Goal: Task Accomplishment & Management: Contribute content

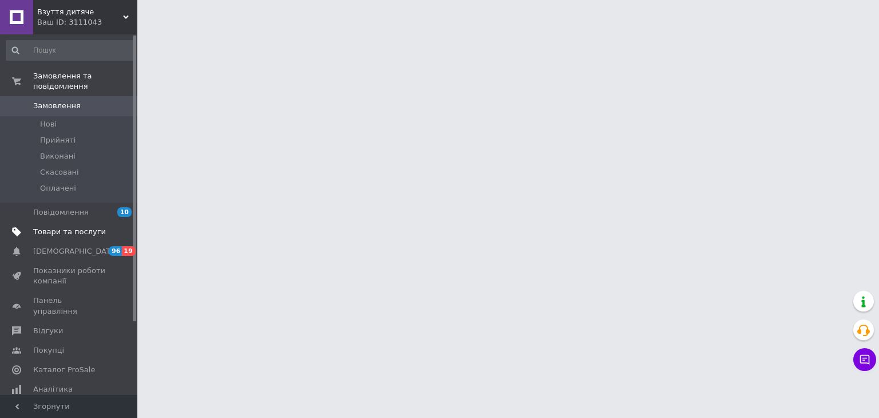
click at [70, 227] on span "Товари та послуги" at bounding box center [69, 232] width 73 height 10
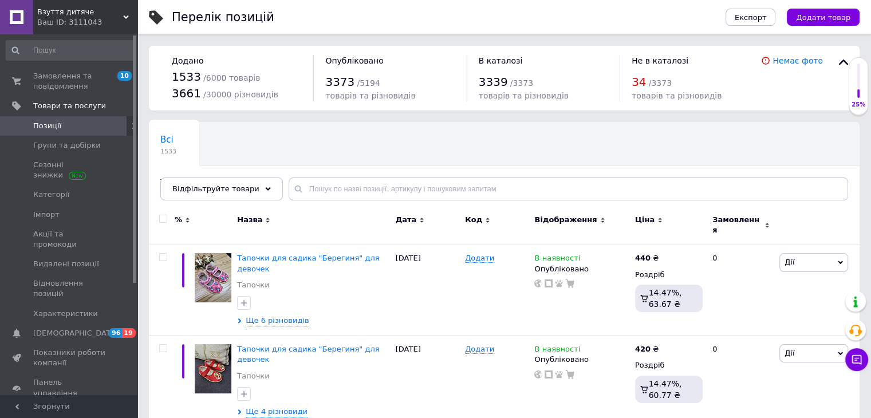
click at [838, 19] on span "Додати товар" at bounding box center [823, 17] width 54 height 9
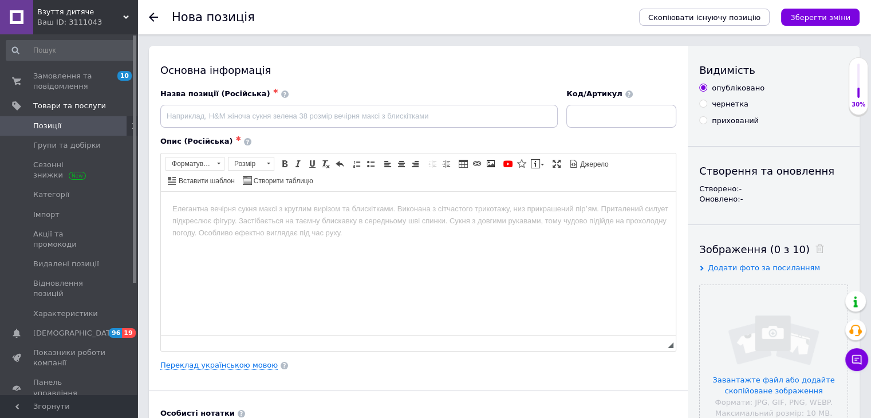
click at [319, 226] on html at bounding box center [418, 208] width 515 height 35
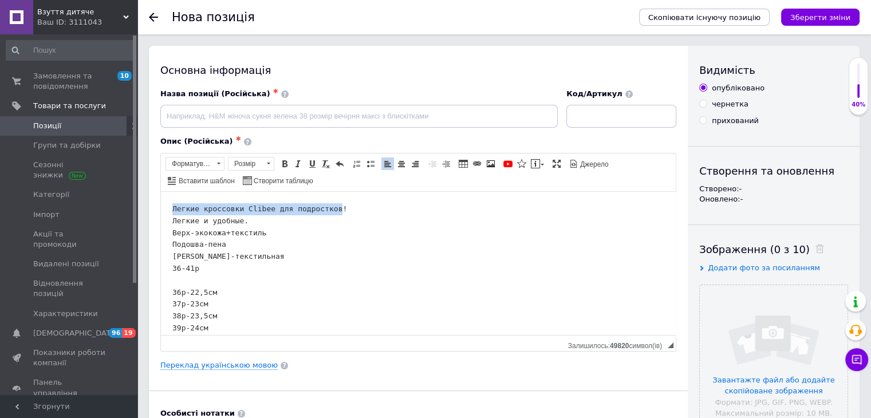
drag, startPoint x: 328, startPoint y: 209, endPoint x: 166, endPoint y: 212, distance: 162.1
click at [166, 212] on html "Легкие кроссовки Clibee для подростков! Легкие и удобные. Верх-экокожа+текстиль…" at bounding box center [418, 279] width 515 height 177
copy pre "Легкие кроссовки Clibee для подростков"
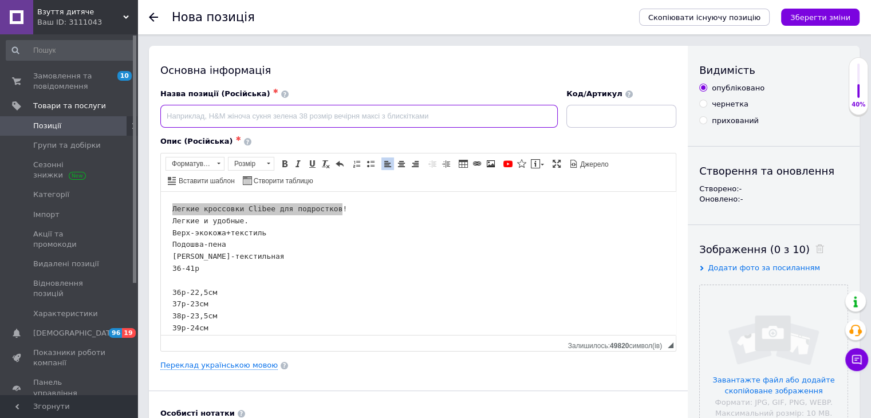
click at [286, 120] on input at bounding box center [358, 116] width 397 height 23
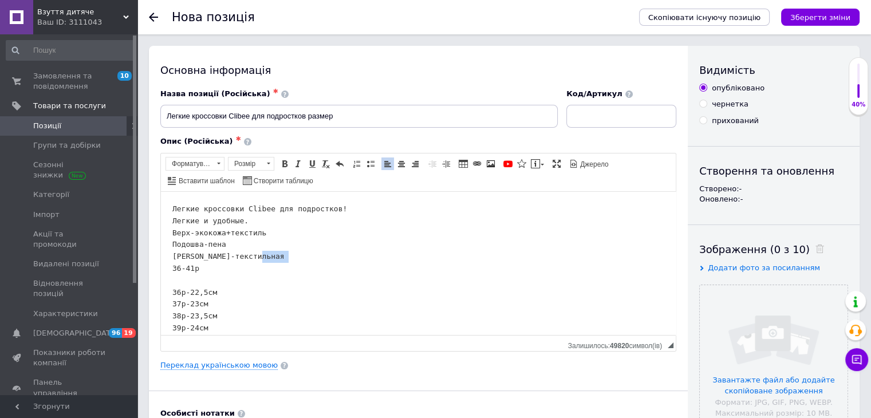
drag, startPoint x: 204, startPoint y: 269, endPoint x: 165, endPoint y: 265, distance: 39.1
click at [164, 265] on html "Легкие кроссовки Clibee для подростков! Легкие и удобные. Верх-экокожа+текстиль…" at bounding box center [418, 279] width 515 height 177
copy pre "36-41р"
click at [368, 111] on input "Легкие кроссовки Clibee для подростков размер" at bounding box center [358, 116] width 397 height 23
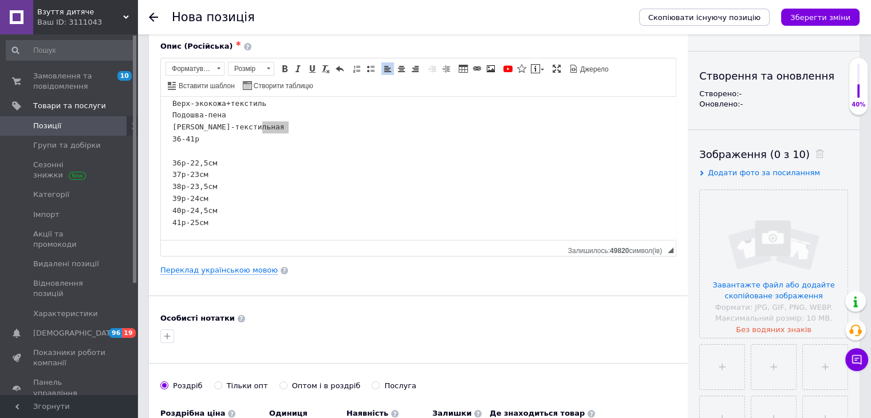
scroll to position [115, 0]
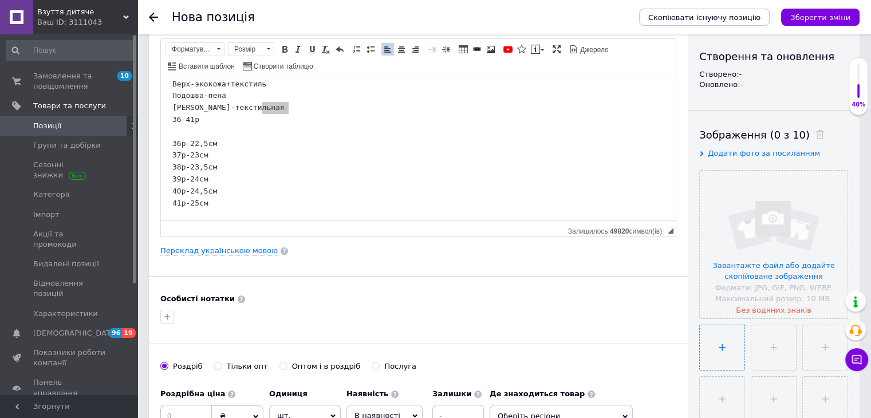
type input "Легкие кроссовки Clibee для подростков размер 36-41р"
click at [739, 340] on input "file" at bounding box center [722, 347] width 45 height 45
click at [724, 356] on input "file" at bounding box center [722, 347] width 45 height 45
type input "C:\fakepath\зображення_viber_2025-09-12_[PHONE_NUMBER].jpg"
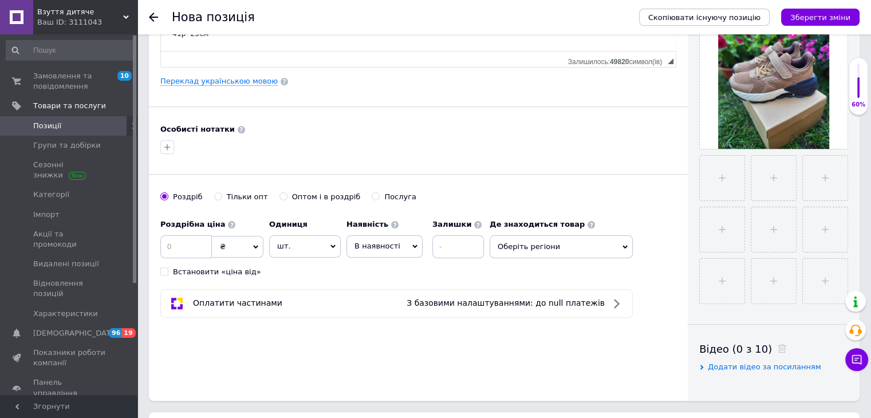
scroll to position [286, 0]
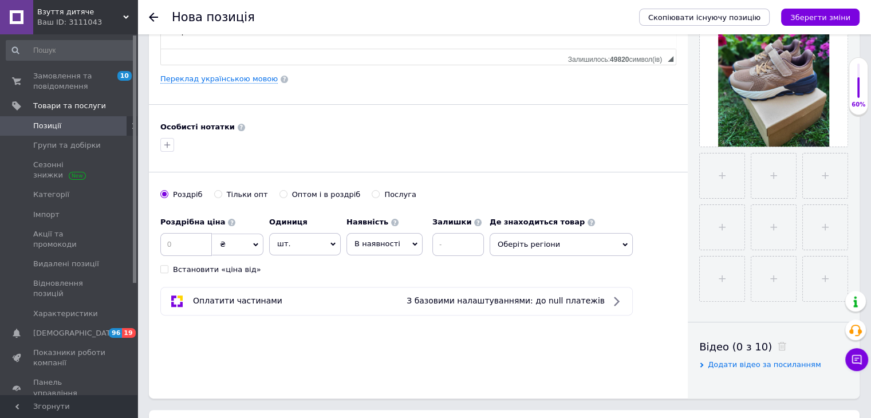
click at [366, 340] on div "Основна інформація Назва позиції (Російська) ✱ Легкие кроссовки Clibee для подр…" at bounding box center [418, 79] width 539 height 639
click at [187, 243] on input at bounding box center [186, 244] width 52 height 23
type input "1190"
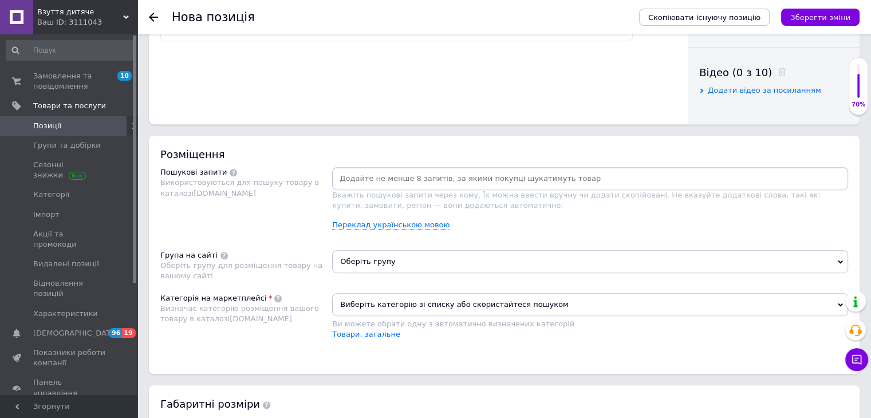
scroll to position [573, 0]
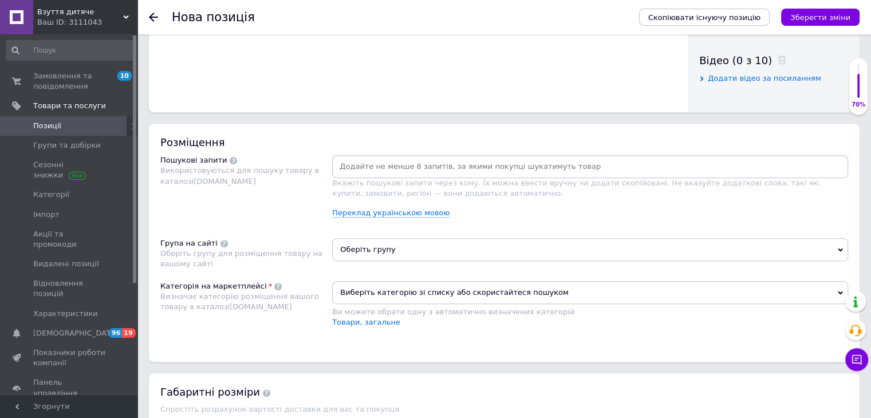
click at [452, 164] on input at bounding box center [589, 166] width 511 height 17
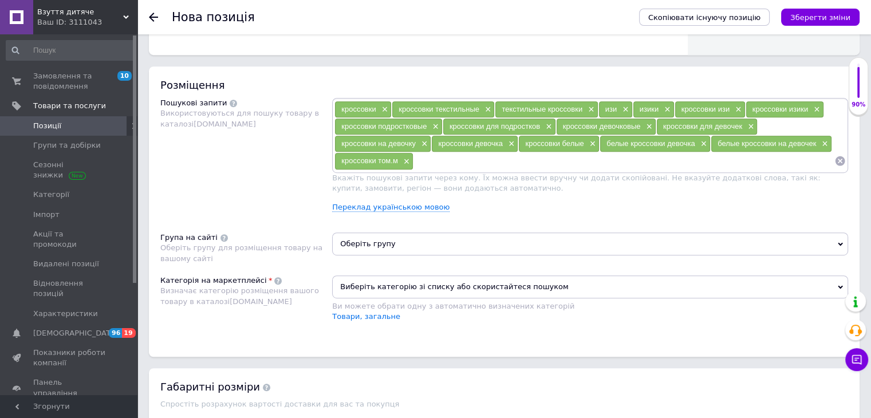
scroll to position [687, 0]
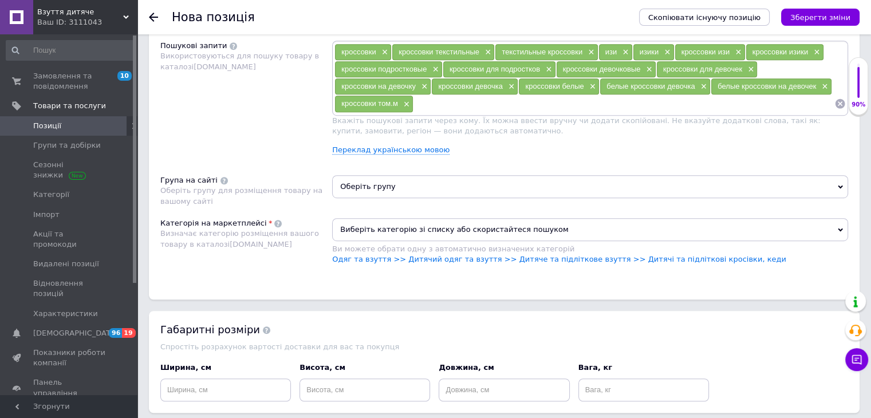
click at [425, 185] on span "Оберіть групу" at bounding box center [590, 186] width 516 height 23
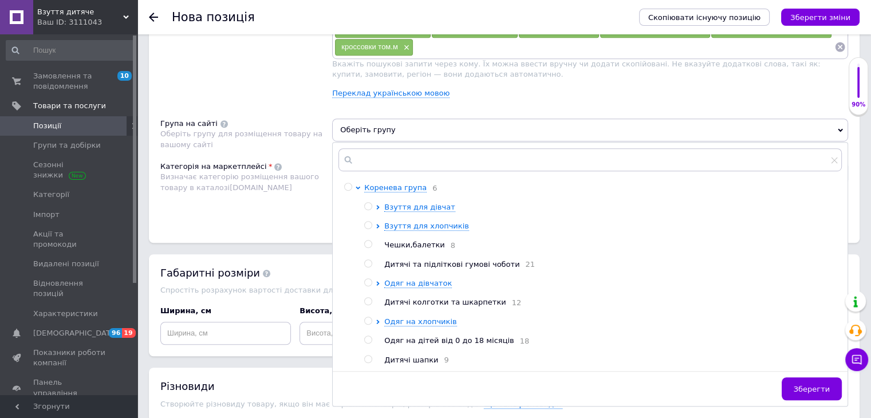
scroll to position [744, 0]
click at [428, 205] on span "Взуття для дівчат" at bounding box center [419, 206] width 70 height 9
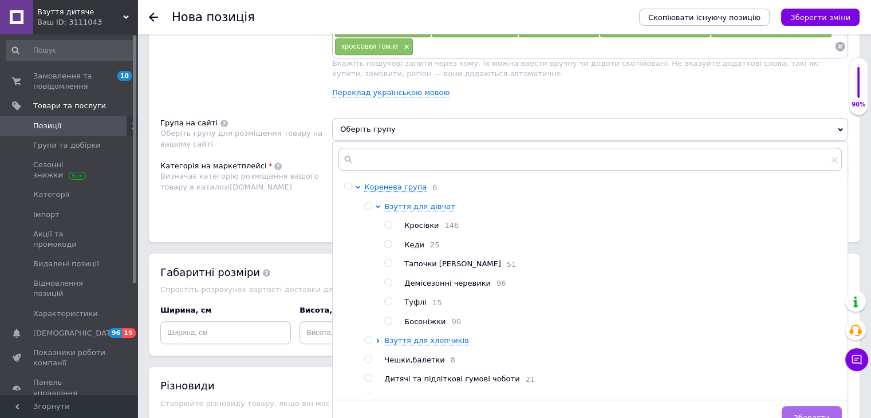
click at [818, 407] on button "Зберегти" at bounding box center [812, 417] width 60 height 23
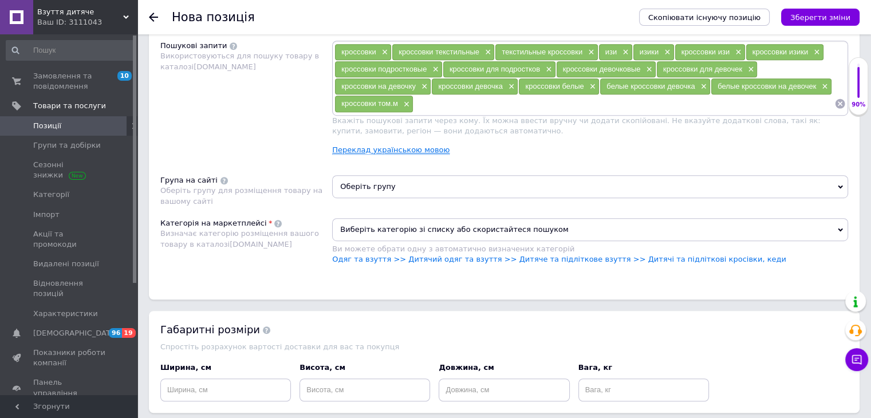
scroll to position [687, 0]
click at [412, 187] on span "Оберіть групу" at bounding box center [590, 186] width 516 height 23
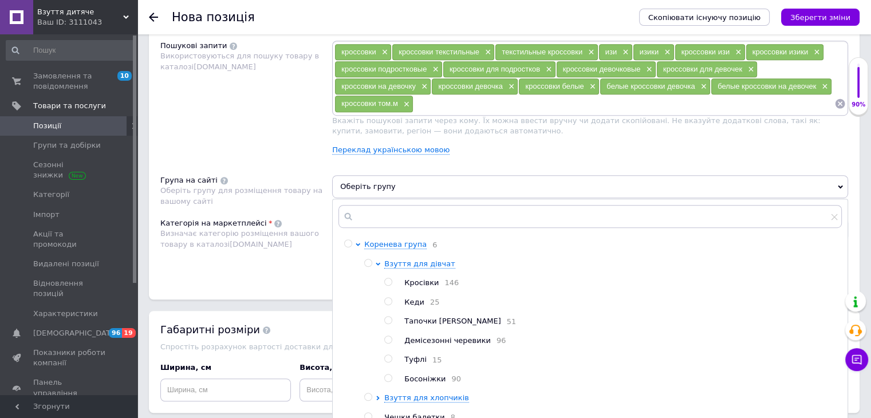
click at [419, 282] on span "Кросівки" at bounding box center [421, 282] width 34 height 9
radio input "true"
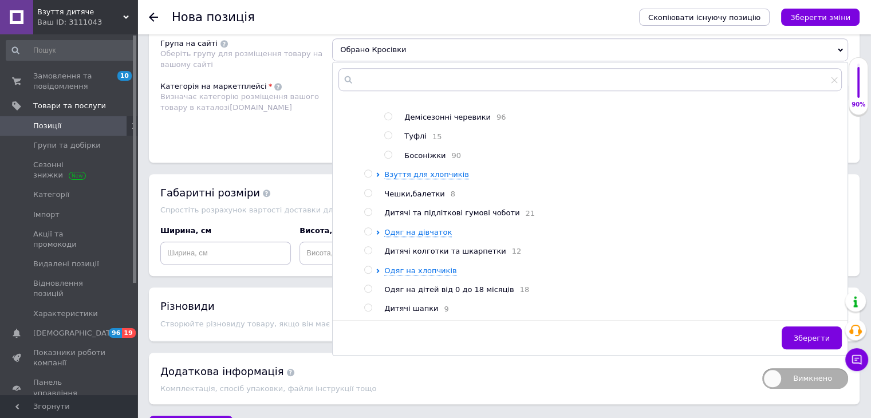
scroll to position [856, 0]
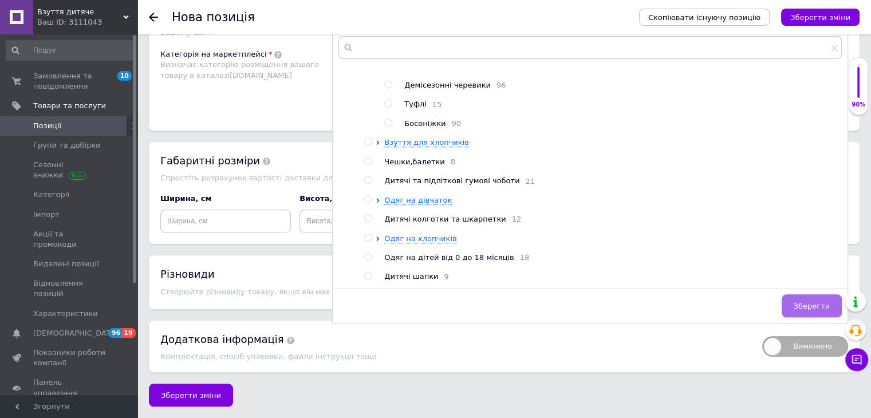
click at [806, 305] on span "Зберегти" at bounding box center [812, 306] width 36 height 9
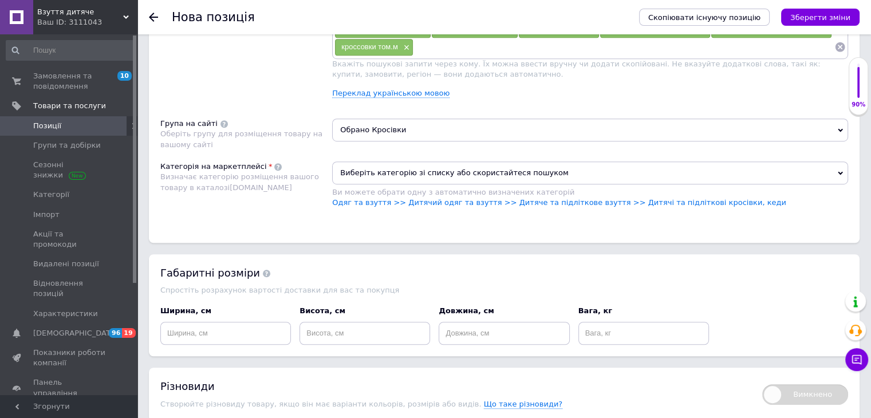
scroll to position [741, 0]
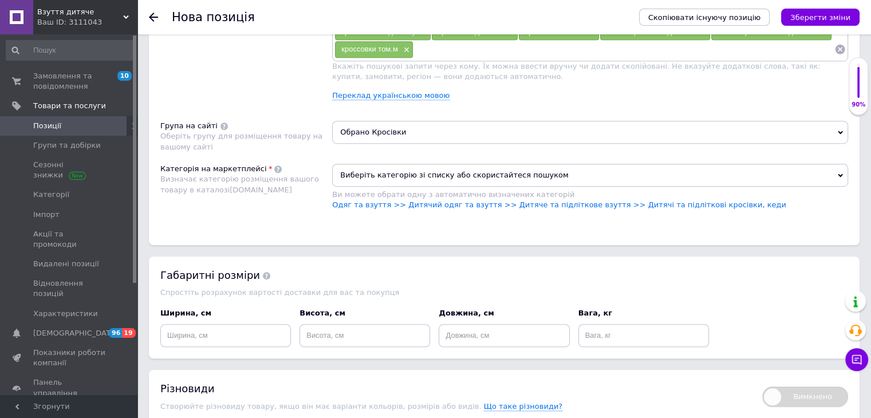
click at [415, 172] on span "Виберіть категорію зі списку або скористайтеся пошуком" at bounding box center [590, 175] width 516 height 23
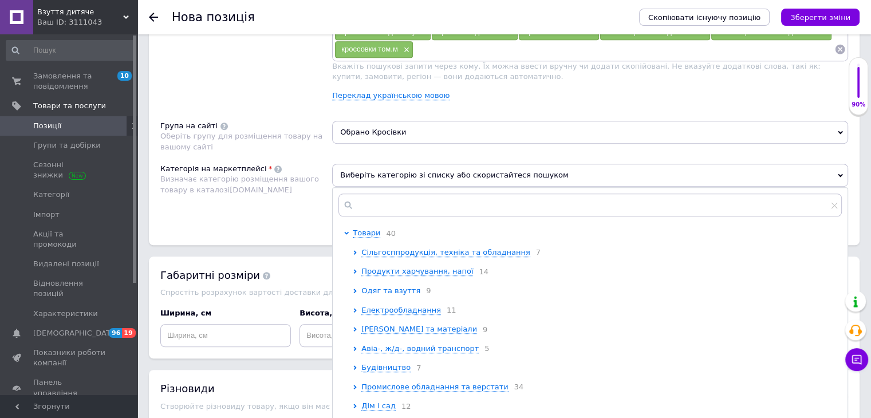
click at [381, 291] on span "Одяг та взуття" at bounding box center [390, 290] width 59 height 9
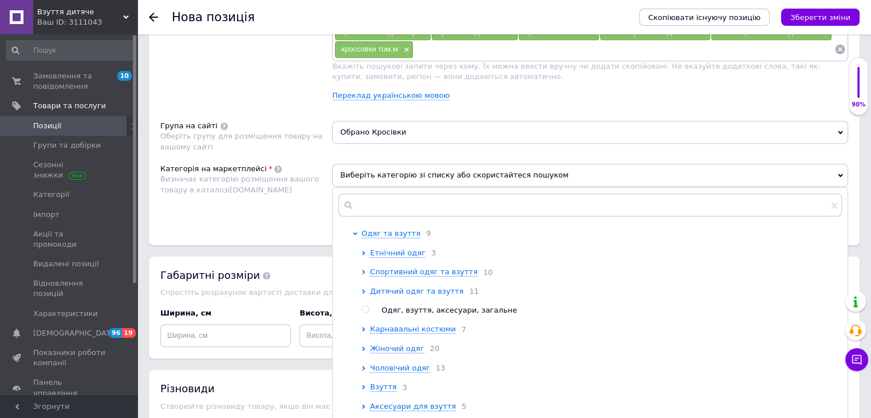
click at [433, 295] on span "Дитячий одяг та взуття" at bounding box center [416, 291] width 93 height 9
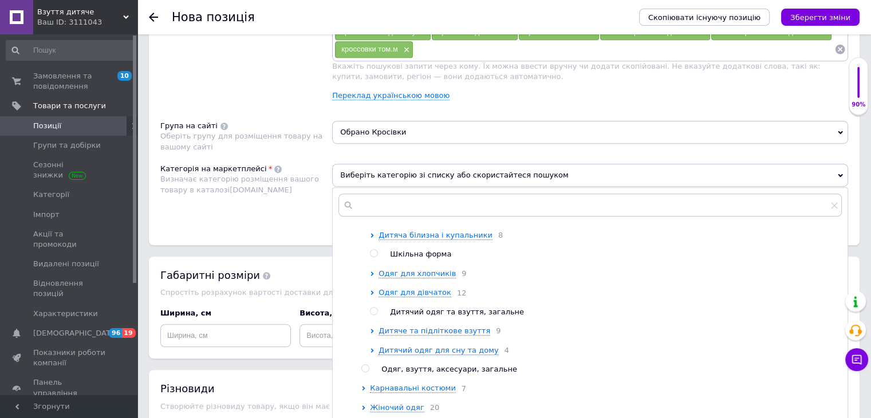
scroll to position [229, 0]
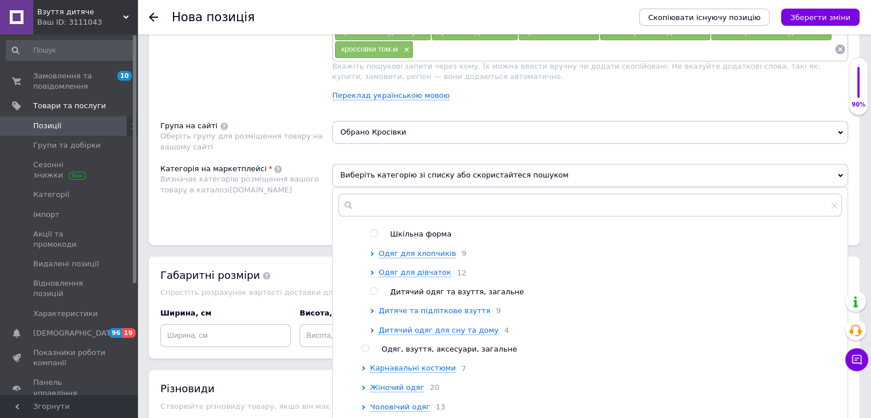
click at [458, 315] on span "Дитяче та підліткове взуття" at bounding box center [434, 310] width 112 height 9
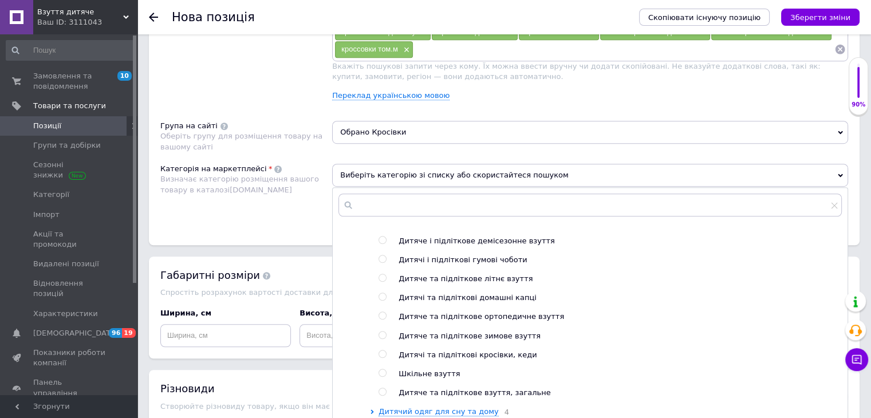
scroll to position [344, 0]
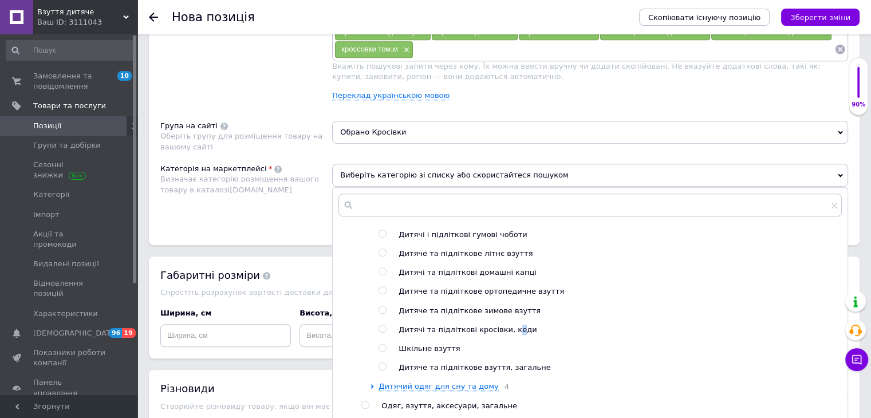
click at [504, 334] on span "Дитячі та підліткові кросівки, кеди" at bounding box center [468, 329] width 138 height 9
radio input "true"
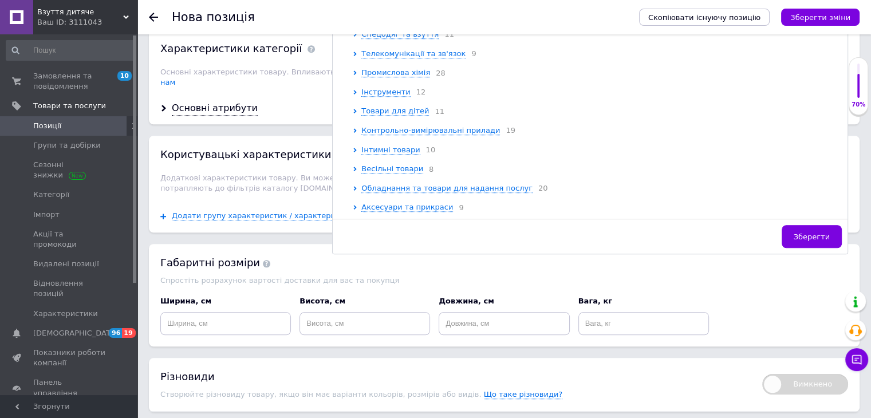
scroll to position [970, 0]
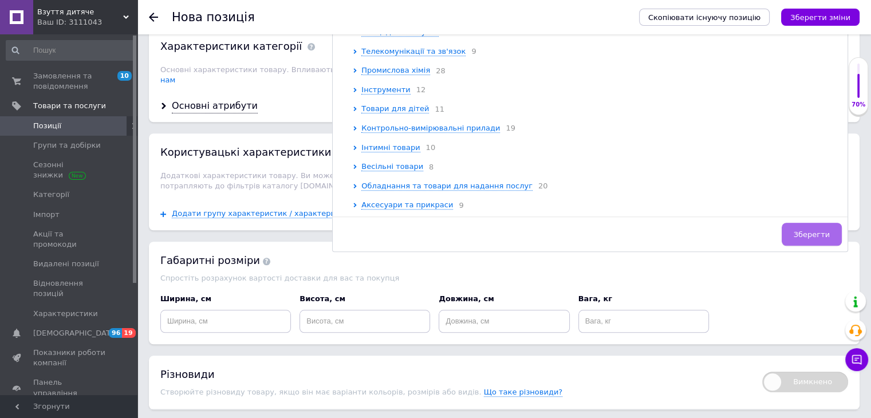
click at [820, 232] on span "Зберегти" at bounding box center [812, 234] width 36 height 9
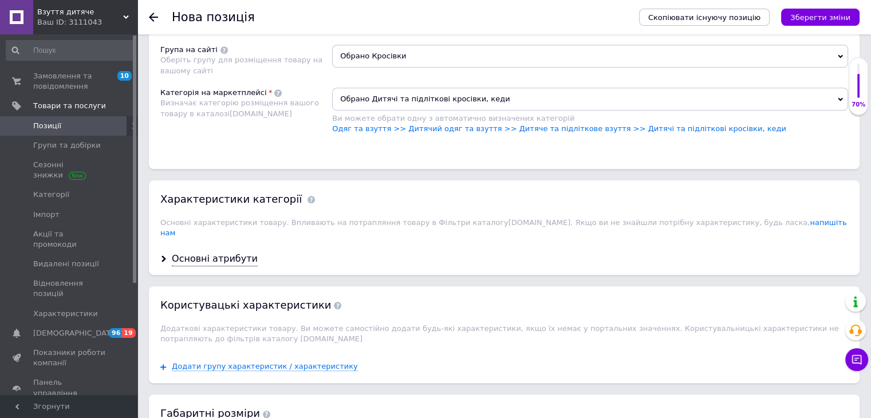
scroll to position [799, 0]
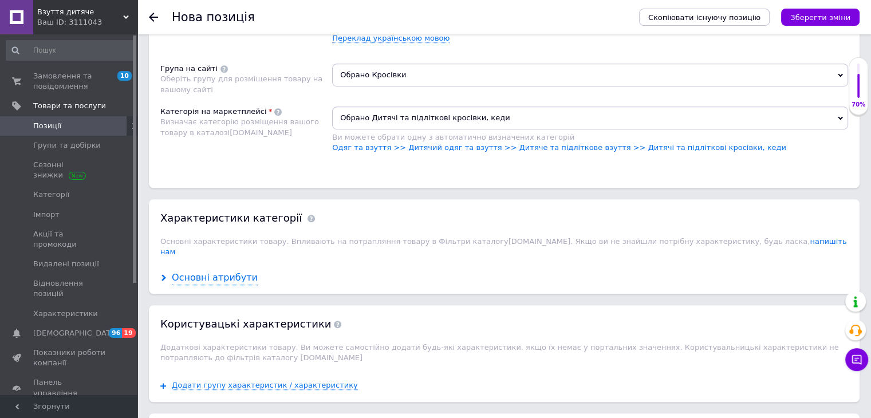
click at [227, 271] on div "Основні атрибути" at bounding box center [215, 277] width 86 height 13
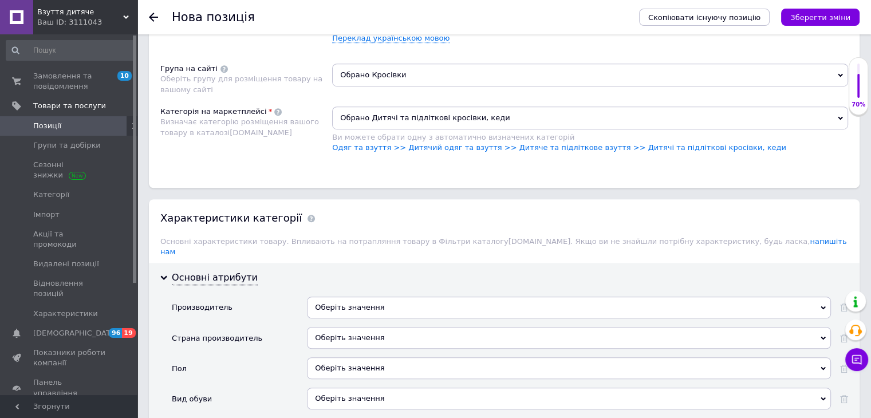
scroll to position [856, 0]
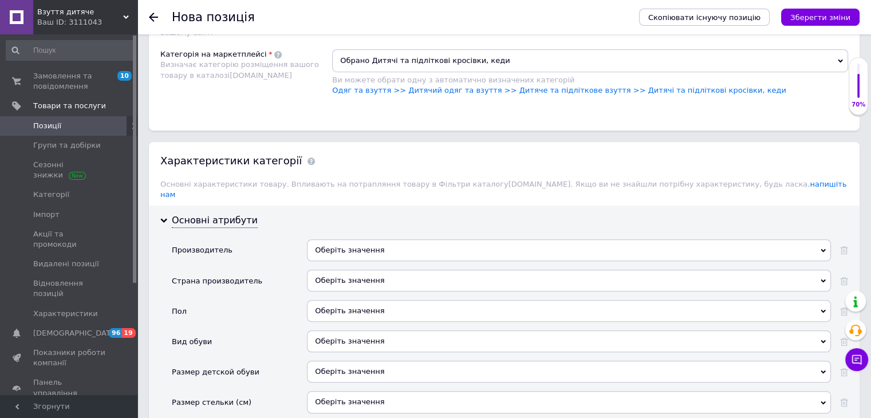
click at [422, 239] on div "Оберіть значення" at bounding box center [569, 250] width 524 height 22
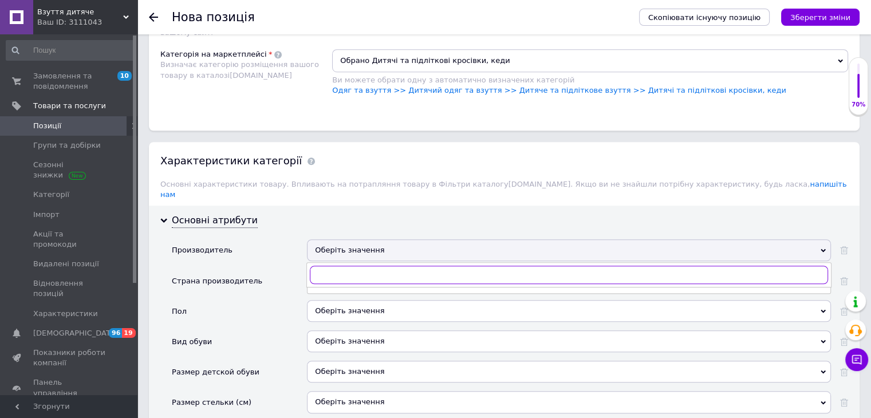
paste input "Clibee"
type input "Clibee"
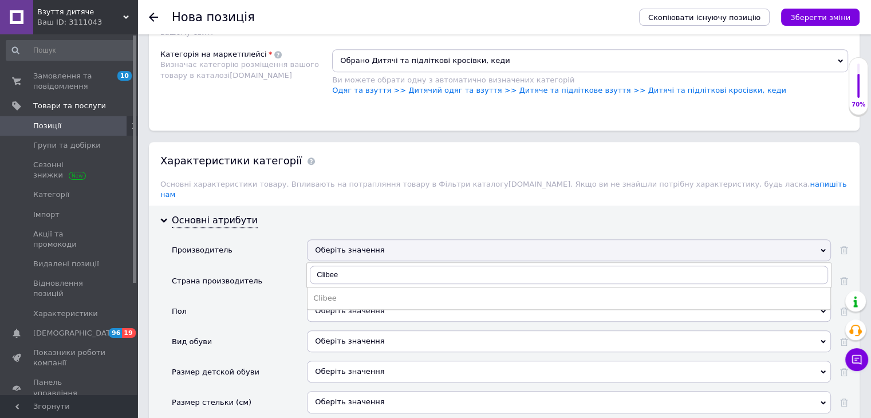
click at [349, 290] on li "Clibee" at bounding box center [568, 298] width 523 height 16
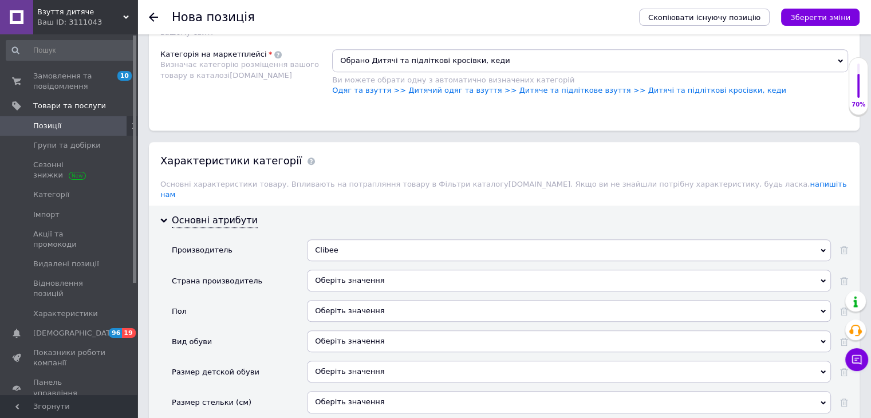
click at [377, 270] on div "Оберіть значення" at bounding box center [569, 281] width 524 height 22
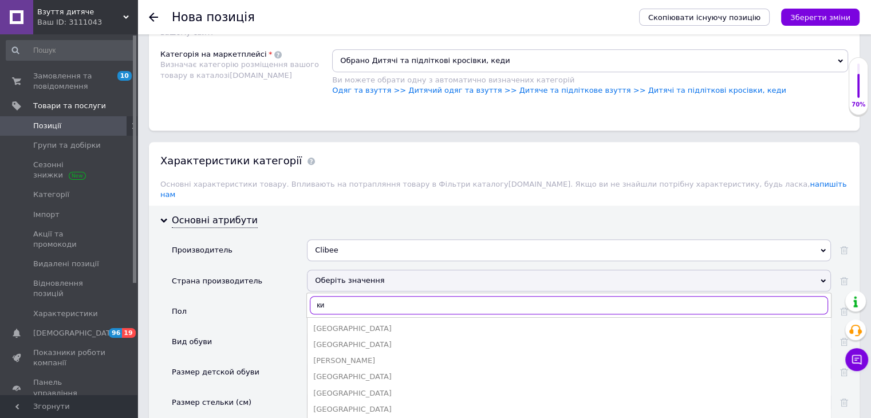
type input "кит"
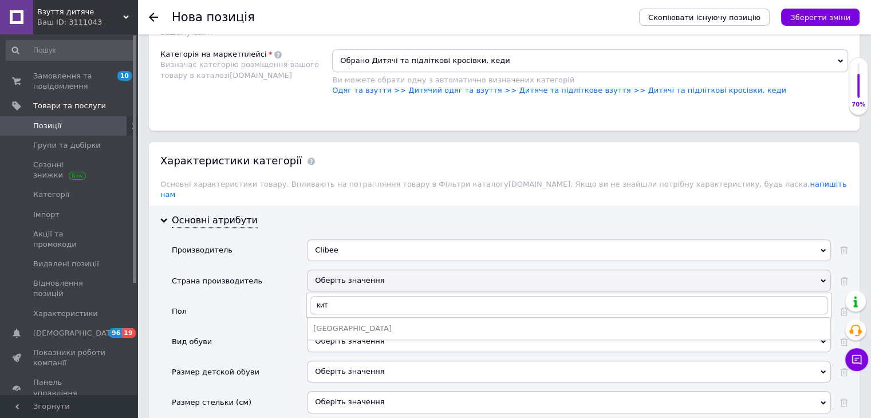
click at [361, 323] on div "[GEOGRAPHIC_DATA]" at bounding box center [568, 328] width 511 height 10
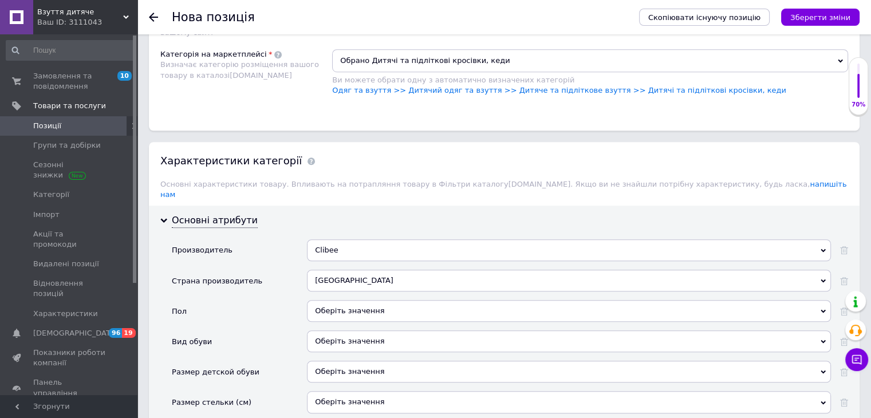
click at [357, 300] on div "Оберіть значення" at bounding box center [569, 311] width 524 height 22
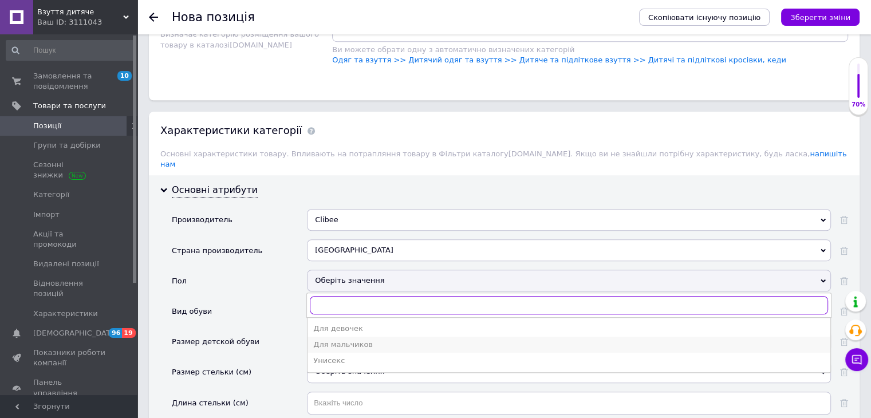
scroll to position [913, 0]
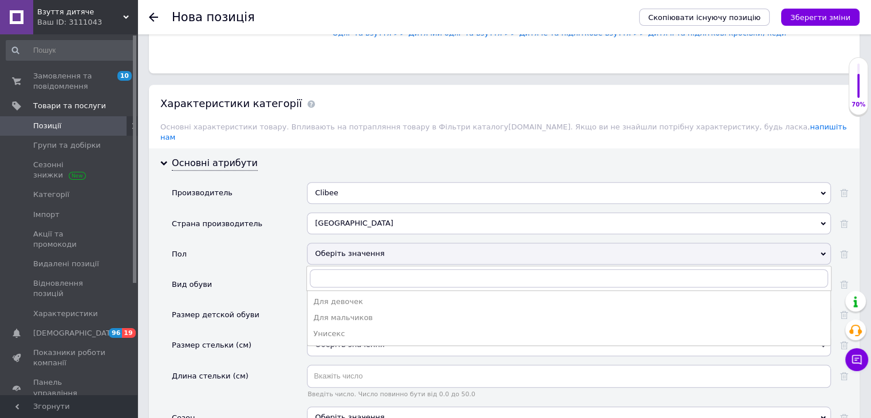
click at [342, 329] on div "Унисекс" at bounding box center [568, 334] width 511 height 10
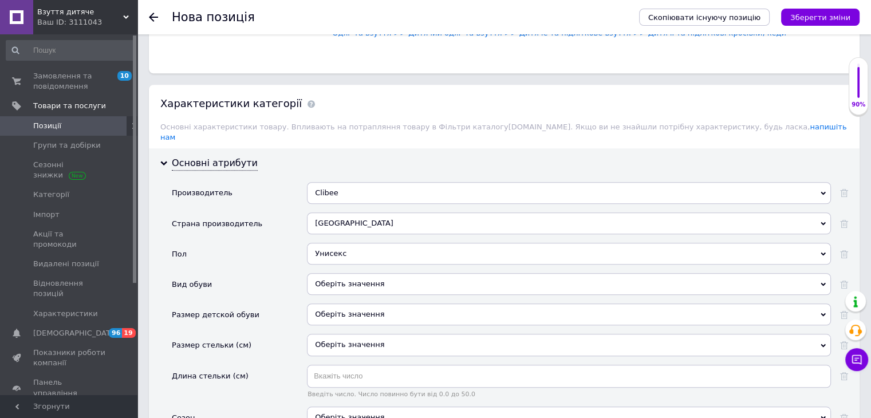
scroll to position [970, 0]
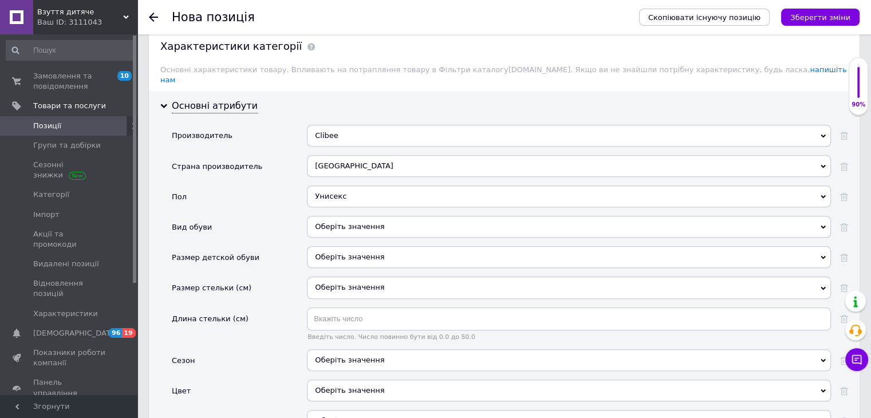
click at [341, 216] on div "Оберіть значення" at bounding box center [569, 227] width 524 height 22
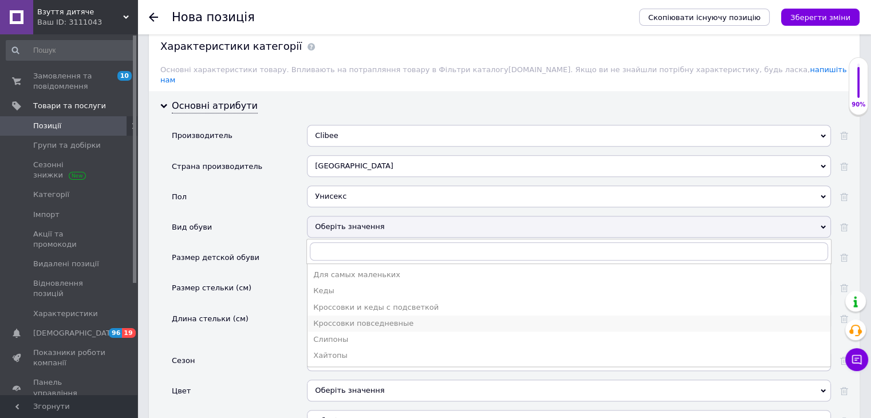
click at [360, 318] on div "Кроссовки повседневные" at bounding box center [568, 323] width 511 height 10
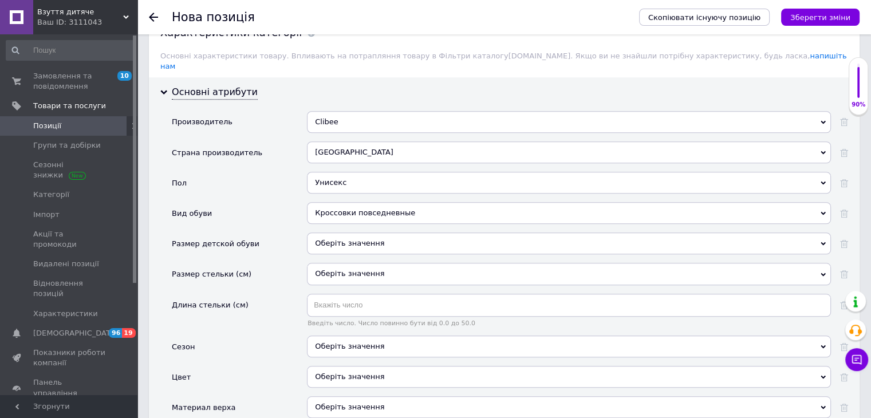
scroll to position [1028, 0]
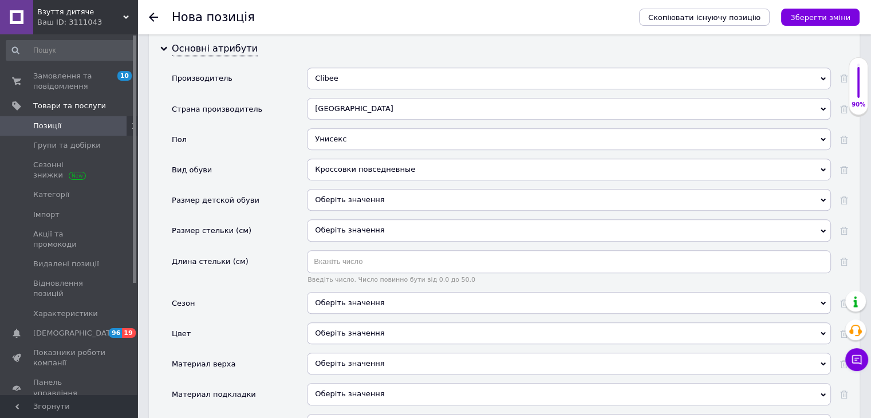
click at [346, 189] on div "Оберіть значення" at bounding box center [569, 200] width 524 height 22
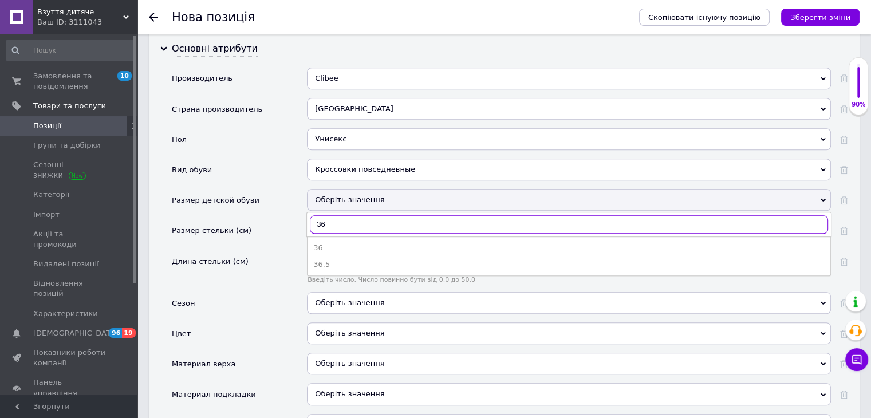
type input "36"
click at [348, 243] on div "36" at bounding box center [568, 248] width 511 height 10
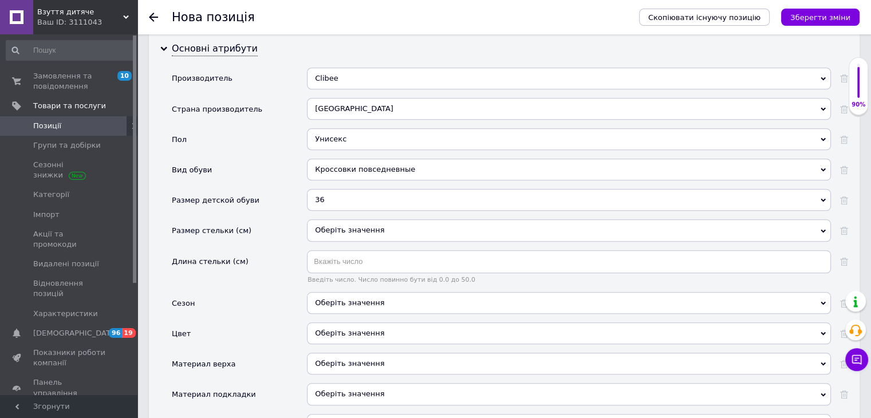
click at [360, 219] on div "Оберіть значення" at bounding box center [569, 230] width 524 height 22
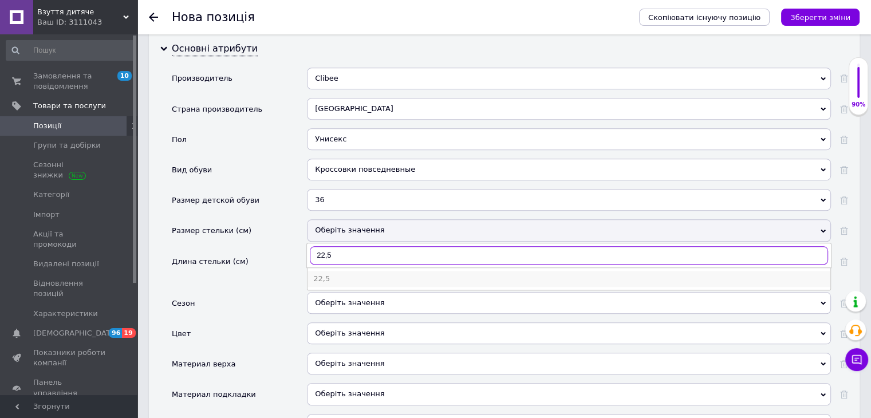
type input "22,5"
click at [335, 274] on div "22,5" at bounding box center [568, 279] width 511 height 10
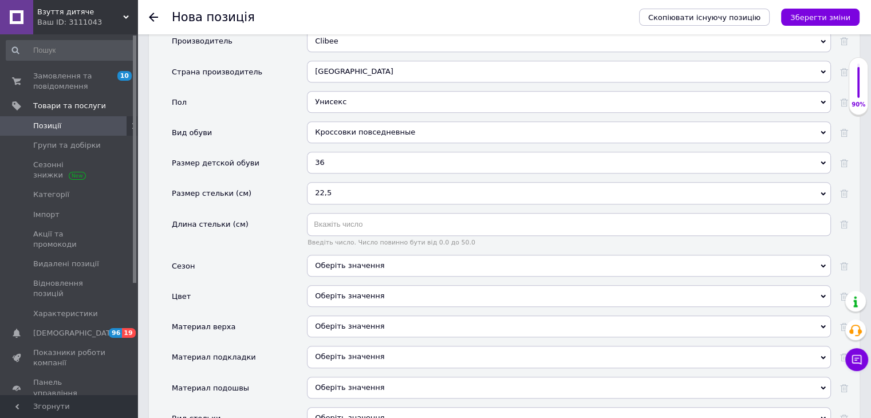
scroll to position [1085, 0]
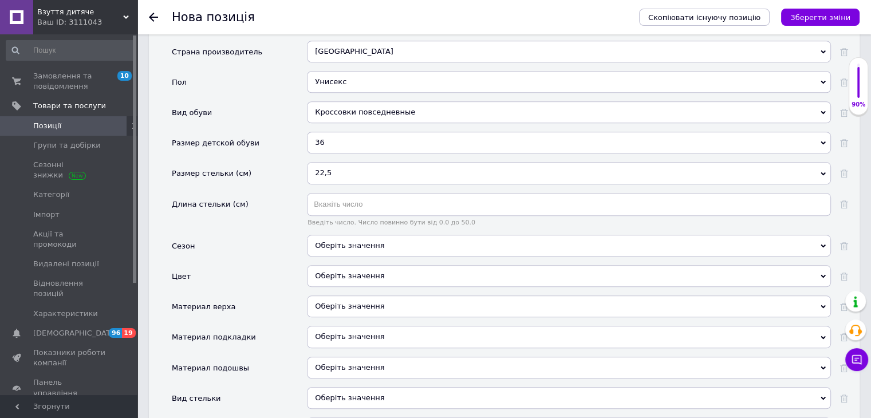
click at [384, 295] on div "Оберіть значення" at bounding box center [569, 306] width 524 height 22
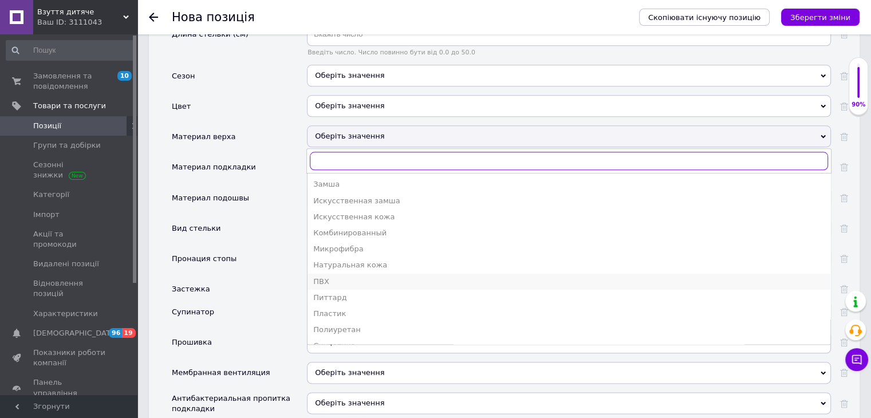
scroll to position [1257, 0]
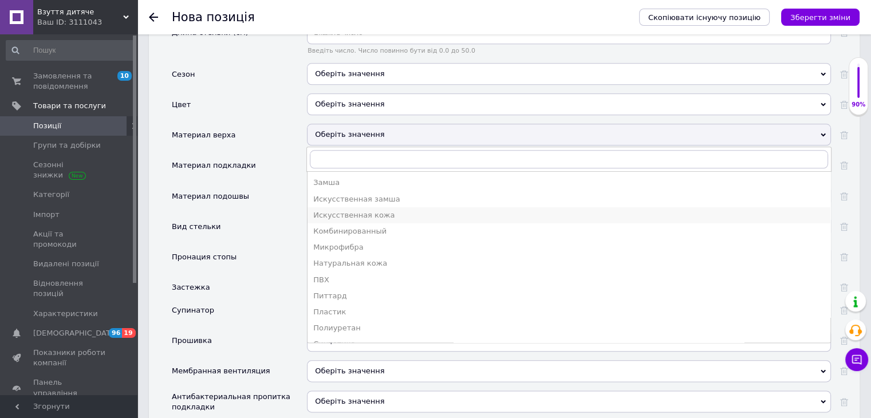
click at [382, 210] on div "Искусственная кожа" at bounding box center [568, 215] width 511 height 10
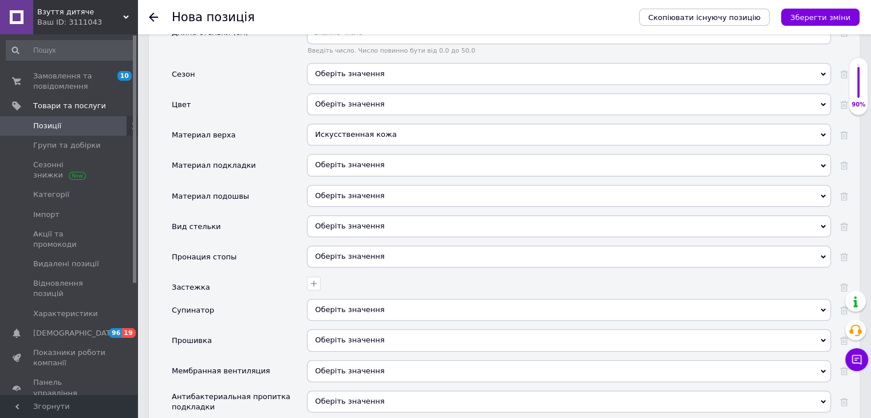
click at [374, 154] on div "Оберіть значення" at bounding box center [569, 165] width 524 height 22
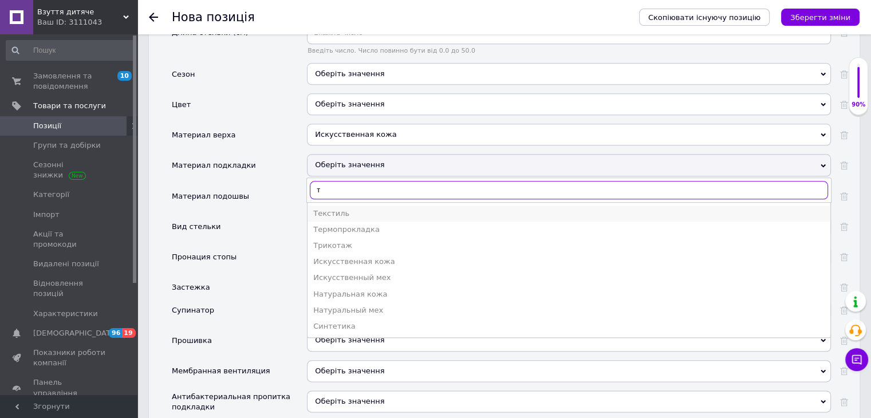
type input "т"
click at [374, 208] on div "Текстиль" at bounding box center [568, 213] width 511 height 10
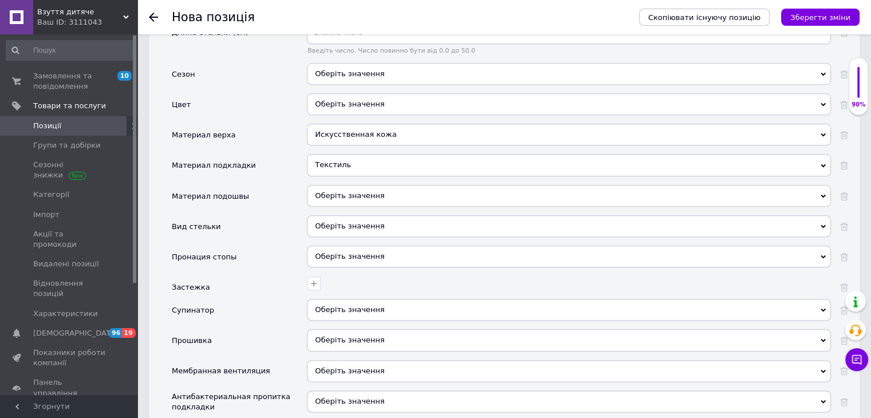
click at [360, 185] on div "Оберіть значення" at bounding box center [569, 196] width 524 height 22
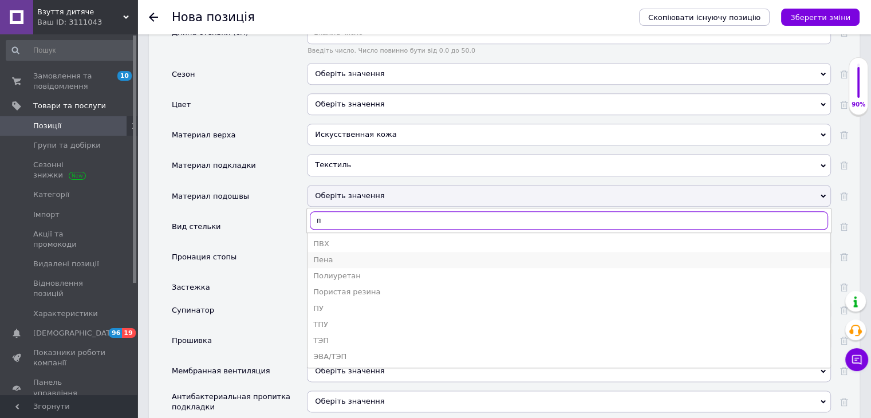
type input "п"
click at [350, 255] on div "Пена" at bounding box center [568, 260] width 511 height 10
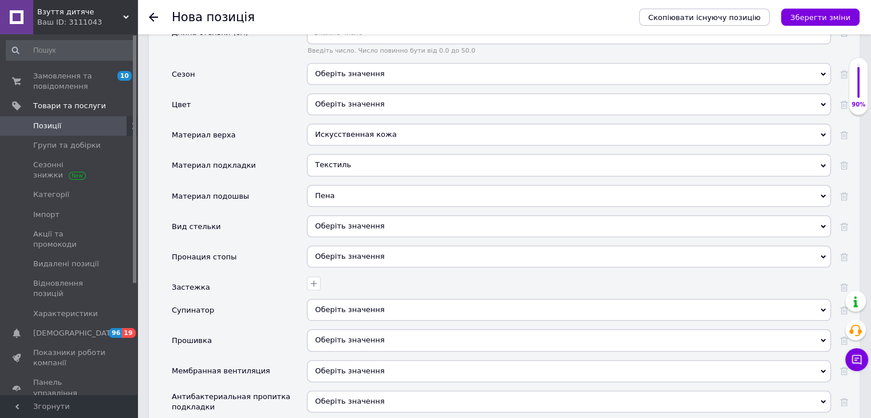
click at [355, 215] on div "Оберіть значення" at bounding box center [569, 226] width 524 height 22
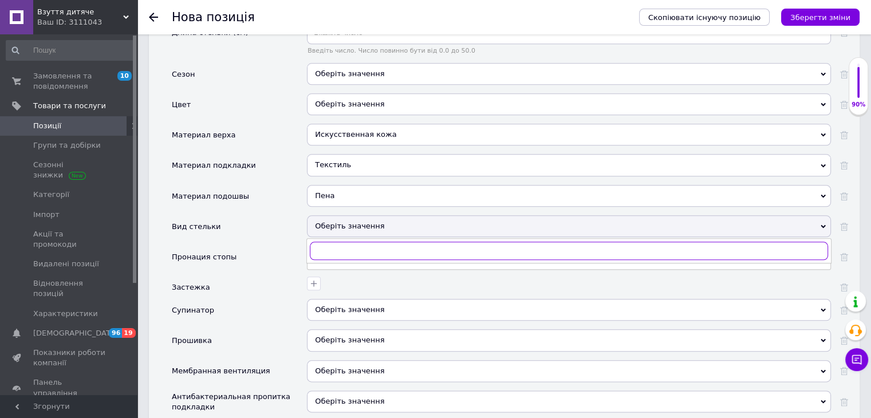
type input "п"
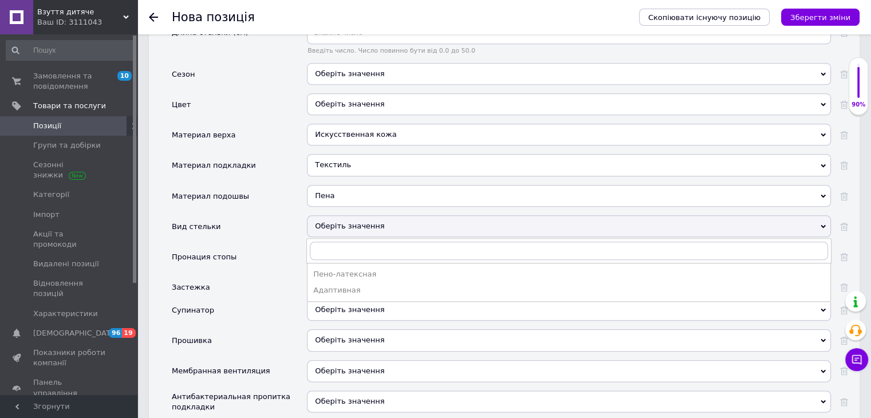
click at [291, 246] on div "Пронация стопы" at bounding box center [239, 261] width 135 height 30
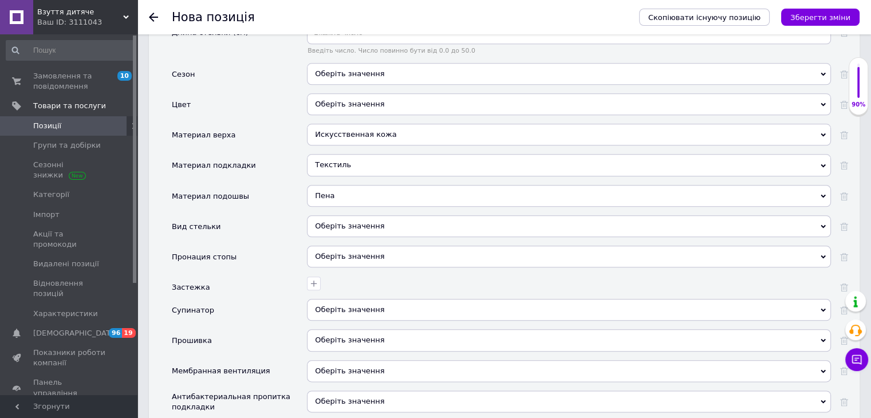
click at [339, 215] on div "Оберіть значення" at bounding box center [569, 226] width 524 height 22
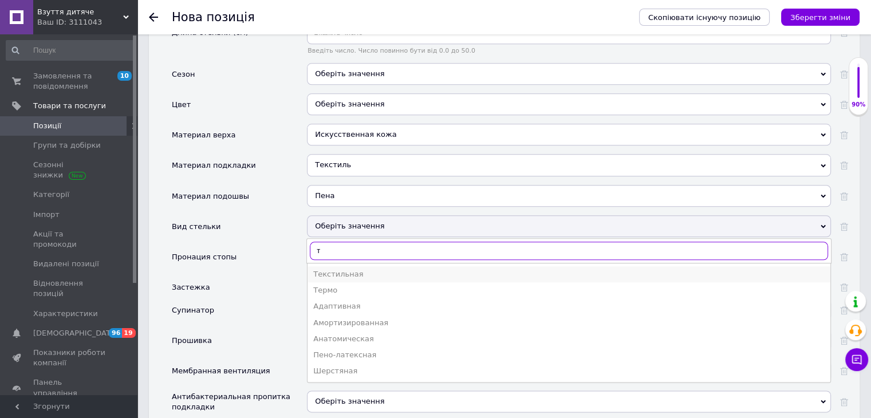
type input "т"
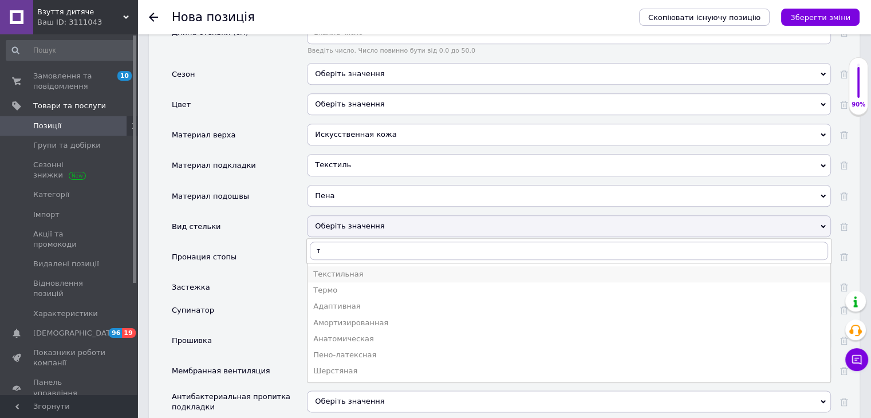
click at [349, 269] on div "Текстильная" at bounding box center [568, 274] width 511 height 10
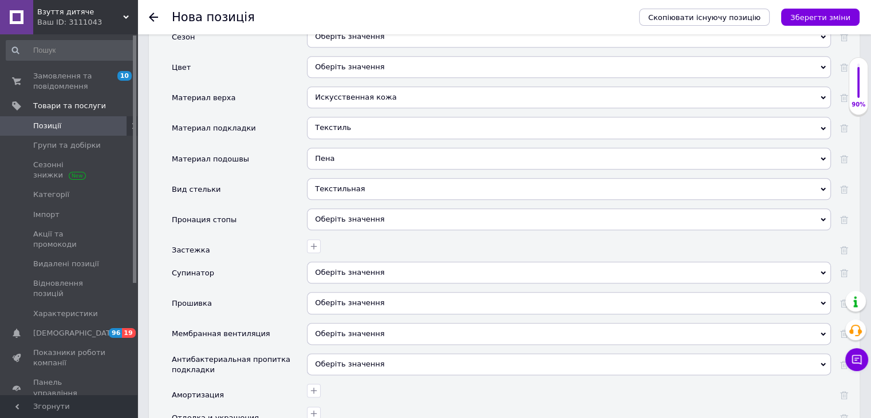
scroll to position [1314, 0]
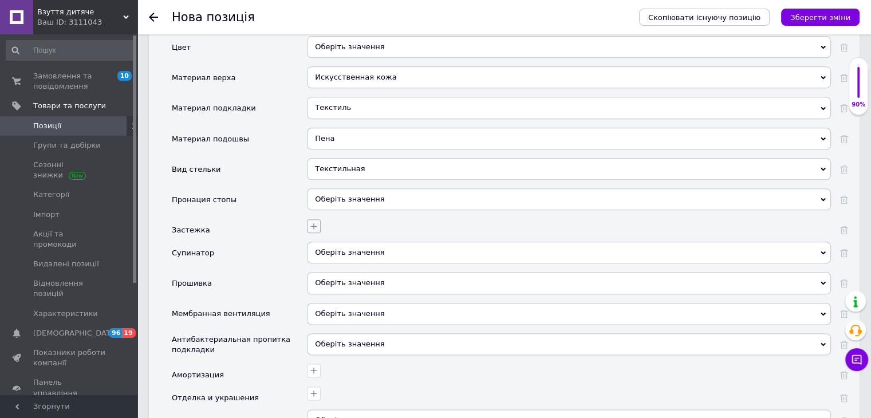
click at [313, 222] on icon "button" at bounding box center [313, 226] width 9 height 9
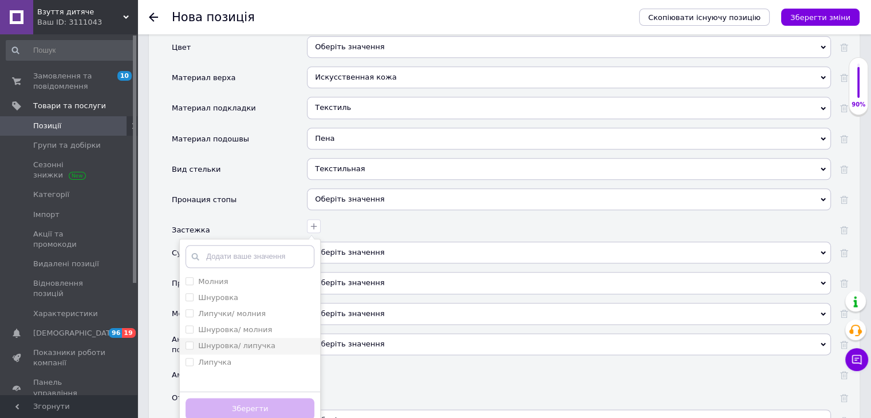
click at [248, 341] on label "Шнуровка/ липучка" at bounding box center [236, 345] width 77 height 9
checkbox липучка "true"
click at [266, 398] on button "Зберегти" at bounding box center [250, 409] width 129 height 22
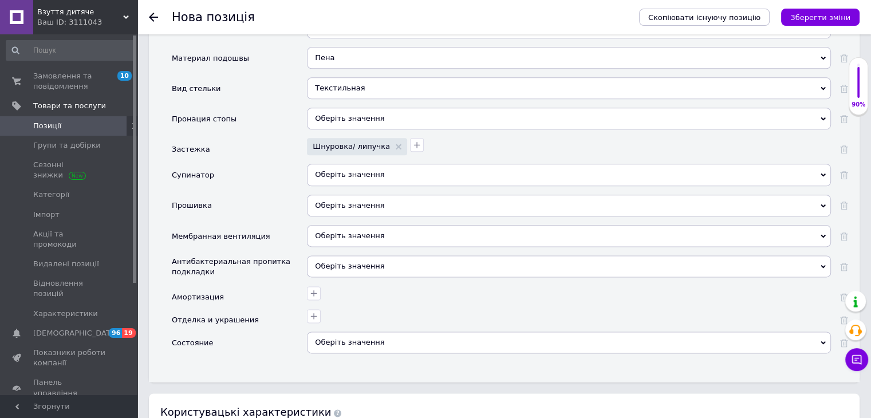
scroll to position [1429, 0]
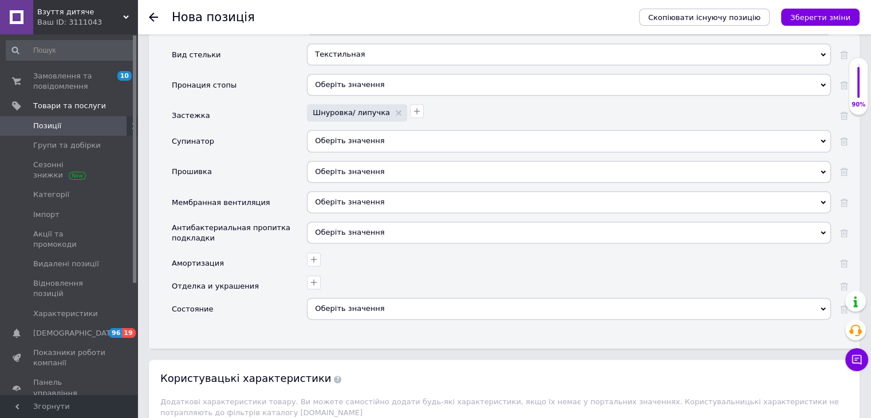
click at [349, 298] on div "Оберіть значення" at bounding box center [569, 309] width 524 height 22
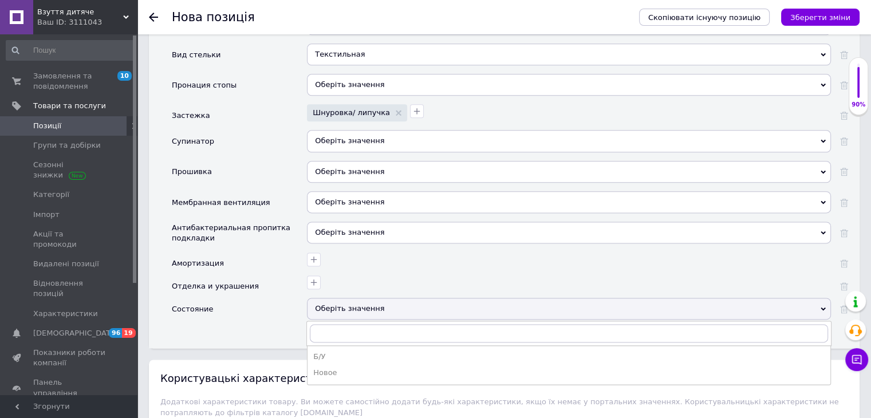
click at [338, 368] on div "Новое" at bounding box center [568, 373] width 511 height 10
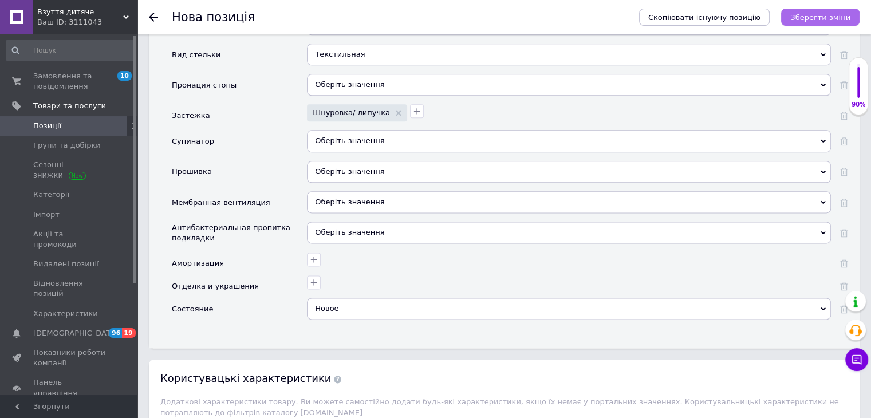
click at [838, 22] on icon "Зберегти зміни" at bounding box center [820, 17] width 60 height 9
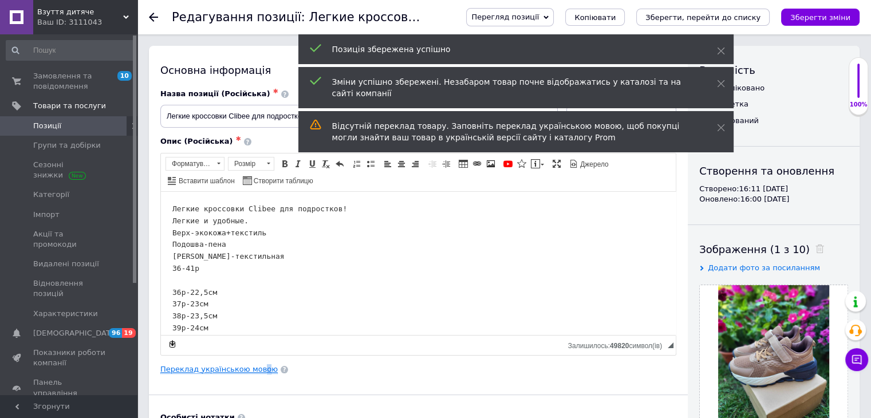
click at [255, 370] on link "Переклад українською мовою" at bounding box center [218, 369] width 117 height 9
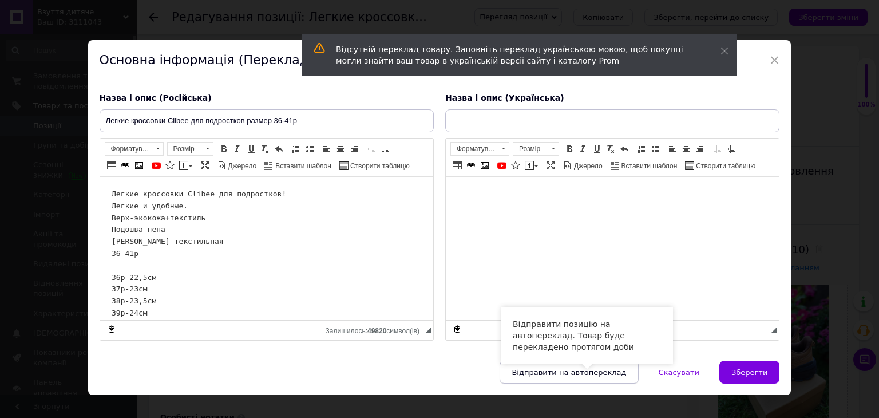
click at [582, 375] on button "Відправити на автопереклад" at bounding box center [569, 372] width 139 height 23
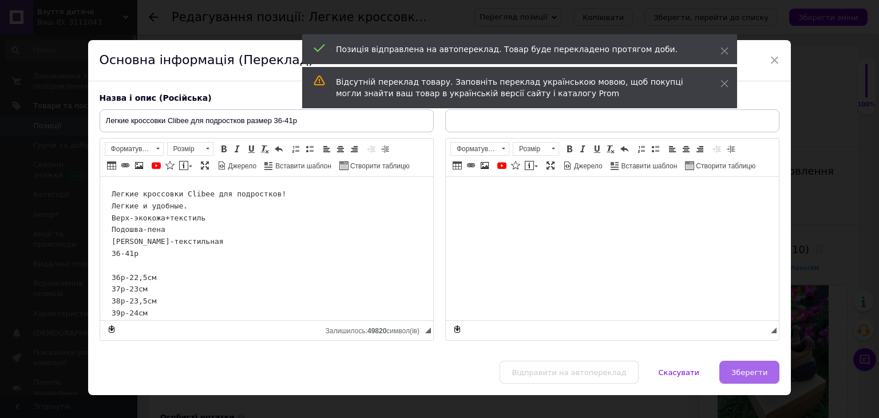
click at [758, 372] on span "Зберегти" at bounding box center [750, 372] width 36 height 9
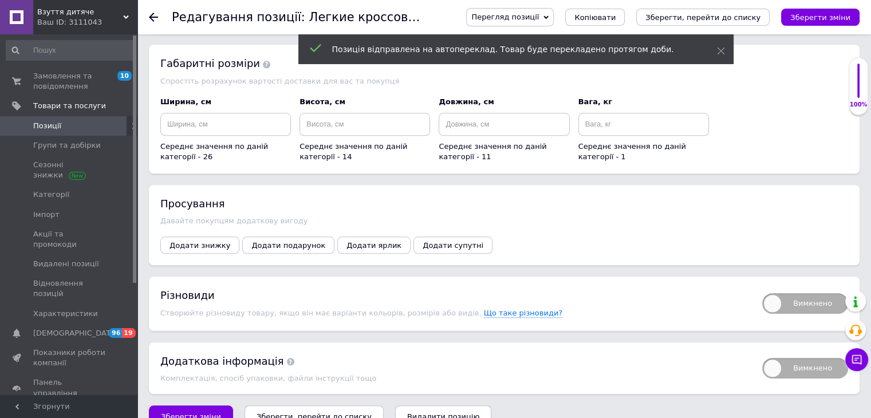
scroll to position [1179, 0]
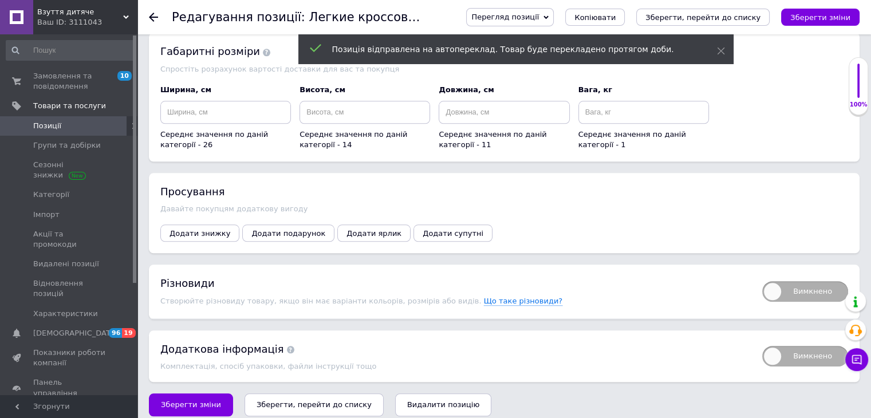
click at [779, 281] on span "Вимкнено" at bounding box center [805, 291] width 86 height 21
click at [762, 276] on input "Вимкнено" at bounding box center [758, 277] width 7 height 7
checkbox input "true"
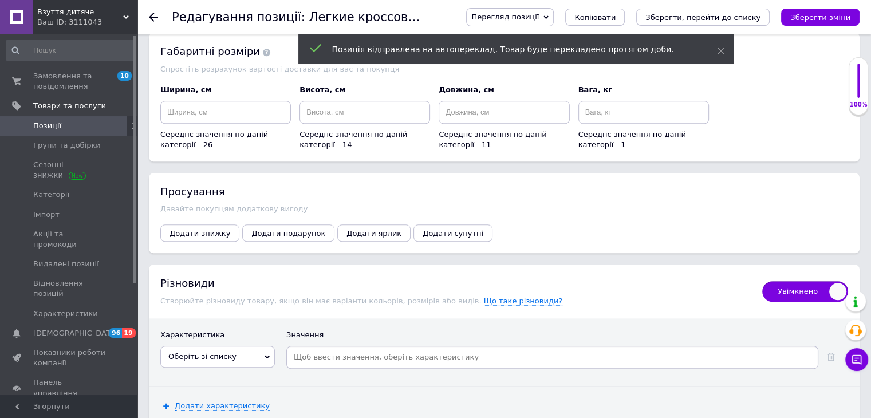
click at [266, 354] on icon at bounding box center [267, 356] width 5 height 5
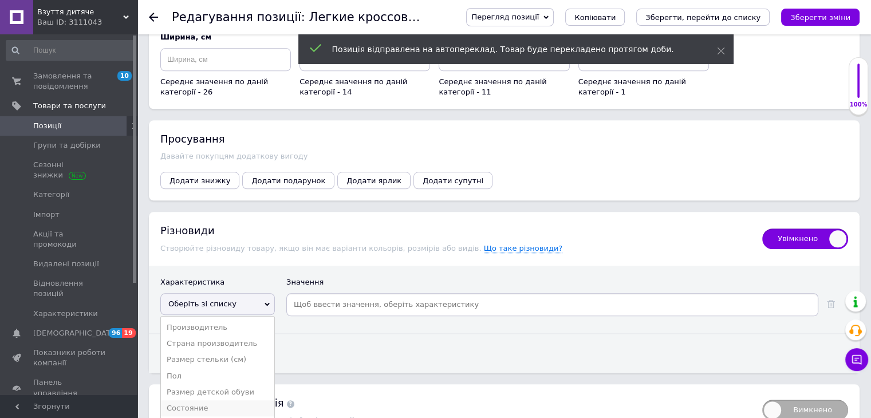
scroll to position [1294, 0]
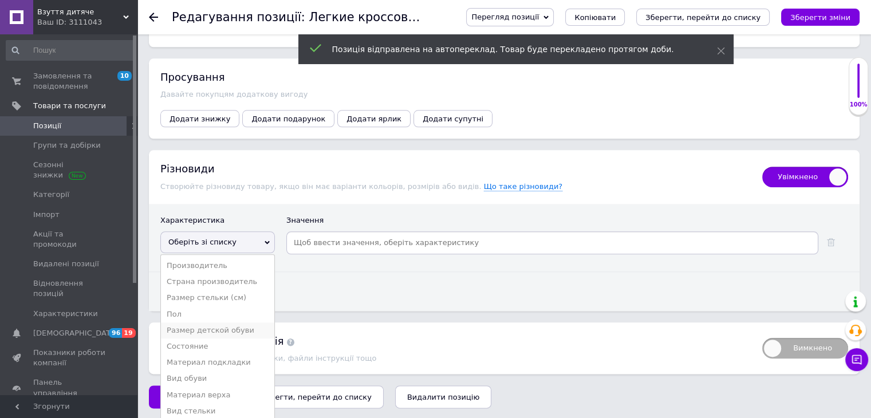
click at [234, 322] on li "Размер детской обуви" at bounding box center [217, 330] width 113 height 16
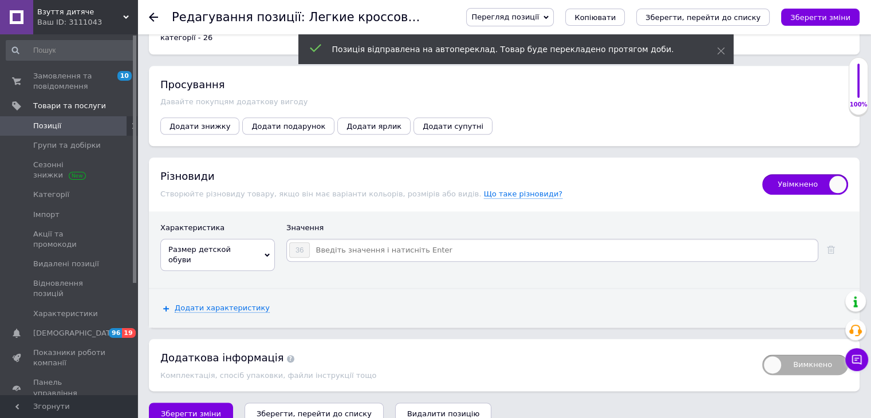
click at [360, 242] on input at bounding box center [563, 250] width 506 height 17
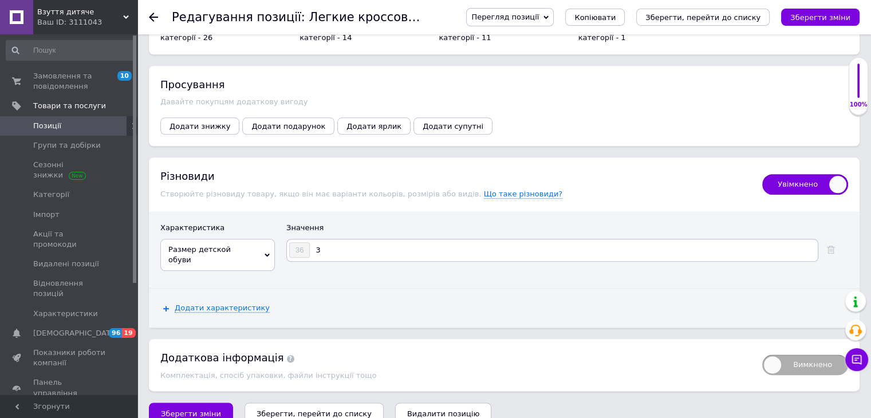
type input "37"
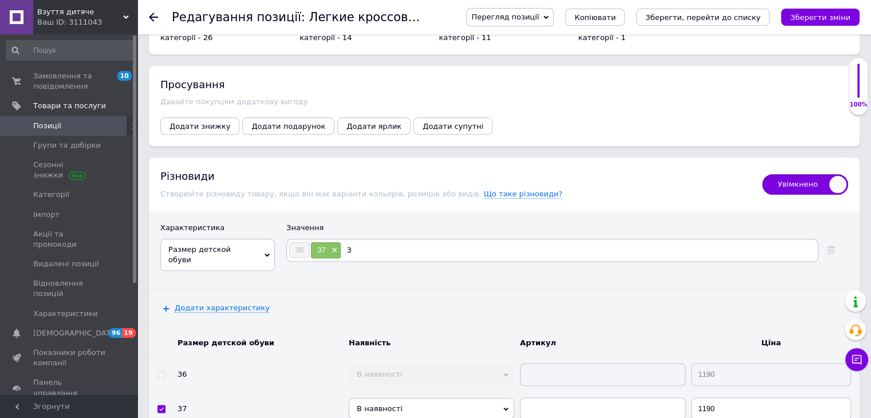
type input "38"
type input "39"
type input "40"
type input "41"
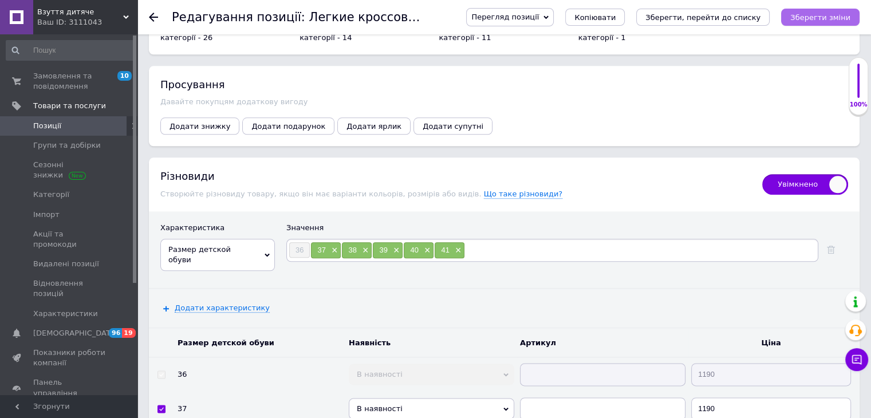
click at [825, 15] on icon "Зберегти зміни" at bounding box center [820, 17] width 60 height 9
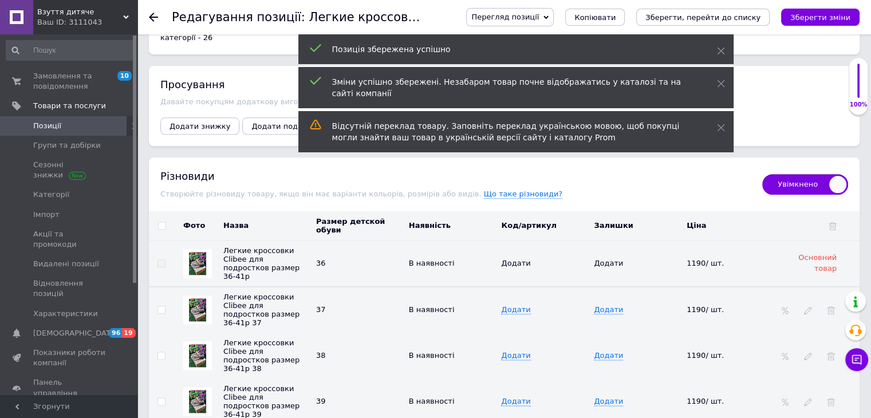
click at [92, 124] on span "Позиції" at bounding box center [69, 126] width 73 height 10
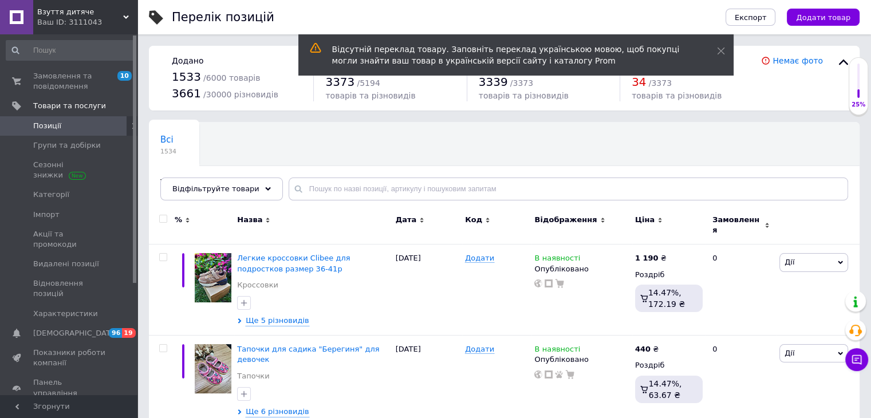
click at [847, 17] on span "Додати товар" at bounding box center [823, 17] width 54 height 9
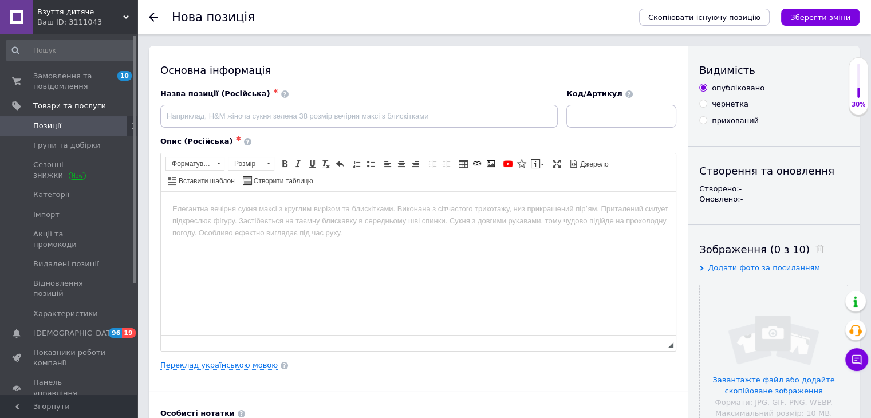
click at [443, 218] on html at bounding box center [418, 208] width 515 height 35
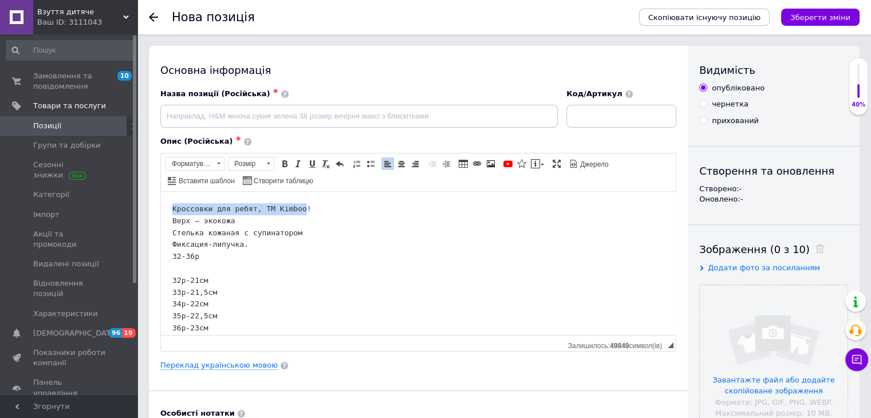
drag, startPoint x: 176, startPoint y: 210, endPoint x: 295, endPoint y: 211, distance: 118.5
click at [295, 211] on pre "Кроссовки для ребят, ТМ Kimboo! Верх – экокожа Стелька кожаная с супинатором Фи…" at bounding box center [418, 268] width 492 height 131
copy pre "Кроссовки для ребят, ТМ Kimboo"
click at [247, 212] on pre "Кроссовки для ребят, ТМ Kimboo! Верх – экокожа Стелька кожаная с супинатором Фи…" at bounding box center [418, 268] width 492 height 131
click at [247, 210] on pre "Кроссовки для ребят, ТМ Kimboo! Верх – экокожа Стелька кожаная с супинатором Фи…" at bounding box center [418, 268] width 492 height 131
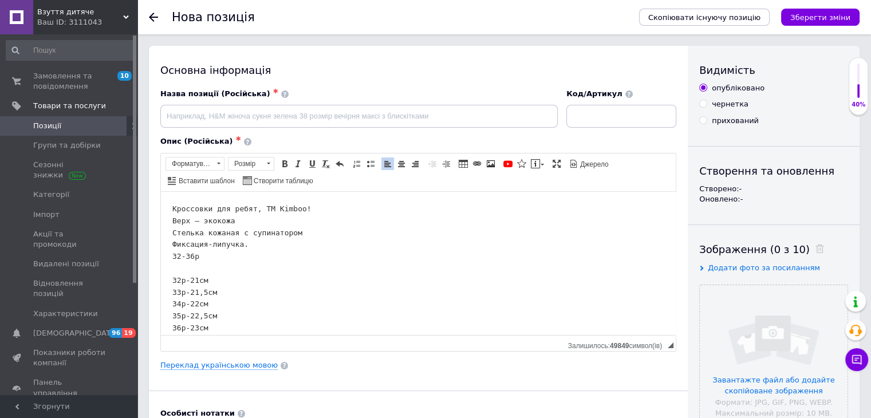
click at [248, 208] on pre "Кроссовки для ребят, ТМ Kimboo! Верх – экокожа Стелька кожаная с супинатором Фи…" at bounding box center [418, 268] width 492 height 131
click at [318, 203] on pre "Кроссовки для мальчиков, ТМ Kimboo! Верх – экокожа Стелька кожаная с супинаторо…" at bounding box center [418, 268] width 492 height 131
drag, startPoint x: 312, startPoint y: 206, endPoint x: 165, endPoint y: 207, distance: 146.6
click at [165, 207] on html "Кроссовки для мальчиков, ТМ Kimboo! Верх – экокожа Стелька кожаная с супинаторо…" at bounding box center [418, 268] width 515 height 154
copy pre "Кроссовки для мальчиков, ТМ Kimboo"
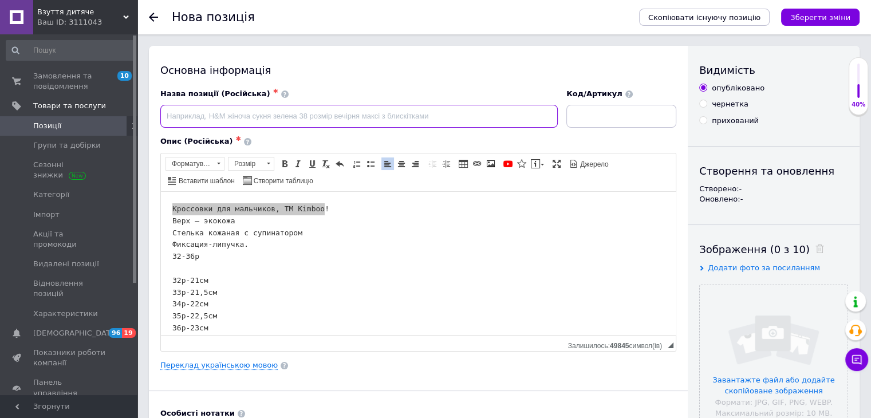
click at [203, 115] on input at bounding box center [358, 116] width 397 height 23
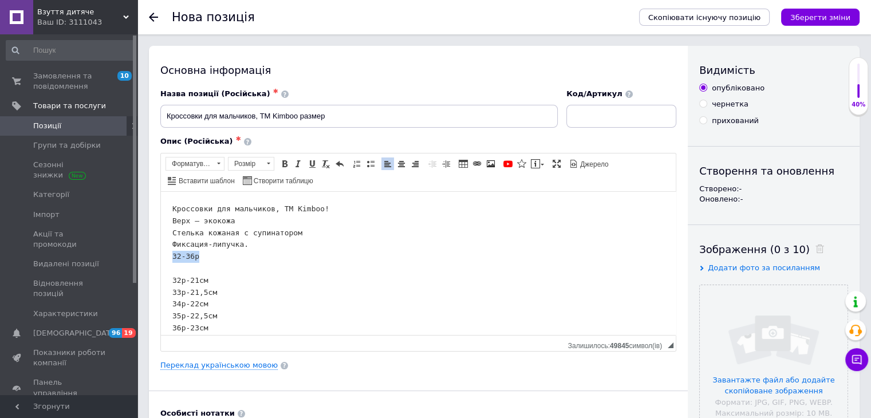
drag, startPoint x: 172, startPoint y: 252, endPoint x: 284, endPoint y: 443, distance: 221.7
click at [161, 253] on html "Кроссовки для мальчиков, ТМ Kimboo! Верх – экокожа Стелька кожаная с супинаторо…" at bounding box center [418, 268] width 515 height 154
copy pre "32-36р"
click at [357, 114] on input "Кроссовки для мальчиков, ТМ Kimboo размер" at bounding box center [358, 116] width 397 height 23
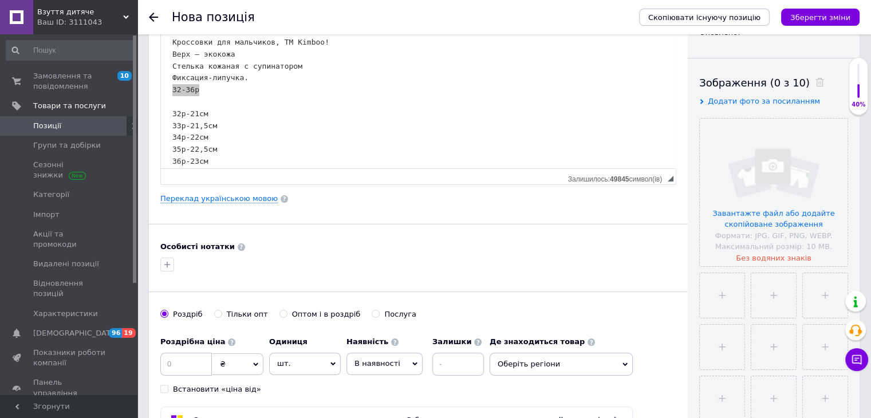
scroll to position [172, 0]
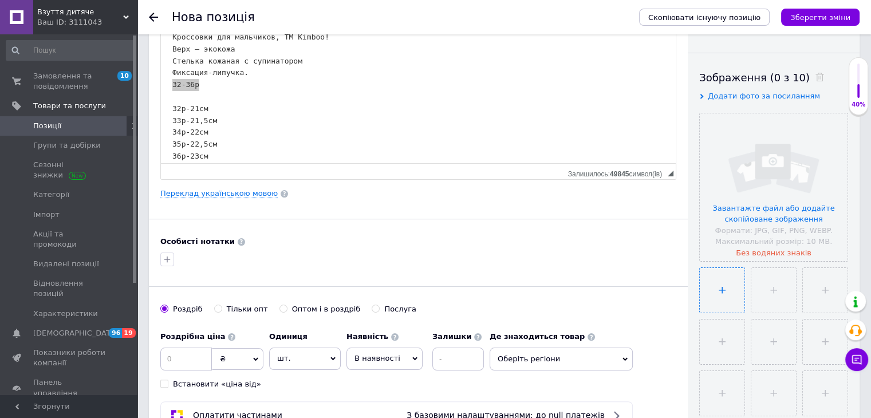
type input "Кроссовки для мальчиков, ТМ Kimboo размер 32-36р"
click at [735, 280] on input "file" at bounding box center [722, 290] width 45 height 45
type input "C:\fakepath\зображення_viber_2025-09-12_[PHONE_NUMBER].jpg"
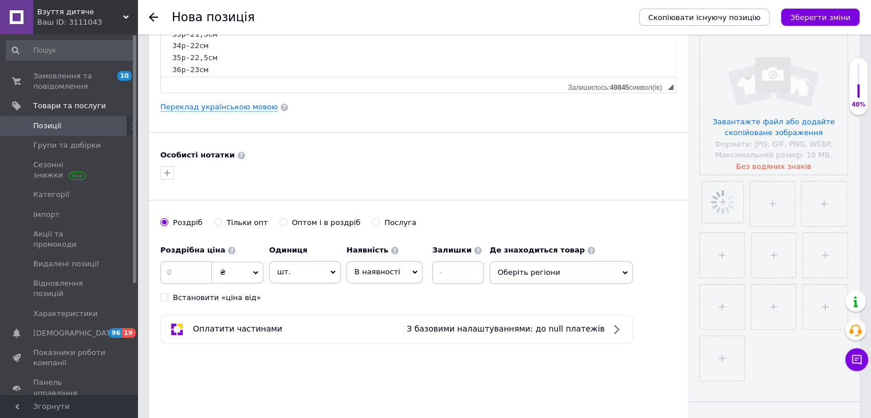
scroll to position [286, 0]
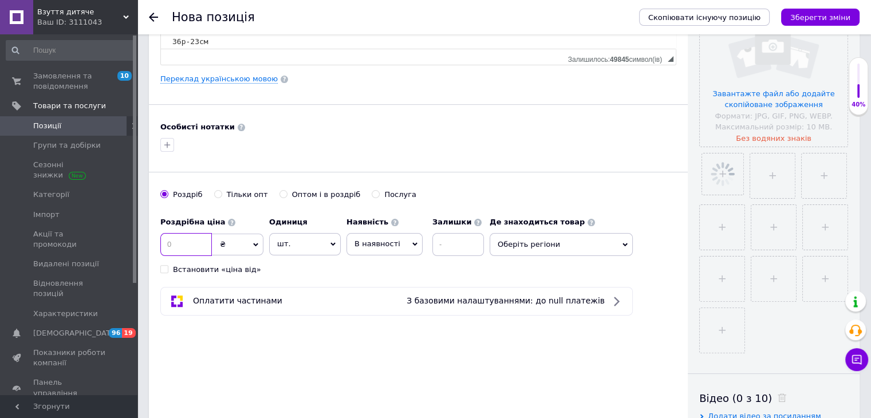
click at [188, 242] on input at bounding box center [186, 244] width 52 height 23
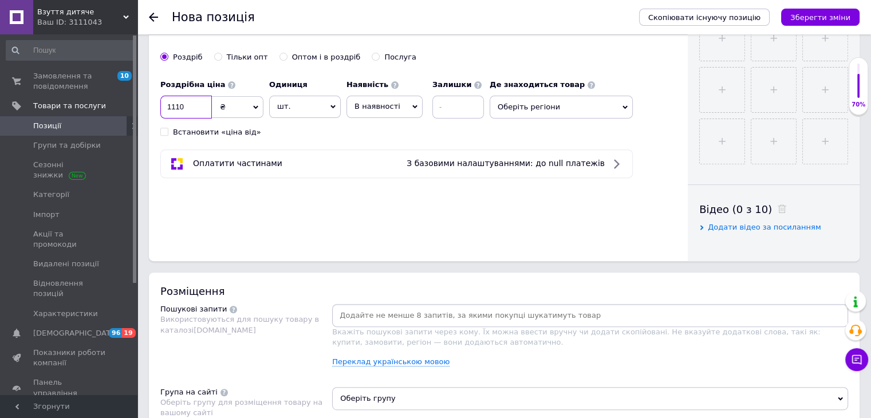
scroll to position [515, 0]
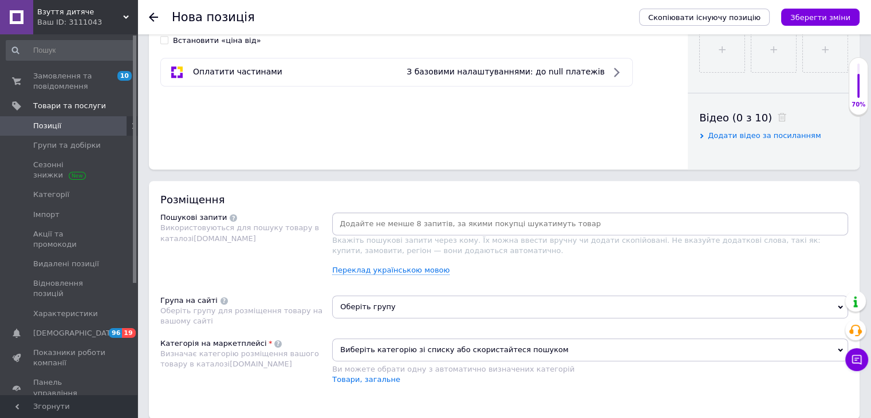
type input "1110"
click at [401, 225] on input at bounding box center [589, 223] width 511 height 17
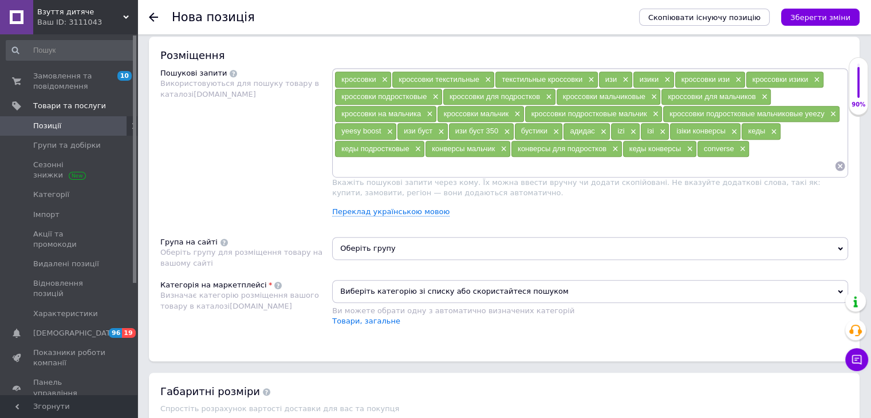
scroll to position [687, 0]
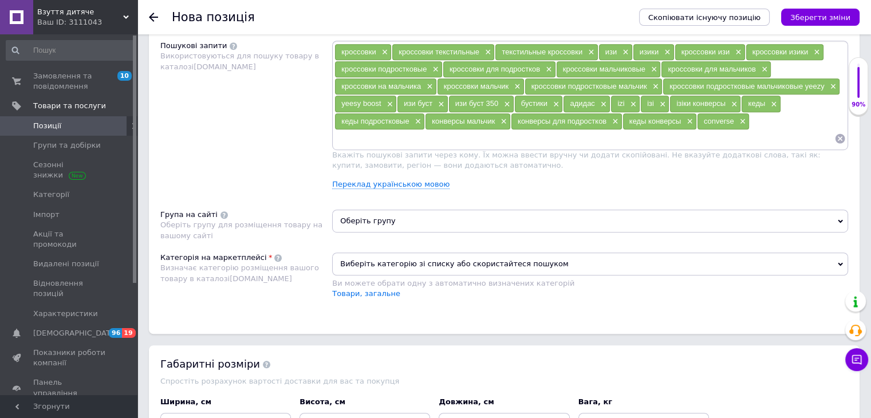
click at [408, 214] on span "Оберіть групу" at bounding box center [590, 221] width 516 height 23
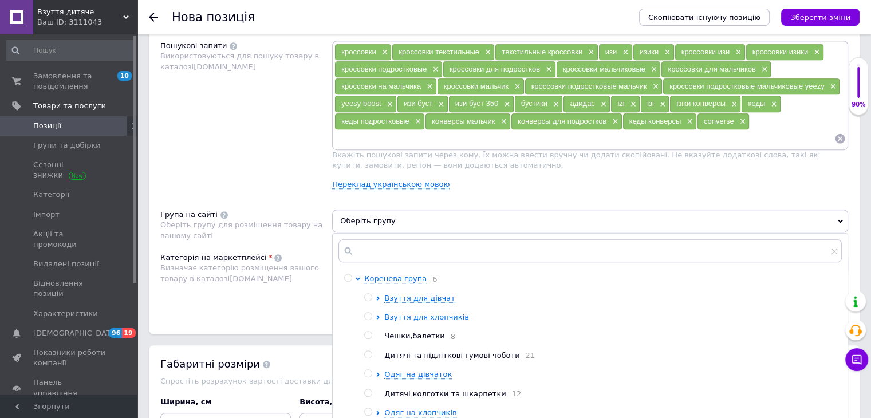
click at [433, 314] on span "Взуття для хлопчиків" at bounding box center [426, 317] width 85 height 9
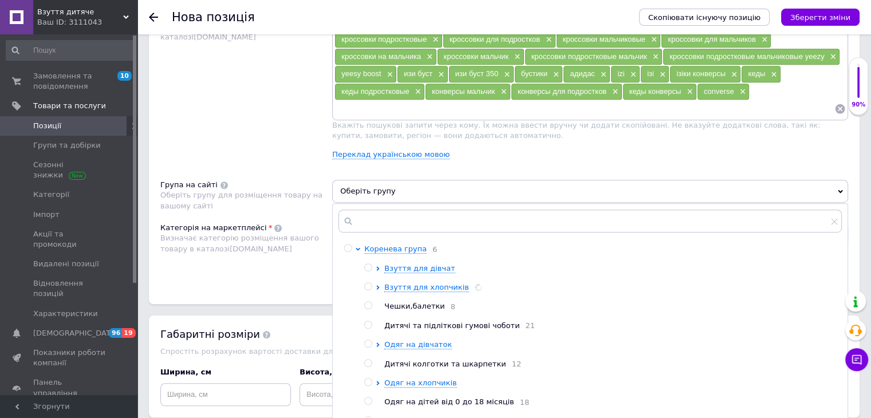
scroll to position [744, 0]
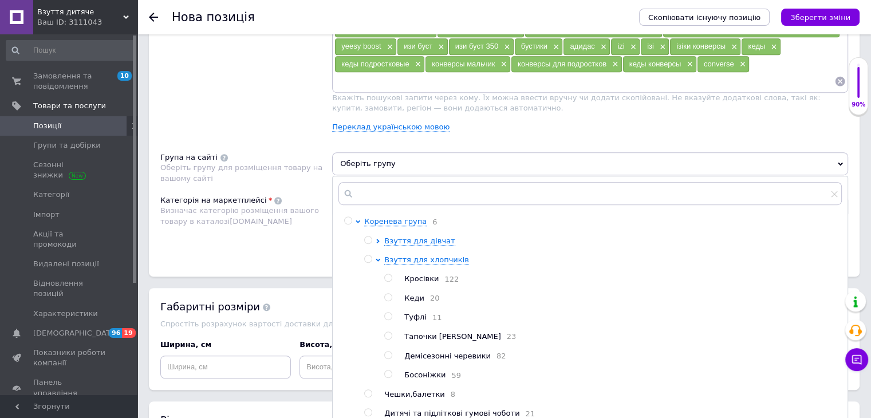
click at [423, 280] on span "Кросівки" at bounding box center [421, 278] width 34 height 9
radio input "true"
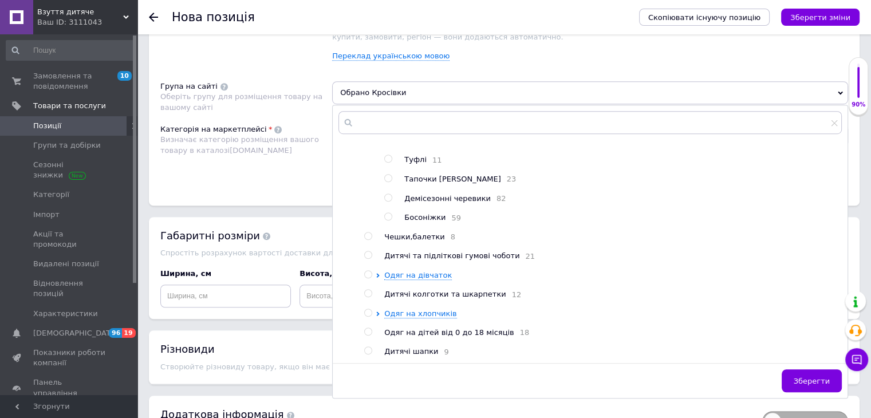
scroll to position [890, 0]
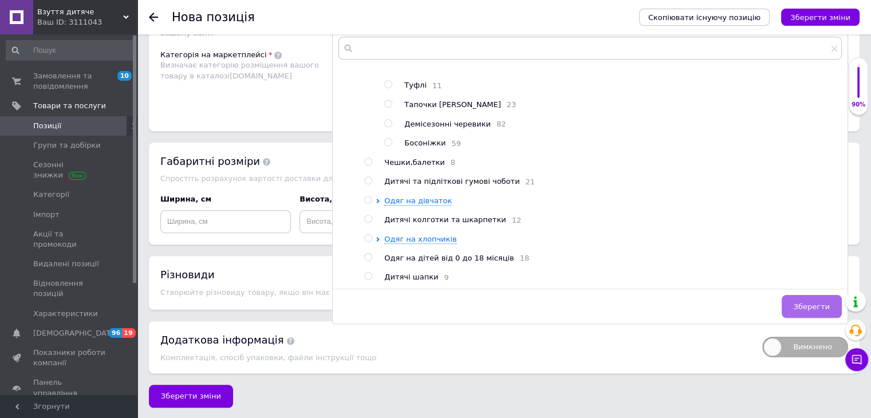
click at [813, 305] on span "Зберегти" at bounding box center [812, 306] width 36 height 9
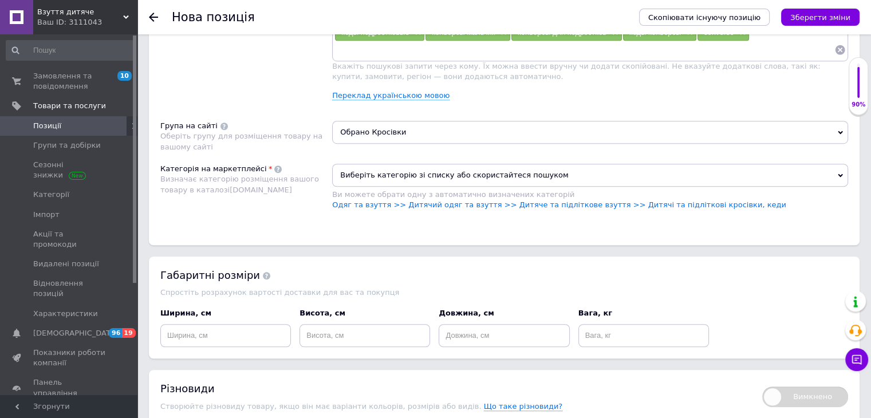
scroll to position [775, 0]
click at [392, 177] on span "Виберіть категорію зі списку або скористайтеся пошуком" at bounding box center [590, 175] width 516 height 23
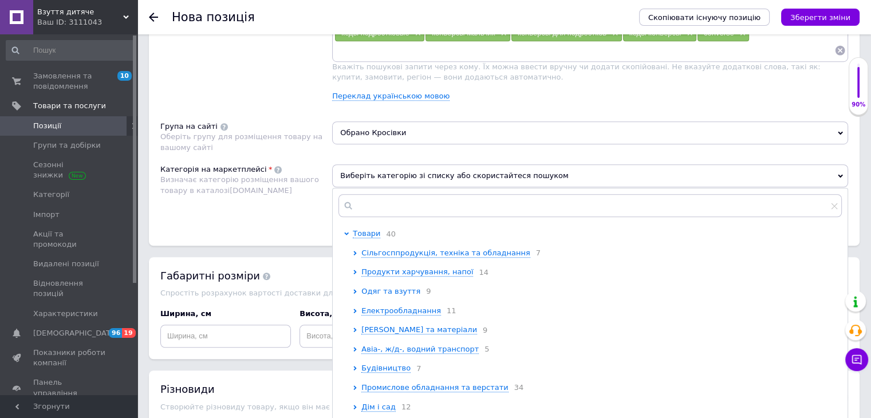
click at [397, 290] on span "Одяг та взуття" at bounding box center [390, 291] width 59 height 9
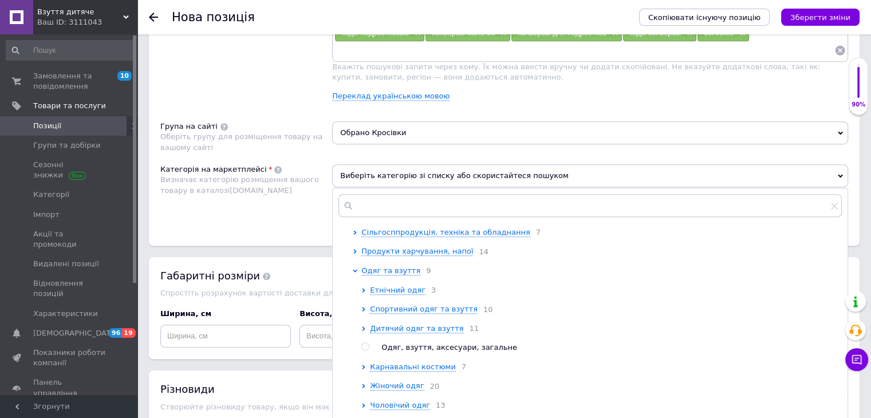
scroll to position [57, 0]
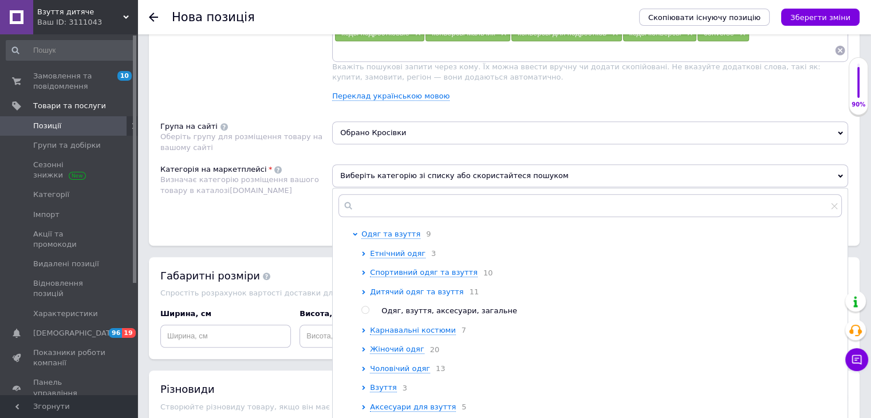
click at [419, 294] on span "Дитячий одяг та взуття" at bounding box center [416, 291] width 93 height 9
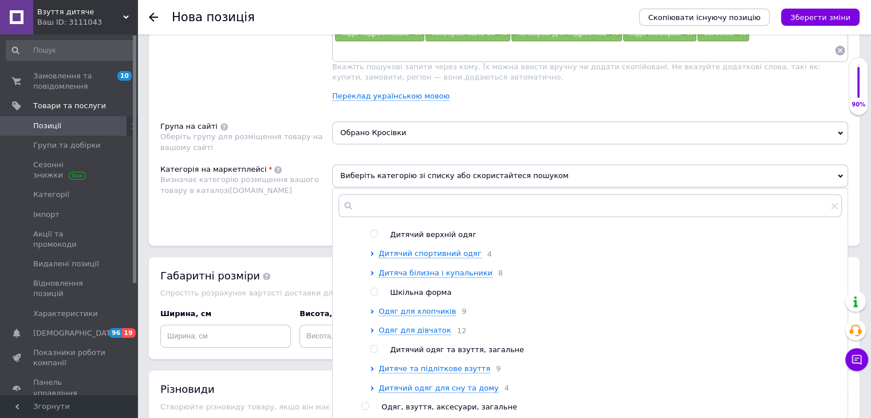
scroll to position [229, 0]
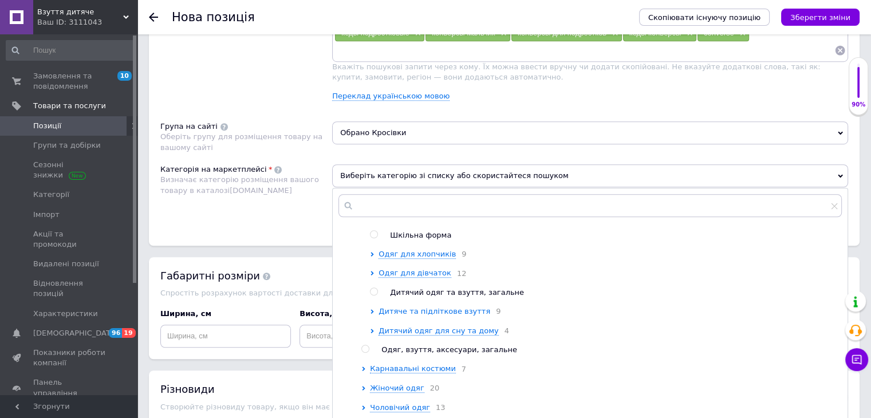
click at [451, 315] on span "Дитяче та підліткове взуття" at bounding box center [434, 311] width 112 height 9
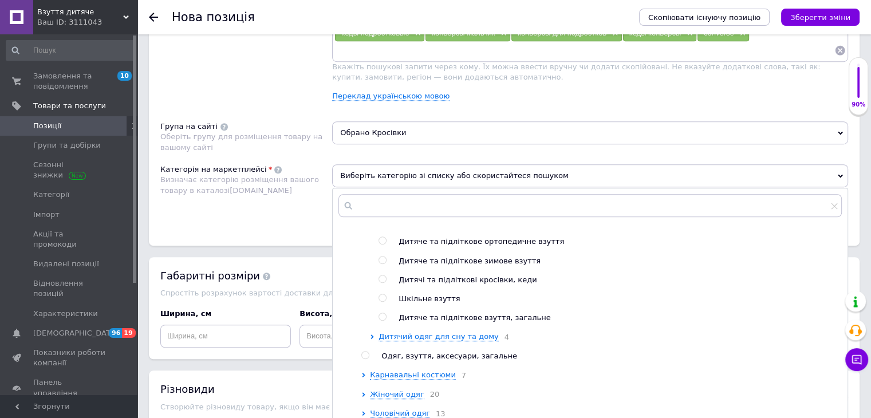
scroll to position [401, 0]
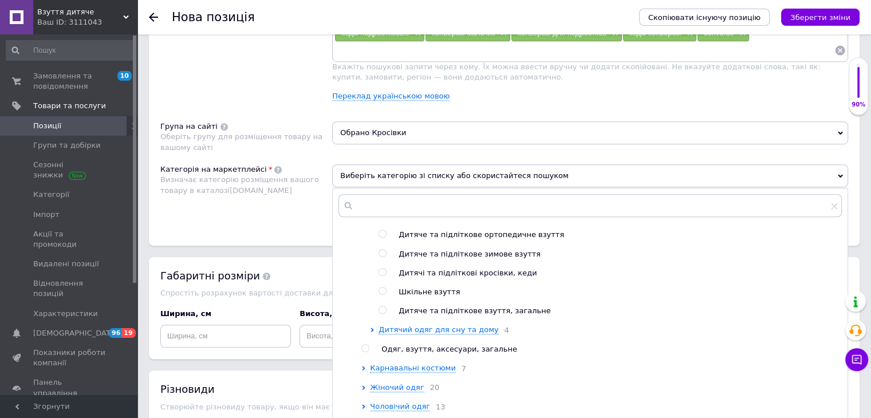
click at [503, 277] on span "Дитячі та підліткові кросівки, кеди" at bounding box center [468, 273] width 138 height 9
radio input "true"
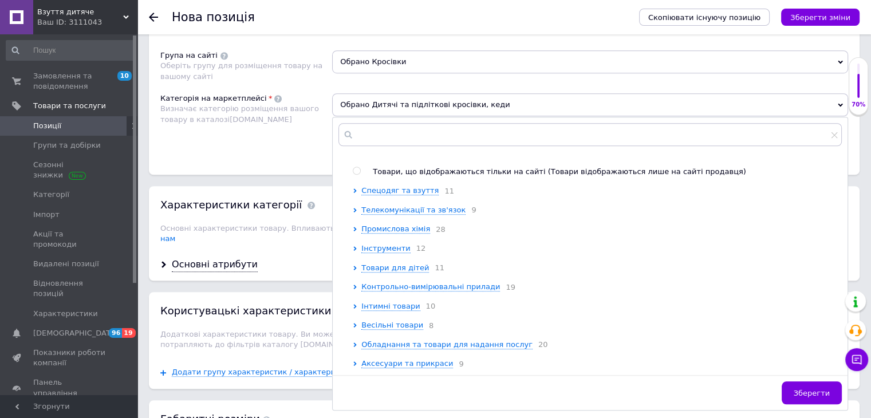
scroll to position [947, 0]
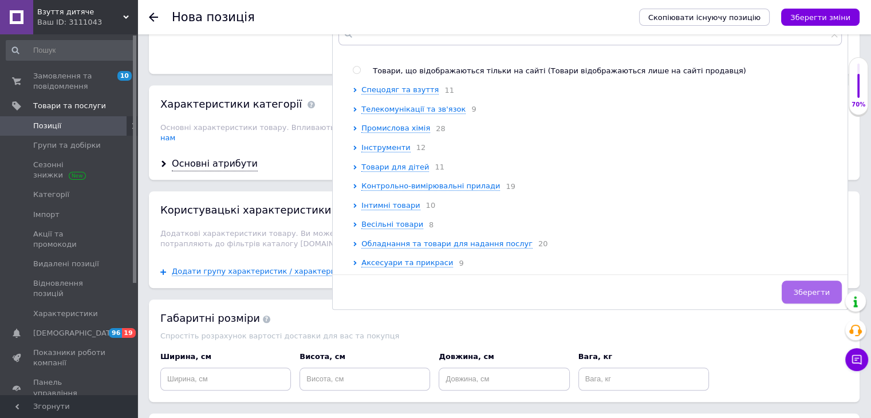
click at [822, 291] on span "Зберегти" at bounding box center [812, 292] width 36 height 9
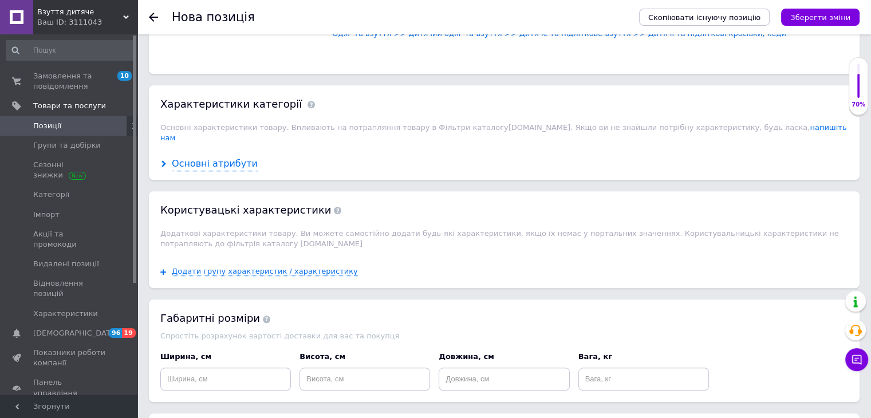
click at [232, 157] on div "Основні атрибути" at bounding box center [215, 163] width 86 height 13
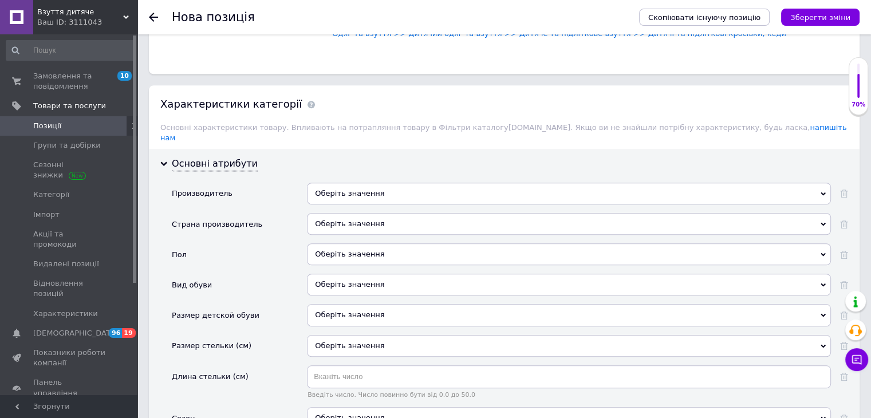
click at [415, 183] on div "Оберіть значення" at bounding box center [569, 194] width 524 height 22
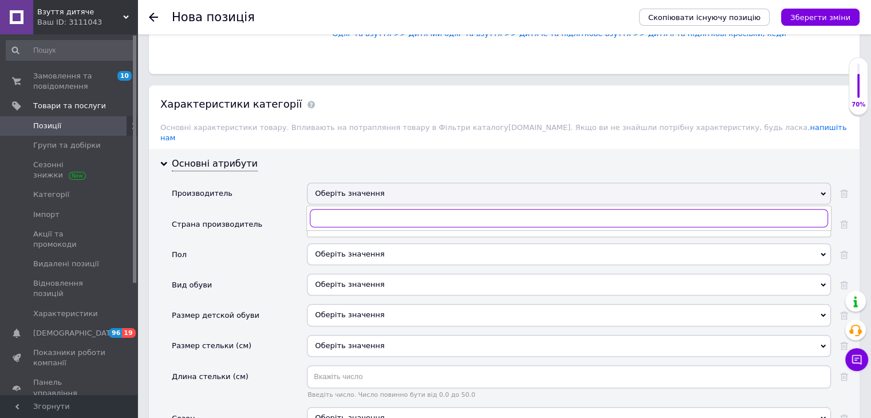
paste input "Kimboo"
type input "Kimboo"
click at [339, 234] on li "Kimboo" at bounding box center [568, 242] width 523 height 16
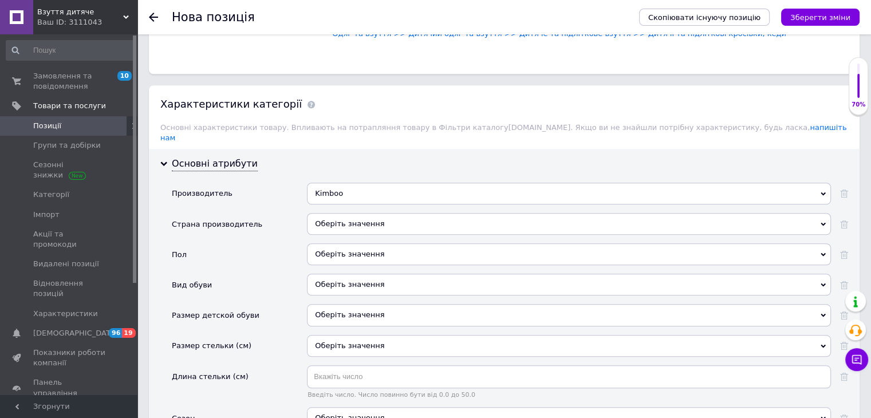
click at [350, 213] on div "Оберіть значення" at bounding box center [569, 224] width 524 height 22
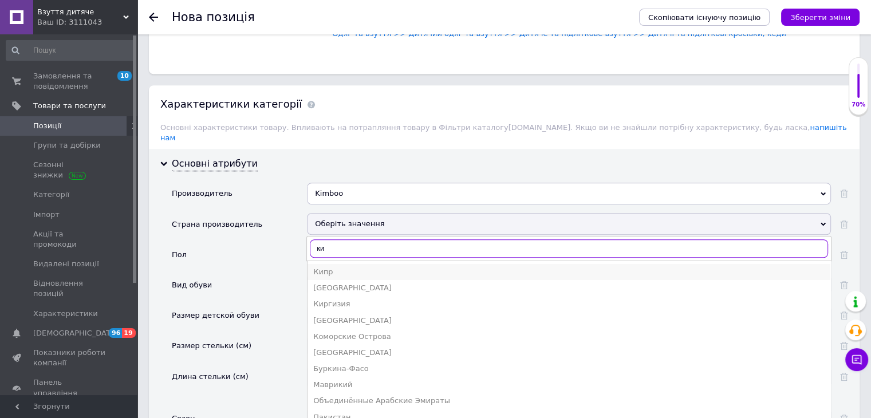
type input "ки"
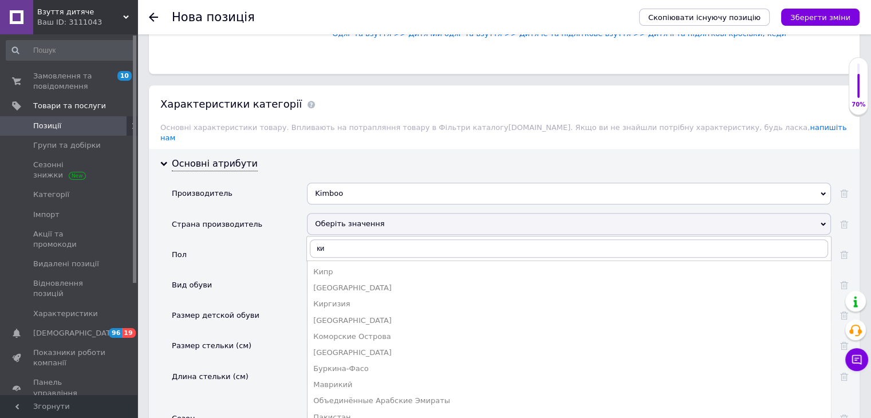
click at [344, 267] on div "Кипр" at bounding box center [568, 272] width 511 height 10
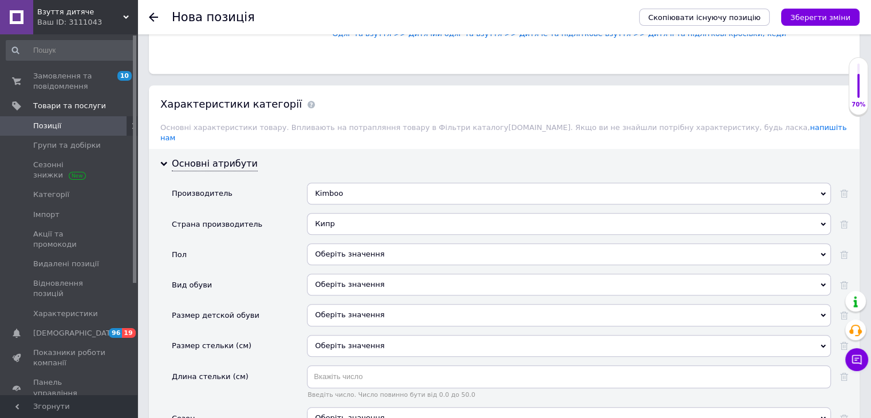
click at [349, 213] on div "Кипр" at bounding box center [569, 224] width 524 height 22
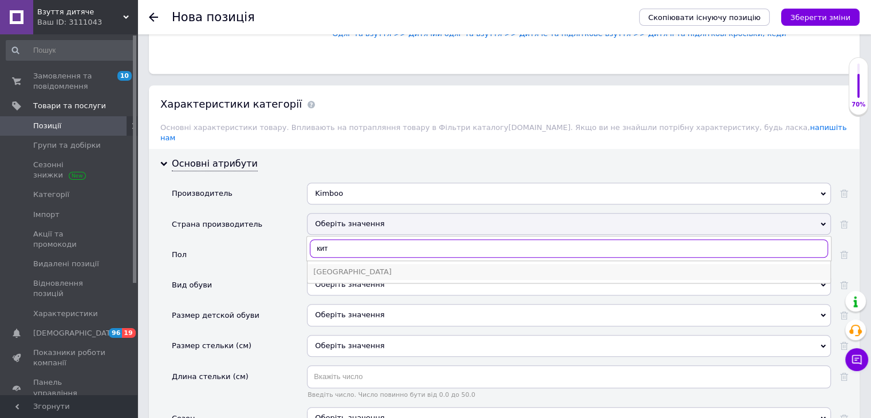
type input "кит"
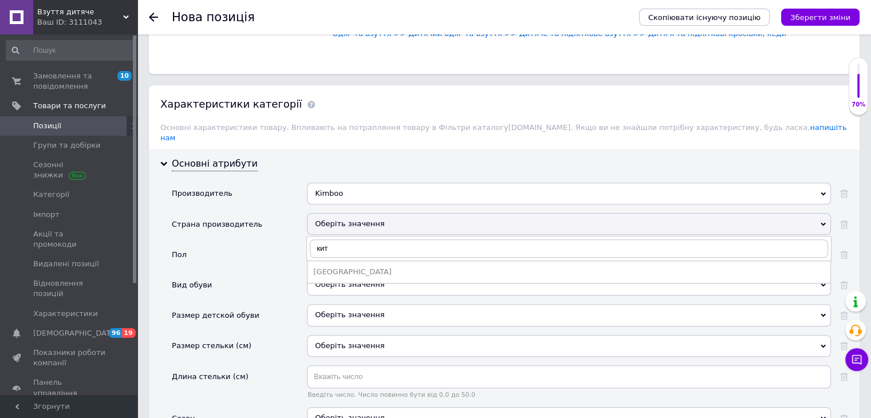
click at [346, 267] on div "[GEOGRAPHIC_DATA]" at bounding box center [568, 272] width 511 height 10
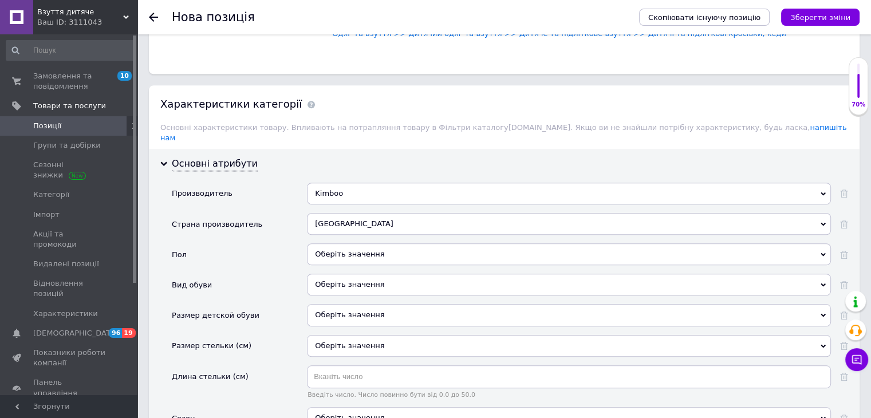
click at [351, 243] on div "Оберіть значення" at bounding box center [569, 254] width 524 height 22
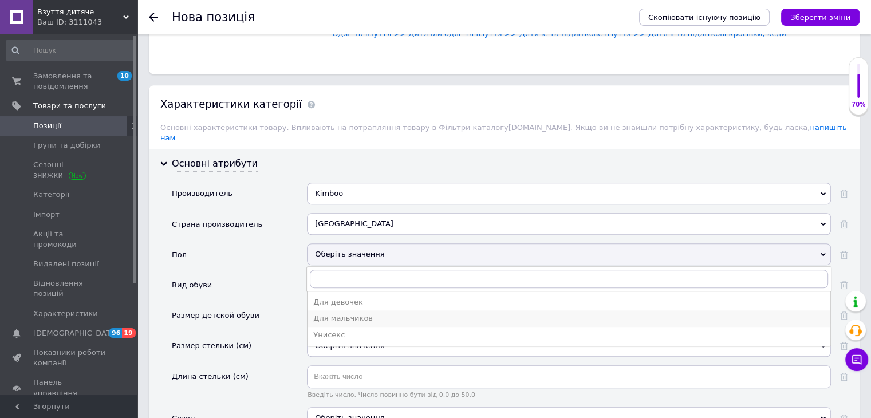
click at [353, 313] on div "Для мальчиков" at bounding box center [568, 318] width 511 height 10
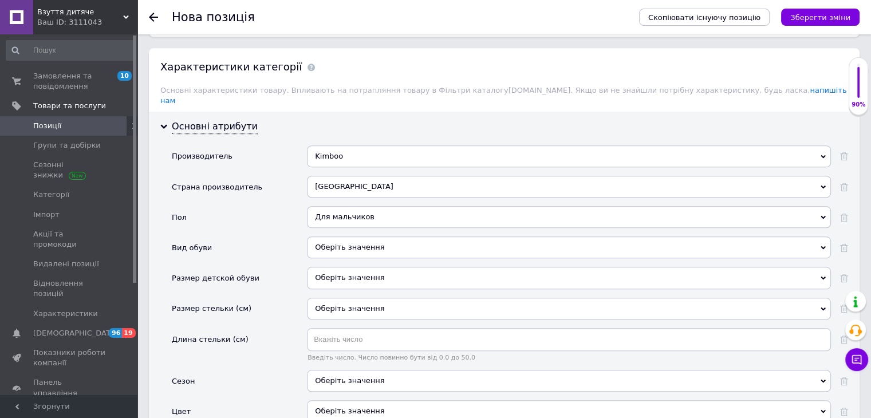
scroll to position [1004, 0]
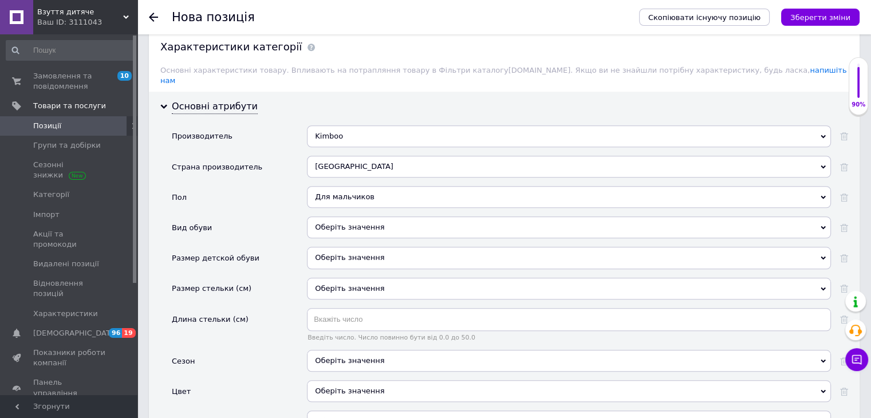
click at [373, 216] on div "Оберіть значення" at bounding box center [569, 227] width 524 height 22
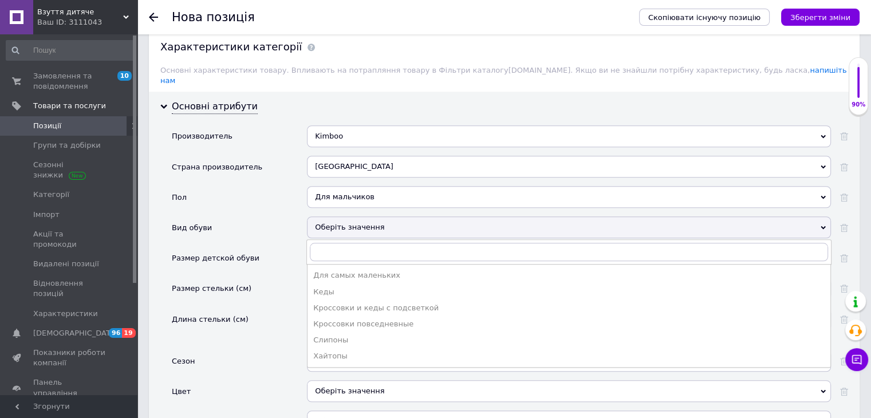
click at [359, 319] on div "Кроссовки повседневные" at bounding box center [568, 324] width 511 height 10
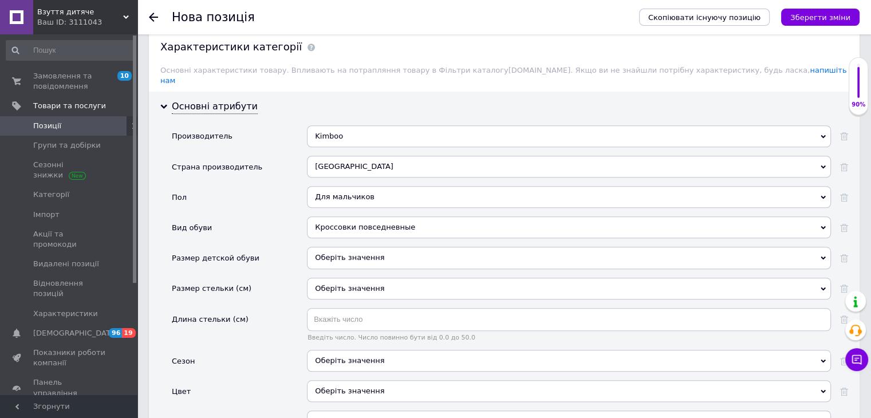
click at [358, 247] on div "Оберіть значення" at bounding box center [569, 258] width 524 height 22
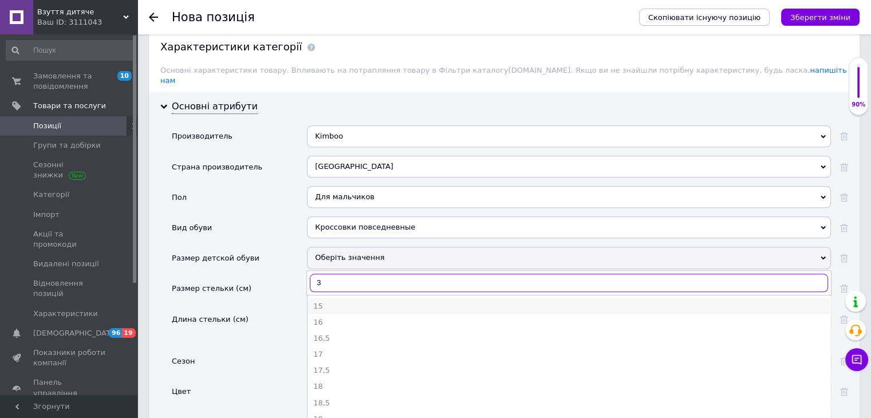
type input "32"
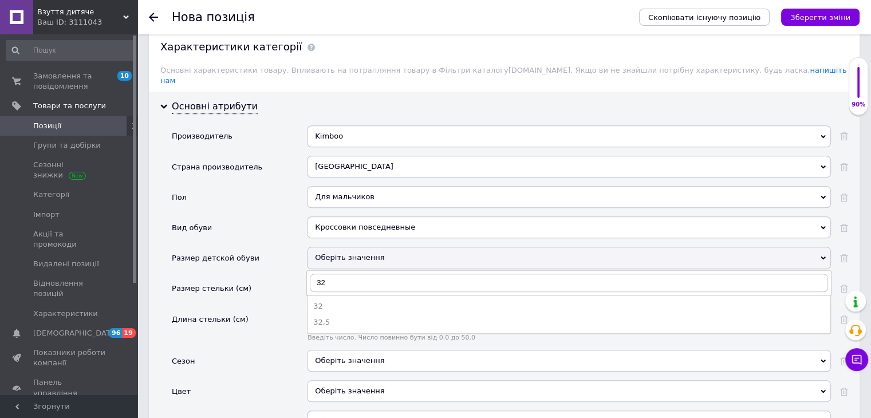
drag, startPoint x: 358, startPoint y: 293, endPoint x: 357, endPoint y: 287, distance: 5.8
click at [357, 301] on div "32" at bounding box center [568, 306] width 511 height 10
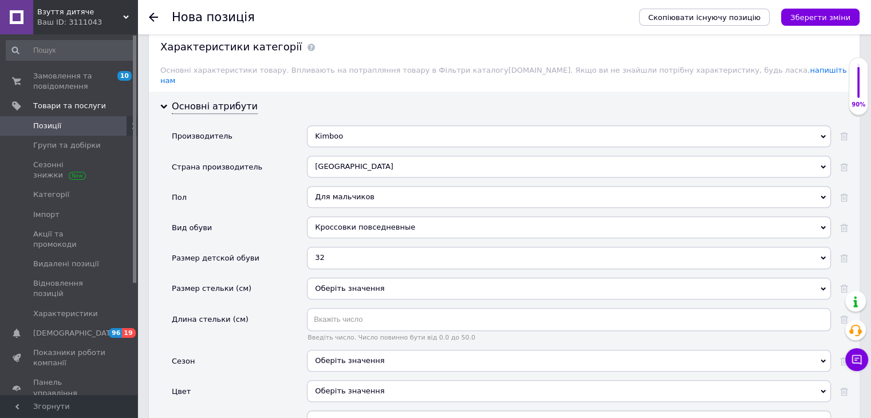
click at [349, 278] on div "Оберіть значення" at bounding box center [569, 289] width 524 height 22
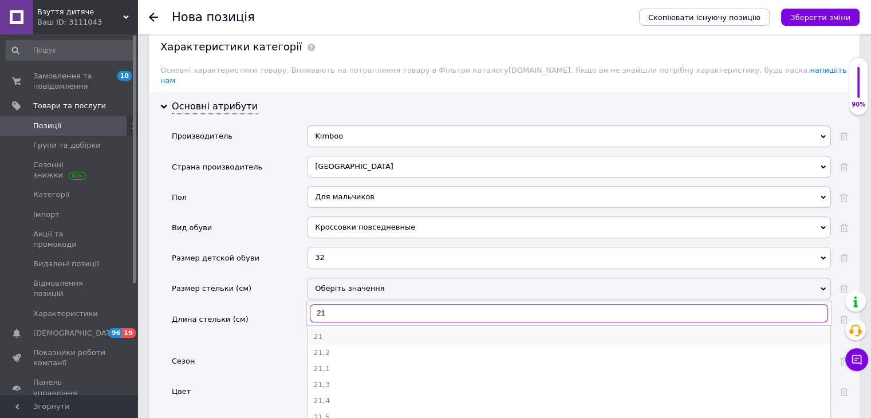
type input "21"
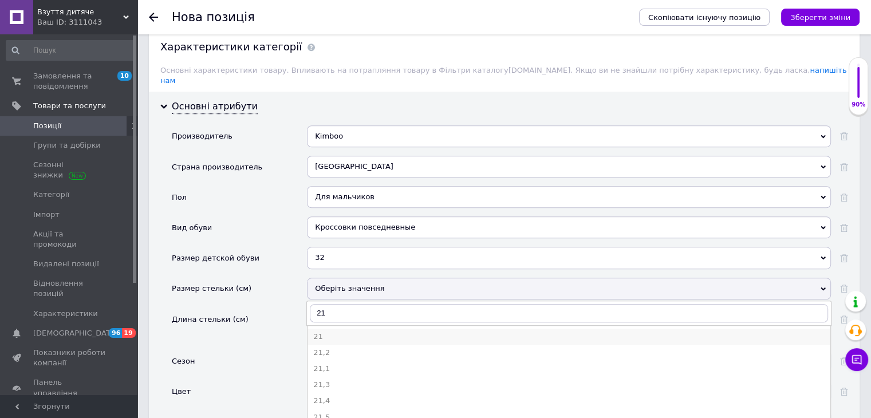
click at [344, 332] on div "21" at bounding box center [568, 337] width 511 height 10
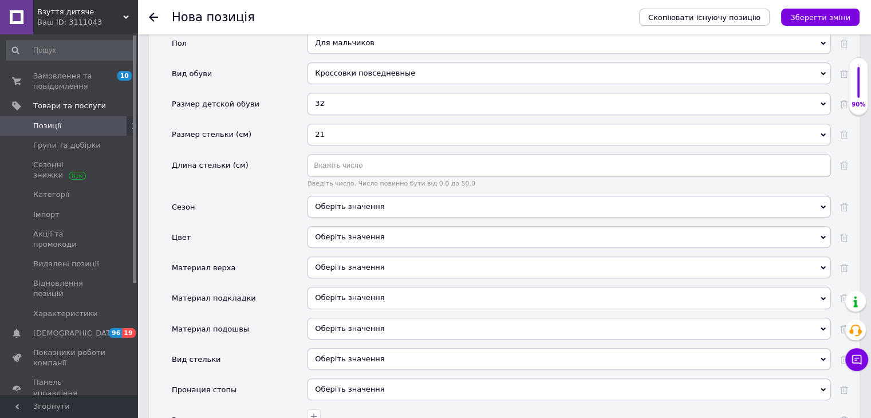
scroll to position [1176, 0]
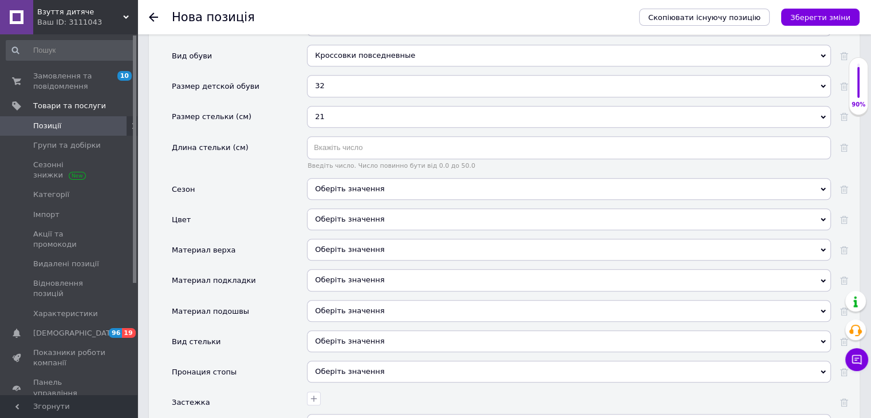
click at [342, 239] on div "Оберіть значення" at bounding box center [569, 250] width 524 height 22
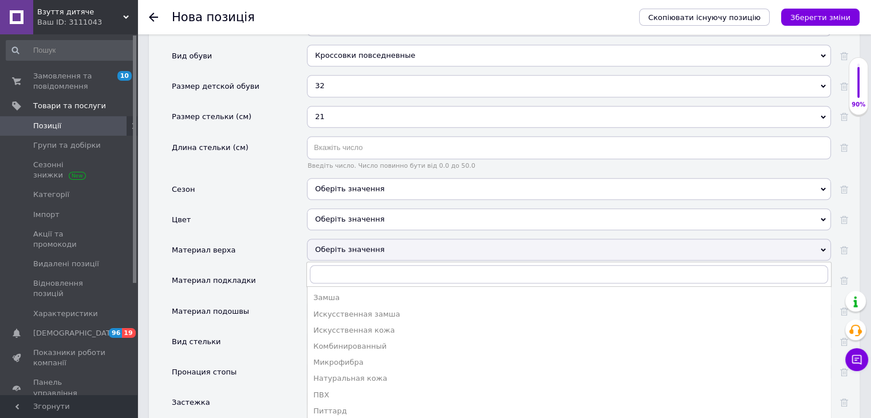
click at [366, 239] on div "Оберіть значення" at bounding box center [569, 250] width 524 height 22
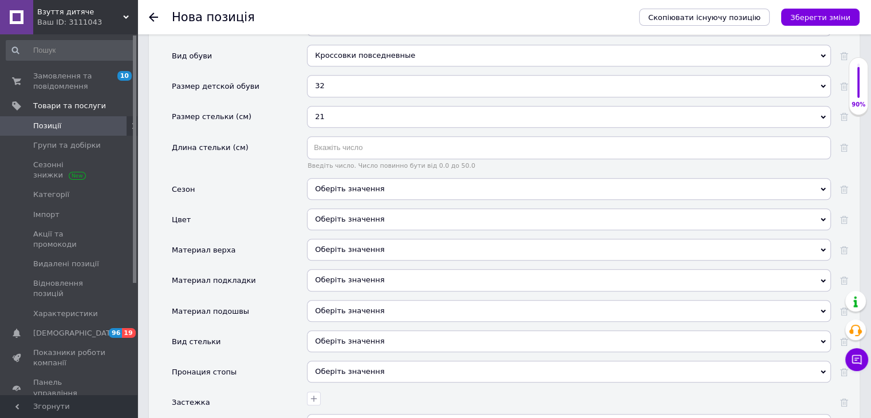
click at [373, 239] on div "Оберіть значення" at bounding box center [569, 250] width 524 height 22
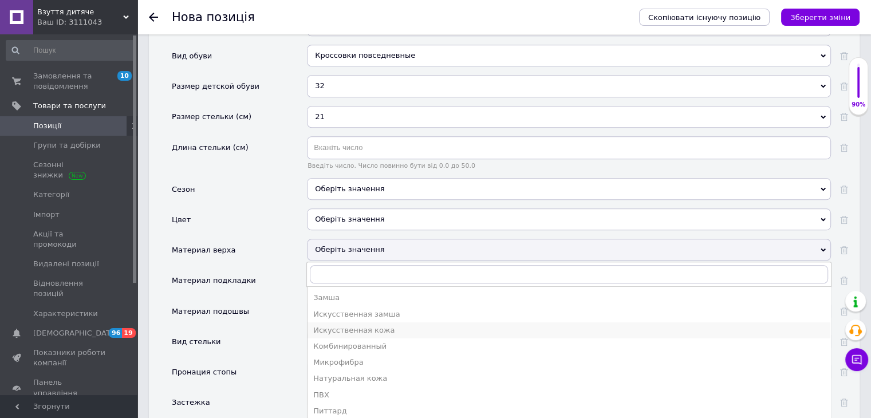
click at [364, 325] on div "Искусственная кожа" at bounding box center [568, 330] width 511 height 10
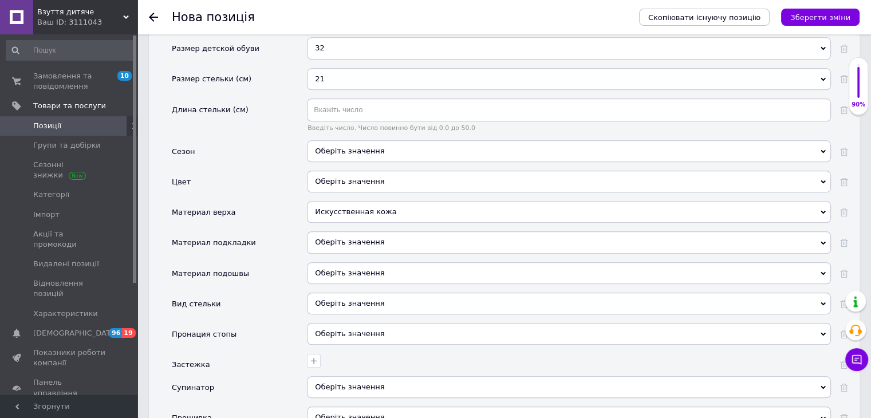
scroll to position [1233, 0]
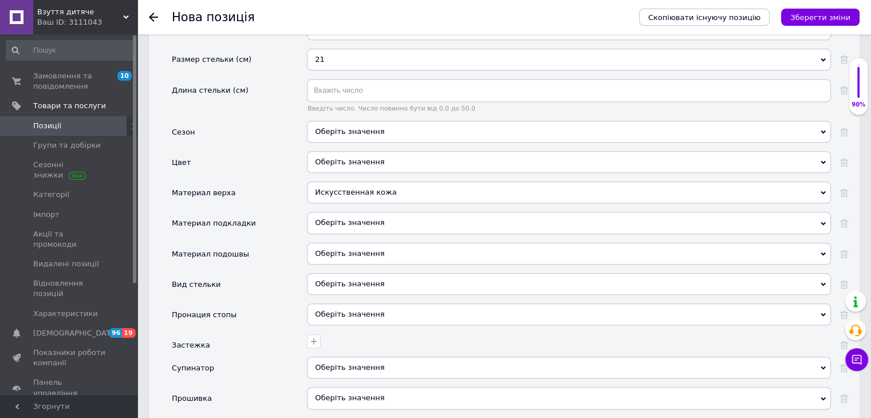
click at [364, 212] on div "Оберіть значення" at bounding box center [569, 223] width 524 height 22
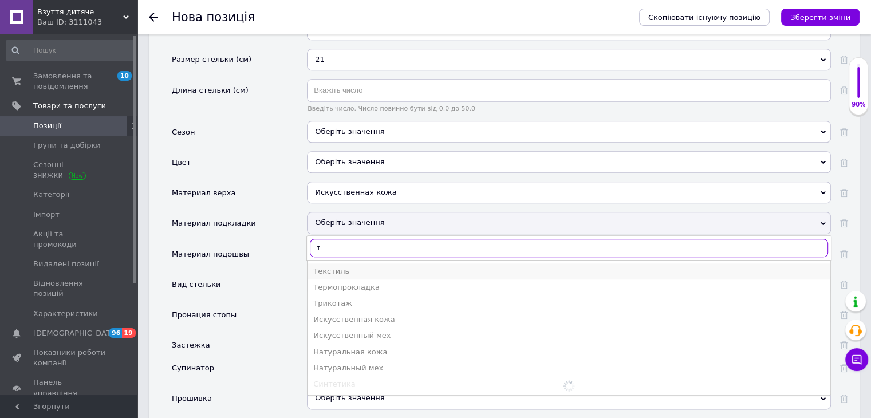
type input "т"
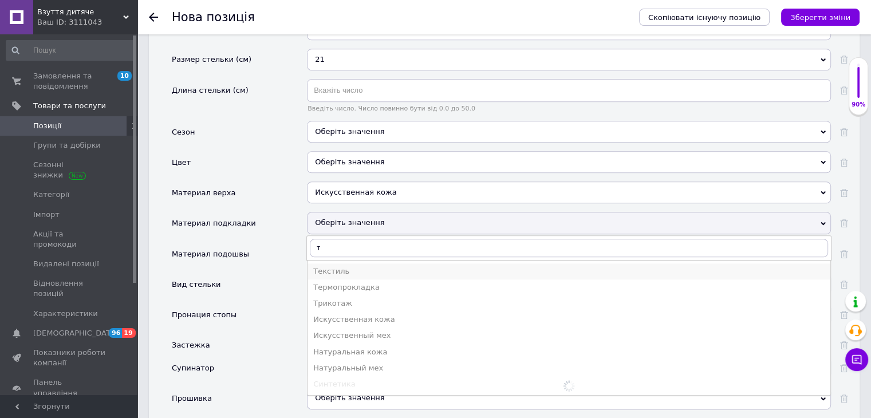
click at [350, 266] on div "Текстиль" at bounding box center [568, 271] width 511 height 10
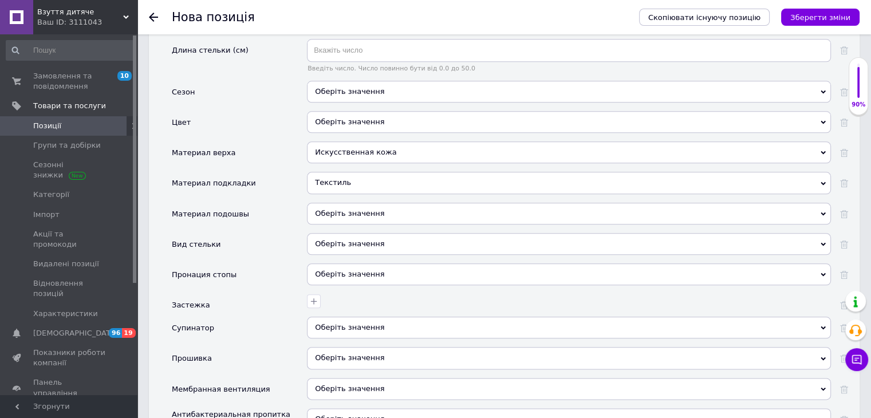
scroll to position [1291, 0]
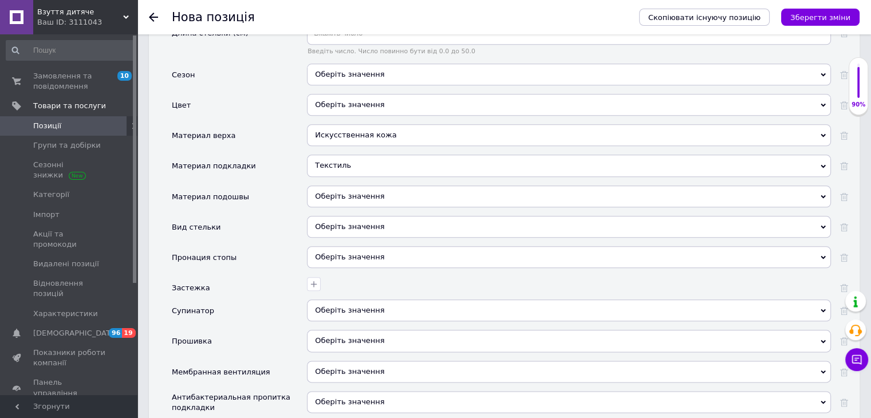
click at [337, 186] on div "Оберіть значення" at bounding box center [569, 197] width 524 height 22
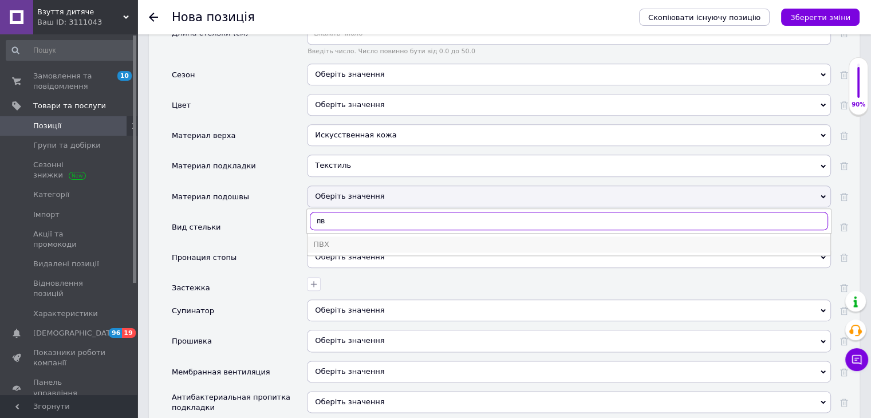
type input "пв"
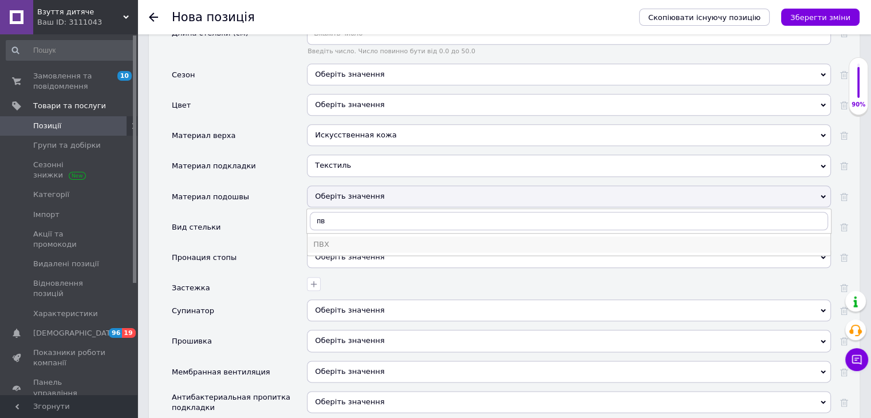
click at [350, 239] on div "ПВХ" at bounding box center [568, 244] width 511 height 10
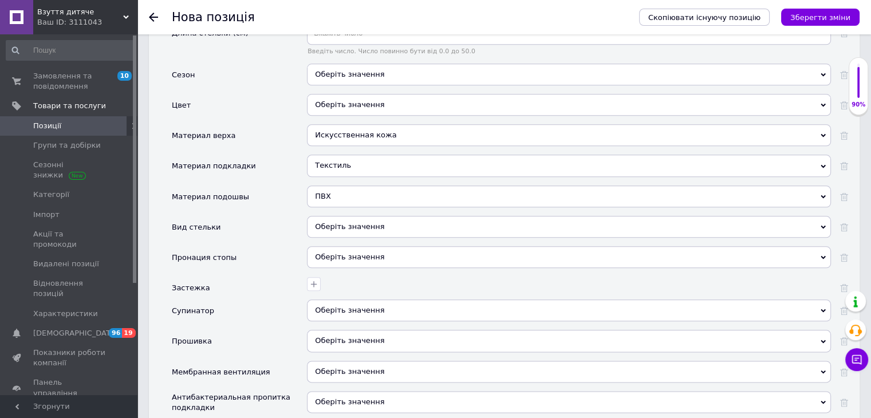
click at [349, 216] on div "Оберіть значення" at bounding box center [569, 227] width 524 height 22
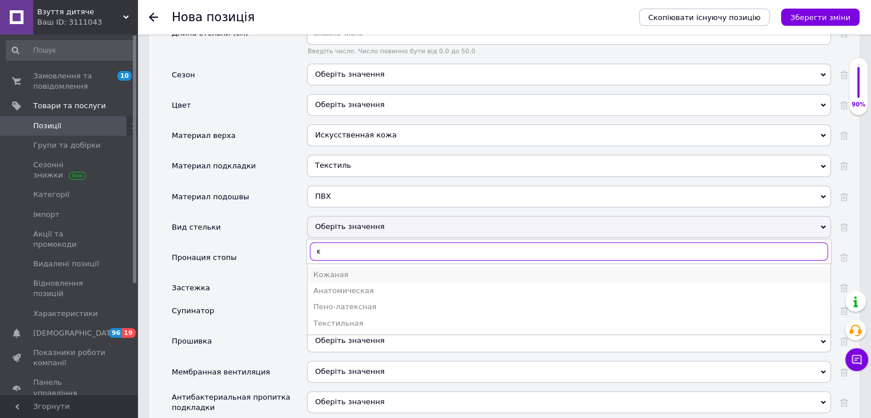
type input "к"
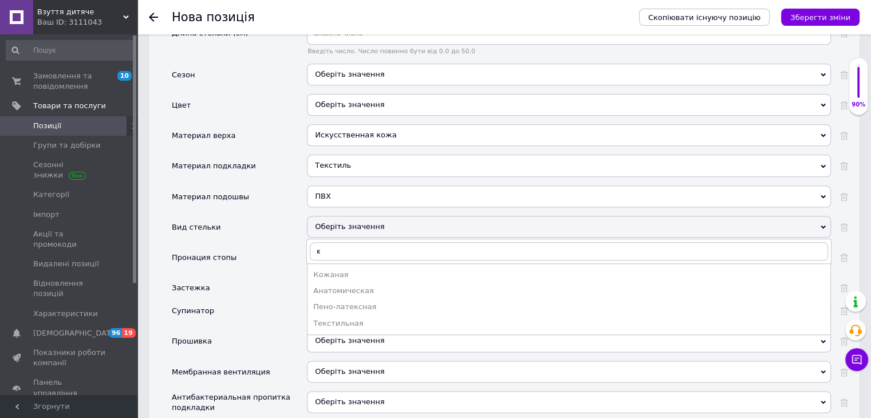
click at [350, 270] on div "Кожаная" at bounding box center [568, 275] width 511 height 10
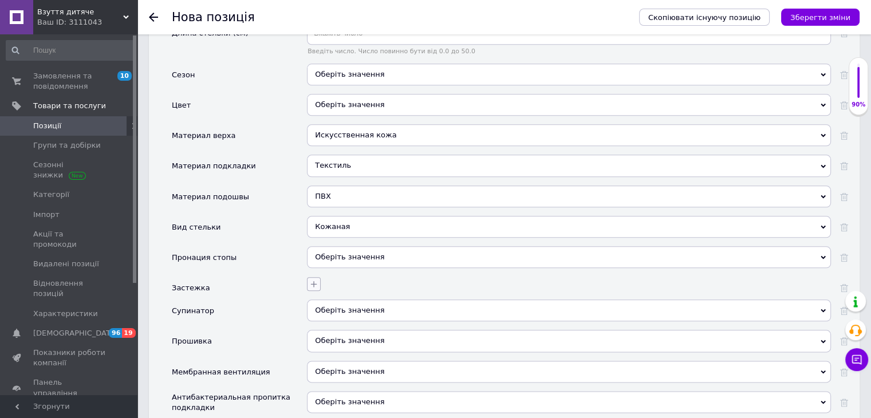
click at [314, 281] on icon "button" at bounding box center [314, 284] width 6 height 6
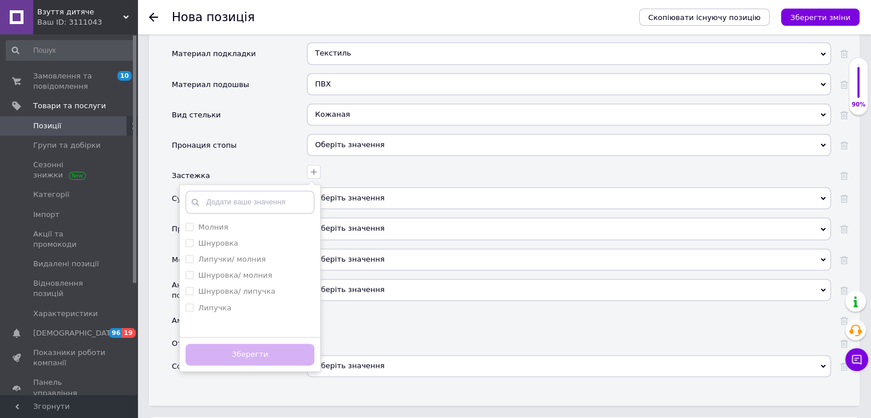
scroll to position [1405, 0]
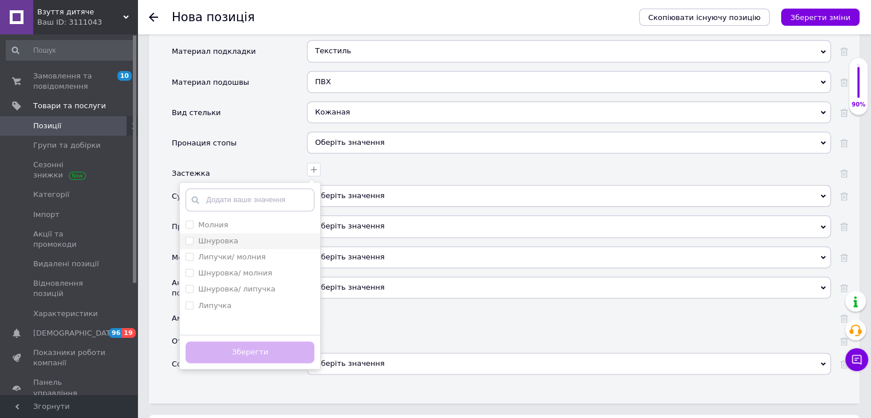
click at [242, 236] on div "Шнуровка" at bounding box center [250, 241] width 129 height 10
checkbox input "true"
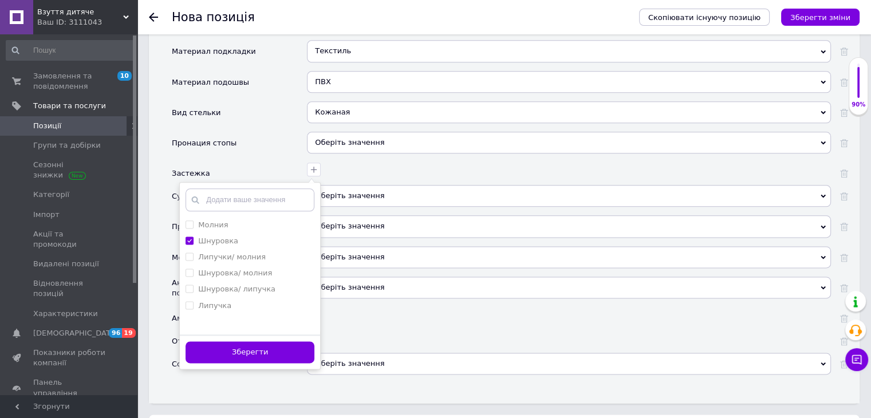
click at [270, 341] on button "Зберегти" at bounding box center [250, 352] width 129 height 22
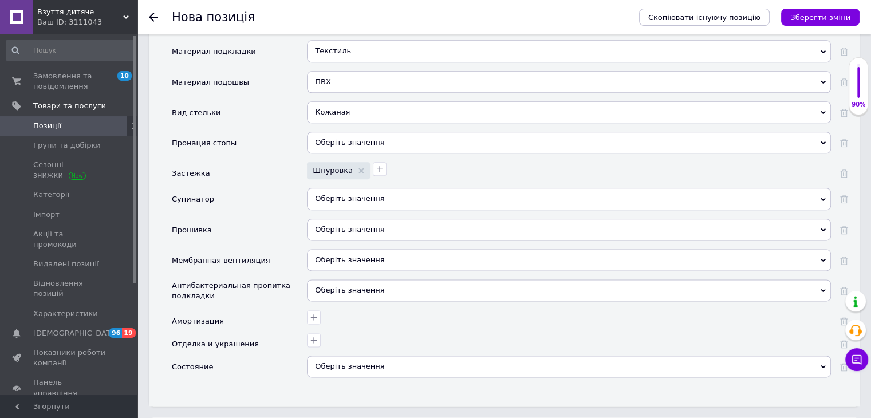
click at [343, 194] on span "Оберіть значення" at bounding box center [349, 198] width 69 height 9
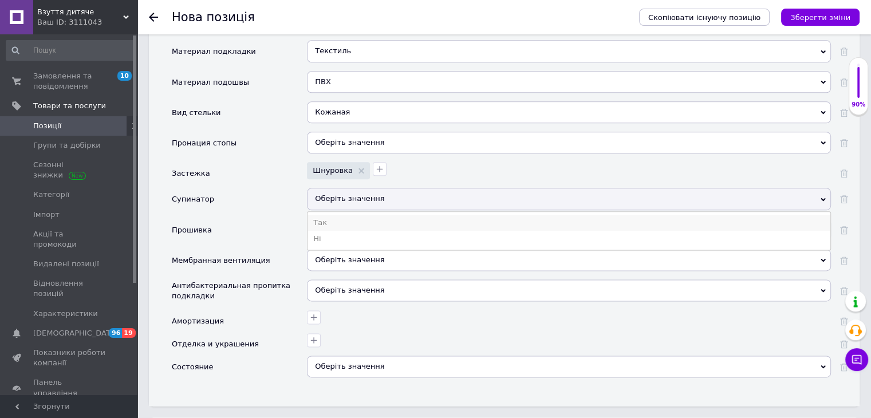
click at [335, 215] on li "Так" at bounding box center [568, 223] width 523 height 16
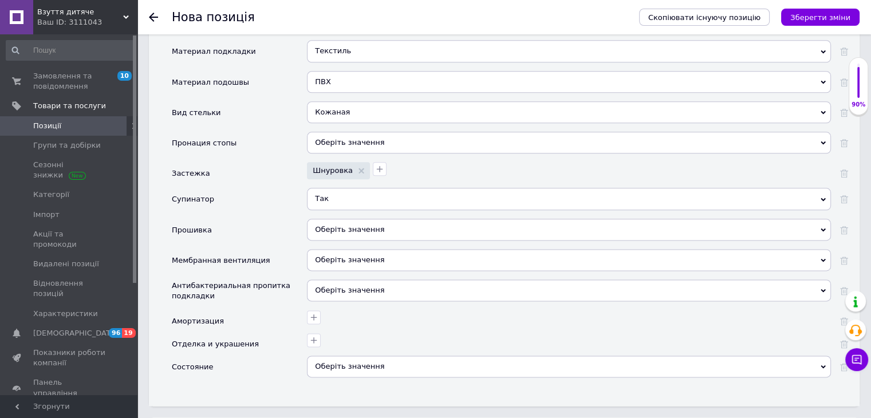
click at [349, 356] on div "Оберіть значення" at bounding box center [569, 367] width 524 height 22
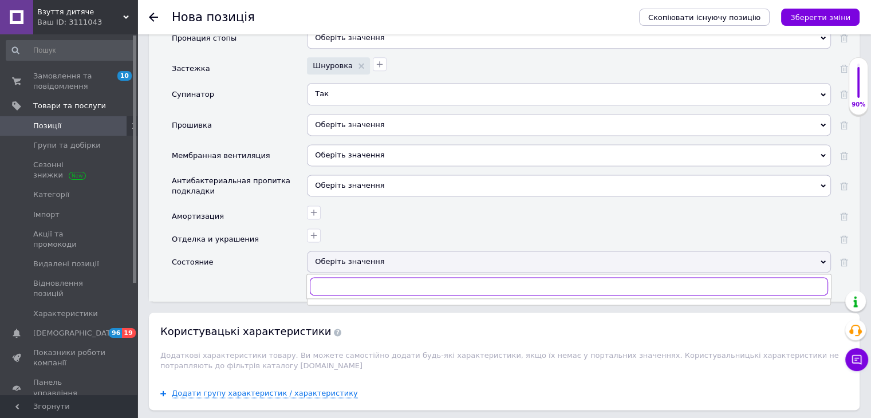
scroll to position [1520, 0]
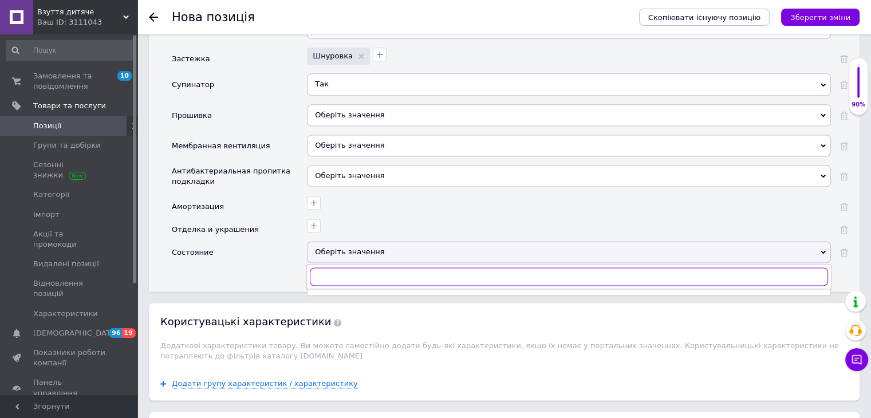
click at [362, 267] on input "text" at bounding box center [569, 276] width 518 height 18
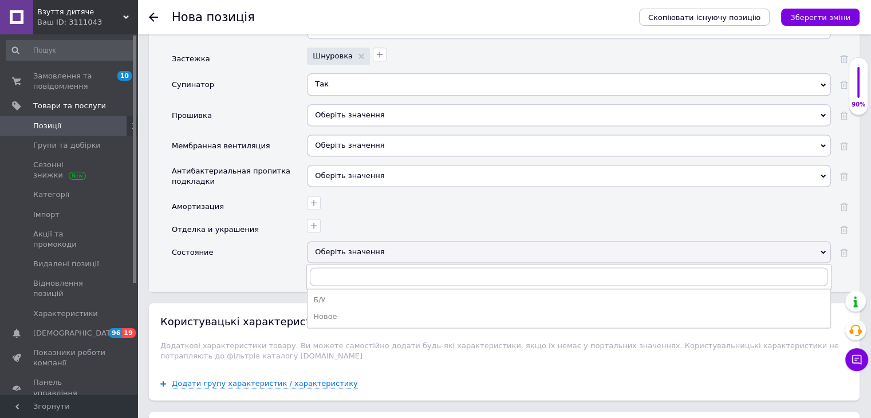
click at [360, 311] on div "Новое" at bounding box center [568, 316] width 511 height 10
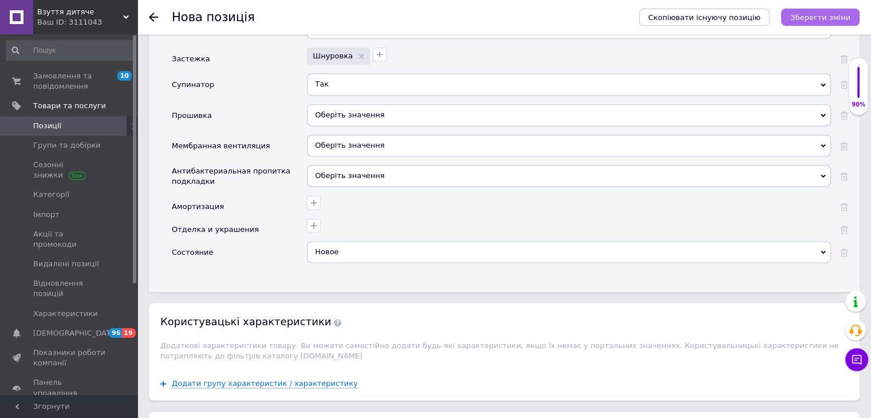
click at [835, 13] on icon "Зберегти зміни" at bounding box center [820, 17] width 60 height 9
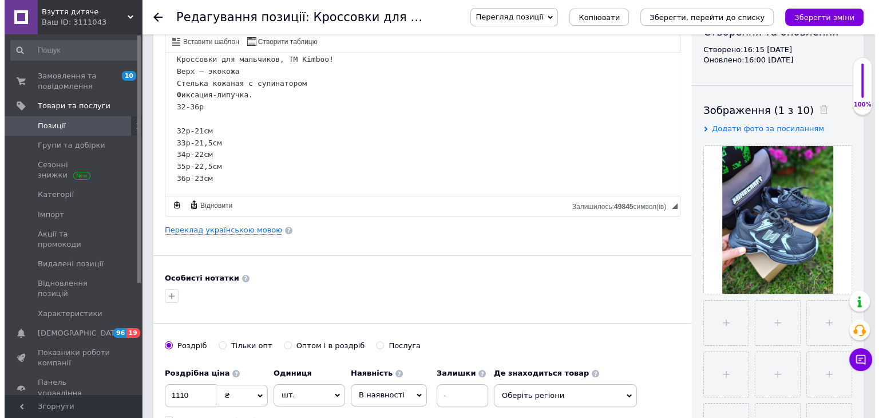
scroll to position [172, 0]
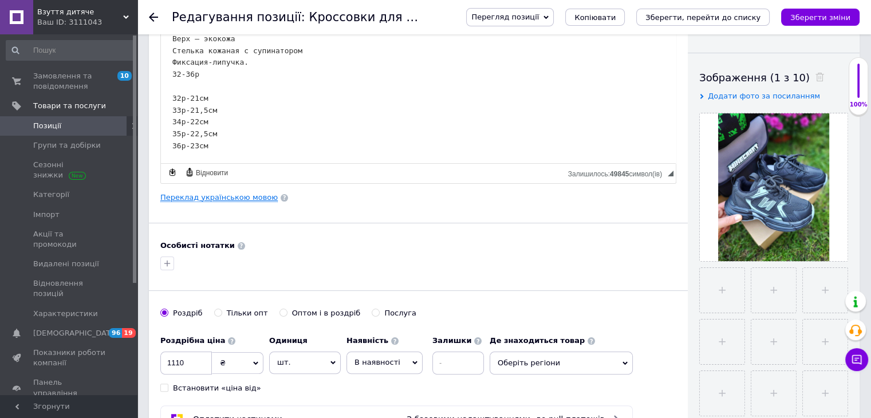
click at [247, 194] on link "Переклад українською мовою" at bounding box center [218, 197] width 117 height 9
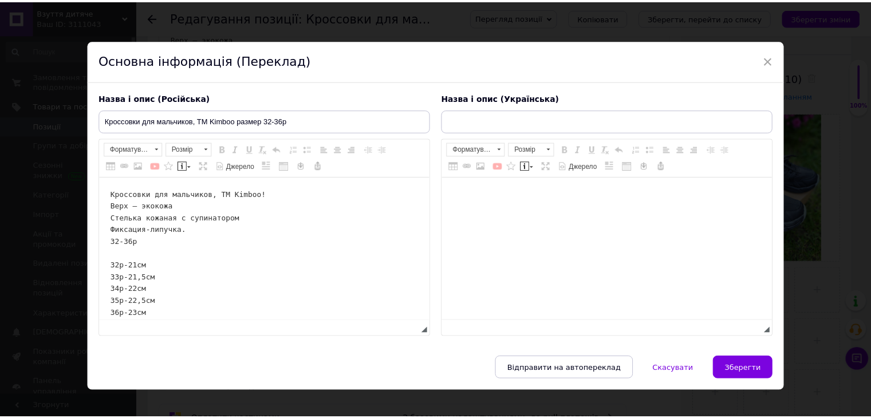
scroll to position [0, 0]
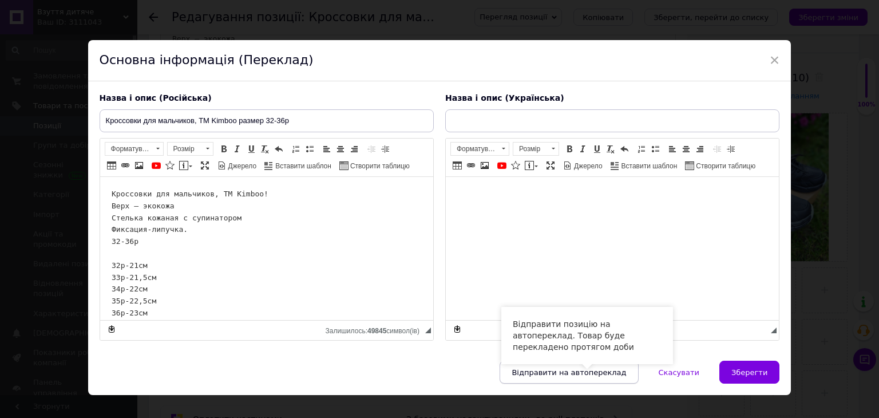
click at [574, 369] on span "Відправити на автопереклад" at bounding box center [569, 372] width 115 height 9
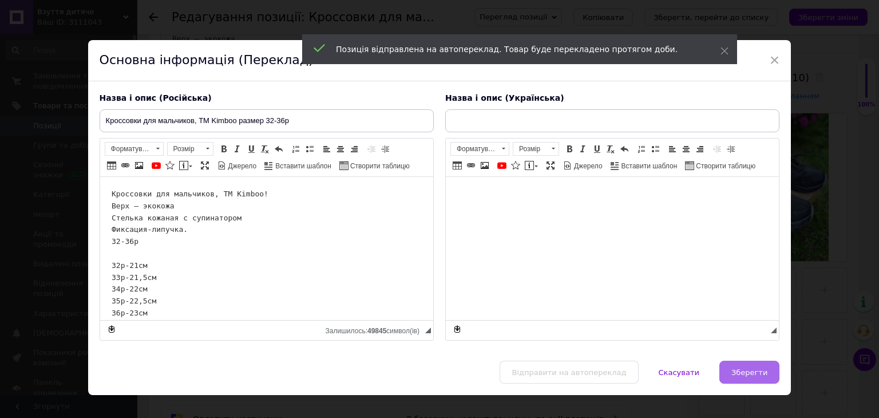
click at [750, 368] on span "Зберегти" at bounding box center [750, 372] width 36 height 9
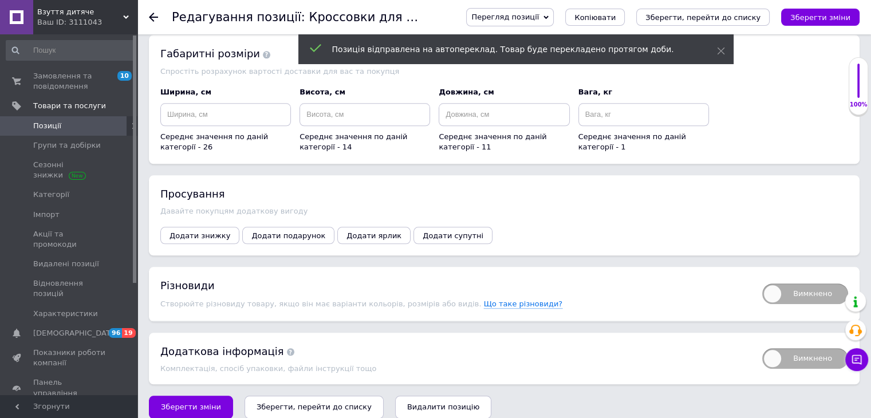
scroll to position [1214, 0]
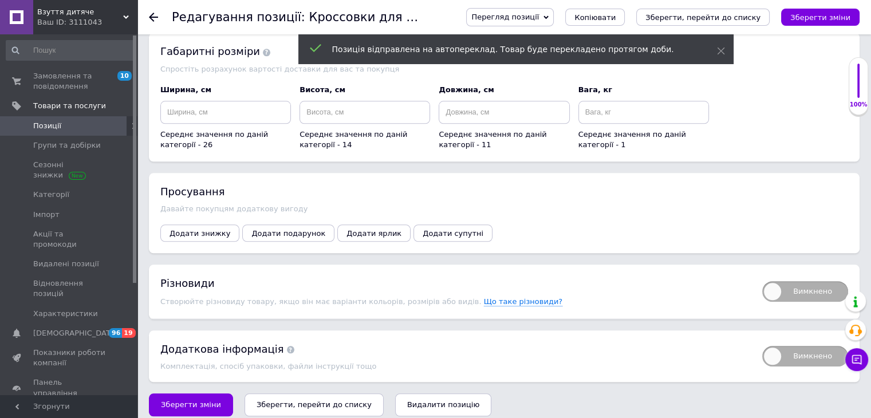
click at [768, 281] on span "Вимкнено" at bounding box center [805, 291] width 86 height 21
click at [762, 277] on input "Вимкнено" at bounding box center [758, 277] width 7 height 7
checkbox input "true"
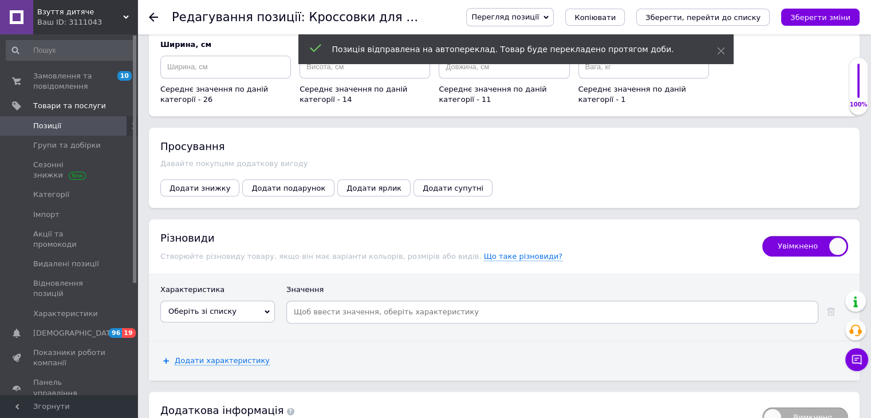
scroll to position [1320, 0]
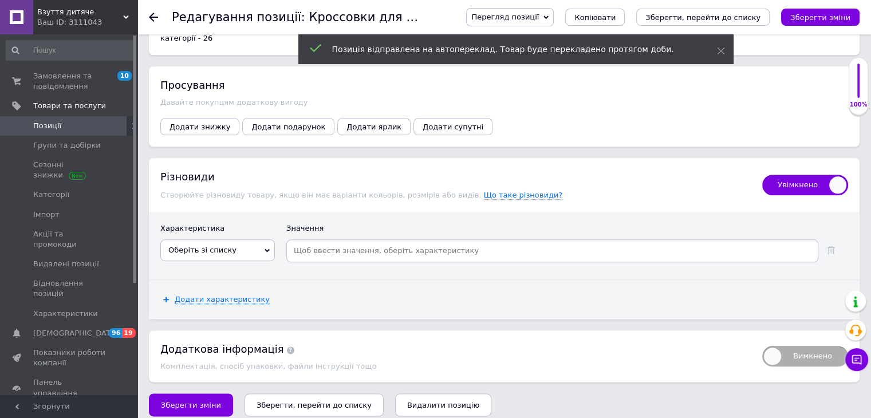
click at [262, 239] on span "Оберіть зі списку" at bounding box center [217, 250] width 115 height 22
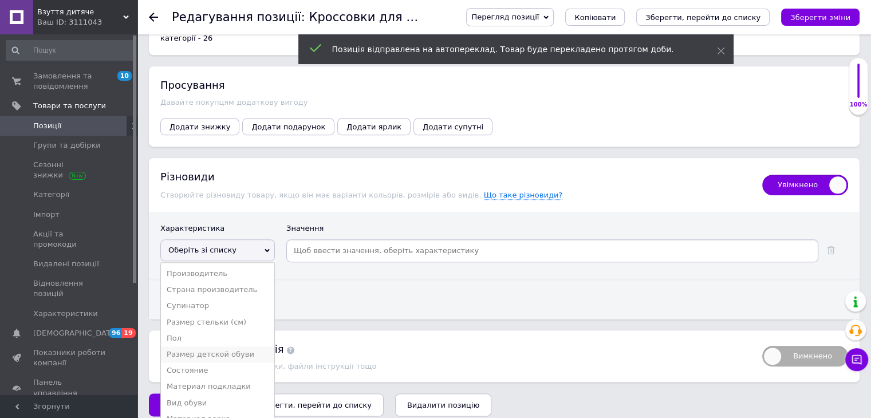
click at [216, 346] on li "Размер детской обуви" at bounding box center [217, 354] width 113 height 16
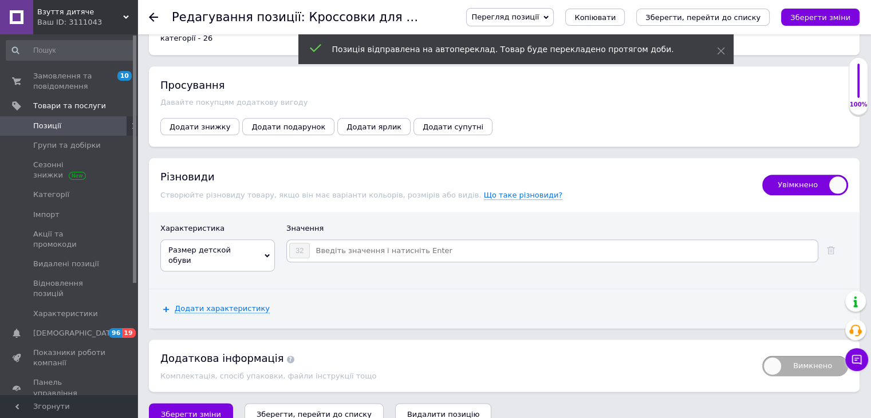
click at [348, 242] on input at bounding box center [563, 250] width 506 height 17
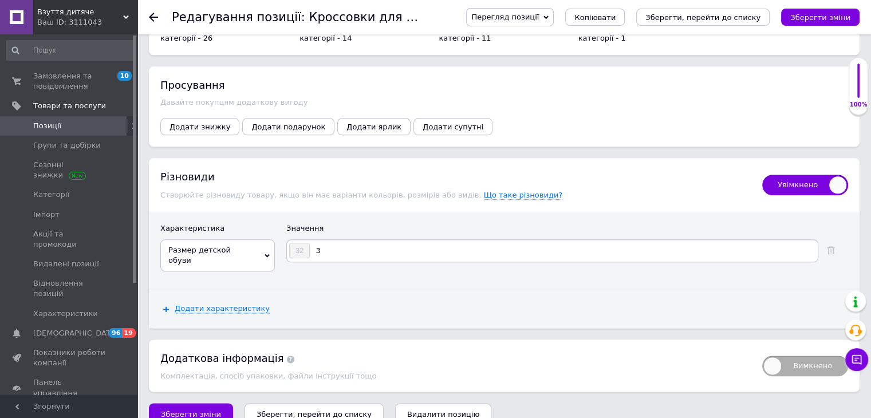
type input "33"
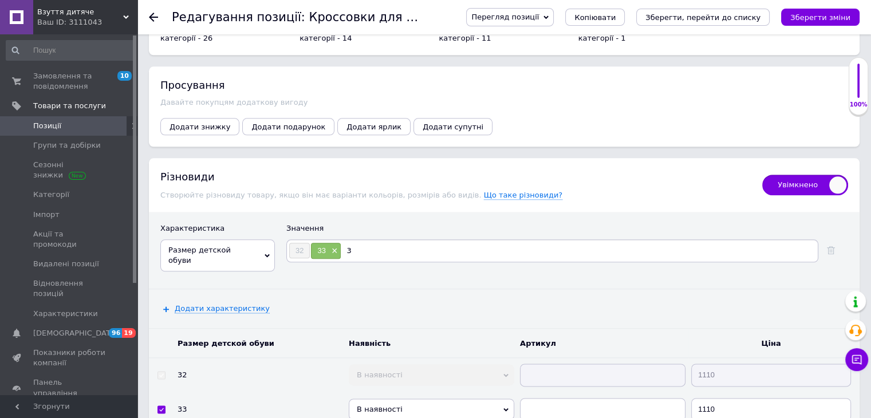
type input "34"
type input "35"
type input "36"
click at [842, 13] on icon "Зберегти зміни" at bounding box center [820, 17] width 60 height 9
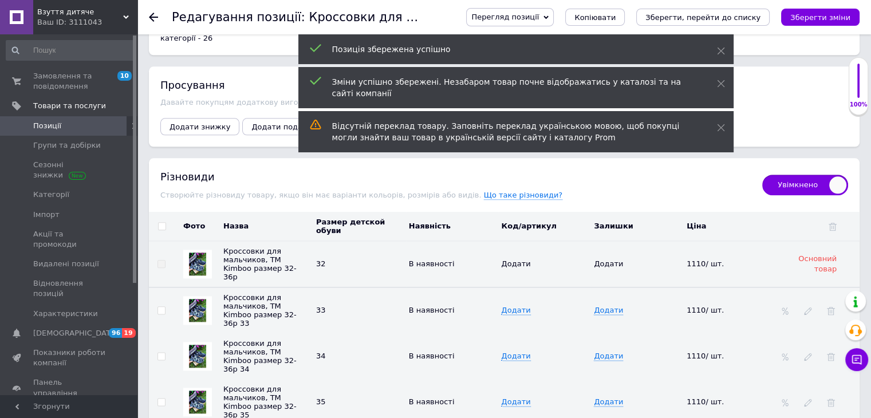
click at [100, 122] on span "Позиції" at bounding box center [69, 126] width 73 height 10
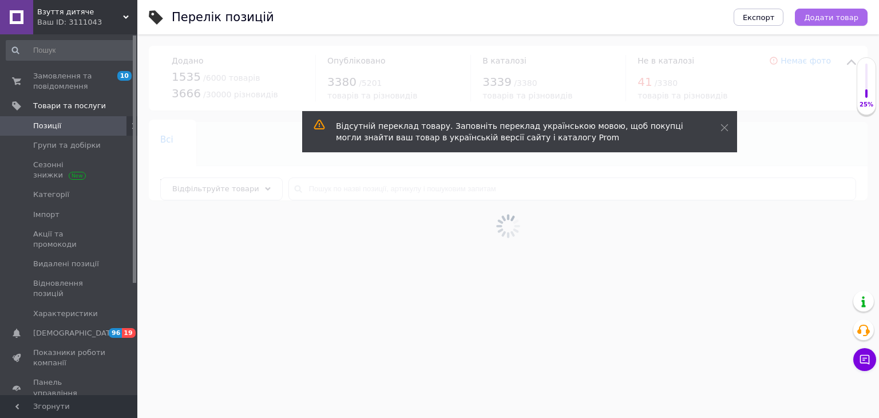
click at [824, 16] on span "Додати товар" at bounding box center [831, 17] width 54 height 9
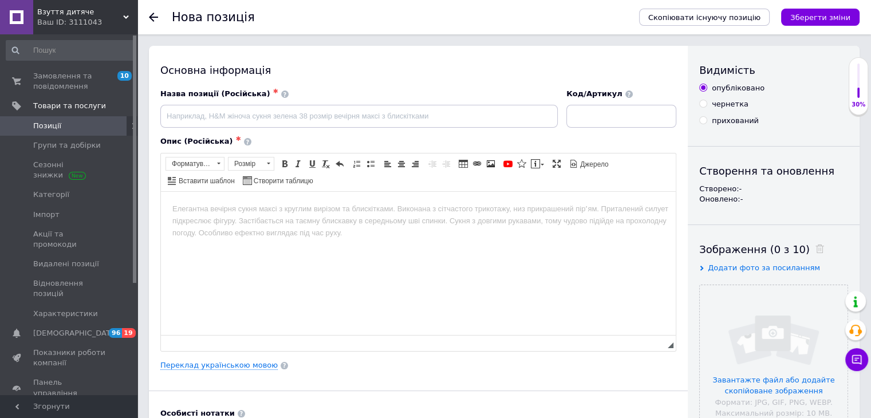
click at [305, 226] on html at bounding box center [418, 208] width 515 height 35
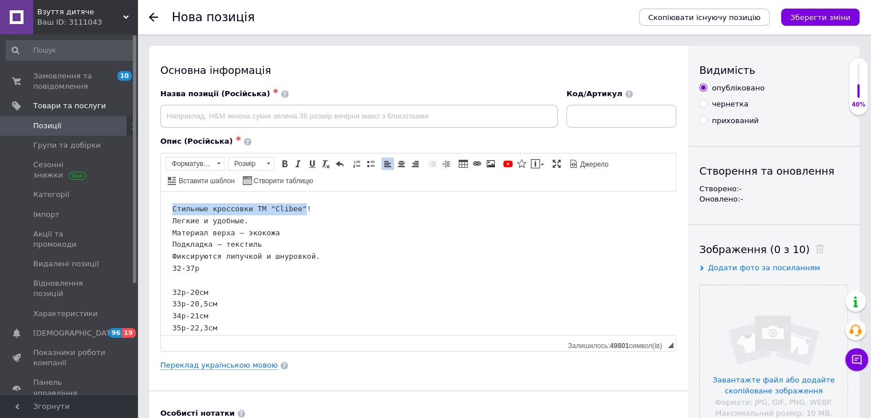
drag, startPoint x: 294, startPoint y: 207, endPoint x: 166, endPoint y: 213, distance: 127.8
click at [166, 213] on html "Стильные кроссовки ТМ "Clibee"! Легкие и удобные. Материал верха – экокожа Подк…" at bounding box center [418, 279] width 515 height 177
copy pre "Стильные кроссовки ТМ "Clibee""
click at [250, 115] on input at bounding box center [358, 116] width 397 height 23
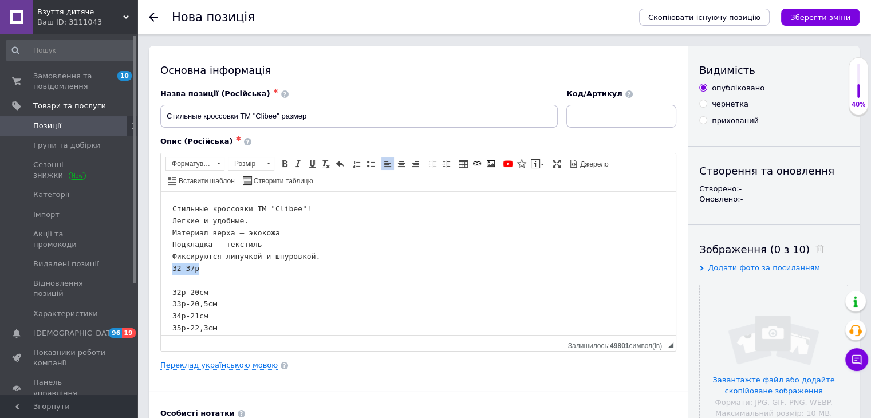
drag, startPoint x: 204, startPoint y: 270, endPoint x: 311, endPoint y: 460, distance: 217.7
click at [161, 269] on html "Стильные кроссовки ТМ "Clibee"! Легкие и удобные. Материал верха – экокожа Подк…" at bounding box center [418, 279] width 515 height 177
copy pre "32-37р"
click at [348, 111] on input "Стильные кроссовки ТМ "Clibee" размер" at bounding box center [358, 116] width 397 height 23
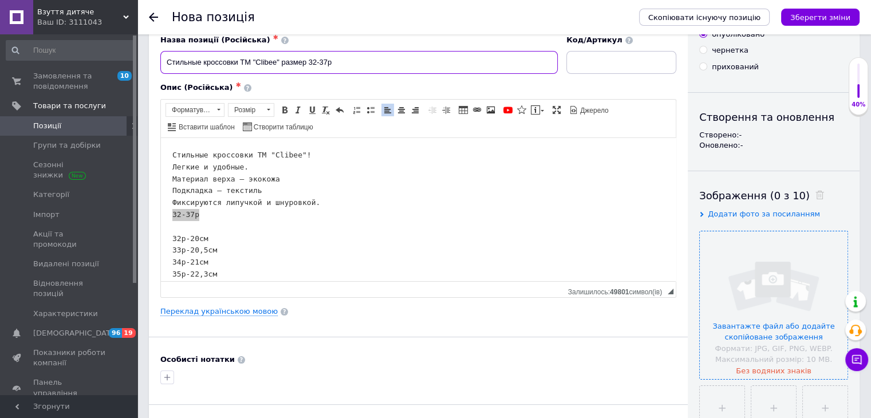
scroll to position [115, 0]
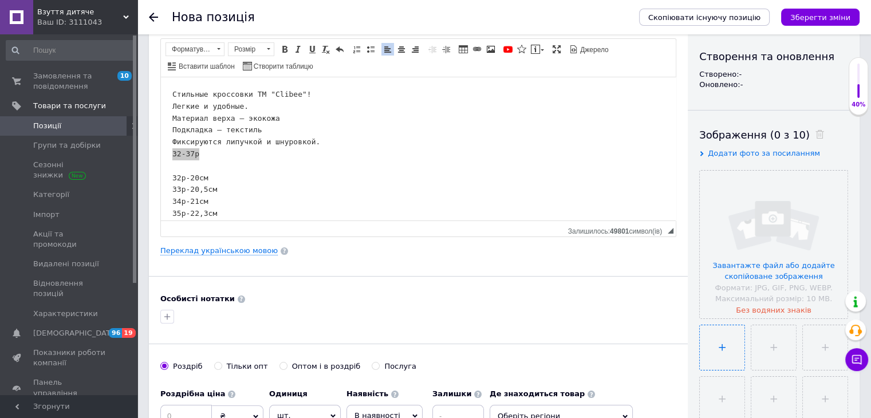
type input "Стильные кроссовки ТМ "Clibee" размер 32-37р"
click at [729, 346] on input "file" at bounding box center [722, 347] width 45 height 45
type input "C:\fakepath\зображення_viber_2025-09-12_[PHONE_NUMBER].jpg"
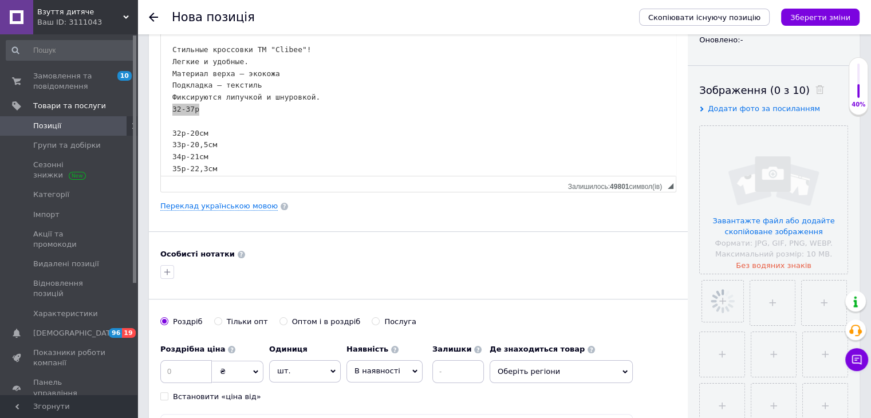
scroll to position [229, 0]
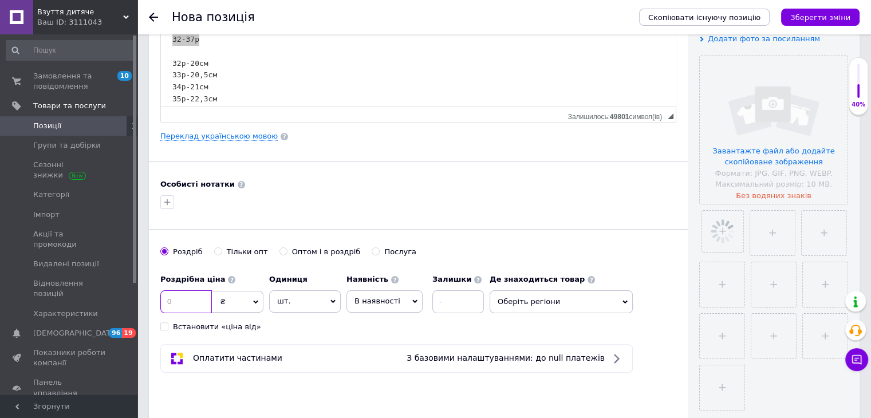
click at [198, 301] on input at bounding box center [186, 301] width 52 height 23
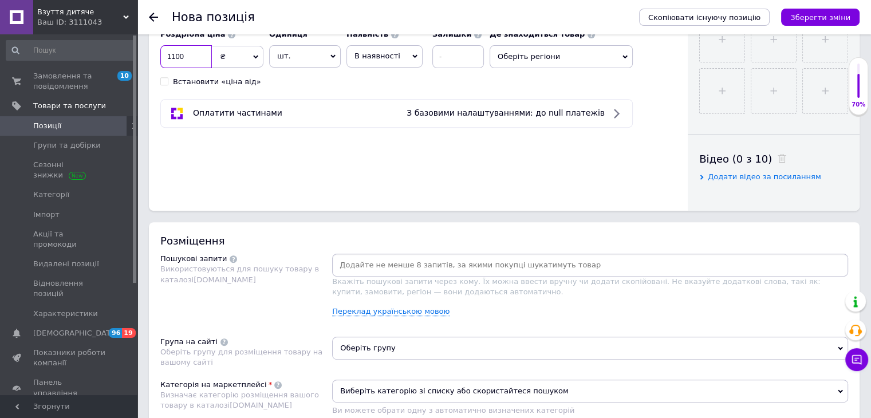
scroll to position [515, 0]
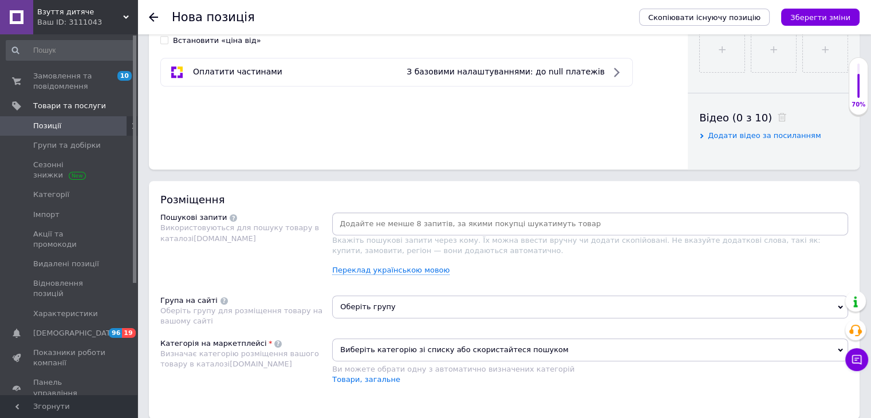
type input "1100"
click at [420, 226] on input at bounding box center [589, 223] width 511 height 17
click at [431, 227] on input at bounding box center [589, 223] width 511 height 17
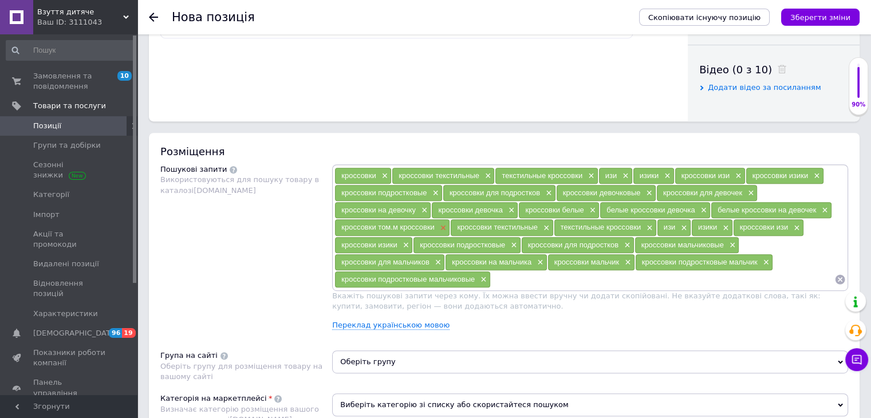
scroll to position [687, 0]
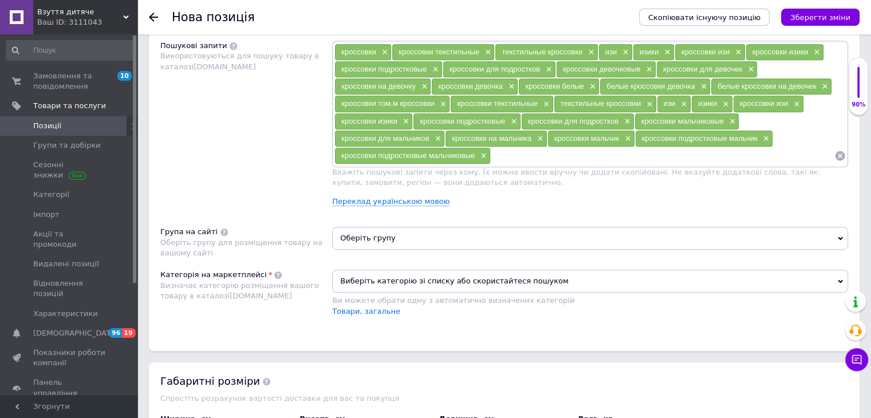
click at [432, 240] on span "Оберіть групу" at bounding box center [590, 238] width 516 height 23
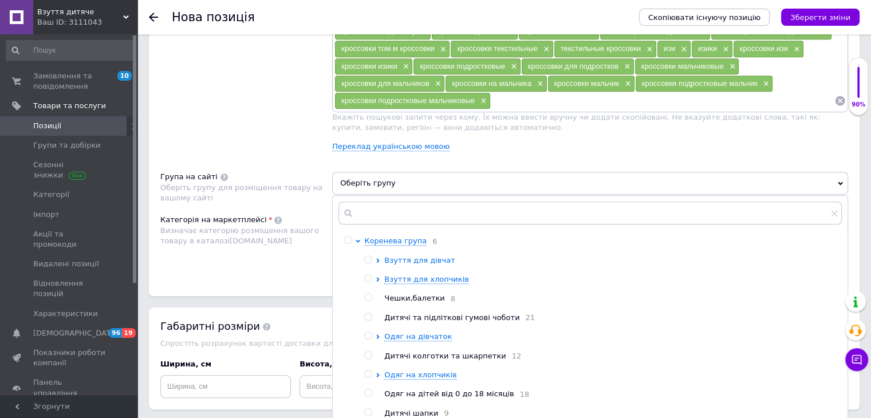
scroll to position [802, 0]
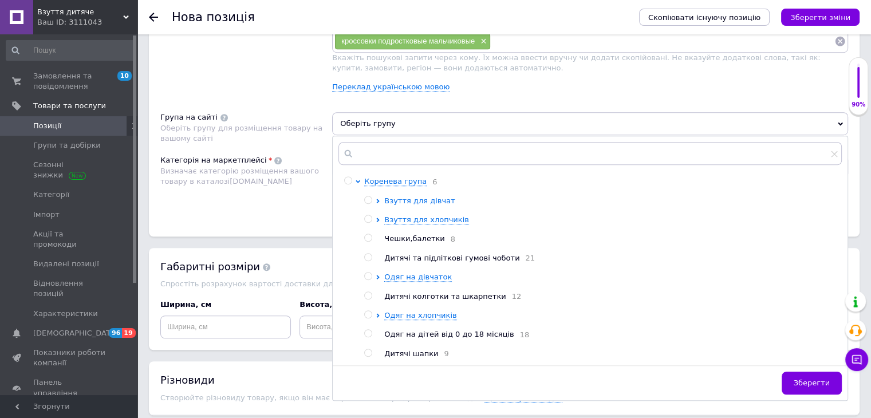
click at [427, 196] on span "Взуття для дівчат" at bounding box center [419, 200] width 70 height 9
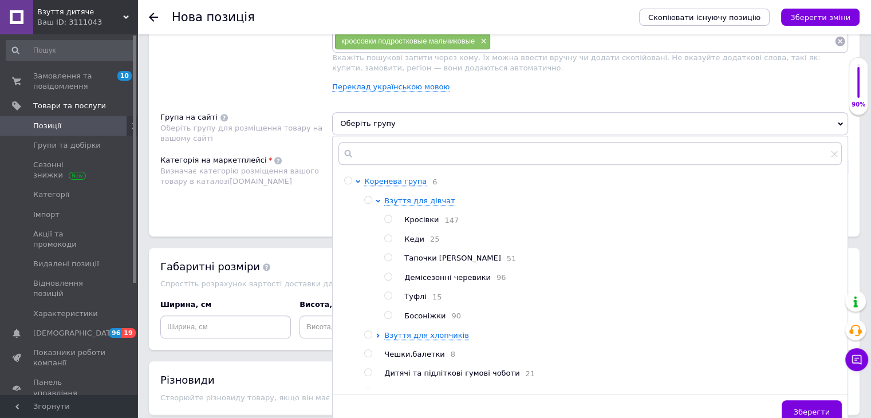
drag, startPoint x: 423, startPoint y: 218, endPoint x: 450, endPoint y: 238, distance: 33.2
click at [423, 219] on span "Кросівки" at bounding box center [421, 219] width 34 height 9
radio input "true"
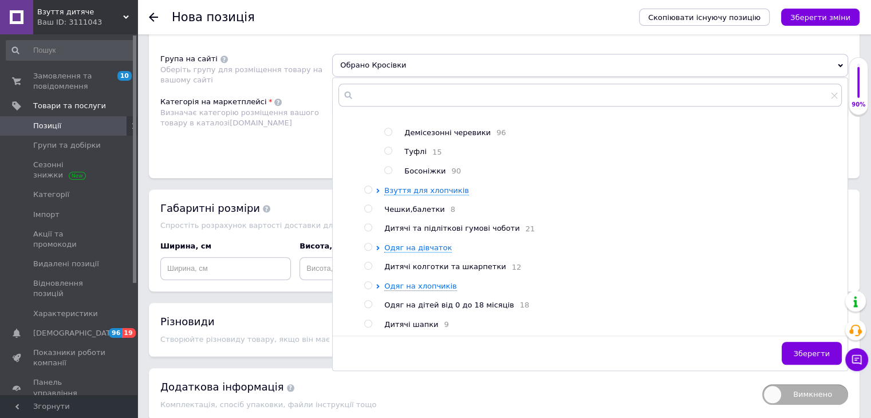
scroll to position [907, 0]
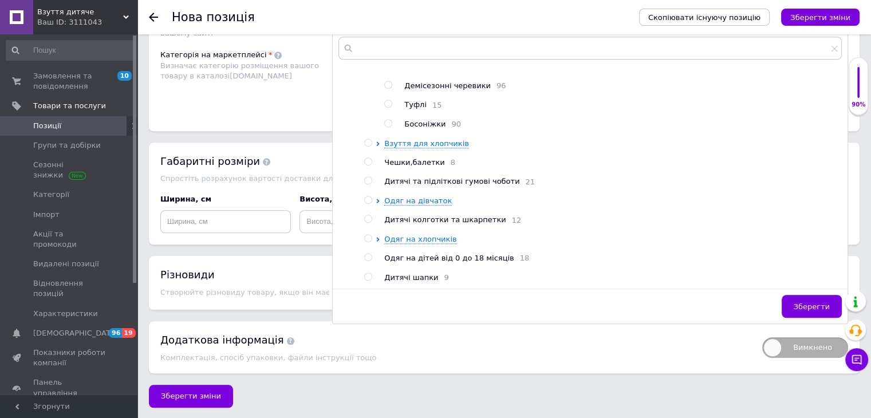
click at [808, 302] on span "Зберегти" at bounding box center [812, 306] width 36 height 9
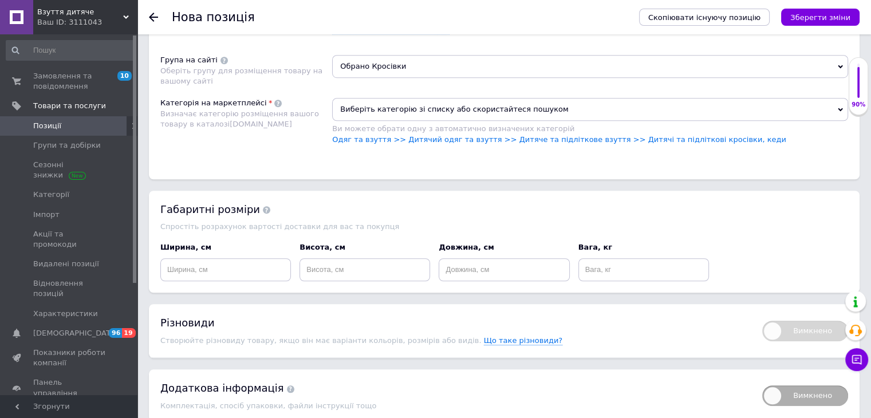
scroll to position [792, 0]
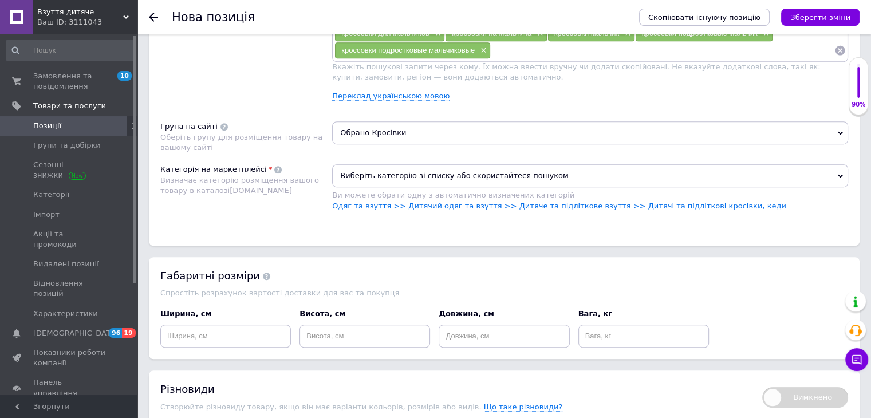
click at [401, 169] on span "Виберіть категорію зі списку або скористайтеся пошуком" at bounding box center [590, 175] width 516 height 23
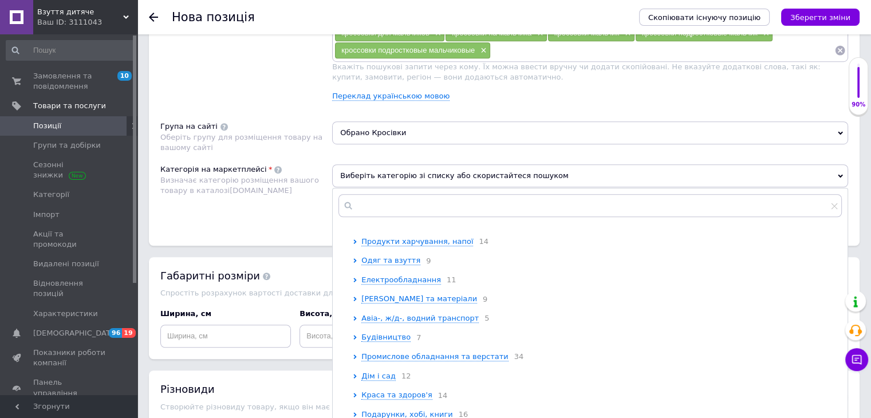
scroll to position [57, 0]
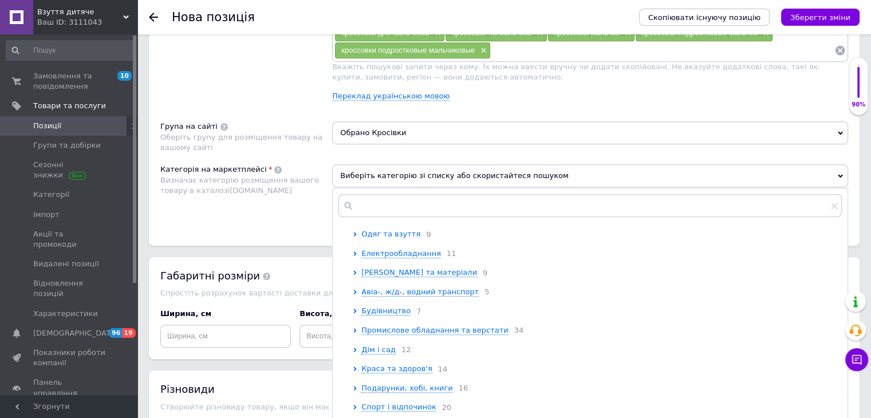
click at [394, 236] on span "Одяг та взуття" at bounding box center [390, 234] width 59 height 9
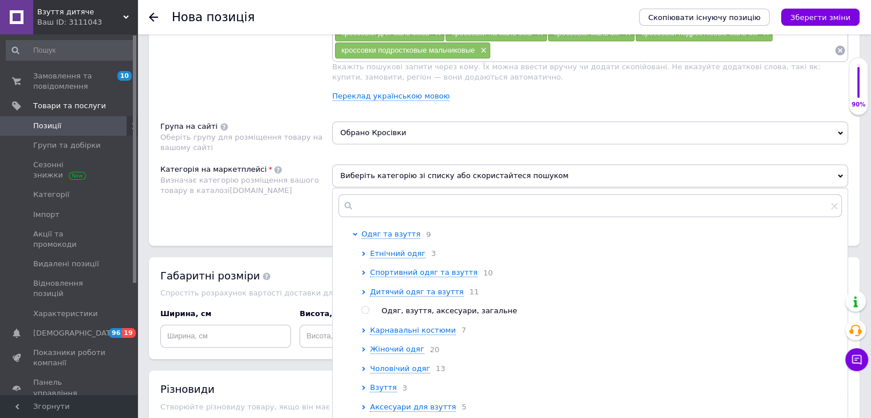
drag, startPoint x: 433, startPoint y: 294, endPoint x: 439, endPoint y: 302, distance: 9.5
click at [433, 296] on span "Дитячий одяг та взуття" at bounding box center [416, 291] width 93 height 9
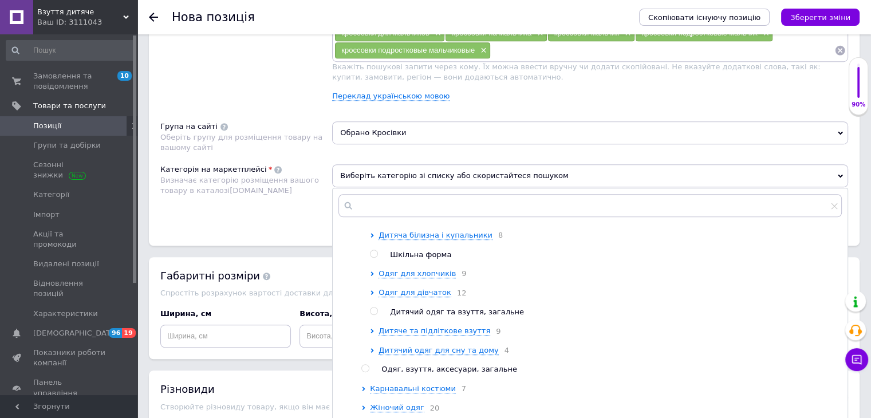
scroll to position [229, 0]
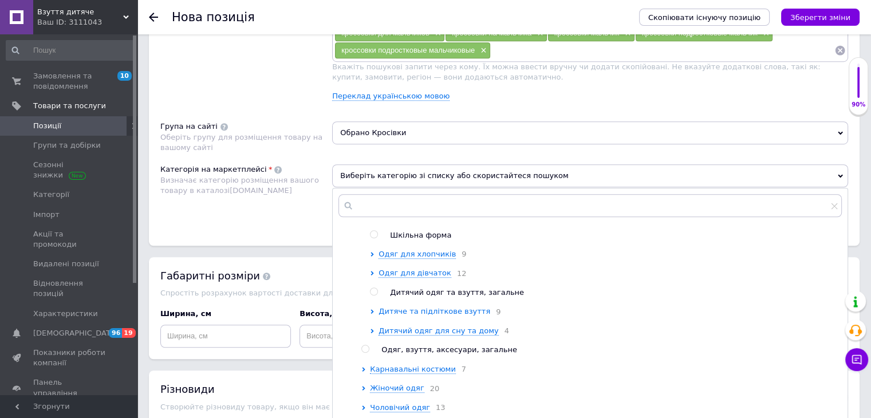
click at [460, 315] on span "Дитяче та підліткове взуття" at bounding box center [434, 311] width 112 height 9
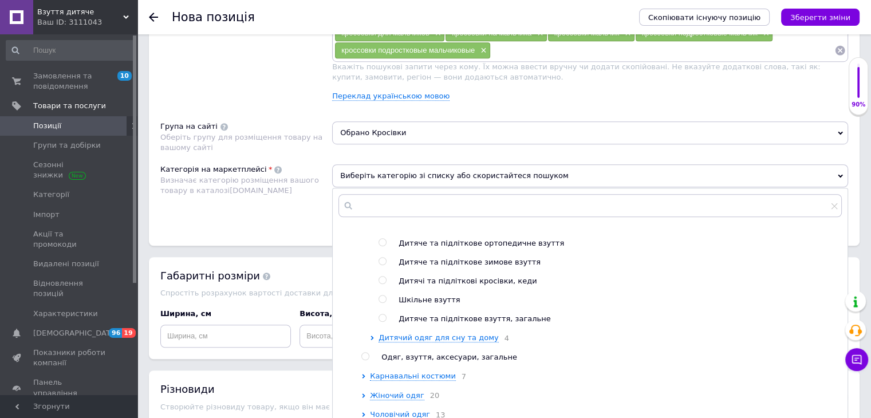
scroll to position [401, 0]
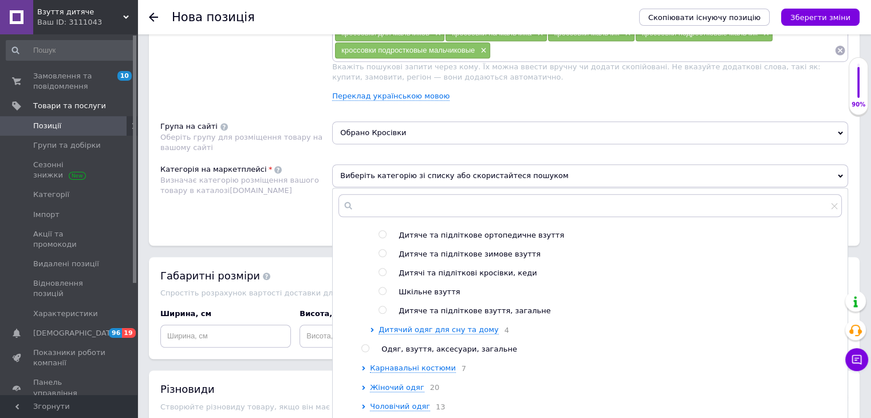
click at [500, 277] on span "Дитячі та підліткові кросівки, кеди" at bounding box center [468, 273] width 138 height 9
radio input "true"
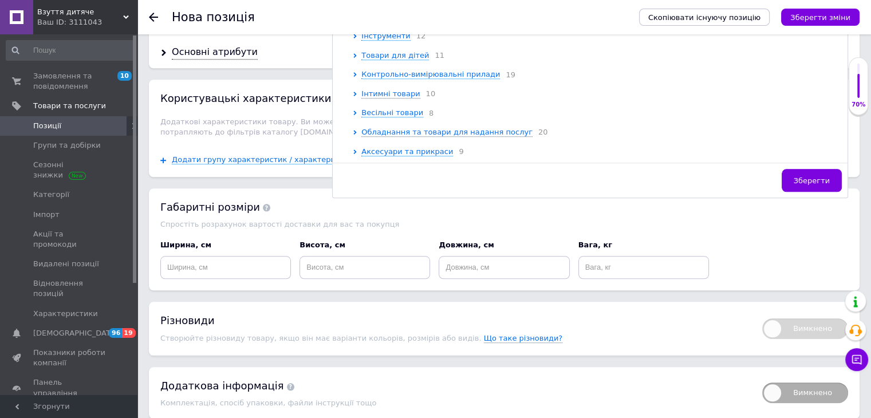
scroll to position [1079, 0]
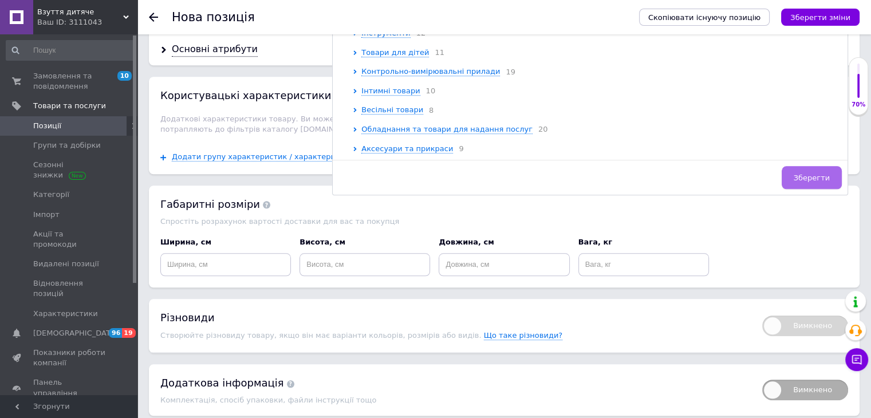
click at [813, 173] on span "Зберегти" at bounding box center [812, 177] width 36 height 9
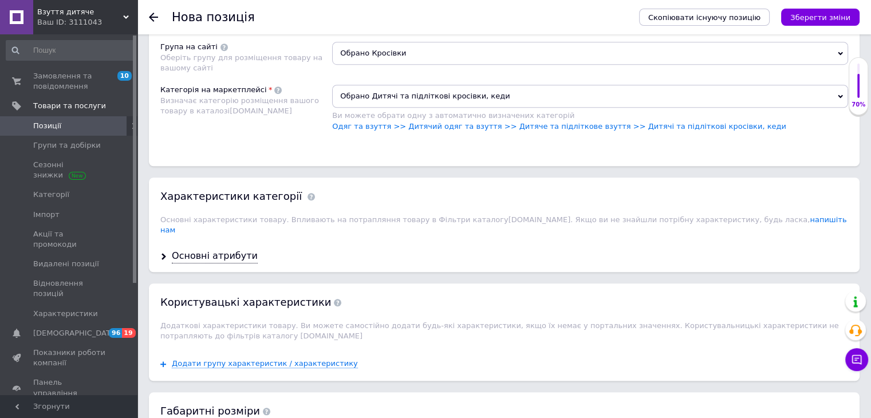
scroll to position [850, 0]
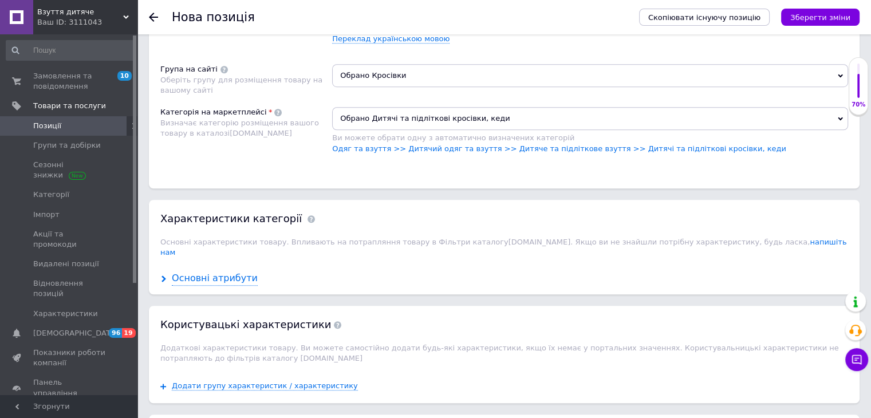
click at [234, 272] on div "Основні атрибути" at bounding box center [215, 278] width 86 height 13
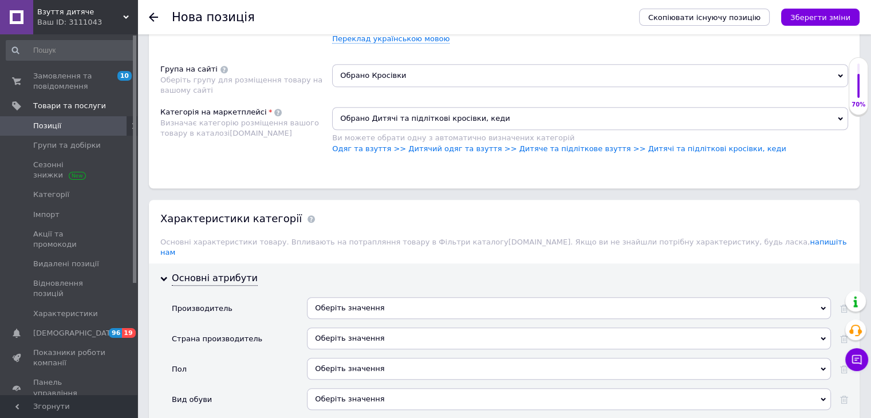
click at [384, 297] on div "Оберіть значення" at bounding box center [569, 308] width 524 height 22
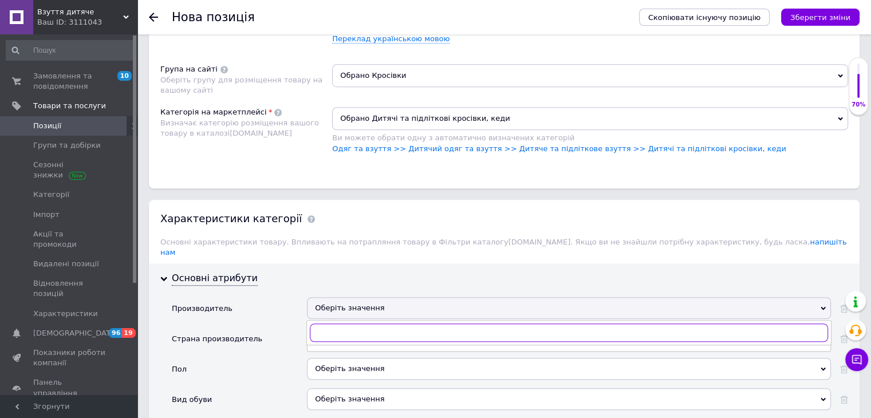
paste input "Clibee"
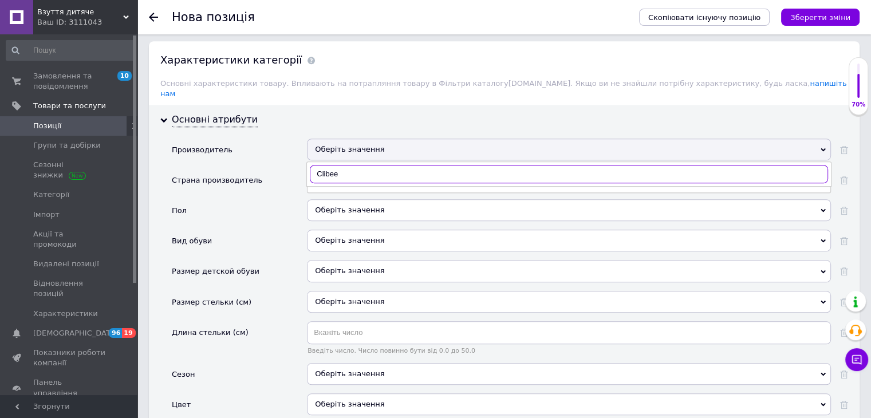
scroll to position [1079, 0]
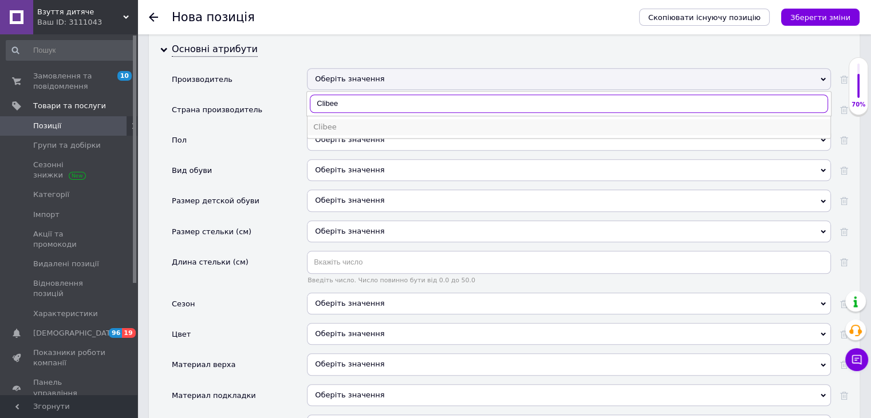
type input "Clibee"
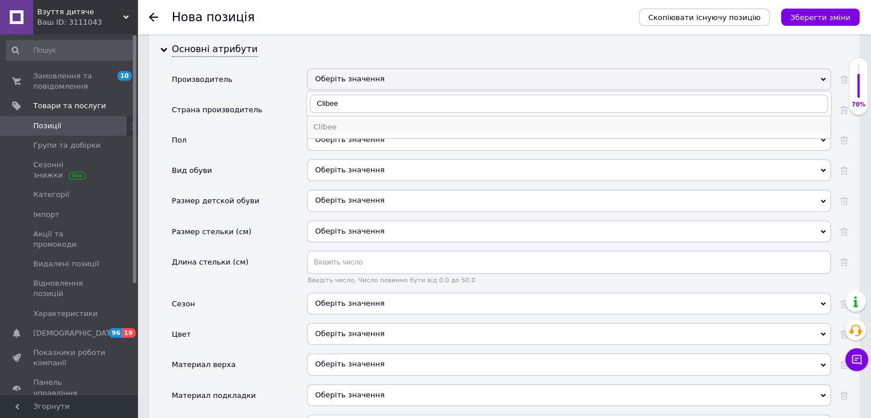
click at [332, 122] on div "Clibee" at bounding box center [568, 127] width 511 height 10
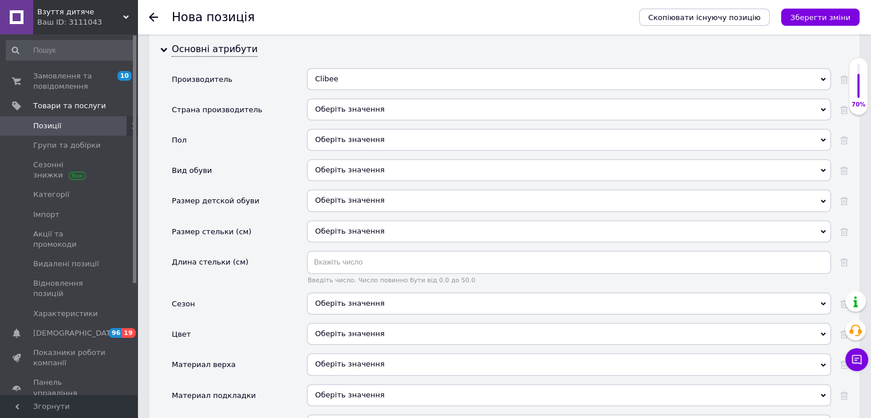
click at [347, 98] on div "Оберіть значення" at bounding box center [569, 109] width 524 height 22
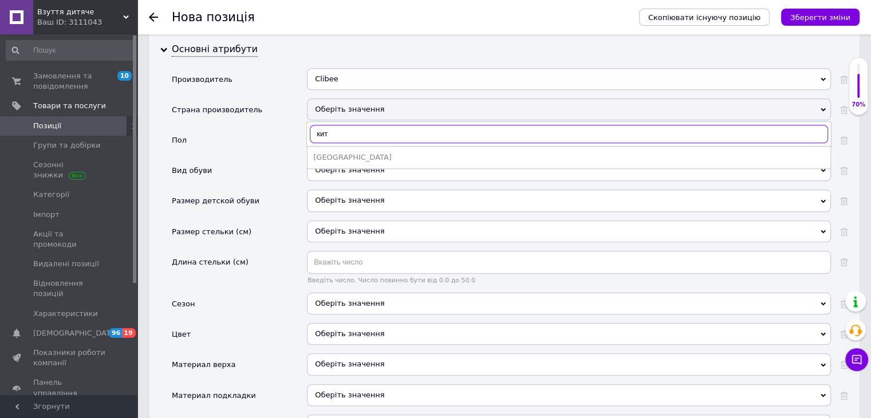
type input "кит"
click at [351, 152] on div "[GEOGRAPHIC_DATA]" at bounding box center [568, 157] width 511 height 10
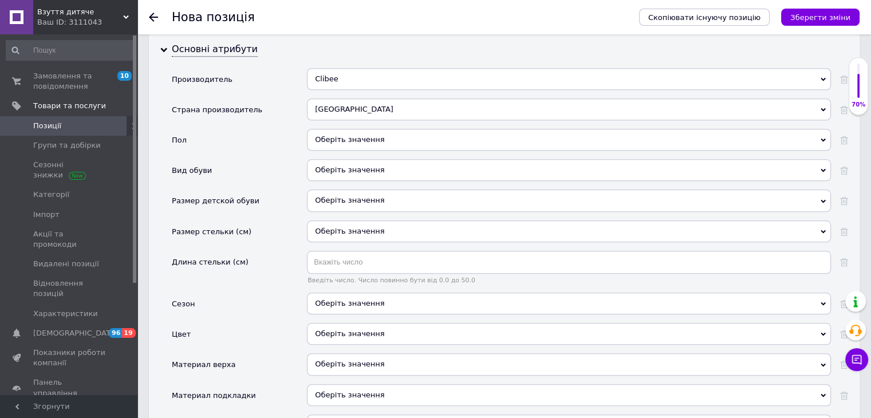
click at [355, 129] on div "Оберіть значення" at bounding box center [569, 140] width 524 height 22
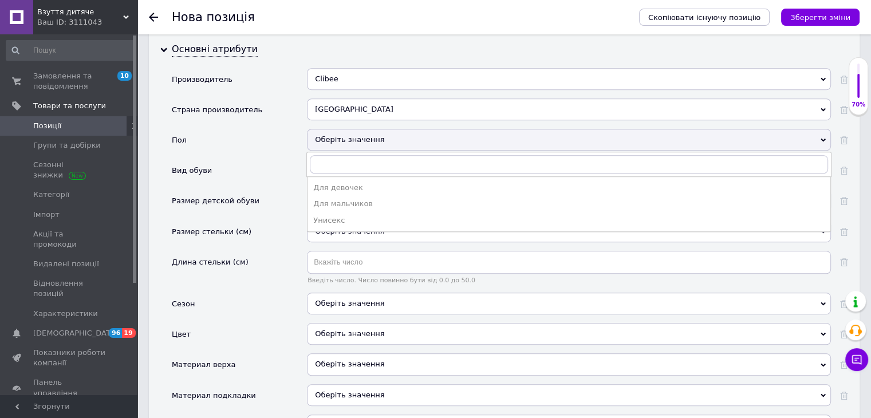
click at [353, 215] on div "Унисекс" at bounding box center [568, 220] width 511 height 10
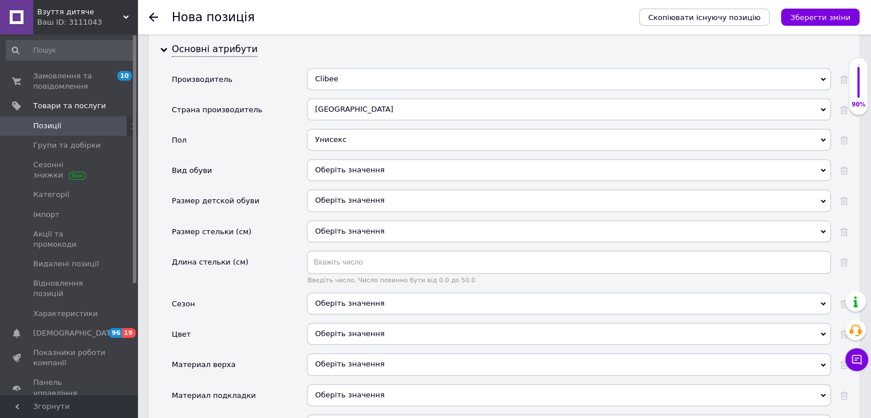
click at [353, 159] on div "Оберіть значення" at bounding box center [569, 170] width 524 height 22
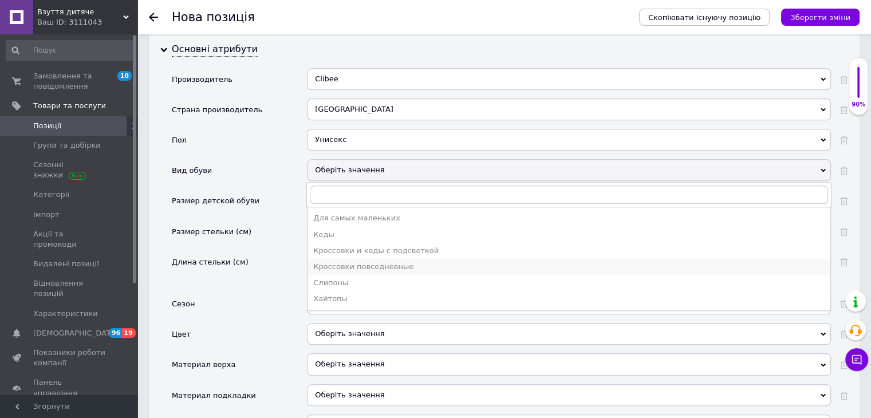
click at [358, 262] on div "Кроссовки повседневные" at bounding box center [568, 267] width 511 height 10
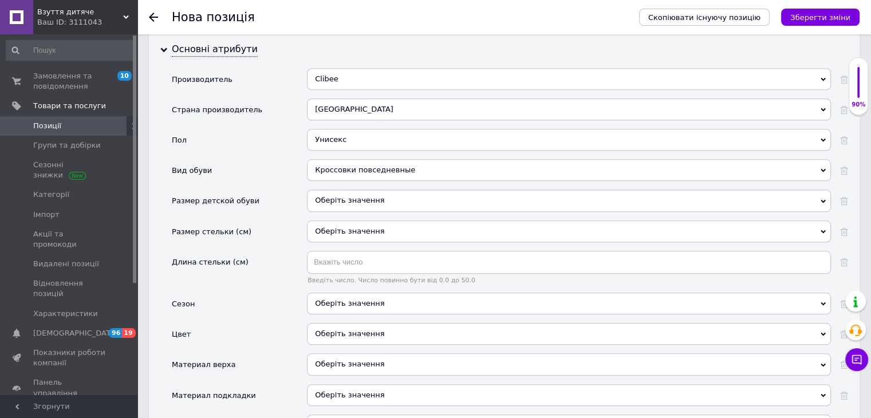
click at [346, 190] on div "Оберіть значення" at bounding box center [569, 201] width 524 height 22
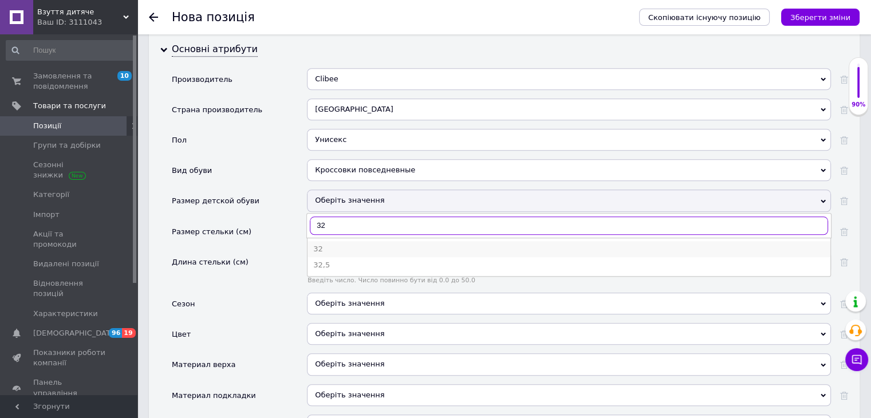
type input "32"
click at [427, 241] on li "32" at bounding box center [568, 249] width 523 height 16
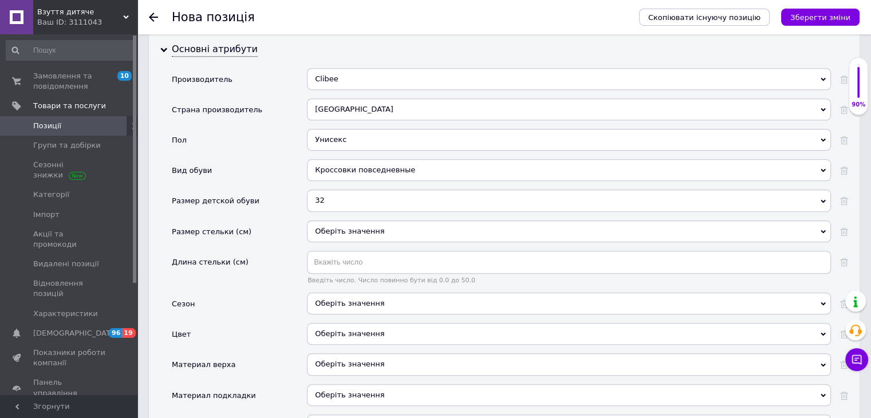
click at [412, 220] on div "Оберіть значення" at bounding box center [569, 231] width 524 height 22
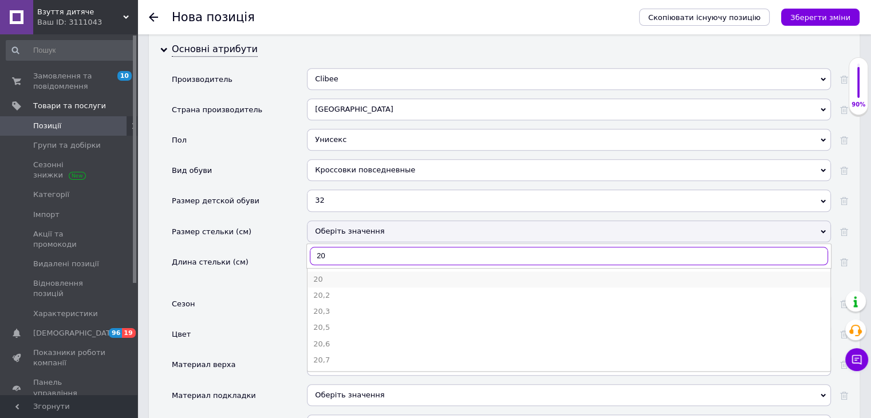
type input "20"
click at [382, 274] on div "20" at bounding box center [568, 279] width 511 height 10
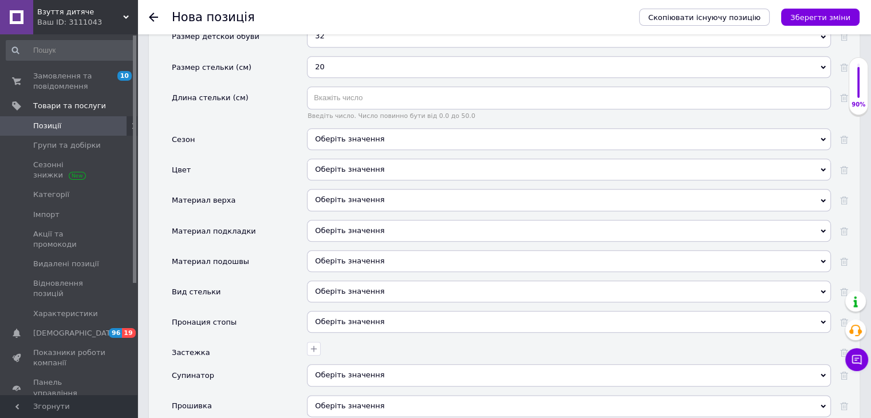
scroll to position [1250, 0]
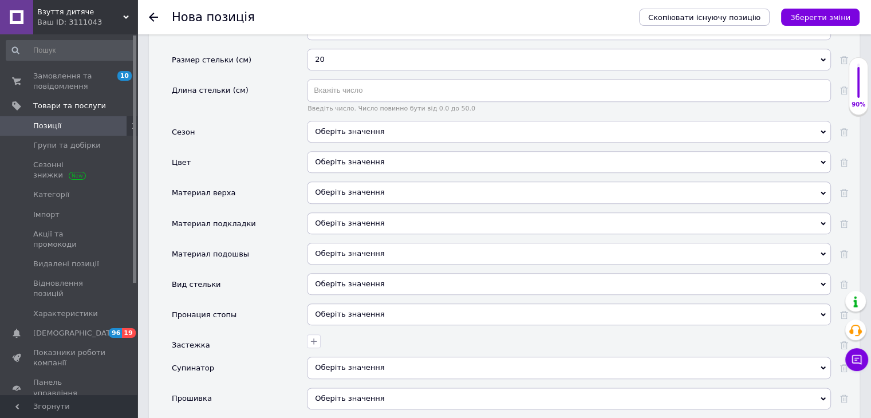
click at [356, 182] on div "Оберіть значення" at bounding box center [569, 193] width 524 height 22
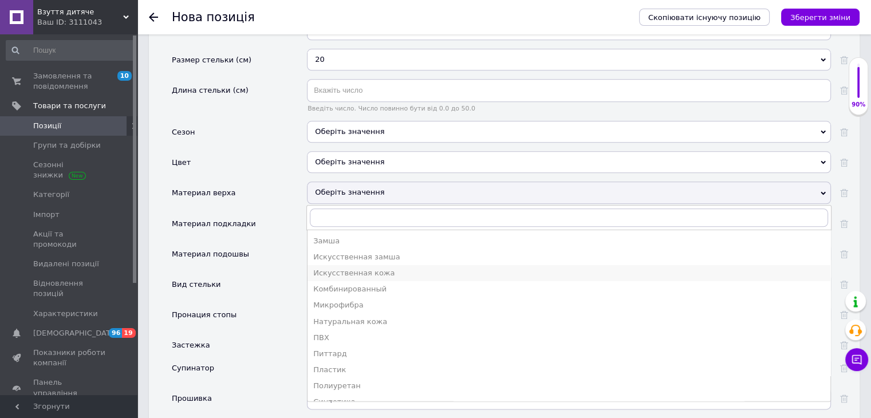
click at [369, 268] on div "Искусственная кожа" at bounding box center [568, 273] width 511 height 10
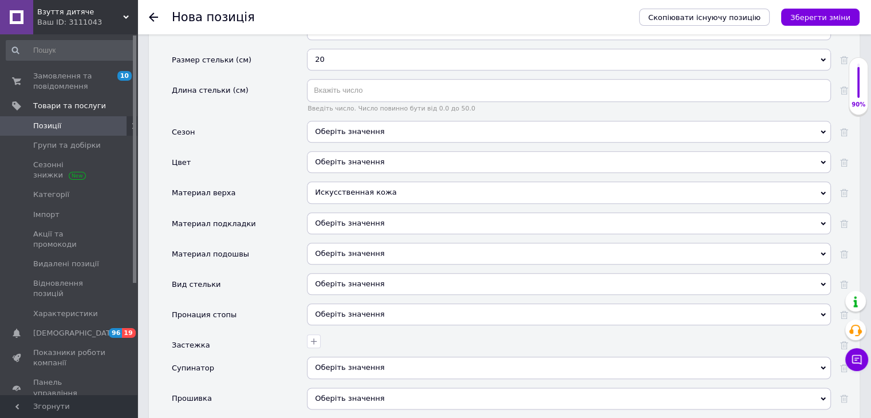
click at [362, 243] on div "Оберіть значення" at bounding box center [569, 254] width 524 height 22
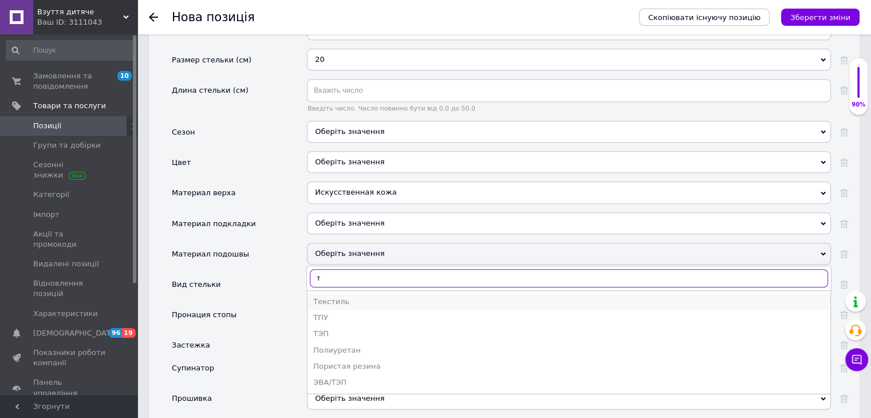
type input "т"
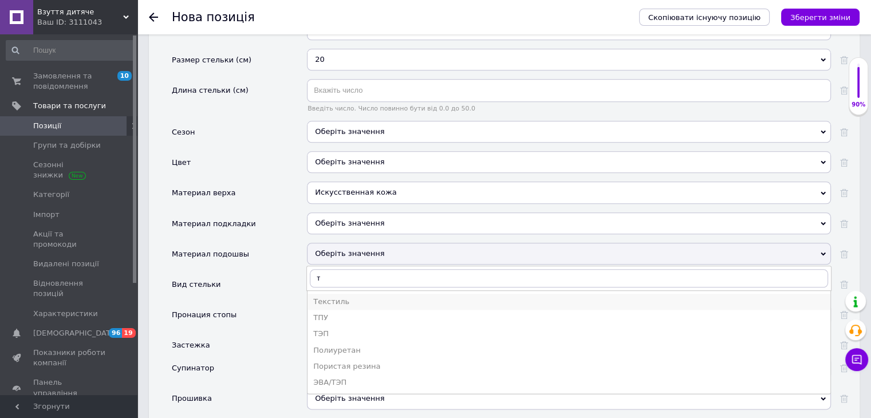
click at [362, 297] on div "Текстиль" at bounding box center [568, 302] width 511 height 10
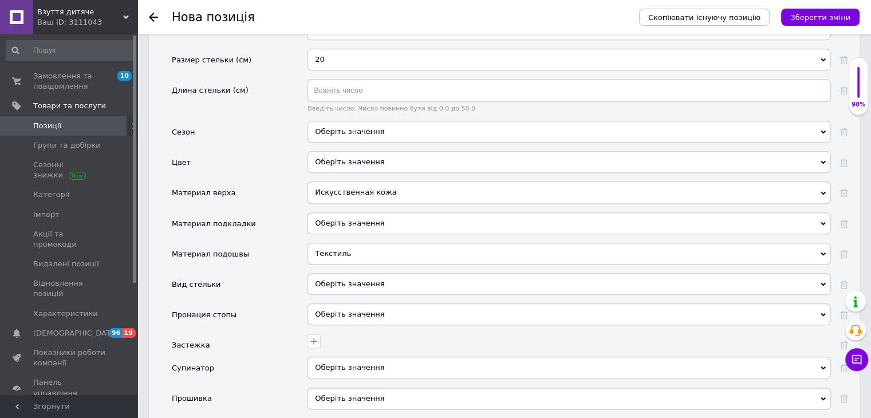
click at [362, 273] on div "Оберіть значення" at bounding box center [569, 284] width 524 height 22
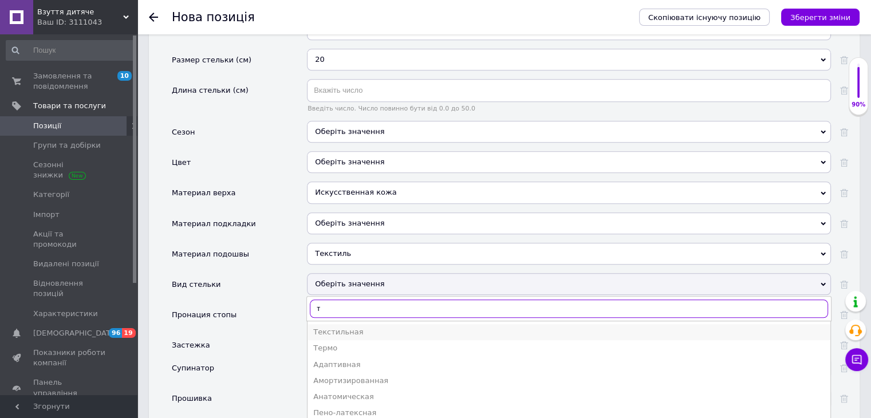
type input "т"
click at [362, 327] on div "Текстильная" at bounding box center [568, 332] width 511 height 10
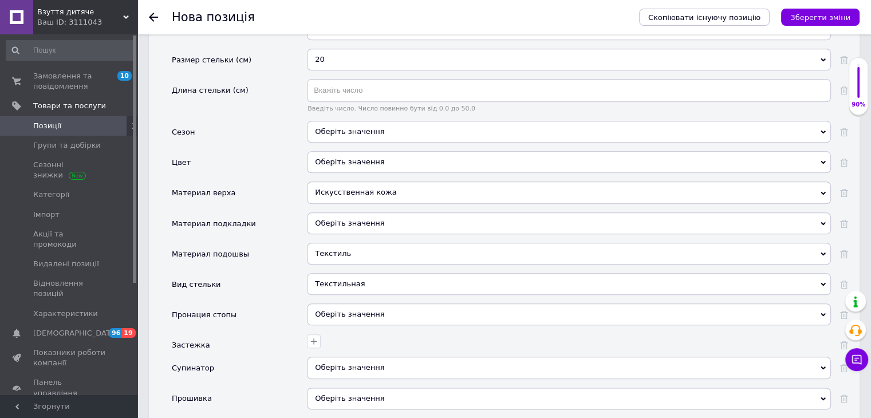
click at [362, 243] on div "Текстиль" at bounding box center [569, 254] width 524 height 22
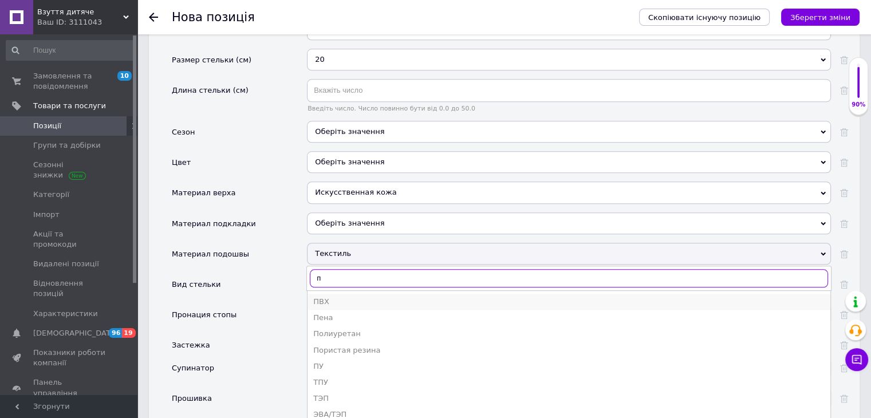
type input "п"
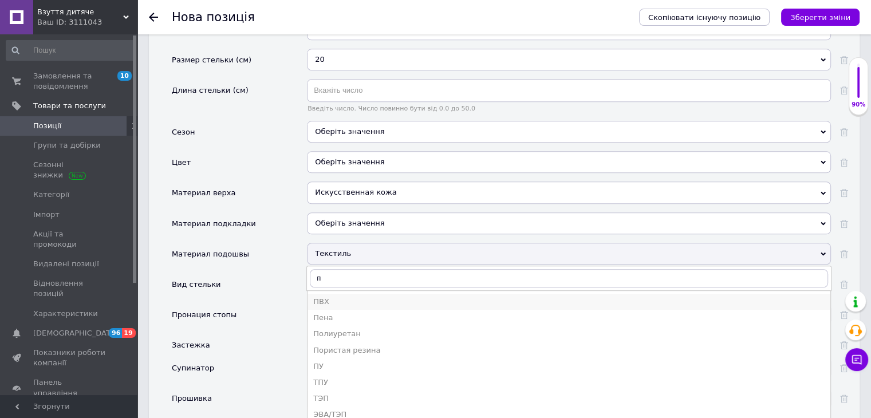
click at [353, 297] on div "ПВХ" at bounding box center [568, 302] width 511 height 10
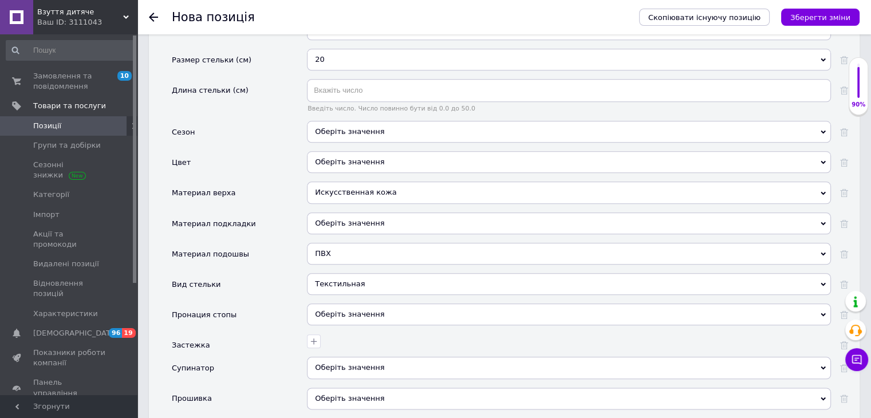
click at [362, 212] on div "Оберіть значення" at bounding box center [569, 223] width 524 height 22
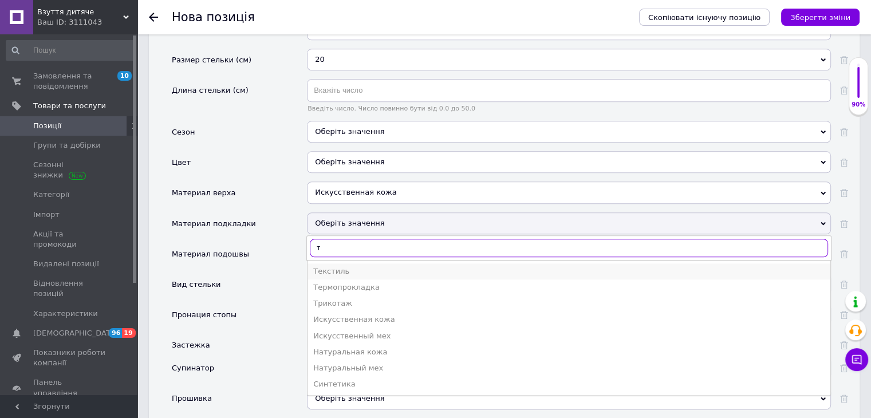
type input "т"
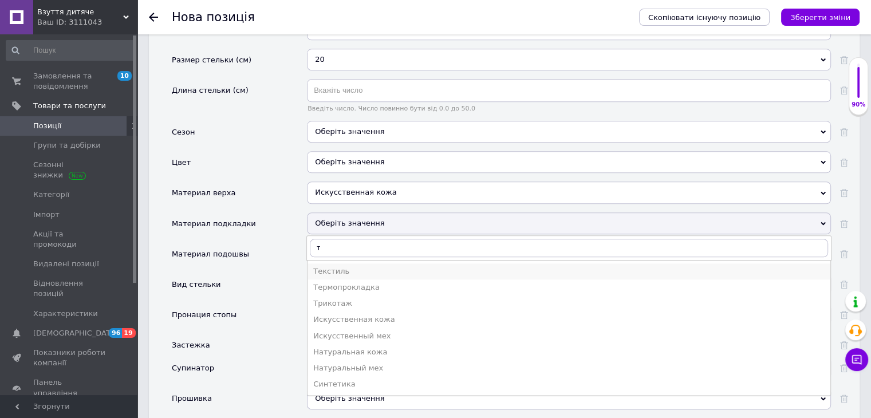
click at [363, 266] on div "Текстиль" at bounding box center [568, 271] width 511 height 10
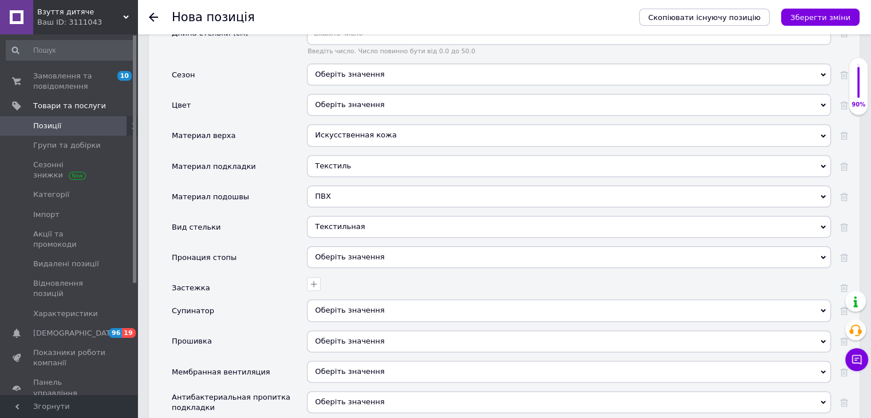
scroll to position [1365, 0]
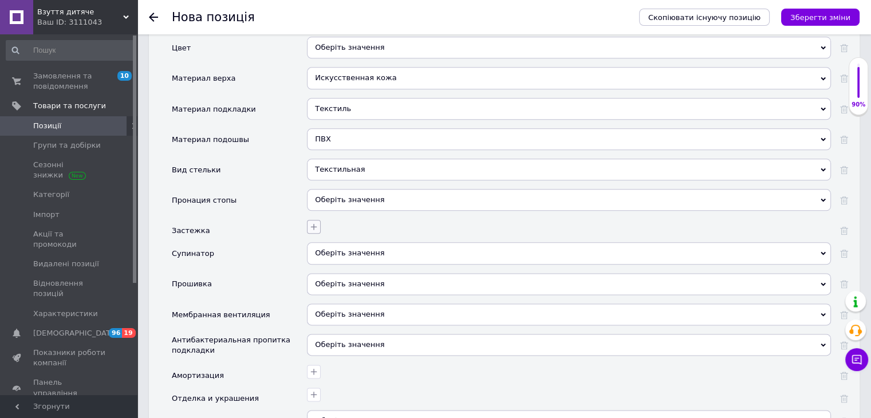
click at [319, 220] on button "button" at bounding box center [314, 227] width 14 height 14
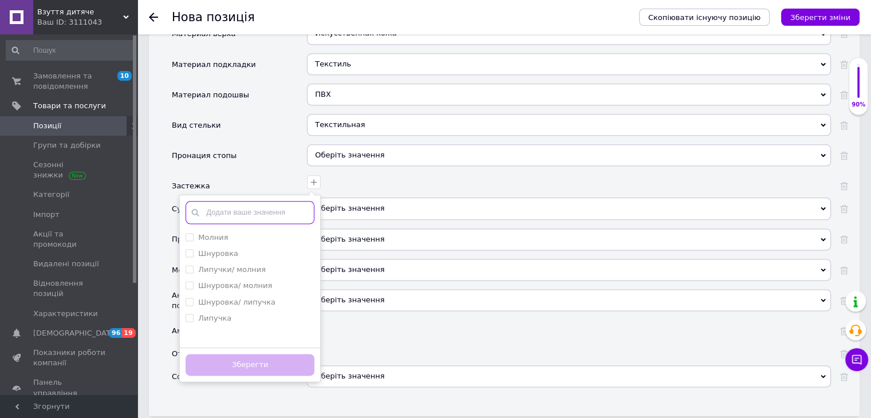
scroll to position [1422, 0]
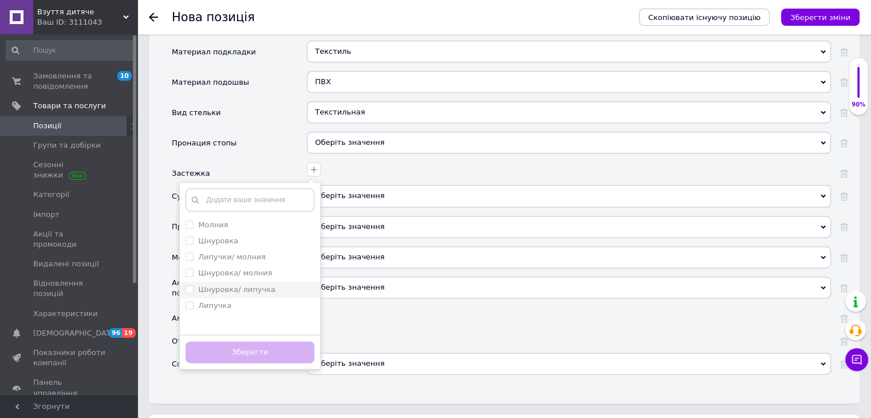
drag, startPoint x: 259, startPoint y: 271, endPoint x: 263, endPoint y: 285, distance: 13.8
click at [259, 285] on label "Шнуровка/ липучка" at bounding box center [236, 289] width 77 height 9
checkbox липучка "true"
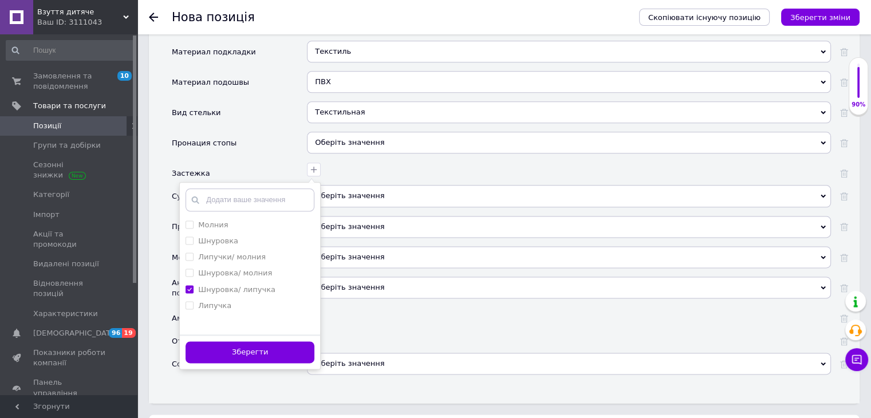
click at [271, 341] on button "Зберегти" at bounding box center [250, 352] width 129 height 22
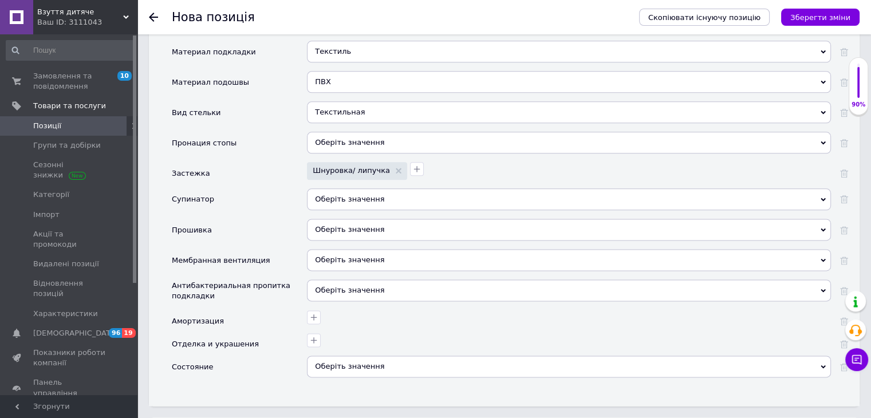
click at [336, 356] on div "Оберіть значення" at bounding box center [569, 367] width 524 height 22
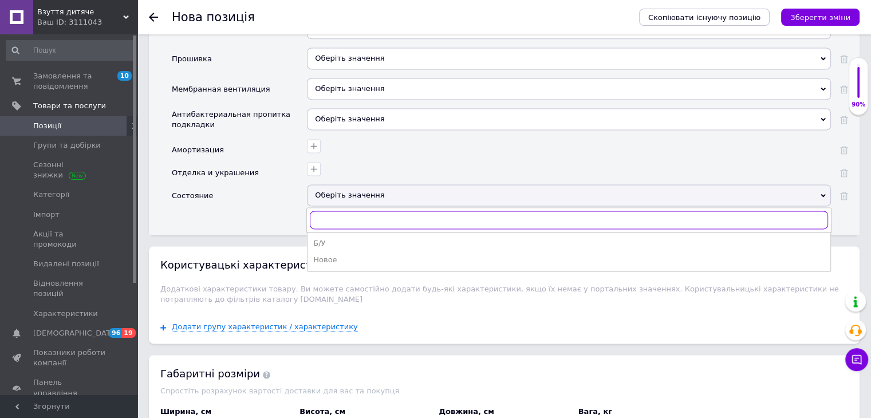
scroll to position [1594, 0]
click at [346, 254] on div "Новое" at bounding box center [568, 259] width 511 height 10
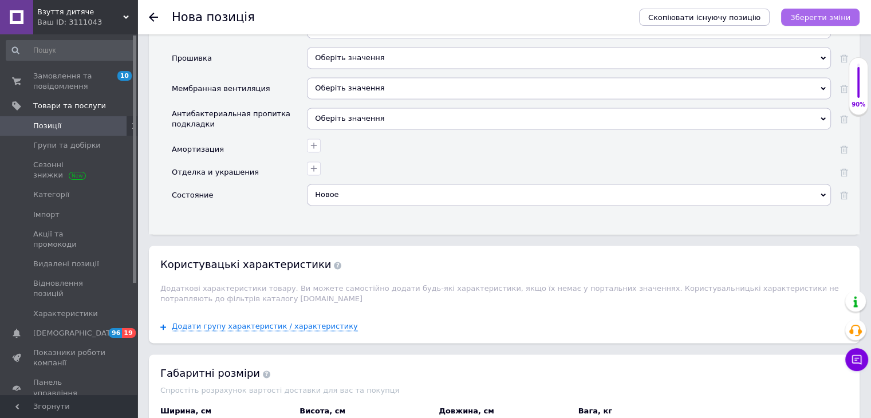
click at [822, 17] on icon "Зберегти зміни" at bounding box center [820, 17] width 60 height 9
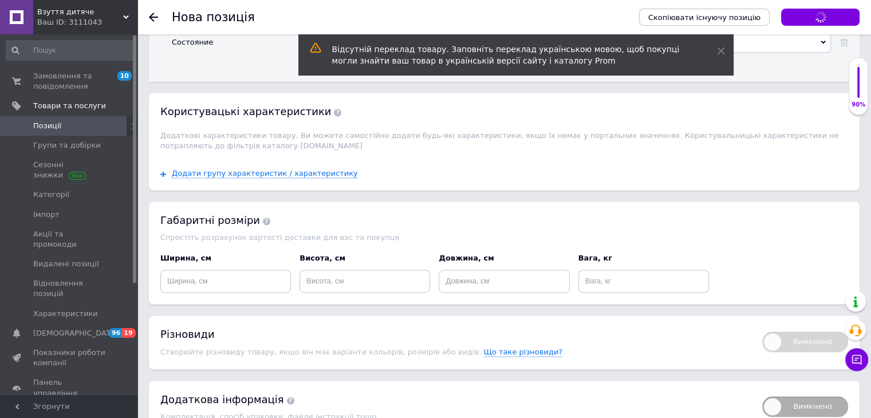
scroll to position [1791, 0]
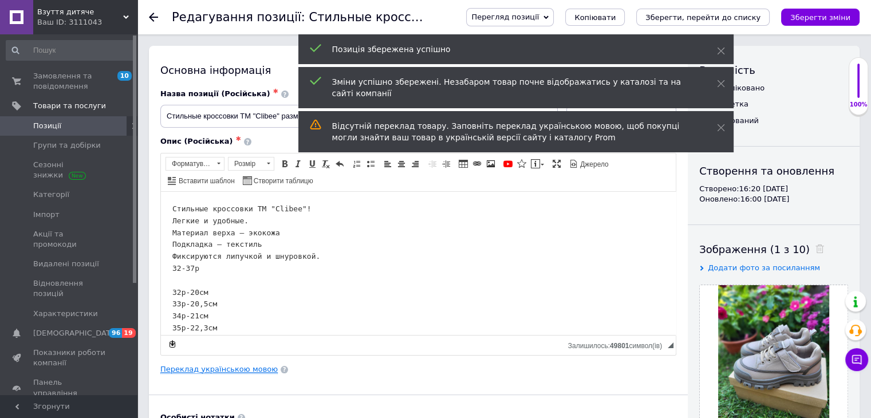
click at [250, 369] on link "Переклад українською мовою" at bounding box center [218, 369] width 117 height 9
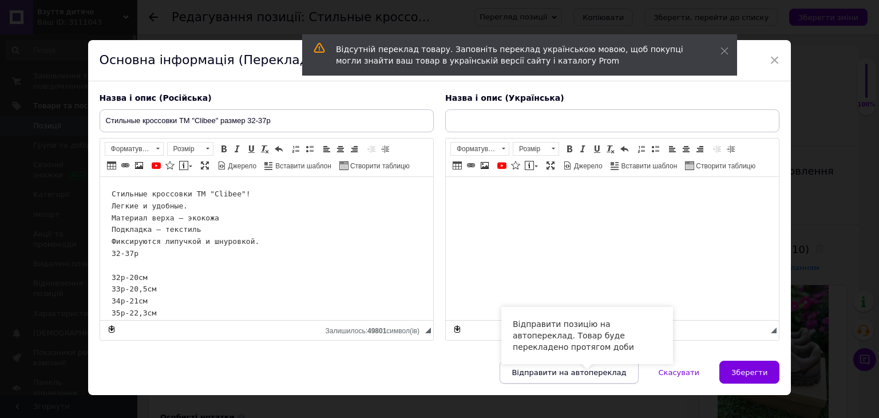
click at [577, 374] on span "Відправити на автопереклад" at bounding box center [569, 372] width 115 height 9
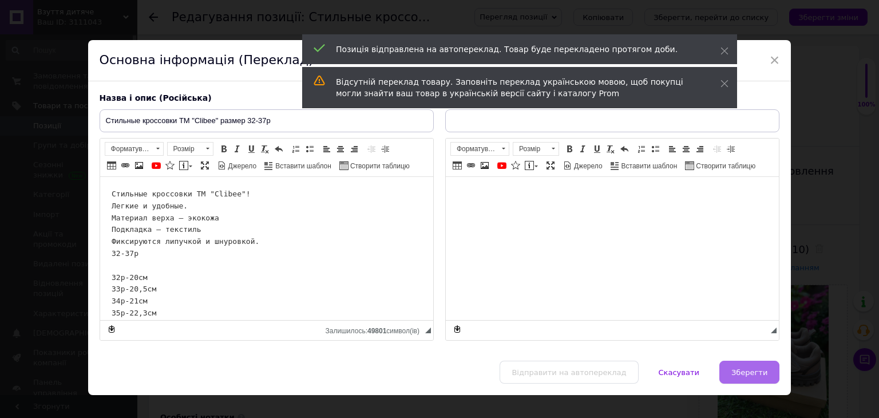
click at [744, 368] on span "Зберегти" at bounding box center [750, 372] width 36 height 9
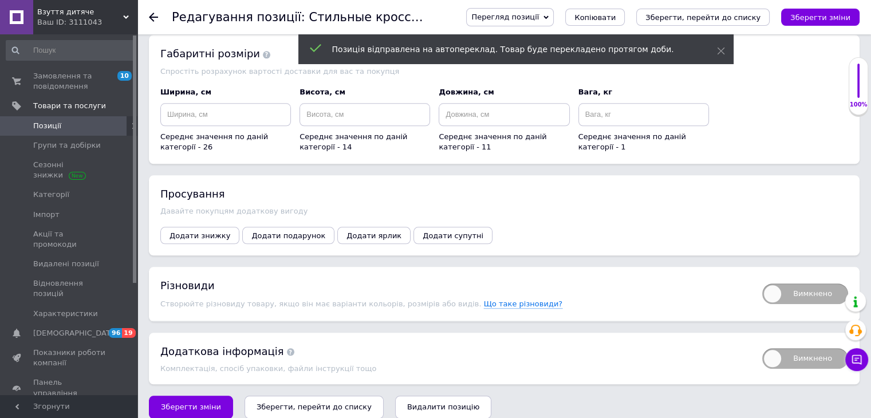
scroll to position [1214, 0]
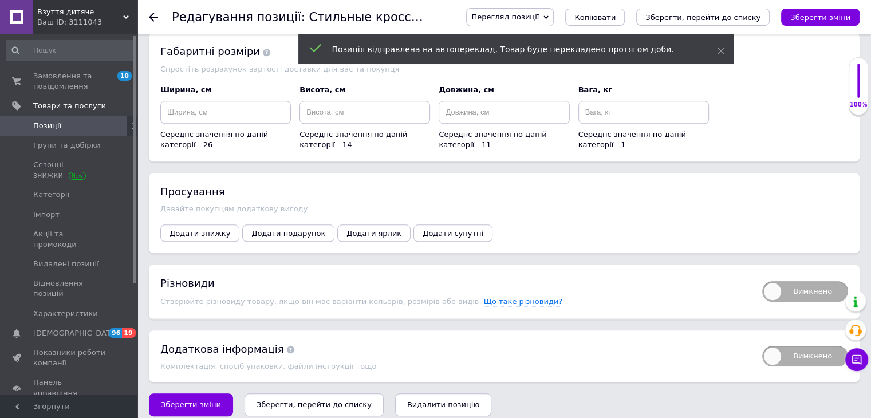
click at [775, 281] on span "Вимкнено" at bounding box center [805, 291] width 86 height 21
click at [762, 281] on input "Вимкнено" at bounding box center [758, 277] width 7 height 7
checkbox input "true"
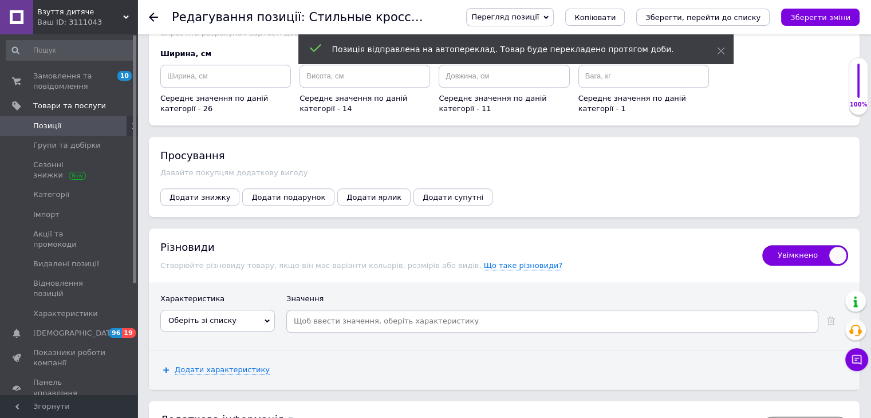
scroll to position [1320, 0]
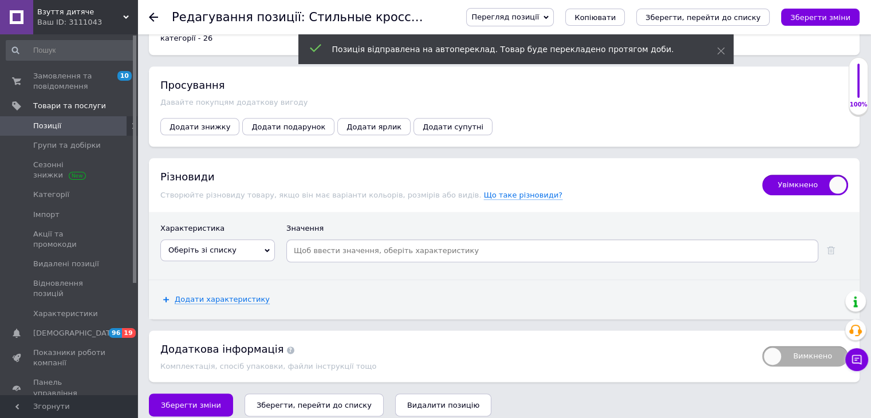
click at [253, 240] on span "Оберіть зі списку" at bounding box center [217, 250] width 115 height 22
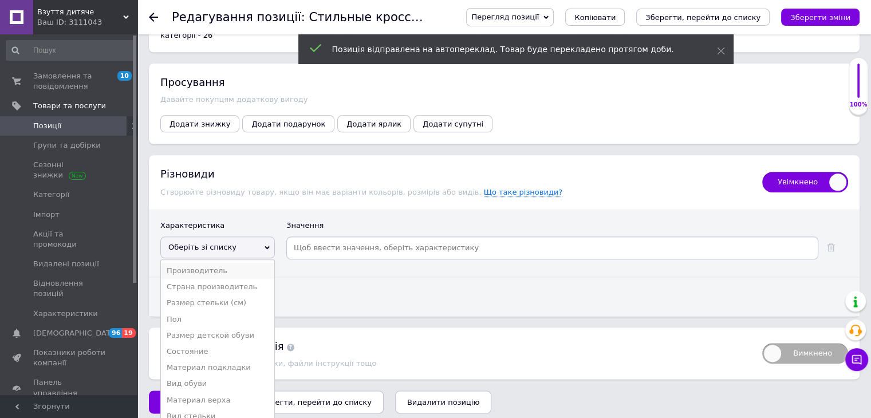
scroll to position [1338, 0]
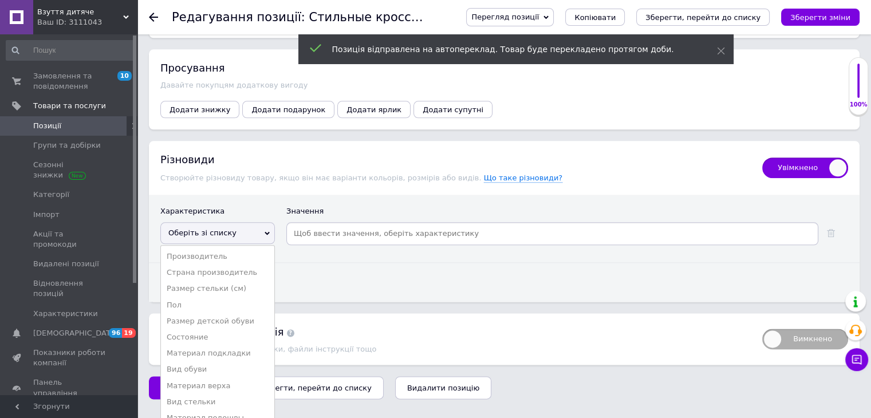
drag, startPoint x: 226, startPoint y: 310, endPoint x: 234, endPoint y: 309, distance: 8.7
click at [224, 313] on li "Размер детской обуви" at bounding box center [217, 321] width 113 height 16
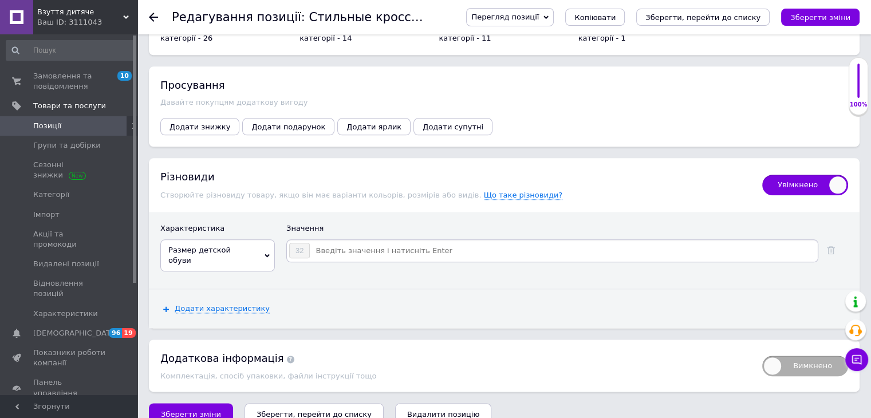
click at [340, 242] on input at bounding box center [563, 250] width 506 height 17
type input "33"
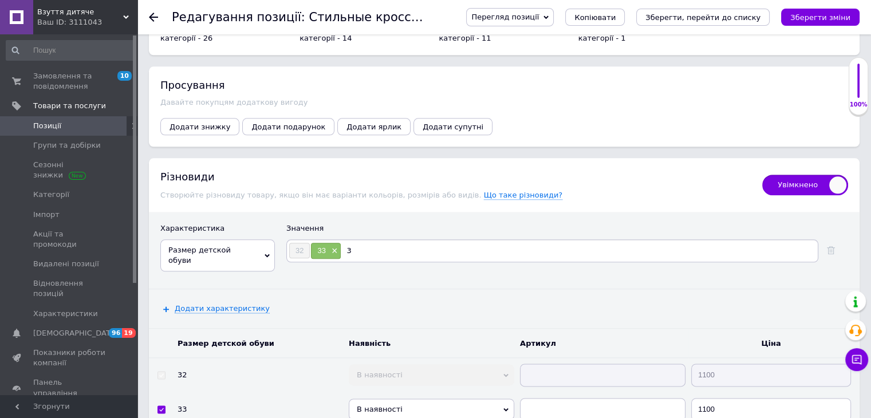
type input "34"
type input "35"
type input "36"
type input "37"
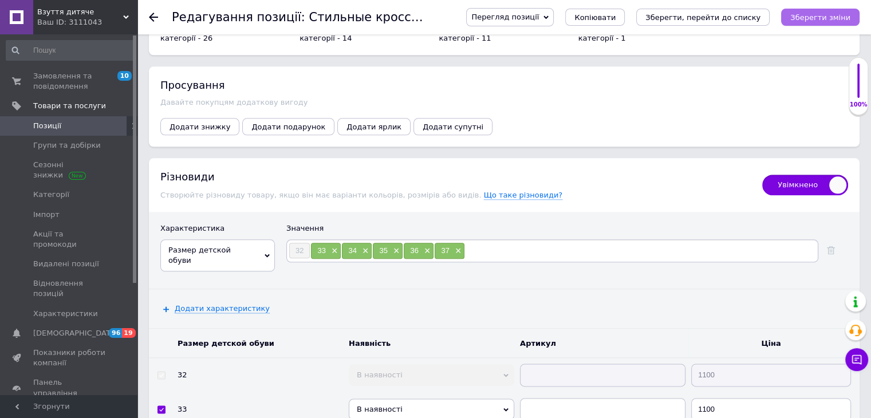
click at [806, 17] on icon "Зберегти зміни" at bounding box center [820, 17] width 60 height 9
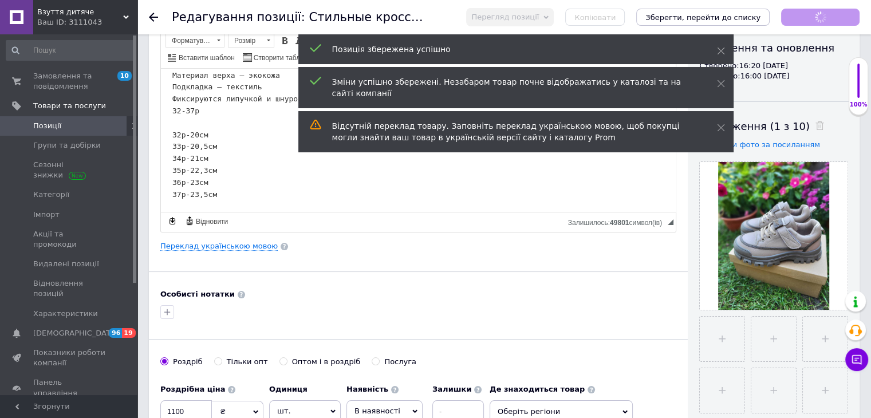
scroll to position [118, 0]
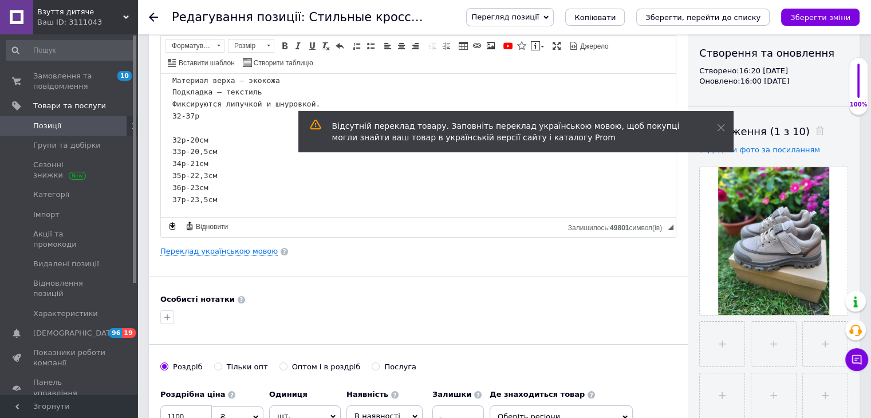
click at [77, 126] on span "Позиції" at bounding box center [69, 126] width 73 height 10
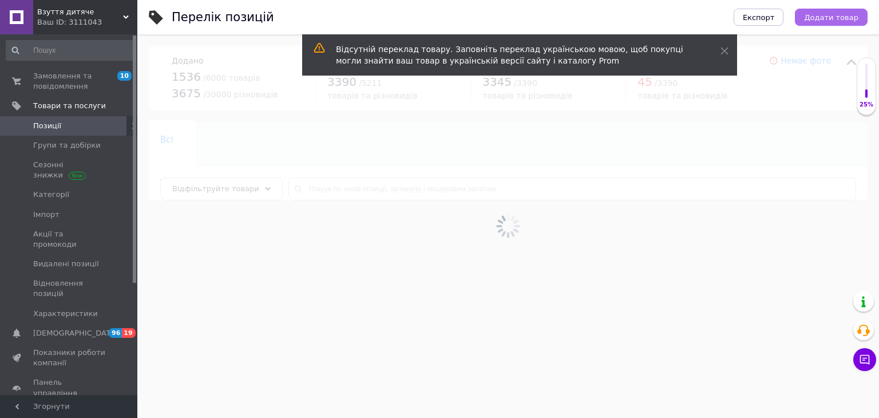
click at [843, 17] on span "Додати товар" at bounding box center [831, 17] width 54 height 9
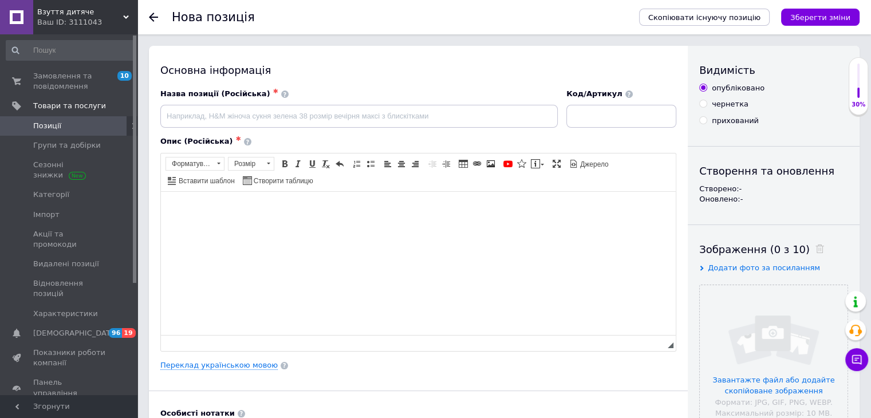
click at [293, 226] on html at bounding box center [418, 208] width 515 height 35
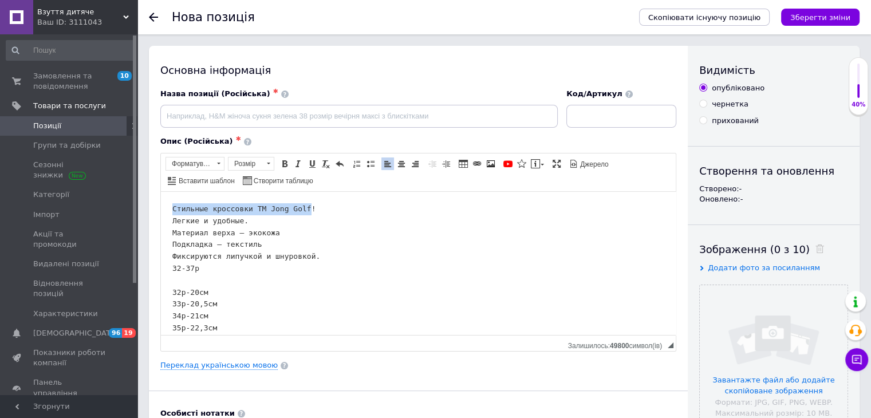
drag, startPoint x: 207, startPoint y: 210, endPoint x: 301, endPoint y: 210, distance: 93.9
click at [301, 210] on html "Стильные кроссовки ТМ Jong Golf! Легкие и удобные. Материал верха – экокожа Под…" at bounding box center [418, 279] width 515 height 177
copy pre "Стильные кроссовки ТМ Jong Golf"
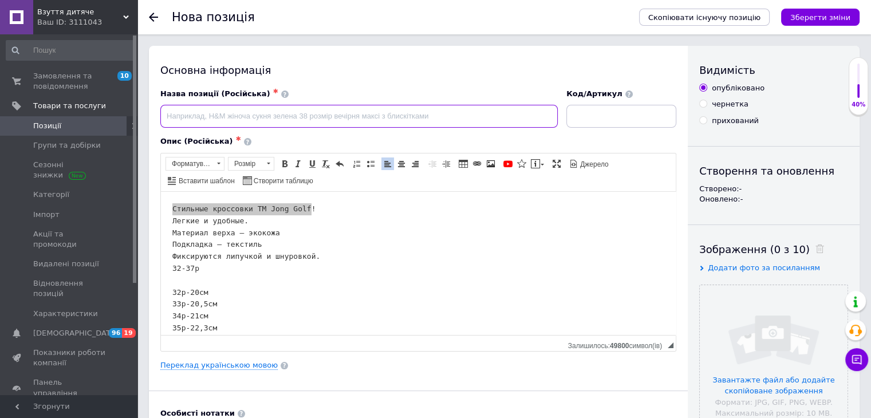
click at [306, 113] on input at bounding box center [358, 116] width 397 height 23
paste input "Стильные кроссовки ТМ Jong Golf"
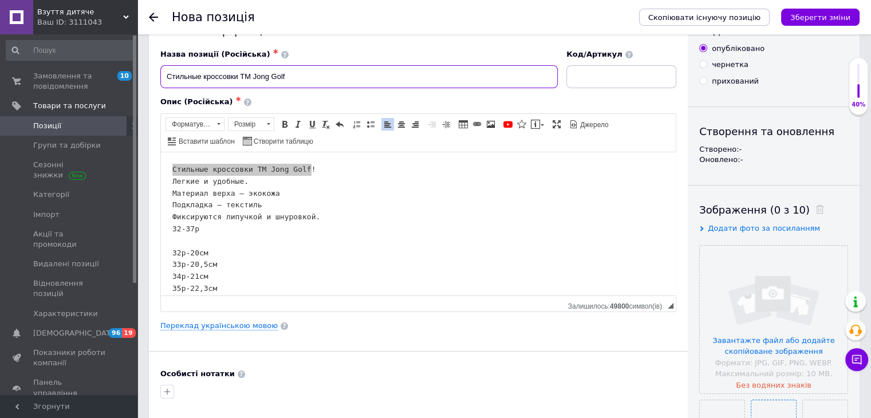
scroll to position [172, 0]
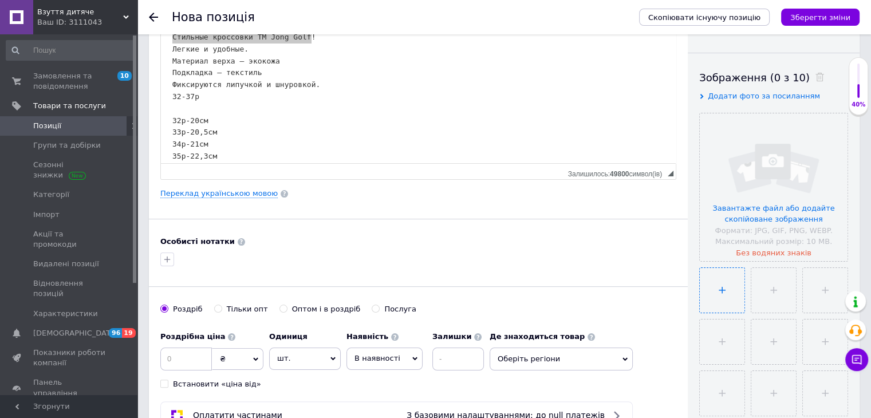
type input "Стильные кроссовки ТМ Jong Golf"
click at [722, 289] on input "file" at bounding box center [722, 290] width 45 height 45
type input "C:\fakepath\зображення_viber_2025-09-12_[PHONE_NUMBER].jpg"
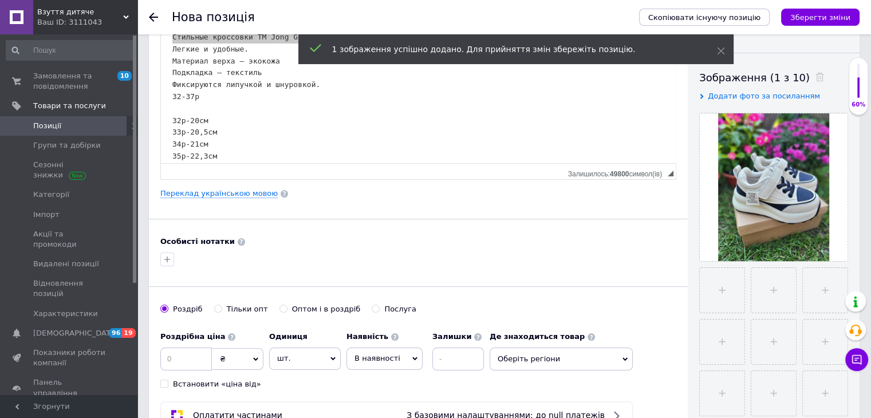
click at [516, 169] on span "◢ Залишилось: 49800 символ(iв)" at bounding box center [418, 171] width 515 height 16
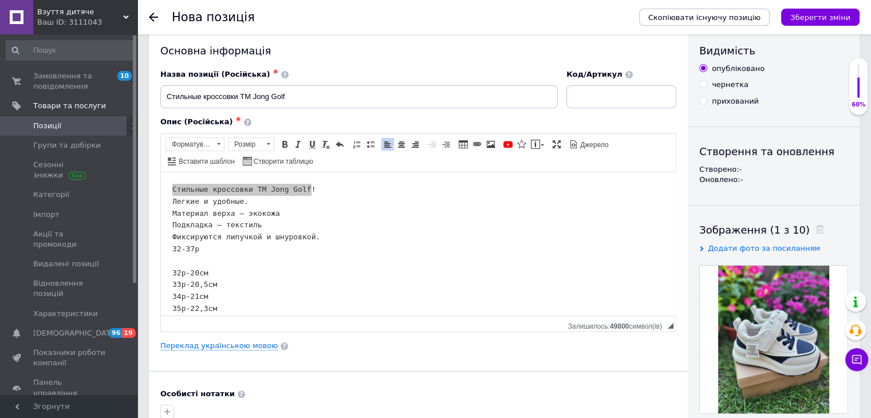
scroll to position [0, 0]
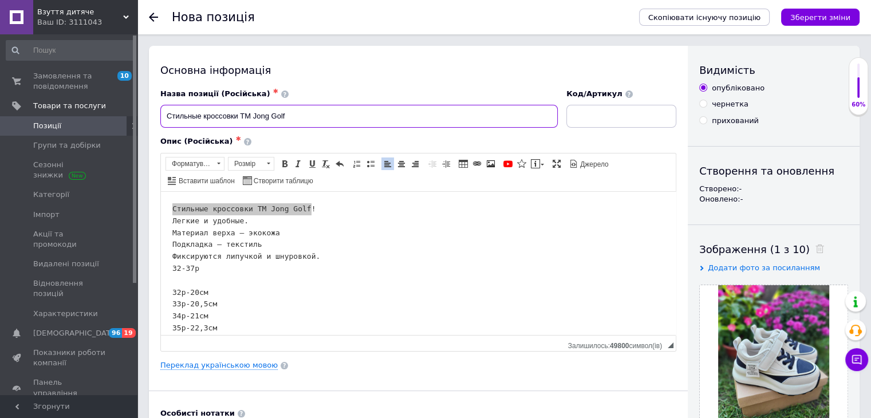
click at [337, 117] on input "Стильные кроссовки ТМ Jong Golf" at bounding box center [358, 116] width 397 height 23
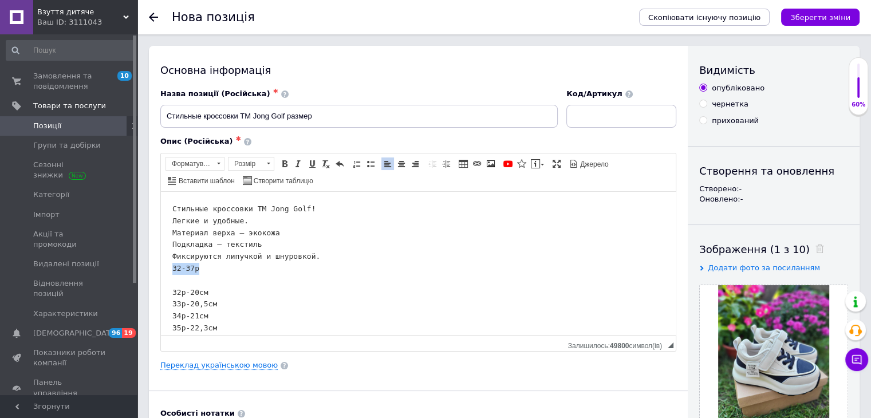
drag, startPoint x: 218, startPoint y: 273, endPoint x: 321, endPoint y: 464, distance: 217.7
click at [161, 273] on html "Стильные кроссовки ТМ Jong Golf! Легкие и удобные. Материал верха – экокожа Под…" at bounding box center [418, 279] width 515 height 177
copy pre "32-37р"
click at [338, 111] on input "Стильные кроссовки ТМ Jong Golf размер" at bounding box center [358, 116] width 397 height 23
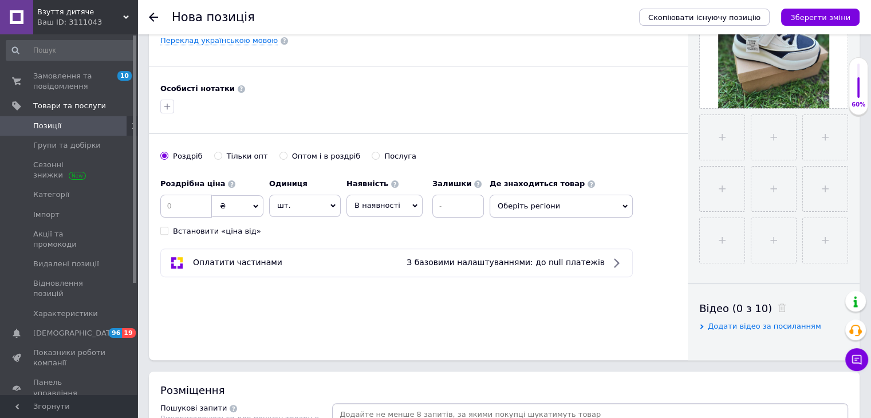
scroll to position [344, 0]
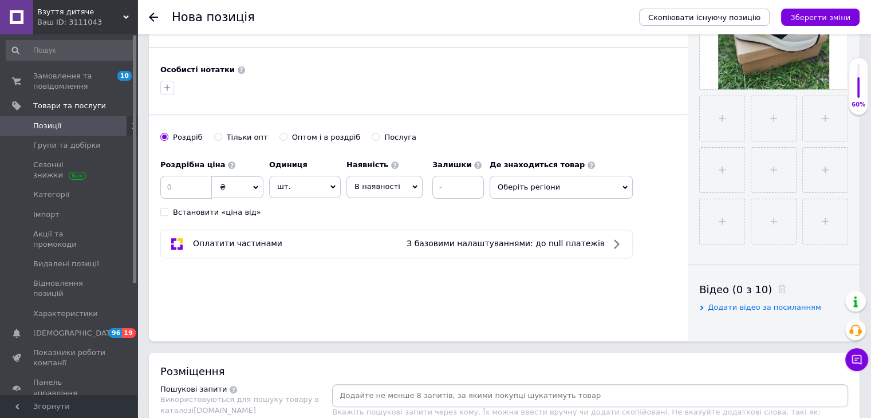
type input "Стильные кроссовки ТМ Jong Golf размер 32-37р"
click at [187, 183] on input at bounding box center [186, 187] width 52 height 23
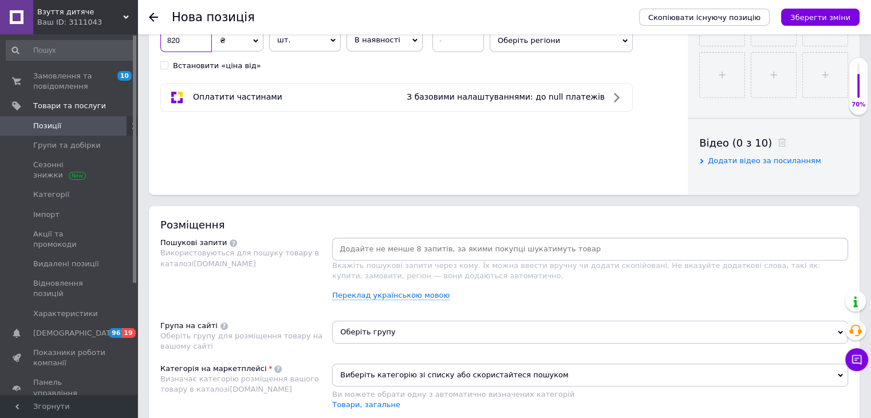
scroll to position [515, 0]
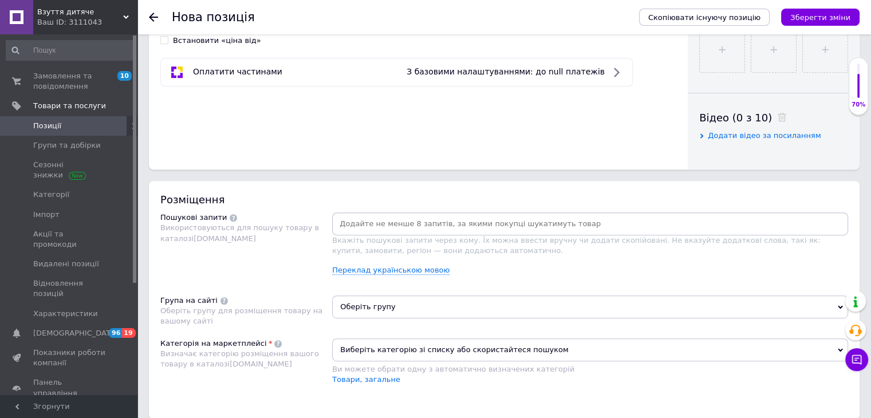
type input "820"
click at [493, 226] on input at bounding box center [589, 223] width 511 height 17
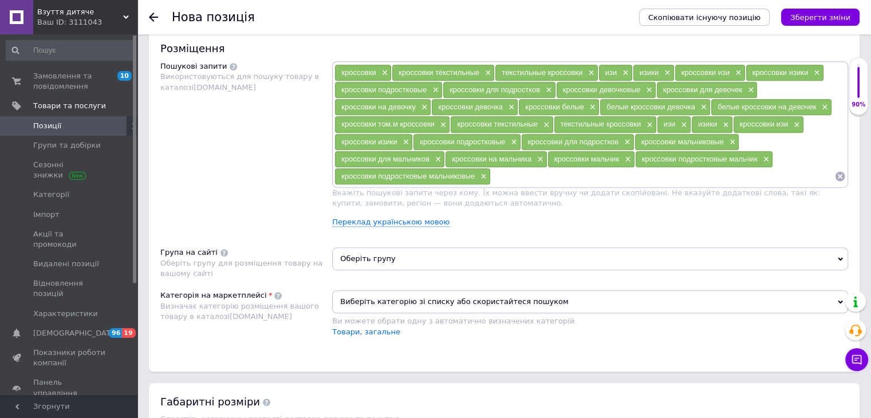
scroll to position [687, 0]
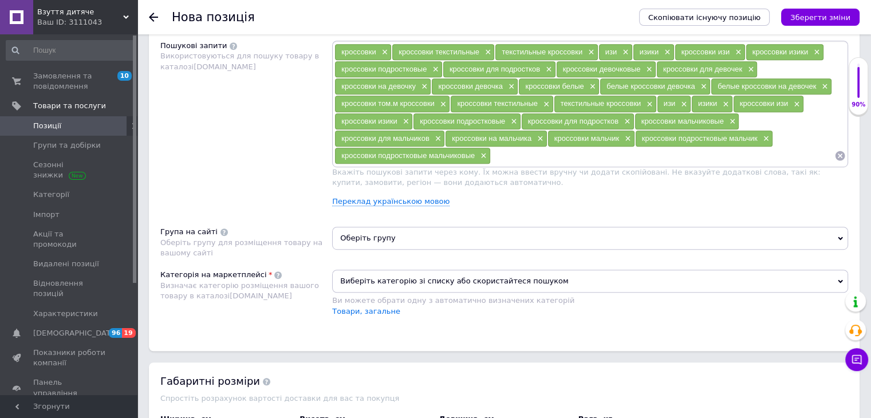
click at [453, 234] on span "Оберіть групу" at bounding box center [590, 238] width 516 height 23
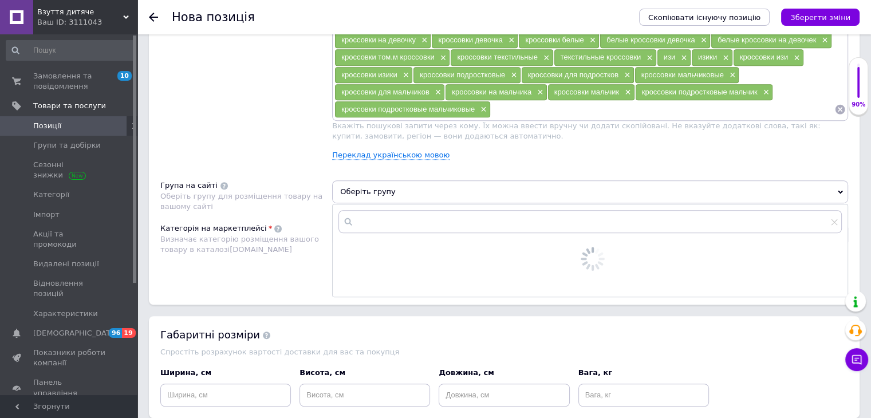
scroll to position [802, 0]
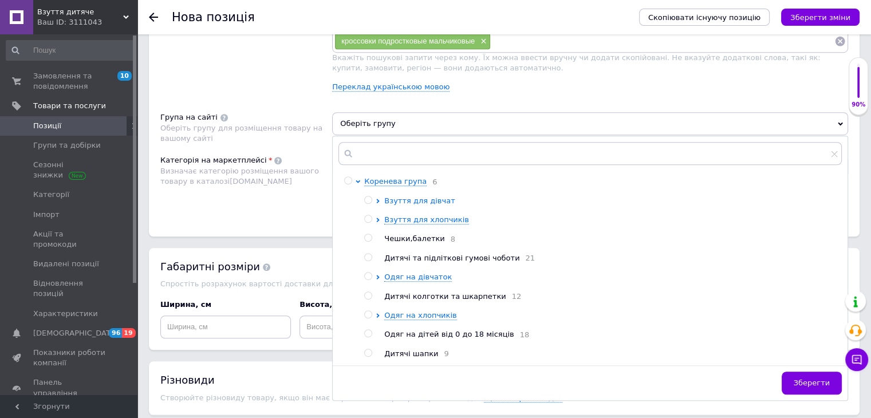
drag, startPoint x: 435, startPoint y: 198, endPoint x: 442, endPoint y: 202, distance: 8.7
click at [435, 198] on span "Взуття для дівчат" at bounding box center [419, 200] width 70 height 9
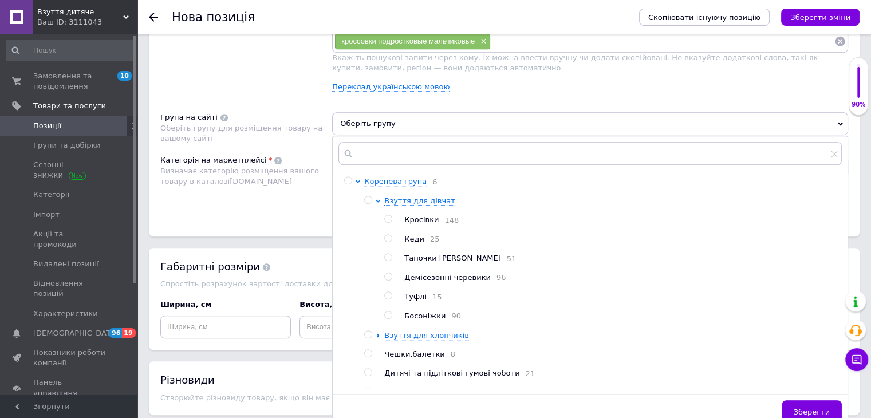
click at [425, 219] on span "Кросівки" at bounding box center [421, 219] width 34 height 9
radio input "true"
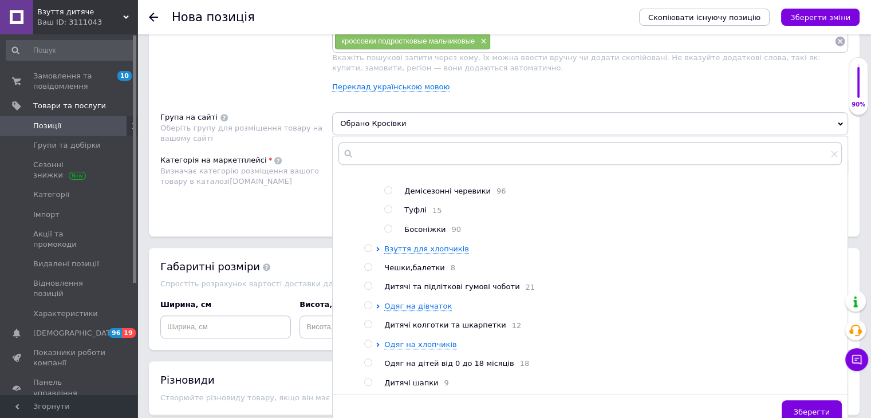
scroll to position [97, 0]
click at [808, 408] on span "Зберегти" at bounding box center [812, 412] width 36 height 9
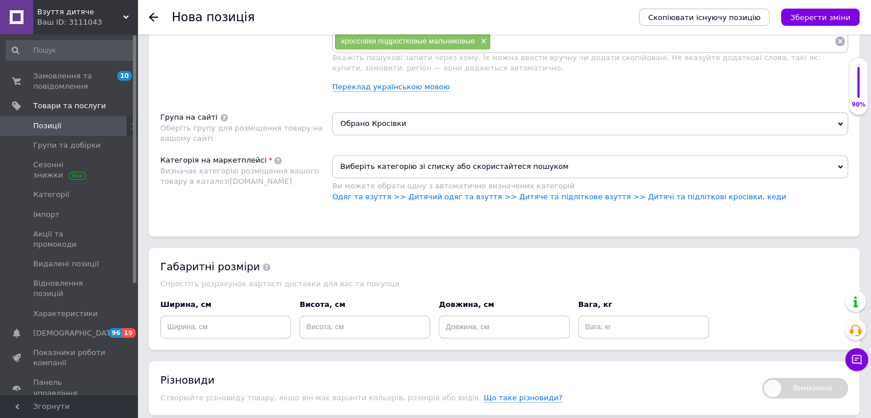
click at [352, 160] on span "Виберіть категорію зі списку або скористайтеся пошуком" at bounding box center [590, 166] width 516 height 23
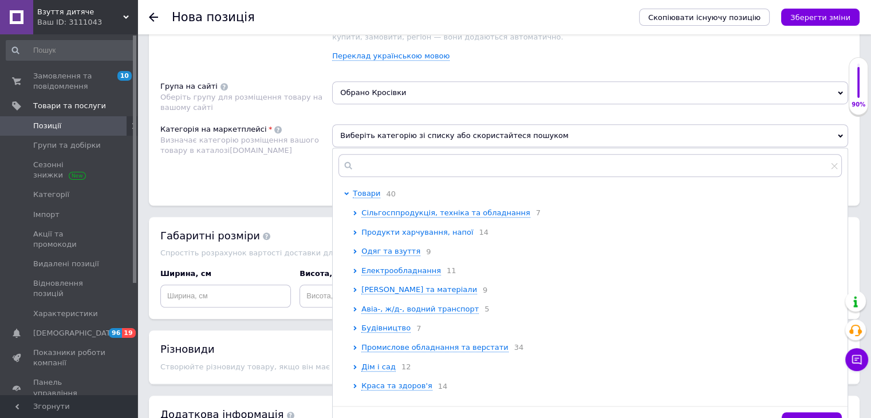
scroll to position [859, 0]
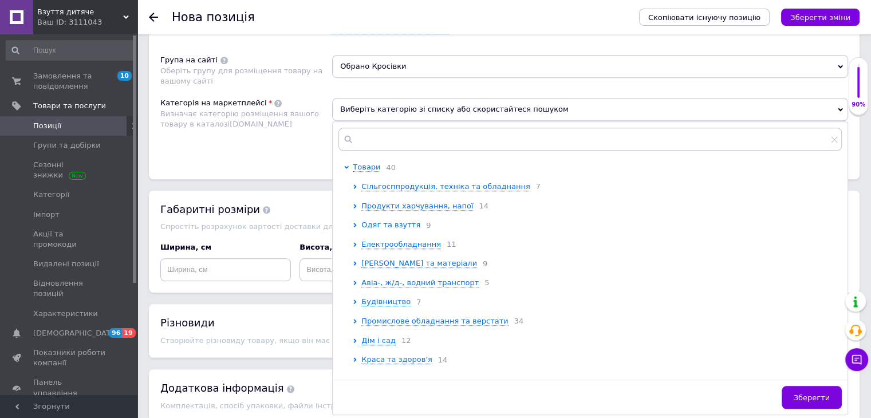
drag, startPoint x: 396, startPoint y: 220, endPoint x: 400, endPoint y: 225, distance: 6.5
click at [396, 220] on span "Одяг та взуття" at bounding box center [390, 224] width 59 height 9
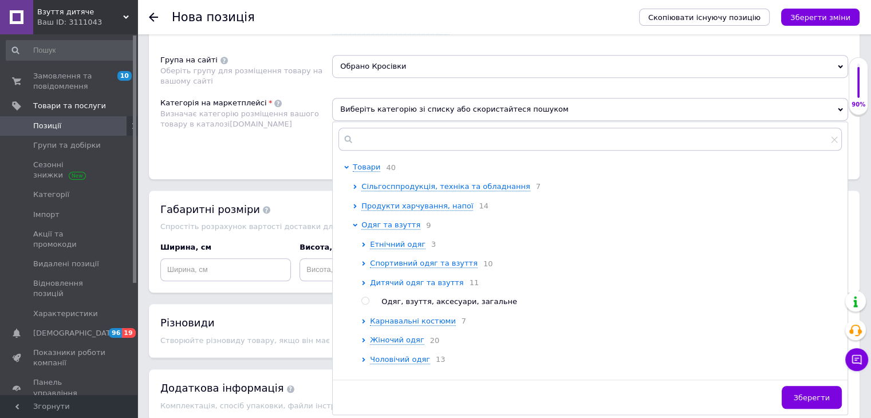
drag, startPoint x: 429, startPoint y: 285, endPoint x: 439, endPoint y: 285, distance: 10.3
click at [430, 285] on span "Дитячий одяг та взуття" at bounding box center [416, 282] width 93 height 9
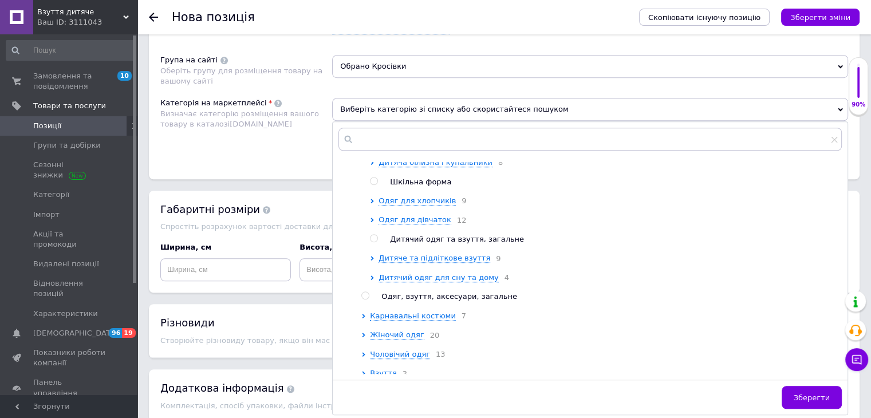
scroll to position [229, 0]
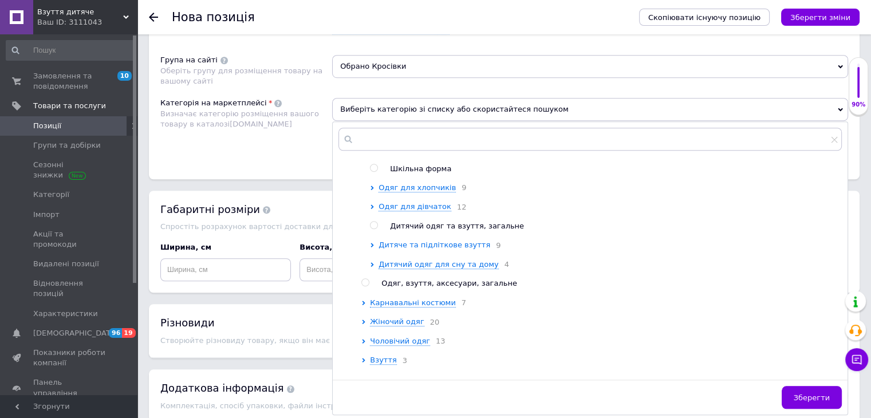
click at [451, 249] on span "Дитяче та підліткове взуття" at bounding box center [434, 244] width 112 height 9
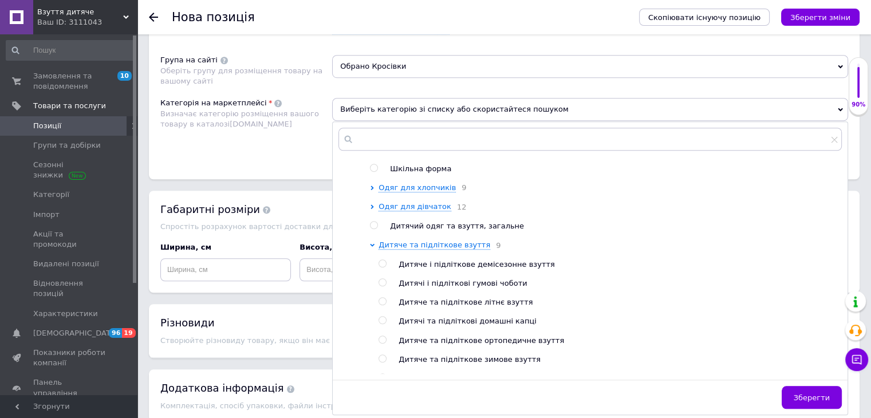
scroll to position [344, 0]
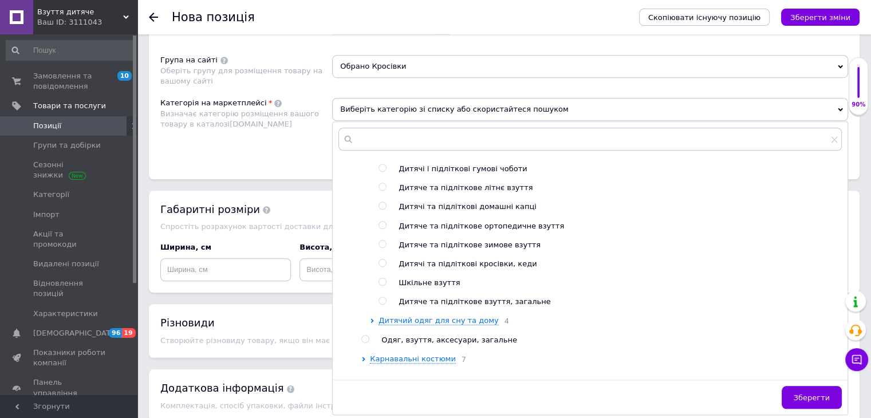
click at [507, 268] on span "Дитячі та підліткові кросівки, кеди" at bounding box center [468, 263] width 138 height 9
radio input "true"
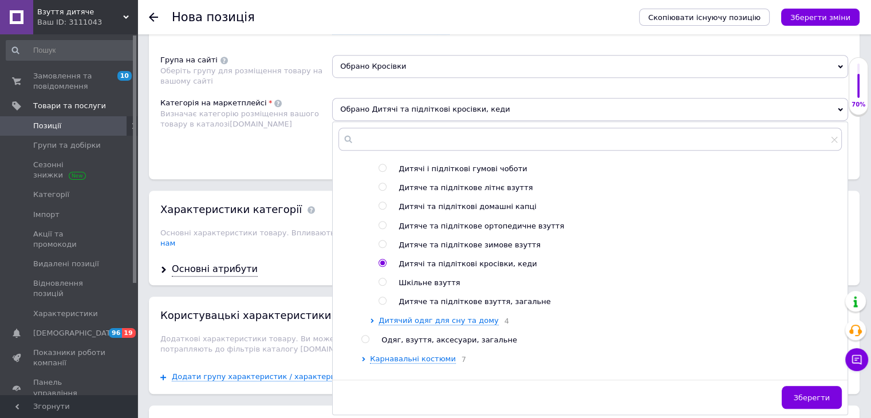
click at [815, 393] on span "Зберегти" at bounding box center [812, 397] width 36 height 9
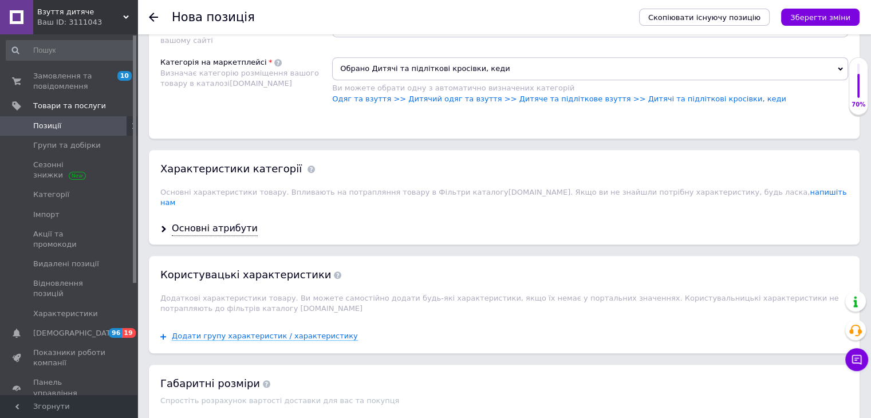
scroll to position [916, 0]
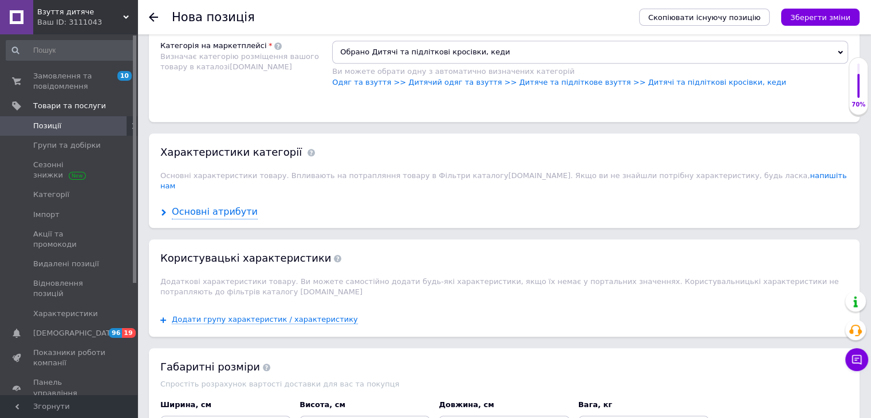
click at [236, 206] on div "Основні атрибути" at bounding box center [215, 212] width 86 height 13
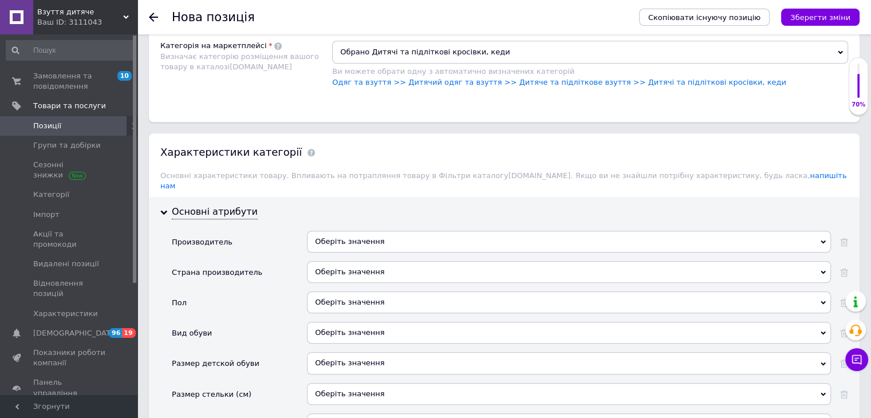
click at [398, 231] on div "Оберіть значення" at bounding box center [569, 242] width 524 height 22
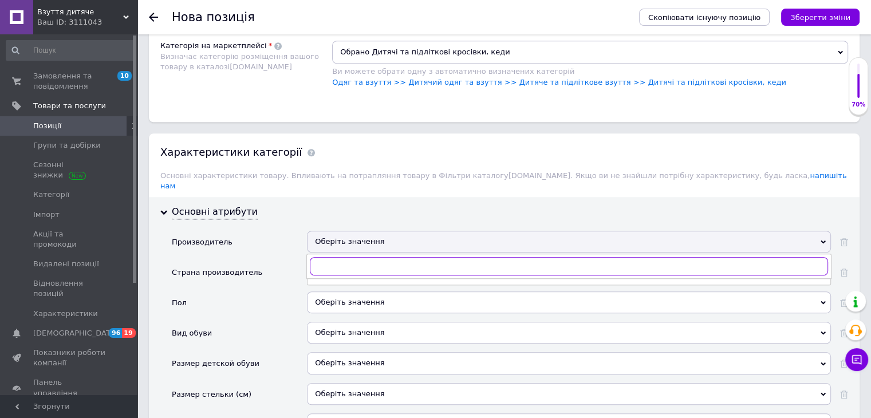
paste input "Jong Golf"
type input "Jong Golf"
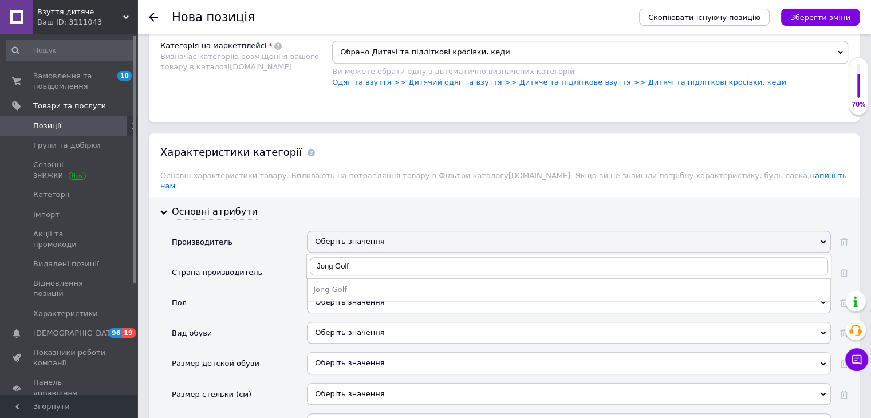
click at [345, 282] on li "Jong Golf" at bounding box center [568, 290] width 523 height 16
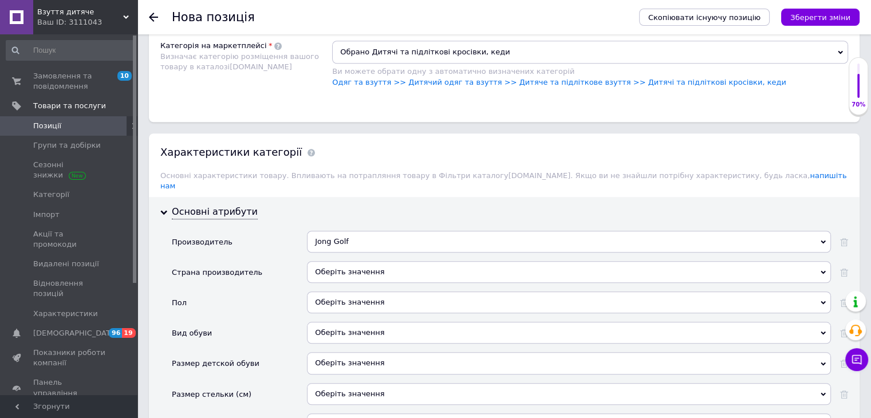
click at [355, 261] on div "Оберіть значення" at bounding box center [569, 272] width 524 height 22
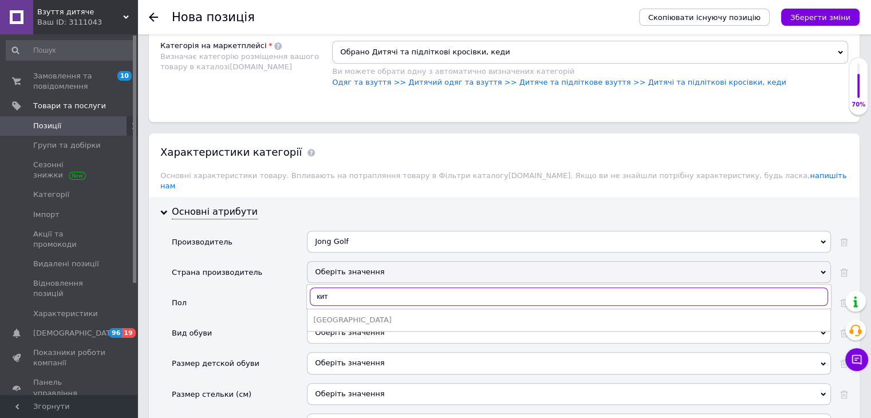
type input "кит"
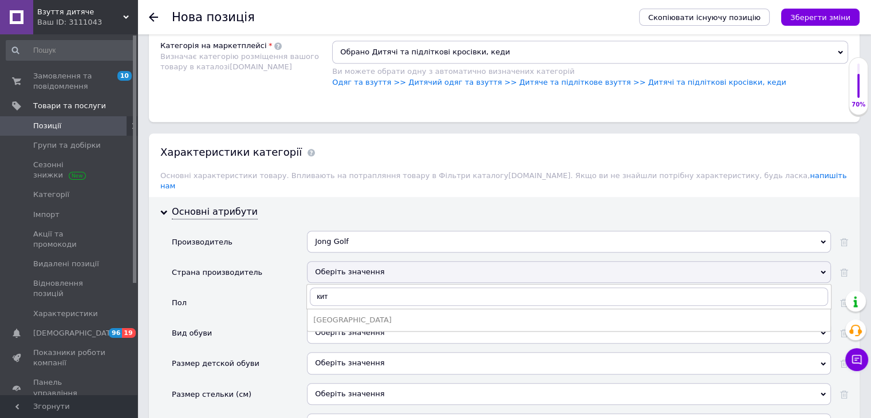
click at [346, 315] on div "[GEOGRAPHIC_DATA]" at bounding box center [568, 320] width 511 height 10
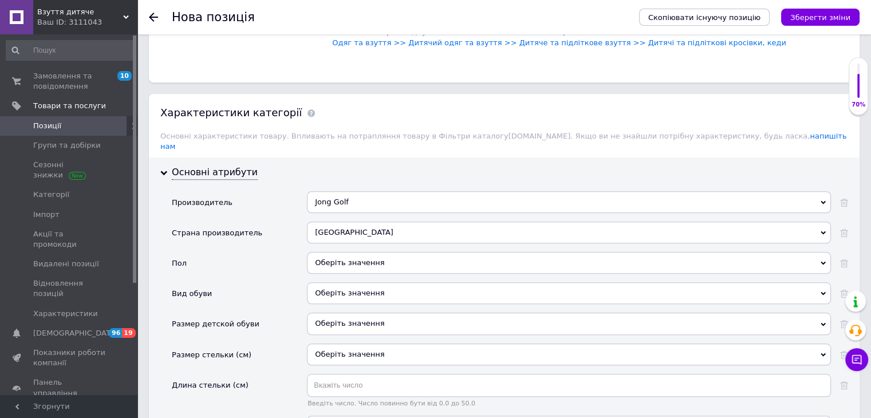
scroll to position [973, 0]
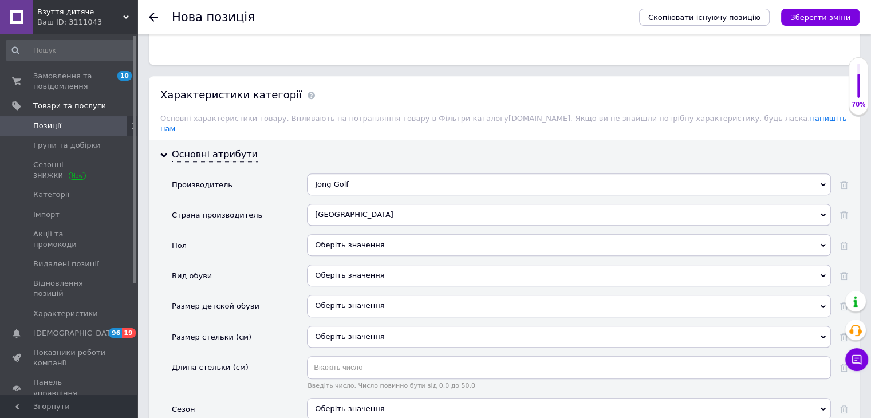
click at [371, 234] on div "Оберіть значення" at bounding box center [569, 245] width 524 height 22
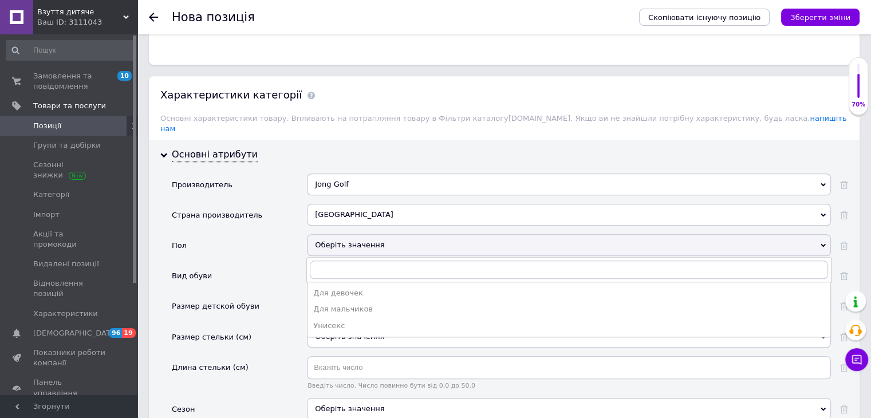
click at [349, 321] on div "Унисекс" at bounding box center [568, 326] width 511 height 10
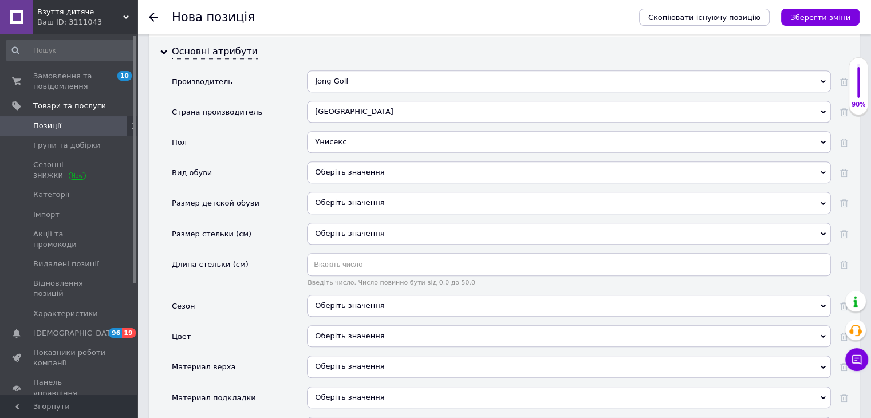
scroll to position [1088, 0]
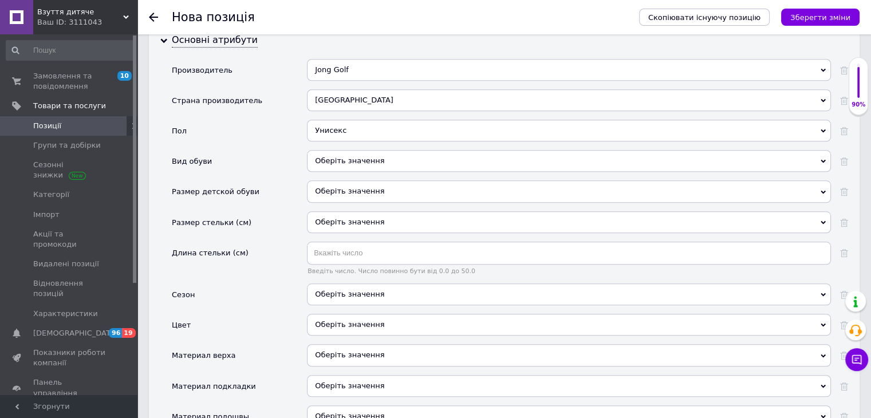
click at [399, 150] on div "Оберіть значення" at bounding box center [569, 161] width 524 height 22
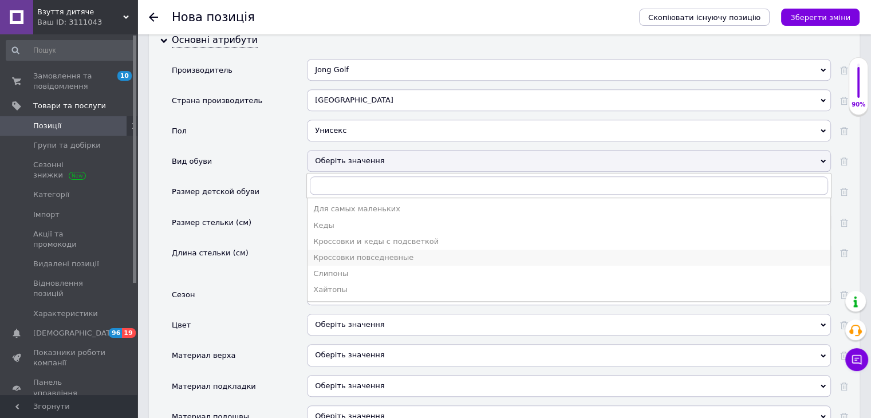
click at [375, 253] on div "Кроссовки повседневные" at bounding box center [568, 258] width 511 height 10
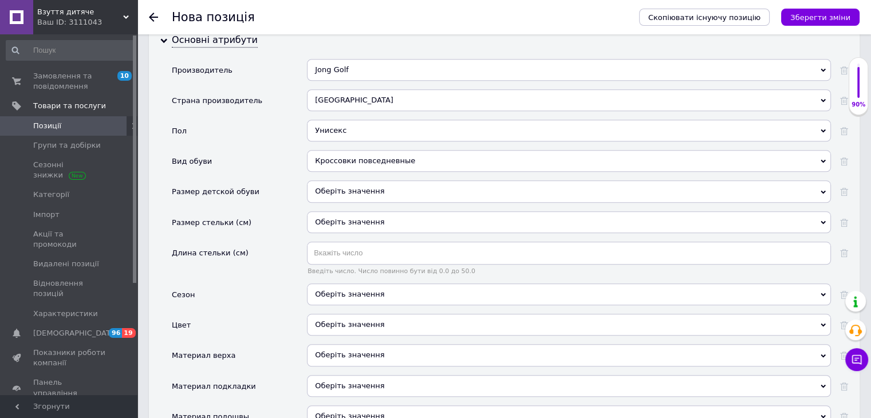
click at [357, 180] on div "Оберіть значення" at bounding box center [569, 191] width 524 height 22
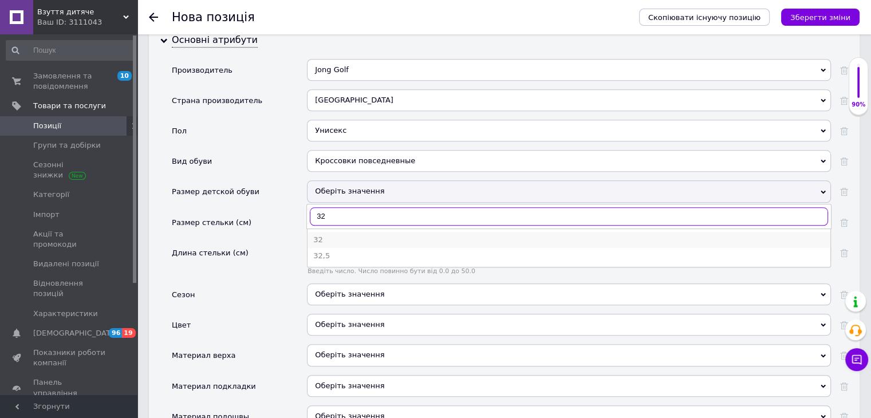
type input "32"
click at [344, 235] on div "32" at bounding box center [568, 240] width 511 height 10
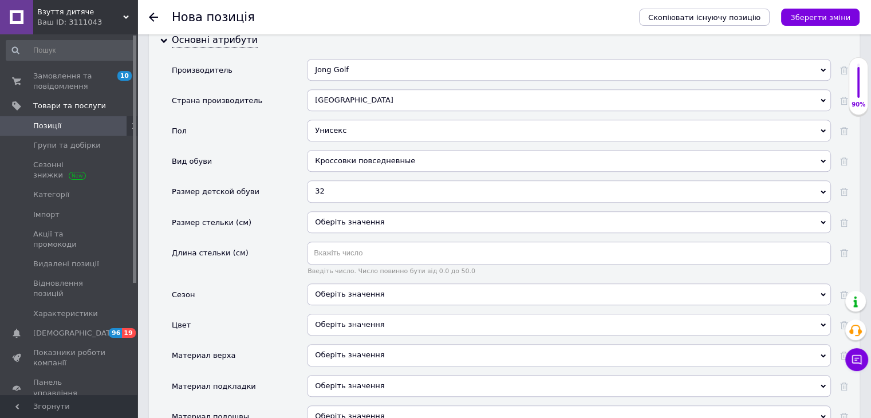
click at [350, 211] on div "Оберіть значення" at bounding box center [569, 222] width 524 height 22
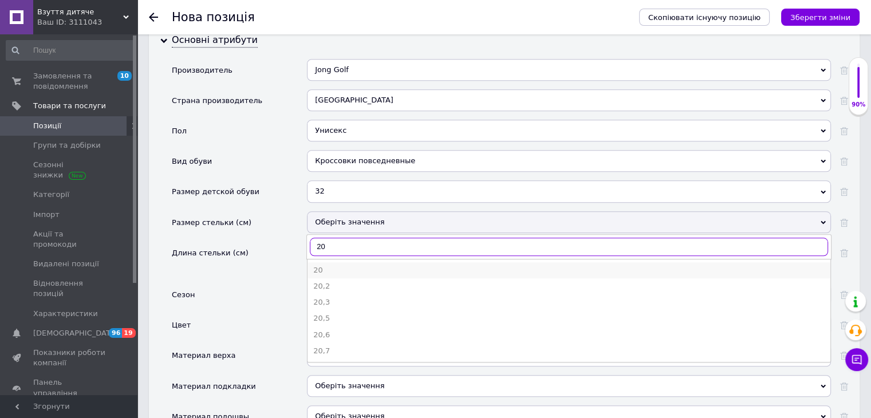
type input "20"
click at [346, 265] on div "20" at bounding box center [568, 270] width 511 height 10
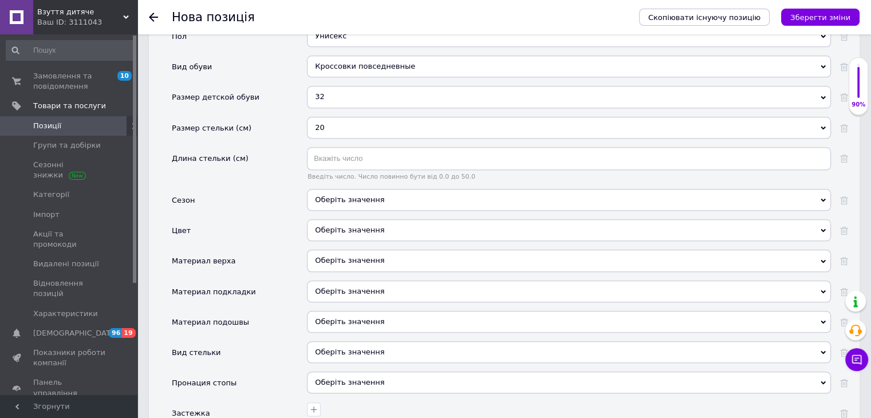
scroll to position [1202, 0]
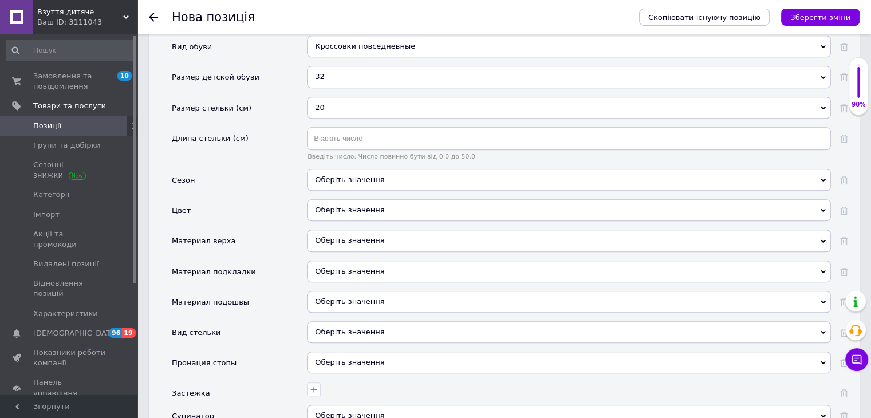
click at [347, 230] on div "Оберіть значення" at bounding box center [569, 241] width 524 height 22
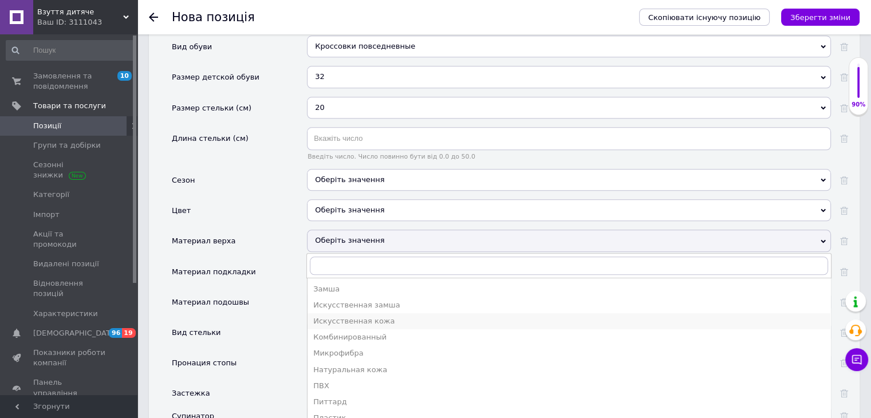
click at [373, 316] on div "Искусственная кожа" at bounding box center [568, 321] width 511 height 10
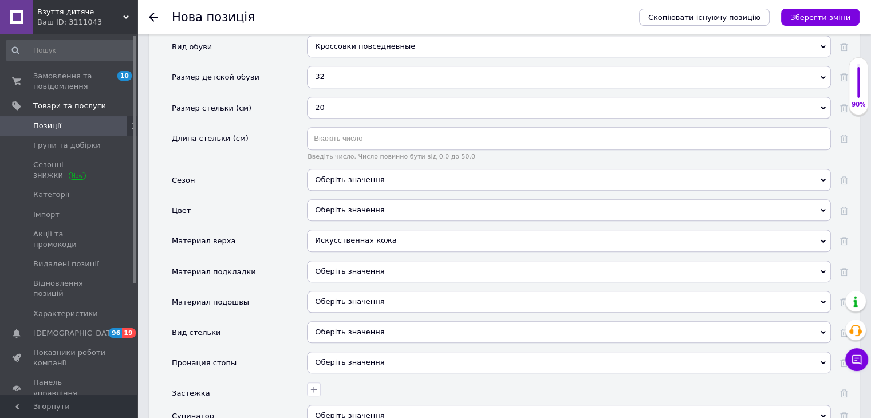
click at [348, 321] on div "Оберіть значення" at bounding box center [569, 332] width 524 height 22
click at [345, 261] on div "Оберіть значення" at bounding box center [569, 272] width 524 height 22
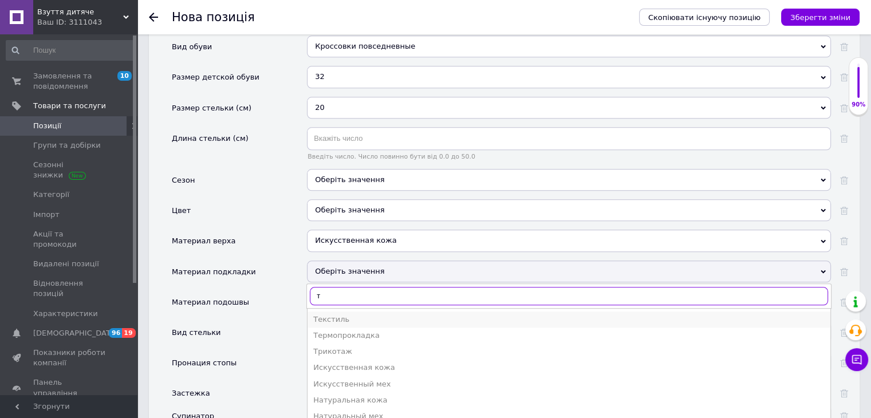
type input "т"
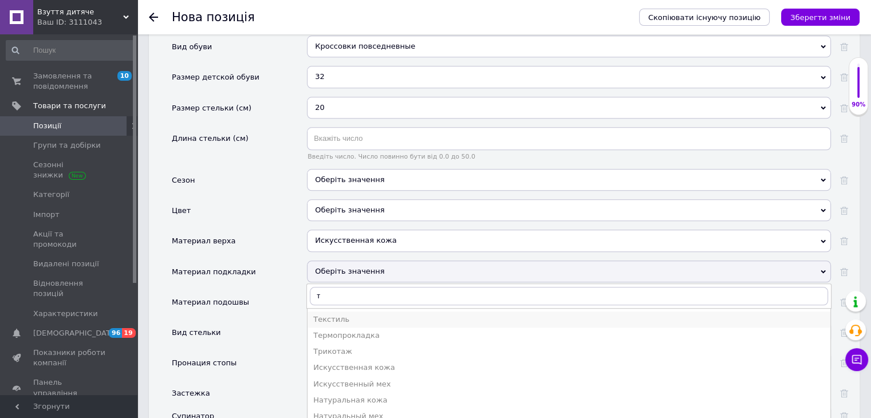
click at [356, 314] on div "Текстиль" at bounding box center [568, 319] width 511 height 10
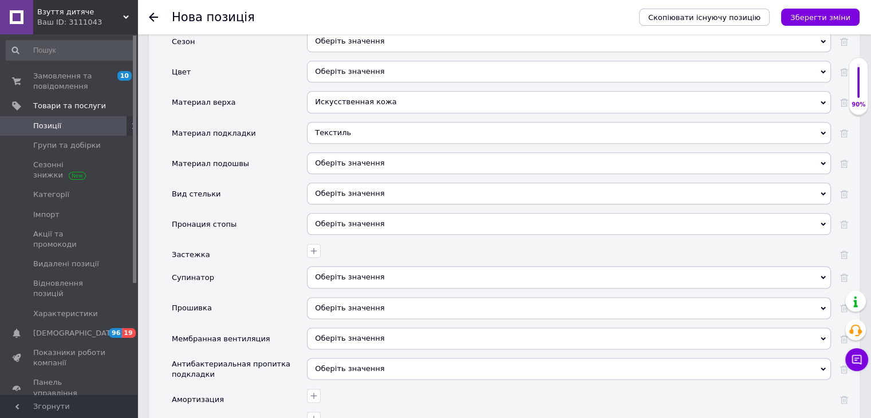
scroll to position [1374, 0]
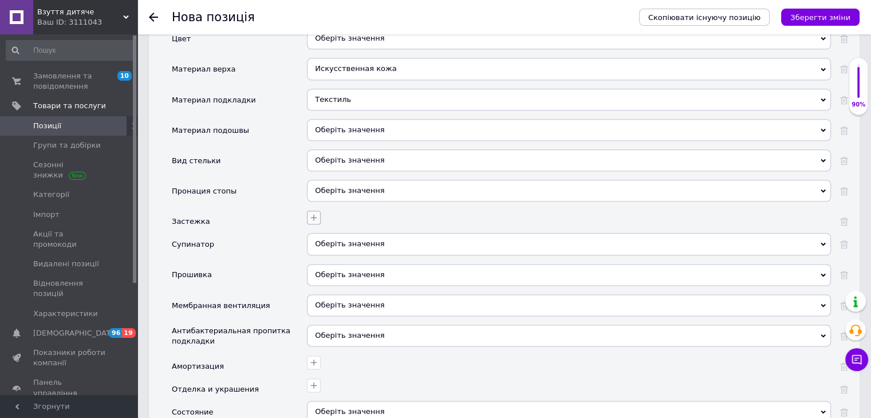
click at [314, 215] on icon "button" at bounding box center [314, 218] width 6 height 6
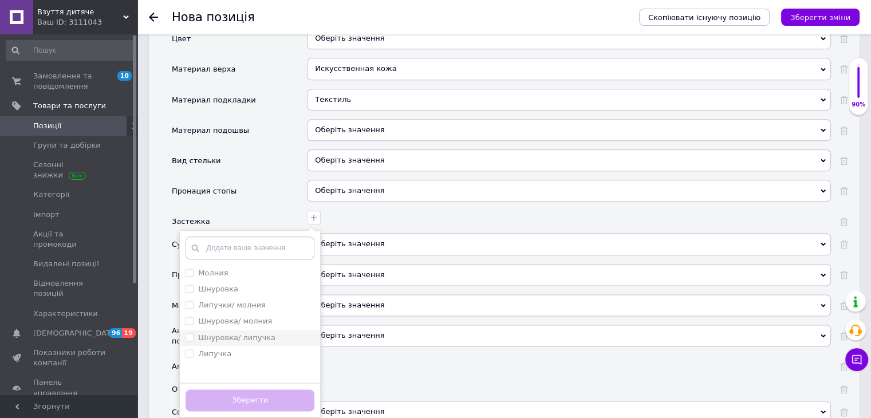
click at [252, 333] on label "Шнуровка/ липучка" at bounding box center [236, 337] width 77 height 9
checkbox липучка "true"
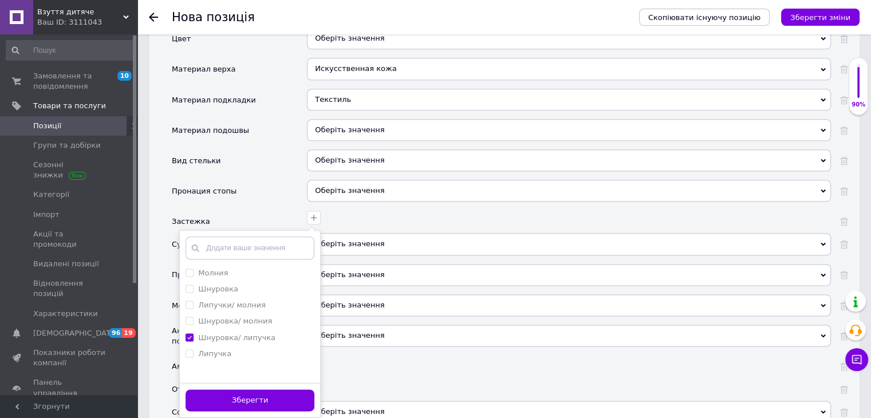
drag, startPoint x: 271, startPoint y: 381, endPoint x: 277, endPoint y: 376, distance: 7.3
click at [273, 389] on button "Зберегти" at bounding box center [250, 400] width 129 height 22
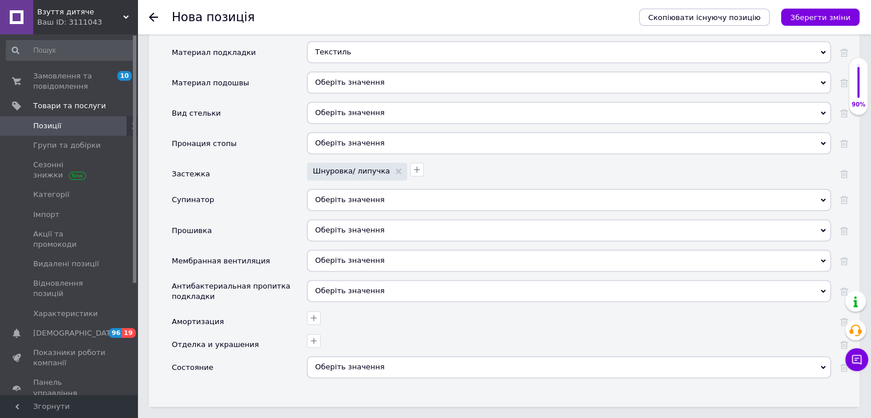
scroll to position [1489, 0]
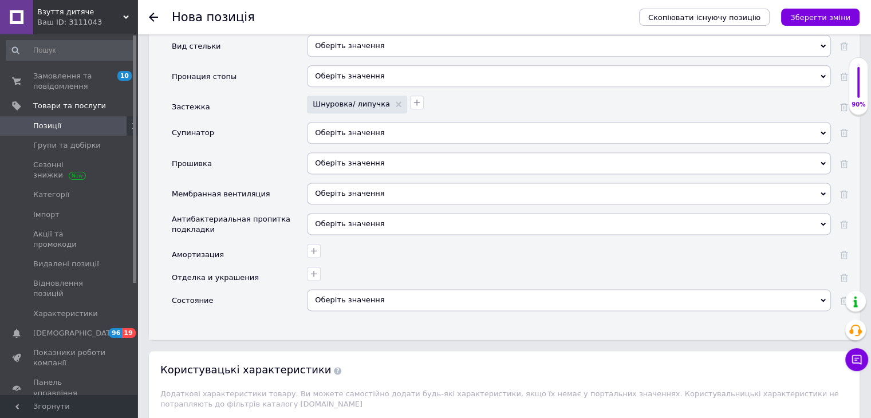
click at [393, 289] on div "Оберіть значення" at bounding box center [569, 300] width 524 height 22
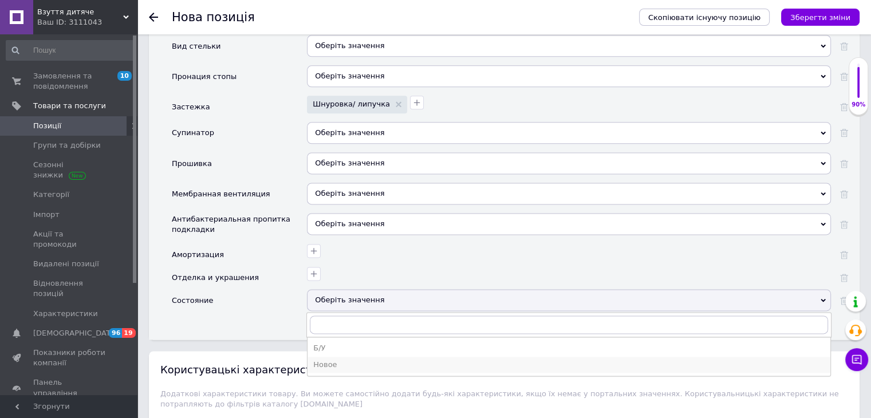
click at [368, 360] on div "Новое" at bounding box center [568, 365] width 511 height 10
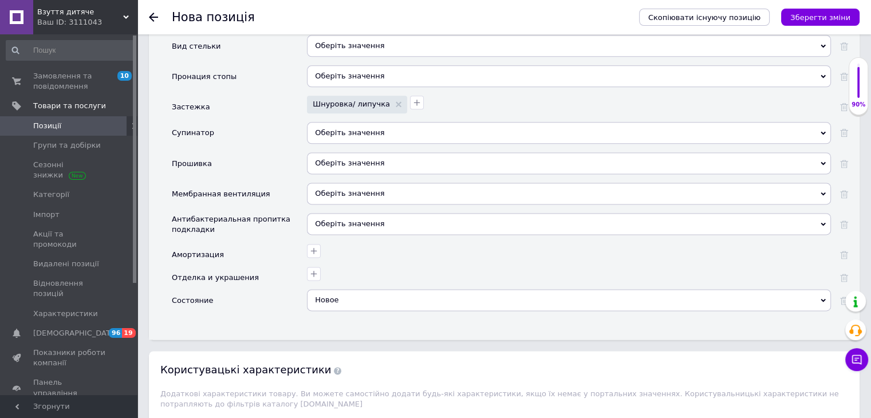
click at [845, 9] on button "Зберегти зміни" at bounding box center [820, 17] width 78 height 17
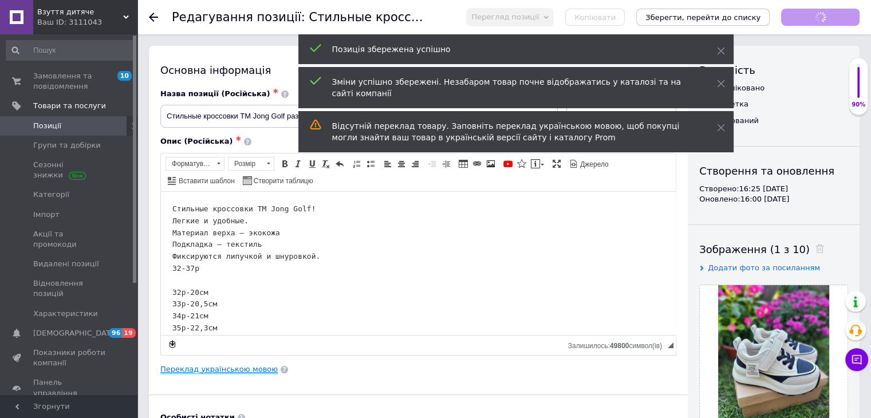
click at [252, 369] on link "Переклад українською мовою" at bounding box center [218, 369] width 117 height 9
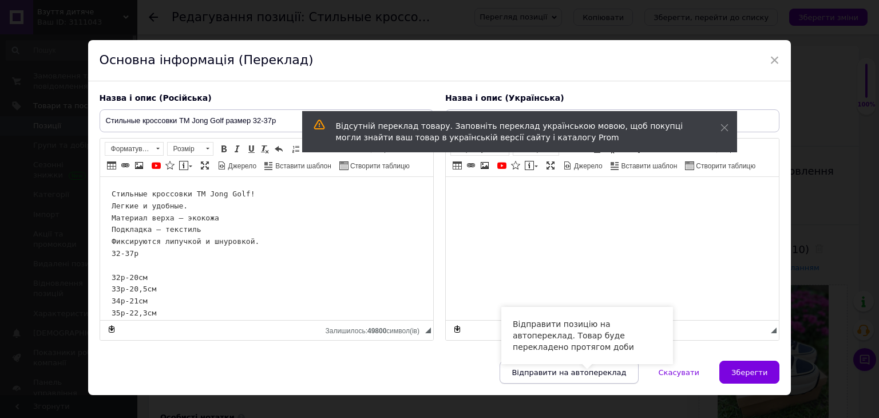
click at [587, 372] on span "Відправити на автопереклад" at bounding box center [569, 372] width 115 height 9
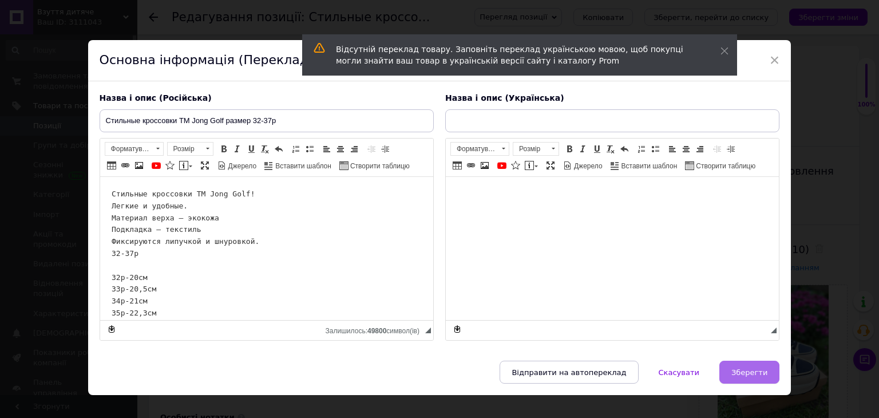
click at [765, 372] on button "Зберегти" at bounding box center [750, 372] width 60 height 23
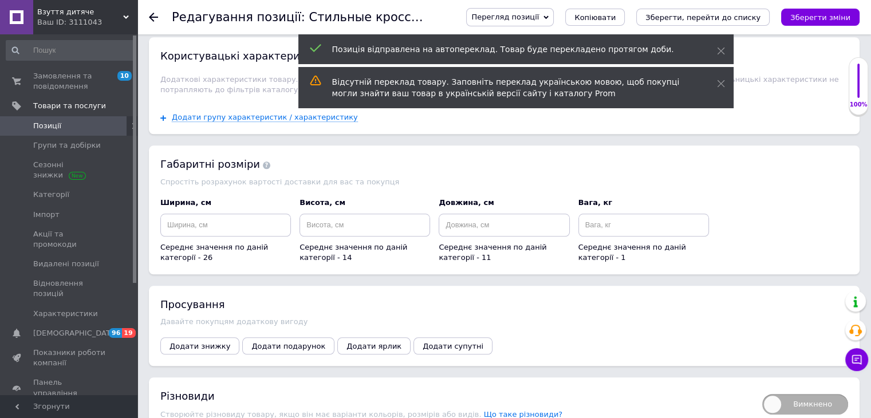
scroll to position [1214, 0]
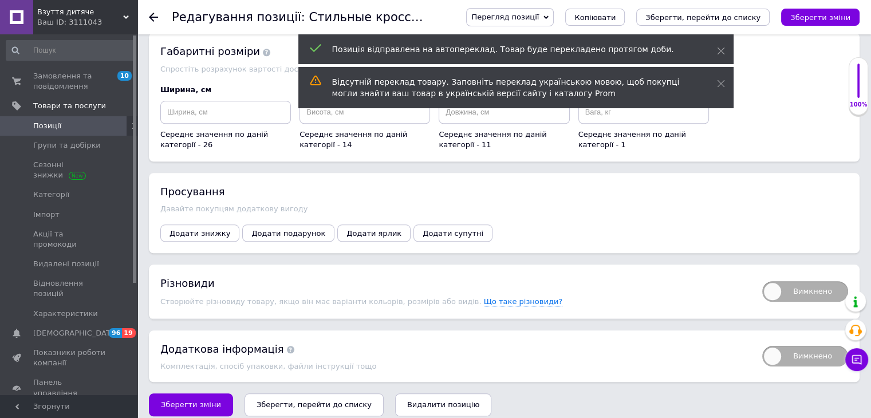
click at [781, 285] on span "Вимкнено" at bounding box center [805, 291] width 86 height 21
click at [762, 281] on input "Вимкнено" at bounding box center [758, 277] width 7 height 7
checkbox input "true"
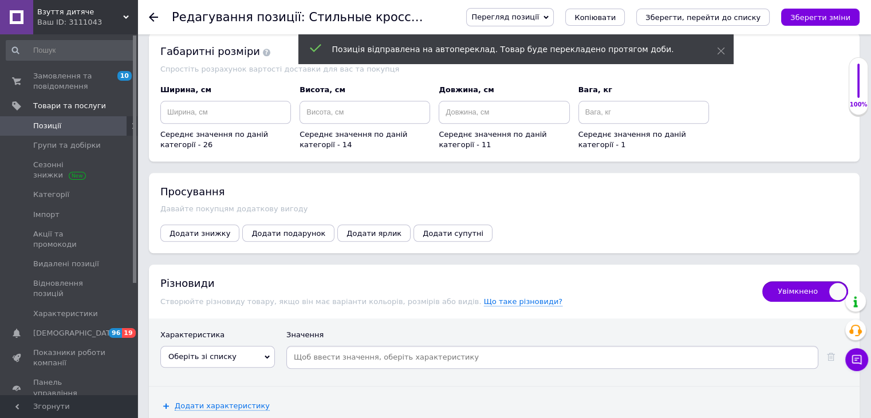
click at [215, 346] on span "Оберіть зі списку" at bounding box center [217, 357] width 115 height 22
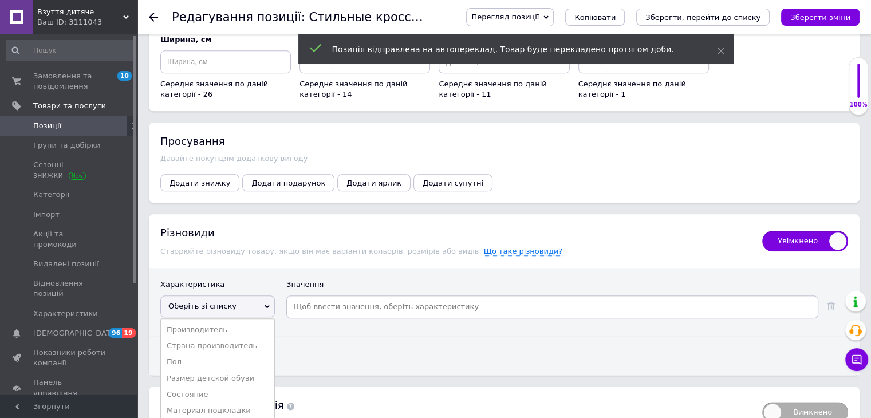
scroll to position [1320, 0]
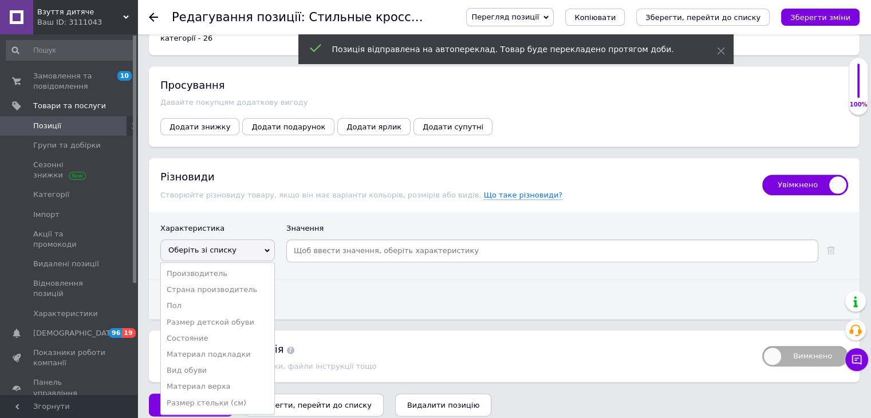
drag, startPoint x: 240, startPoint y: 310, endPoint x: 263, endPoint y: 312, distance: 23.0
click at [240, 314] on li "Размер детской обуви" at bounding box center [217, 322] width 113 height 16
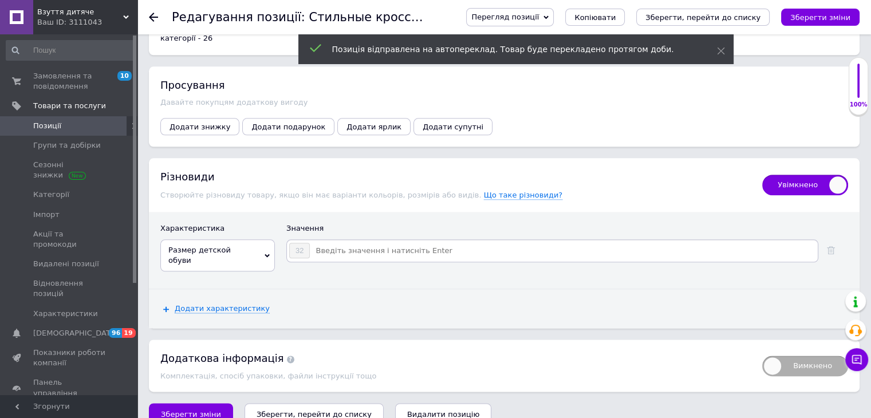
click at [377, 242] on input at bounding box center [563, 250] width 506 height 17
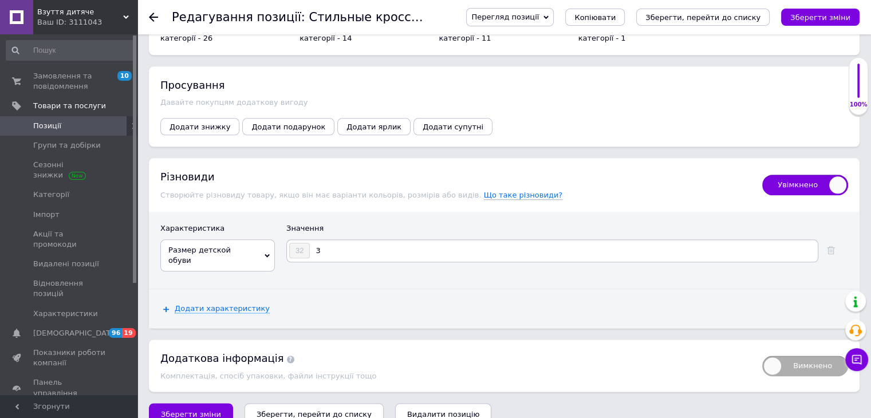
type input "33"
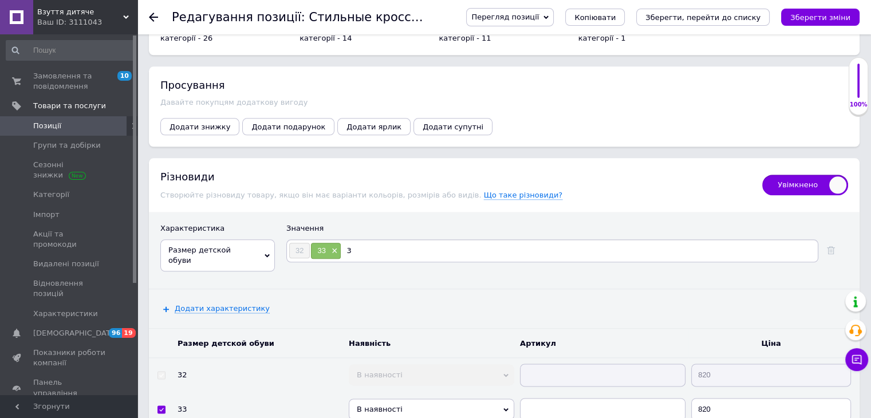
type input "34"
type input "35"
type input "36"
type input "37"
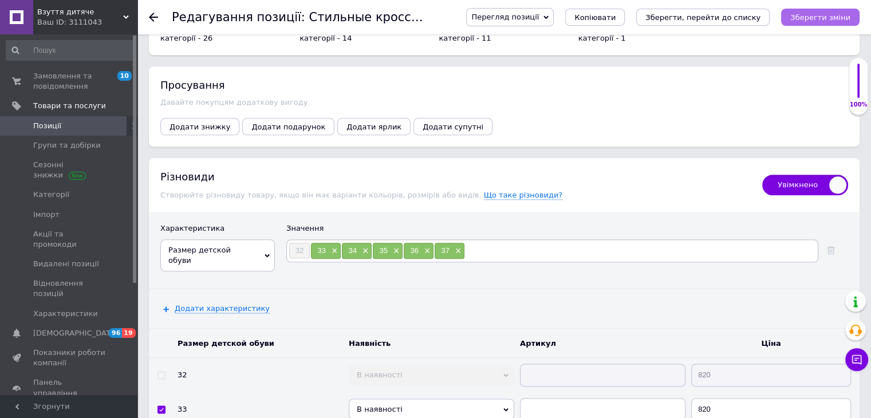
click at [813, 15] on icon "Зберегти зміни" at bounding box center [820, 17] width 60 height 9
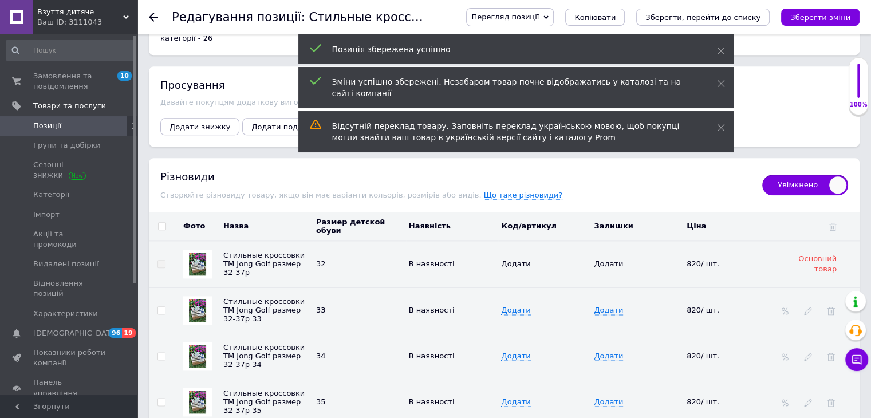
click at [97, 123] on span "Позиції" at bounding box center [69, 126] width 73 height 10
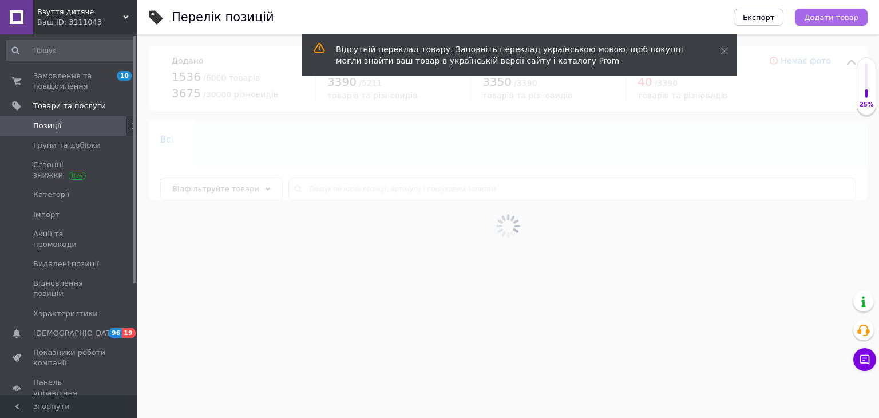
click at [842, 17] on span "Додати товар" at bounding box center [831, 17] width 54 height 9
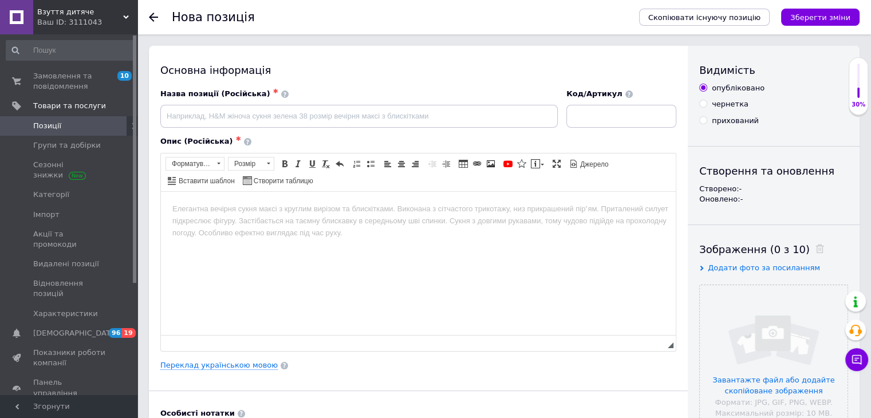
click at [282, 226] on html at bounding box center [418, 208] width 515 height 35
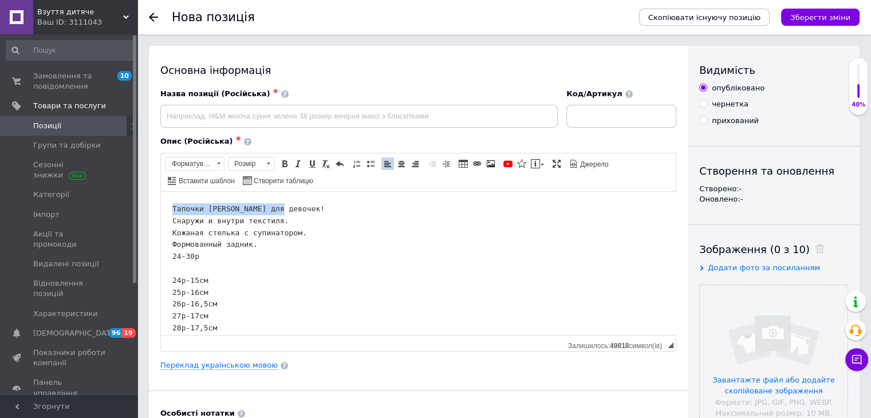
drag, startPoint x: 172, startPoint y: 205, endPoint x: 275, endPoint y: 210, distance: 102.6
click at [275, 210] on html "Тапочки [PERSON_NAME] для девочек! Снаружи и внутри текстиля. Кожаная стелька с…" at bounding box center [418, 279] width 515 height 177
copy pre "Тапочки [PERSON_NAME] для девочек"
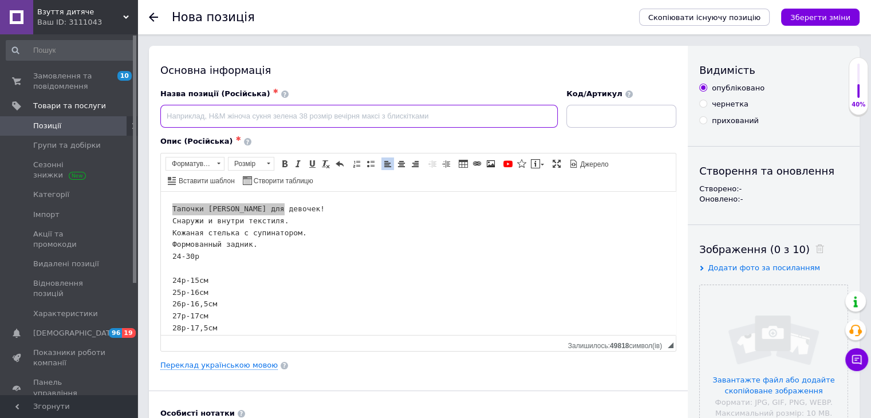
click at [281, 115] on input at bounding box center [358, 116] width 397 height 23
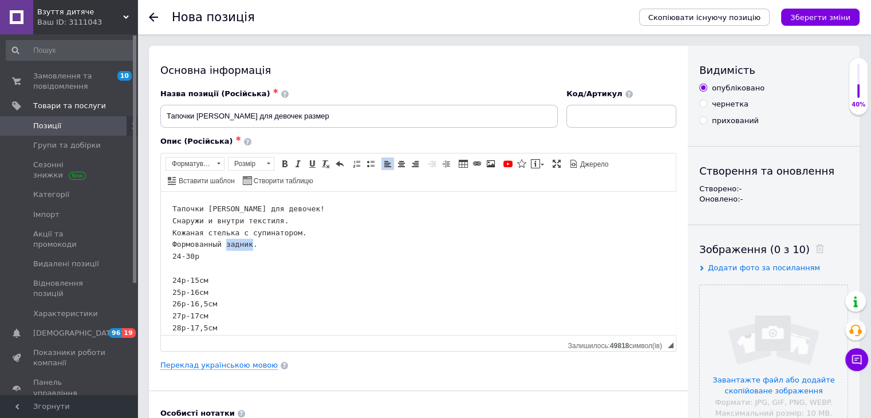
drag, startPoint x: 204, startPoint y: 255, endPoint x: 165, endPoint y: 254, distance: 39.0
click at [165, 254] on html "Тапочки [PERSON_NAME] для девочек! Снаружи и внутри текстиля. Кожаная стелька с…" at bounding box center [418, 279] width 515 height 177
click at [334, 113] on input "Тапочки [PERSON_NAME] для девочек размер" at bounding box center [358, 116] width 397 height 23
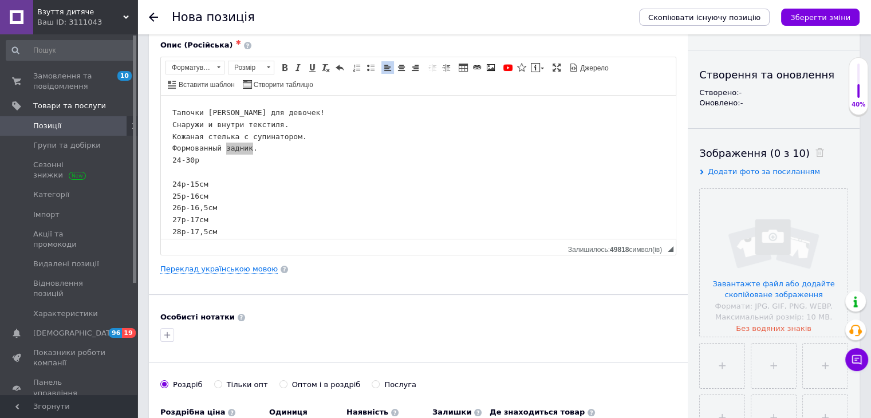
scroll to position [229, 0]
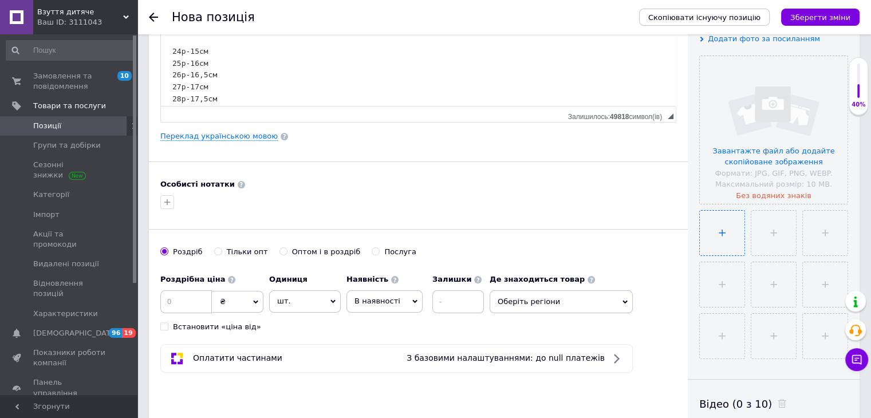
type input "Тапочки [PERSON_NAME] для девочек размер 24-30р"
click at [733, 235] on input "file" at bounding box center [722, 233] width 45 height 45
type input "C:\fakepath\зображення_viber_2025-09-12_[PHONE_NUMBER].jpg"
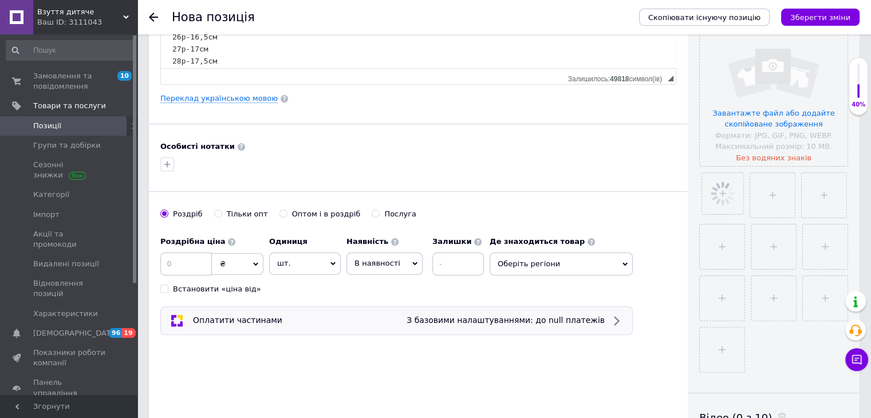
scroll to position [286, 0]
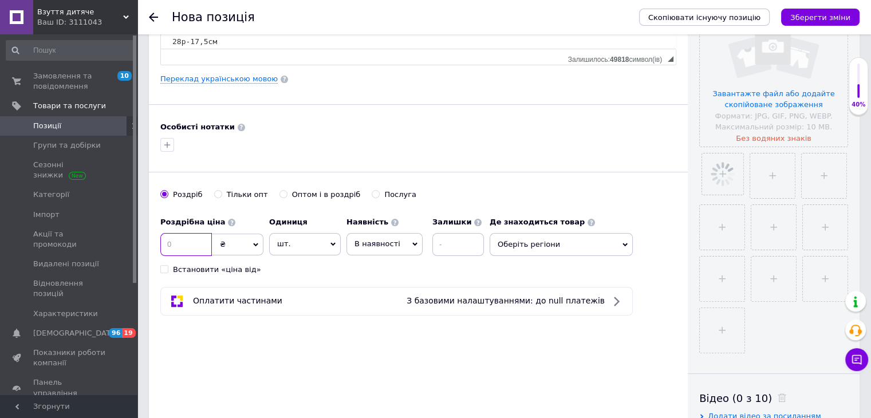
click at [187, 239] on input at bounding box center [186, 244] width 52 height 23
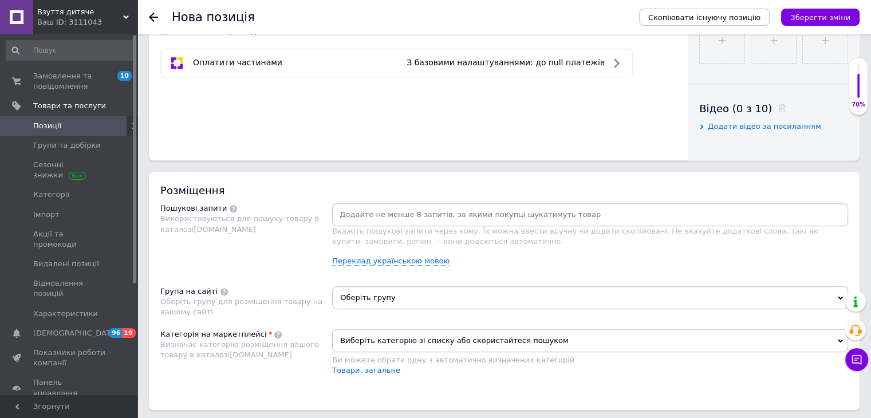
scroll to position [573, 0]
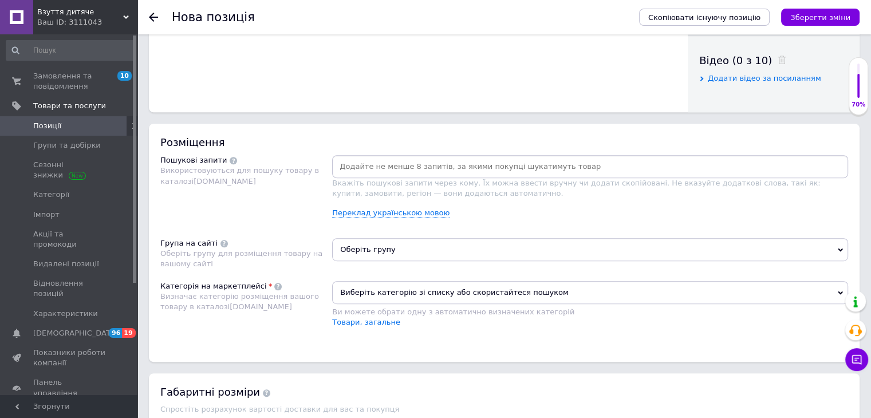
type input "590"
click at [429, 169] on input at bounding box center [589, 166] width 511 height 17
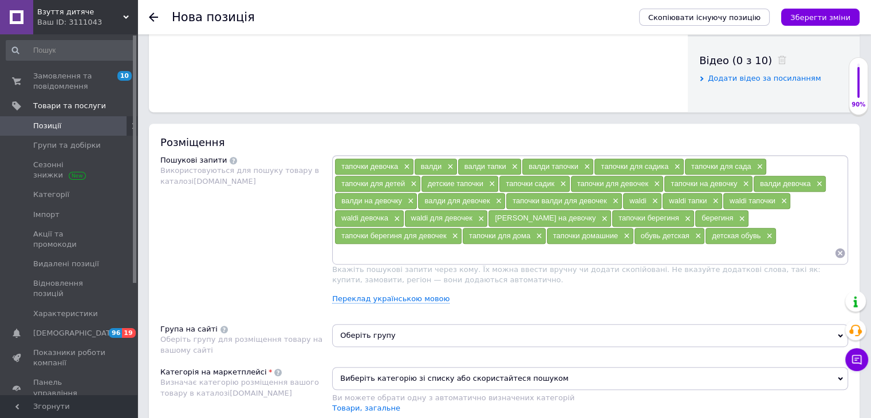
click at [474, 324] on span "Оберіть групу" at bounding box center [590, 335] width 516 height 23
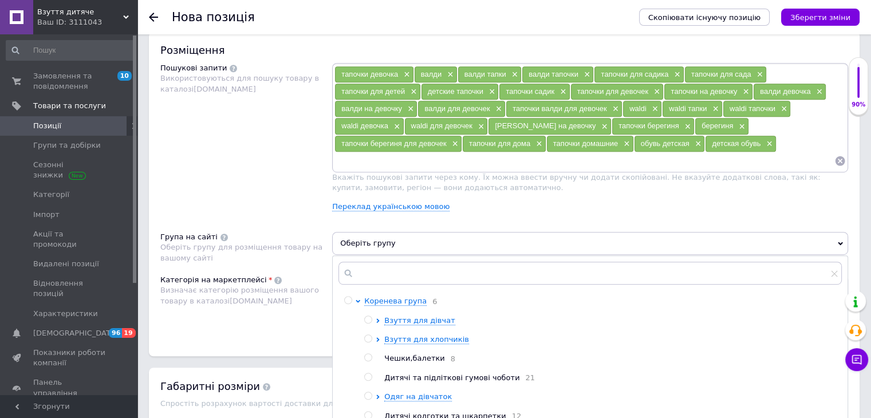
scroll to position [687, 0]
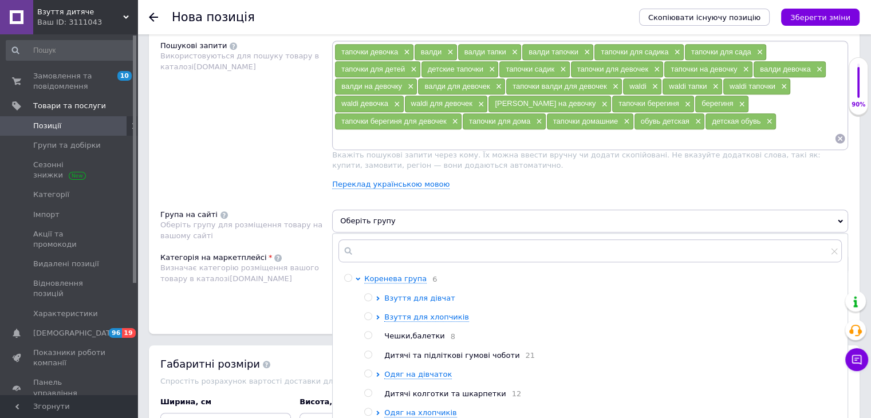
click at [436, 294] on span "Взуття для дівчат" at bounding box center [419, 298] width 70 height 9
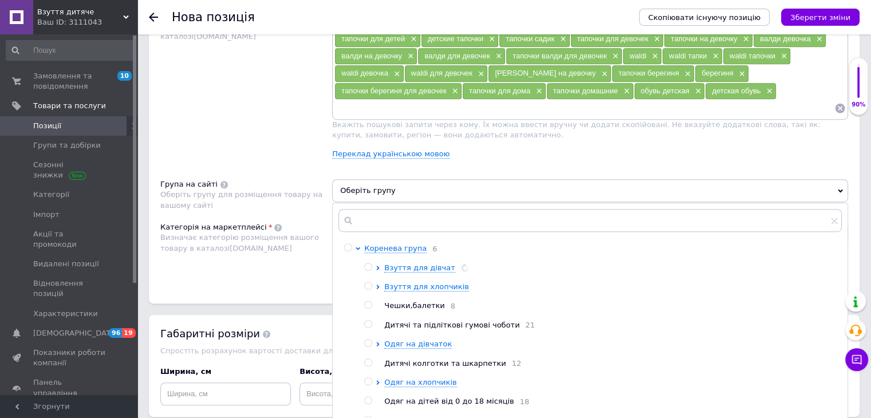
scroll to position [802, 0]
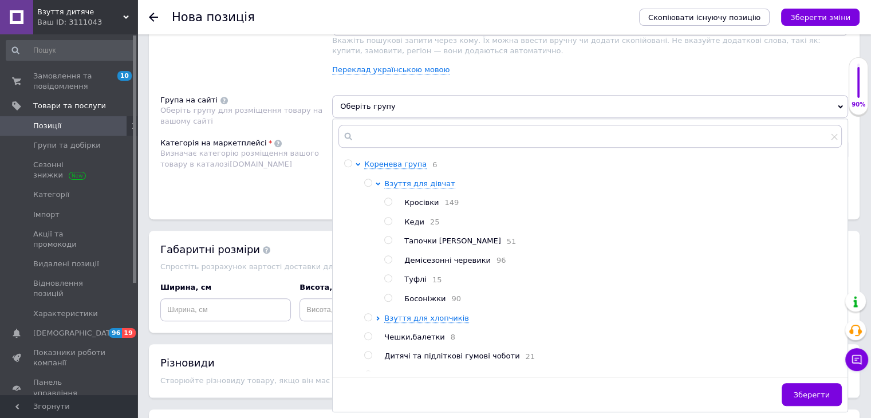
click at [435, 236] on span "Тапочки [PERSON_NAME]" at bounding box center [452, 240] width 96 height 9
radio input "true"
click at [820, 383] on button "Зберегти" at bounding box center [812, 394] width 60 height 23
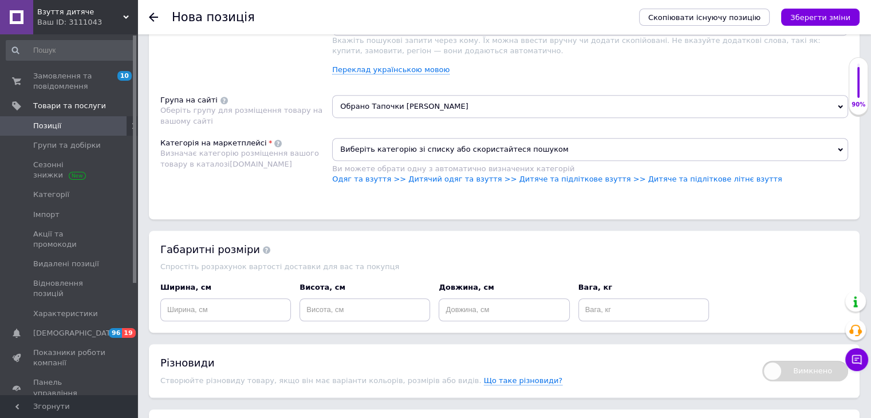
click at [452, 138] on span "Виберіть категорію зі списку або скористайтеся пошуком" at bounding box center [590, 149] width 516 height 23
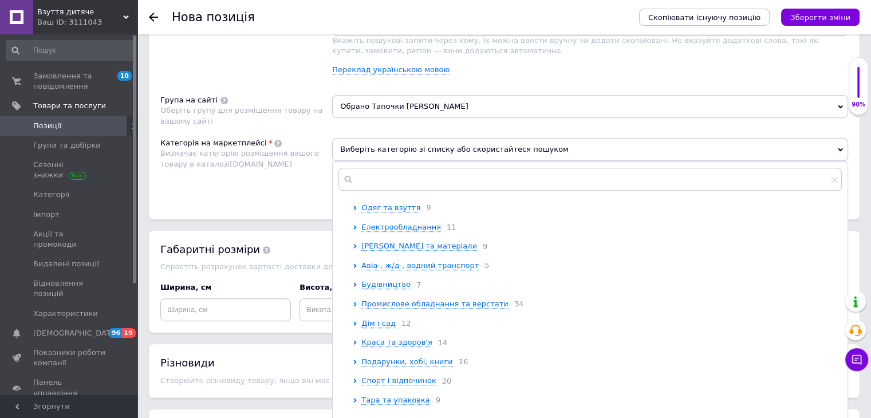
scroll to position [0, 0]
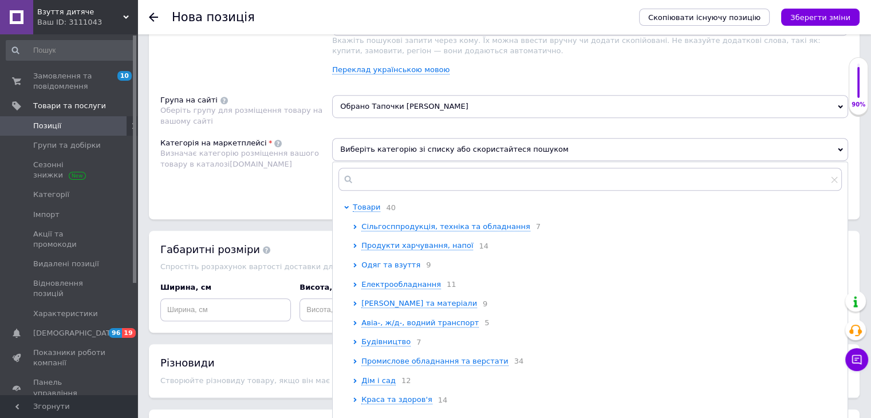
click at [392, 261] on span "Одяг та взуття" at bounding box center [390, 265] width 59 height 9
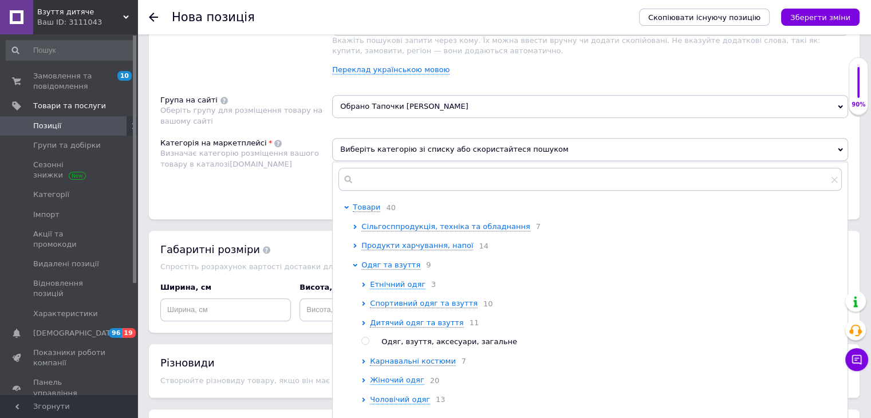
drag, startPoint x: 431, startPoint y: 309, endPoint x: 448, endPoint y: 309, distance: 17.2
click at [433, 318] on span "Дитячий одяг та взуття" at bounding box center [416, 322] width 93 height 9
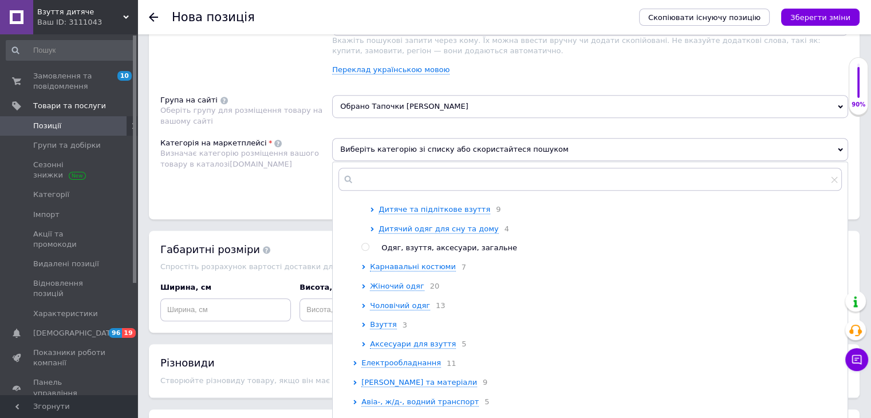
scroll to position [286, 0]
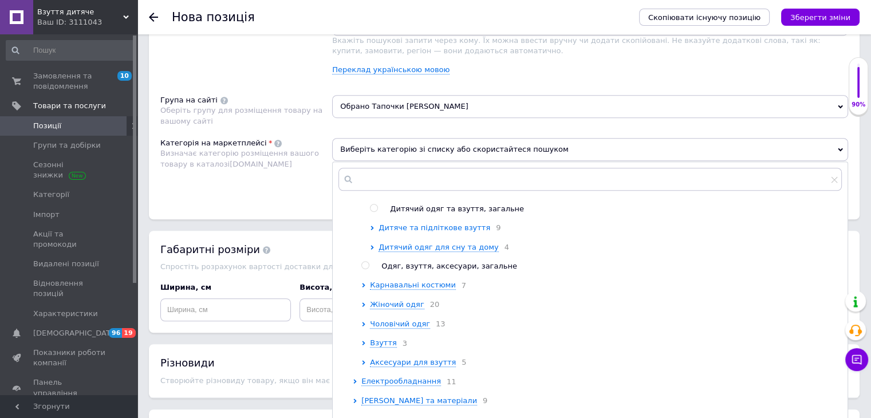
click at [447, 223] on span "Дитяче та підліткове взуття" at bounding box center [434, 227] width 112 height 9
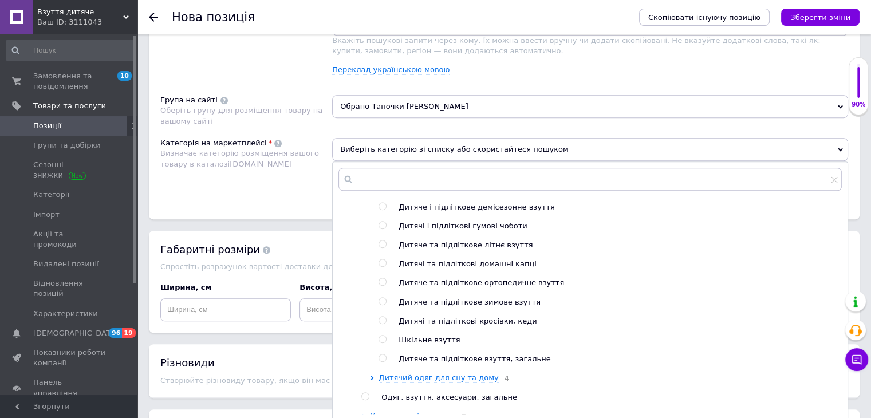
scroll to position [344, 0]
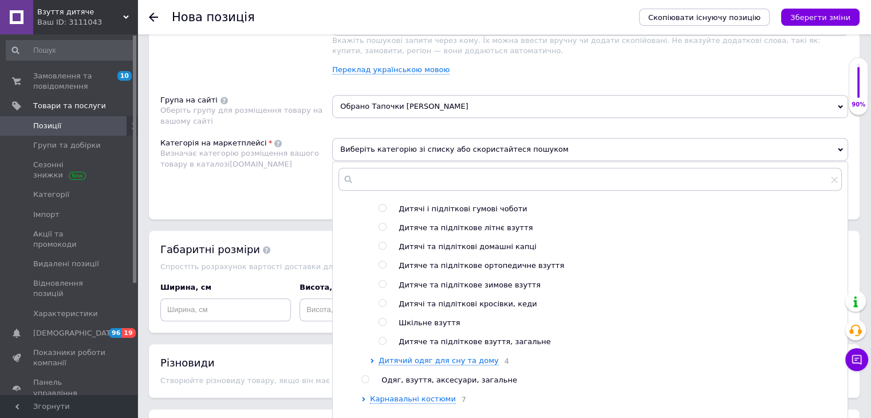
click at [505, 242] on span "Дитячі та підліткові домашні капці" at bounding box center [468, 246] width 138 height 9
radio input "true"
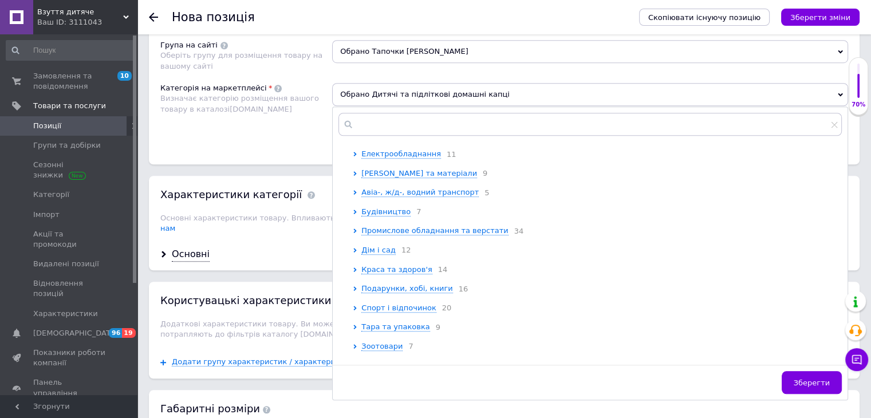
scroll to position [916, 0]
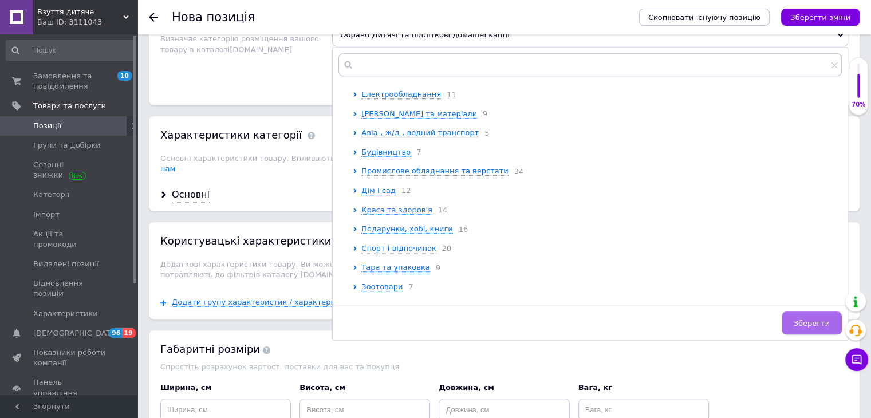
click at [811, 319] on span "Зберегти" at bounding box center [812, 323] width 36 height 9
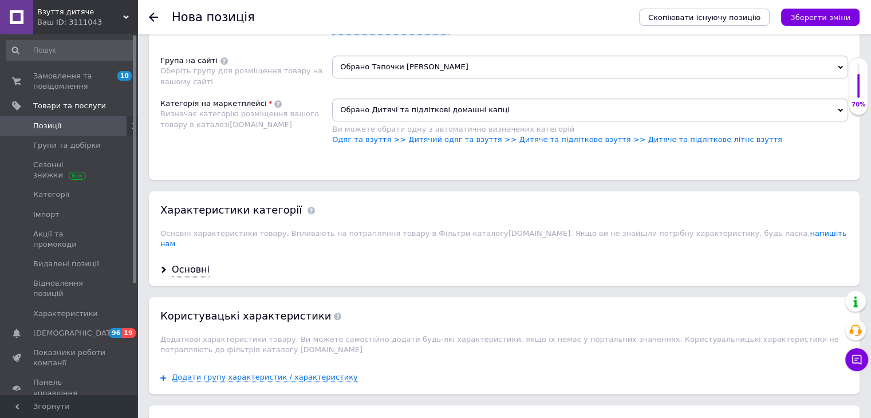
scroll to position [859, 0]
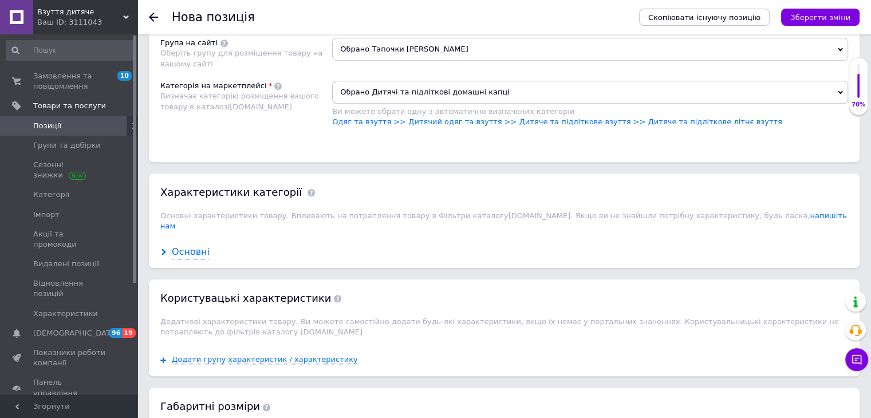
click at [199, 246] on div "Основні" at bounding box center [191, 252] width 38 height 13
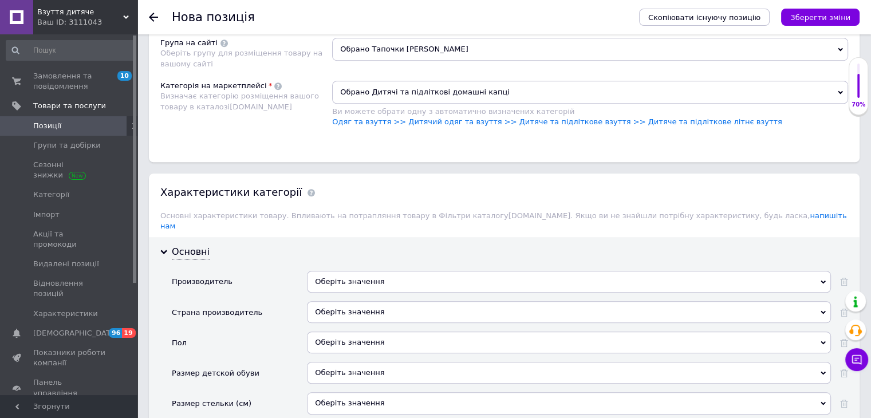
click at [337, 271] on div "Оберіть значення" at bounding box center [569, 282] width 524 height 22
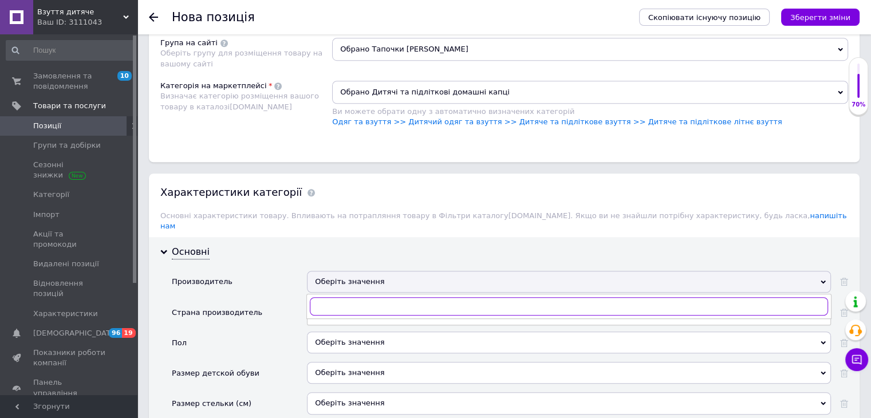
paste input "Waldi"
type input "Waldi"
click at [342, 325] on div "Waldi" at bounding box center [568, 330] width 511 height 10
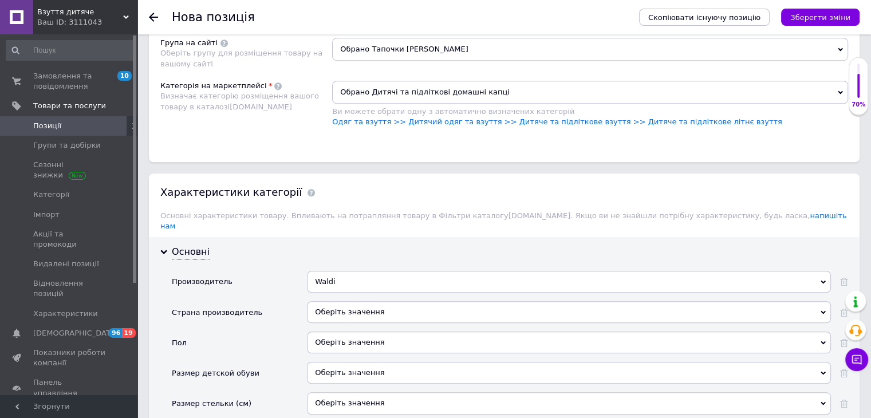
click at [354, 301] on div "Оберіть значення" at bounding box center [569, 312] width 524 height 22
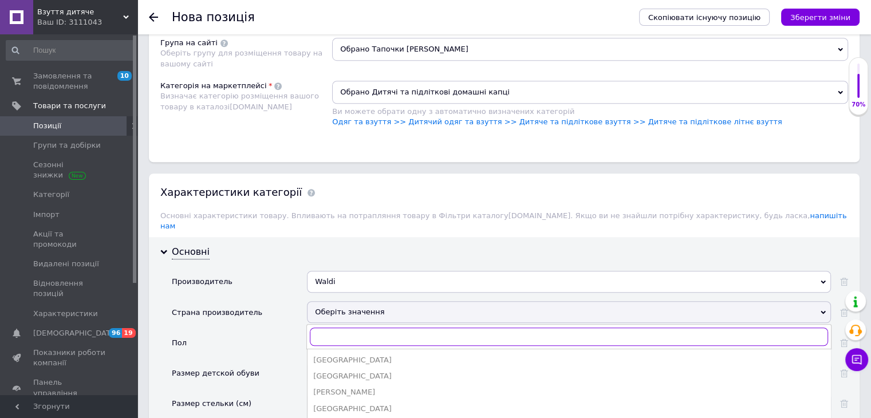
type input "ц"
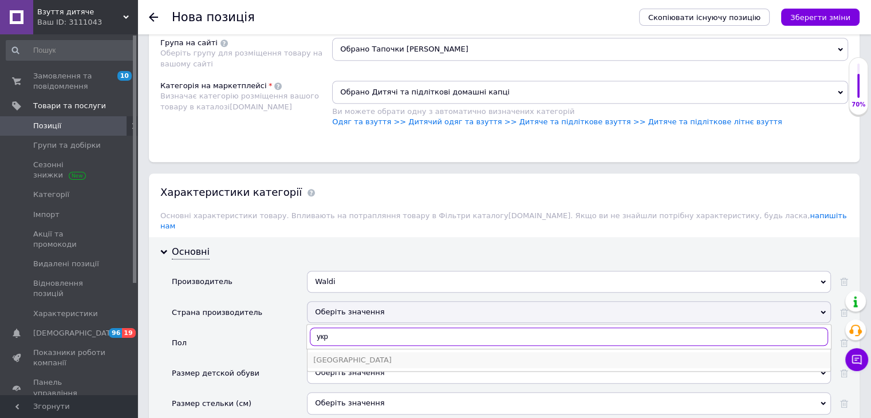
type input "укр"
click at [349, 355] on div "[GEOGRAPHIC_DATA]" at bounding box center [568, 360] width 511 height 10
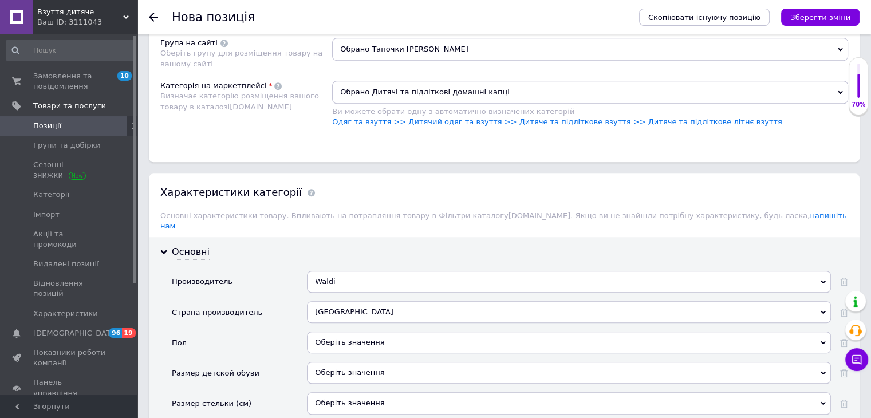
click at [378, 332] on div "Оберіть значення" at bounding box center [569, 343] width 524 height 22
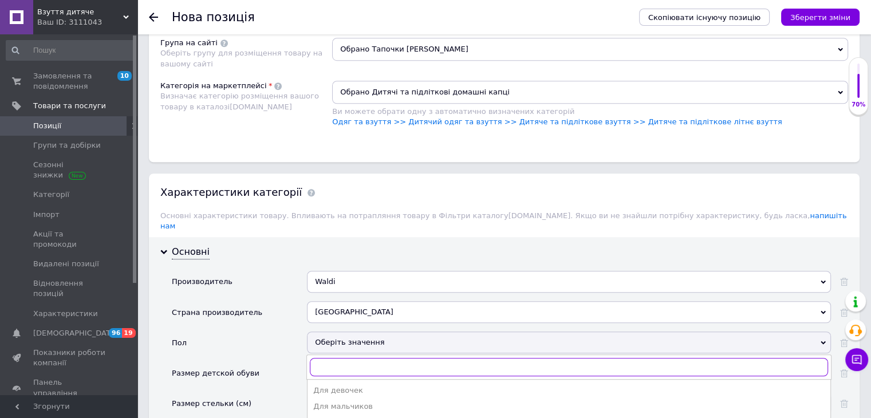
scroll to position [916, 0]
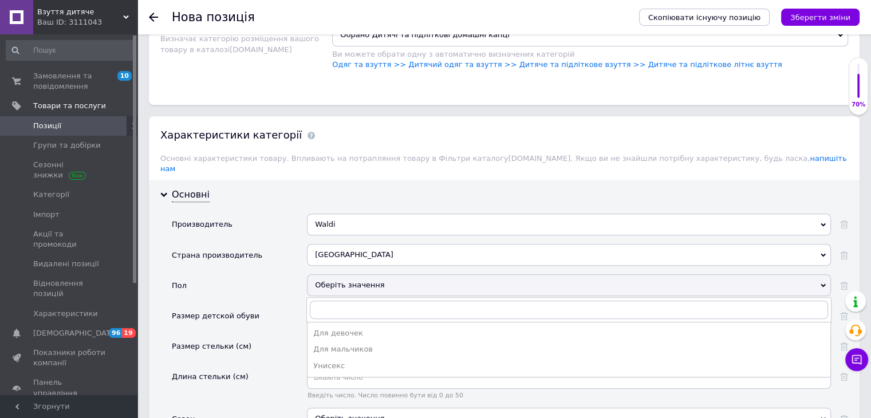
click at [357, 328] on div "Для девочек" at bounding box center [568, 333] width 511 height 10
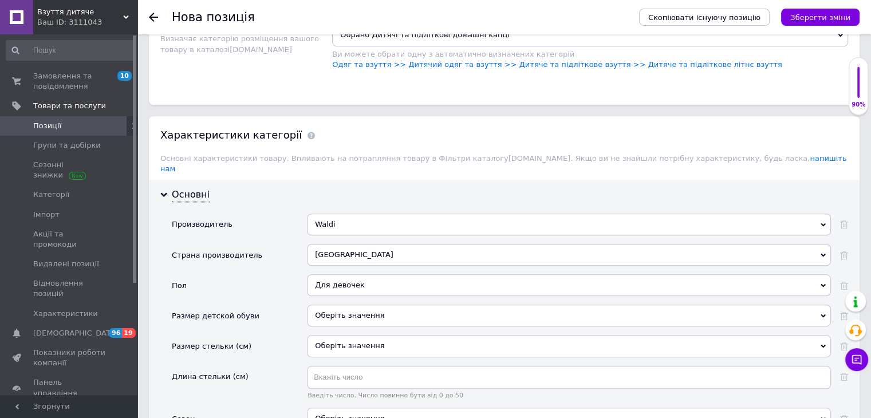
click at [366, 305] on div "Оберіть значення" at bounding box center [569, 316] width 524 height 22
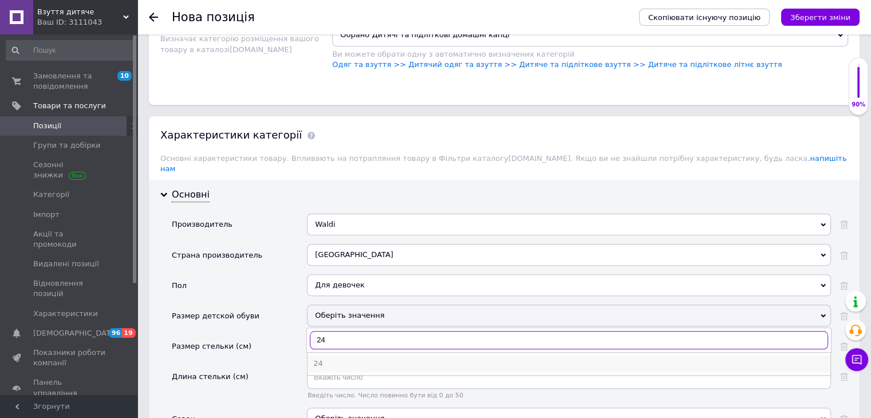
type input "24"
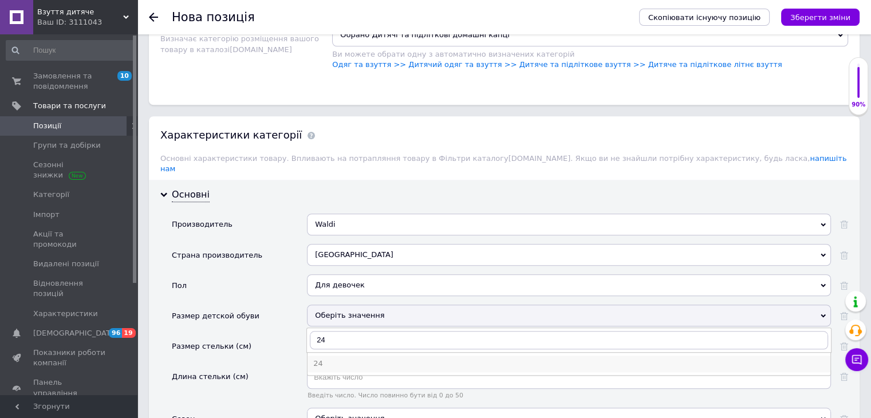
click at [357, 356] on li "24" at bounding box center [568, 364] width 523 height 16
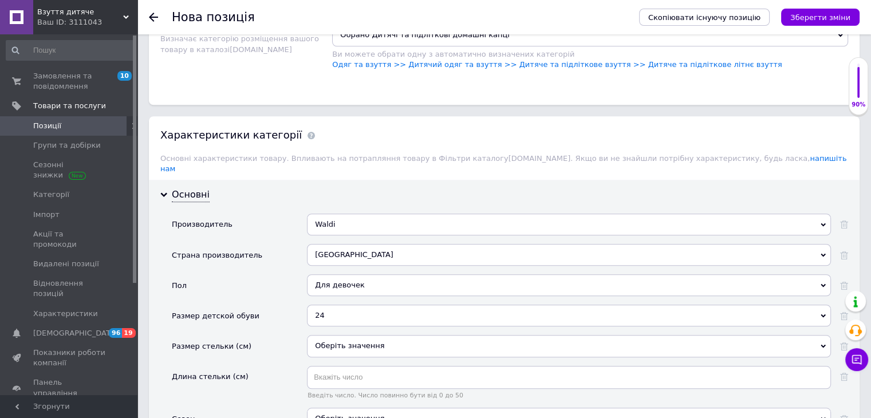
click at [364, 335] on div "Оберіть значення" at bounding box center [569, 346] width 524 height 22
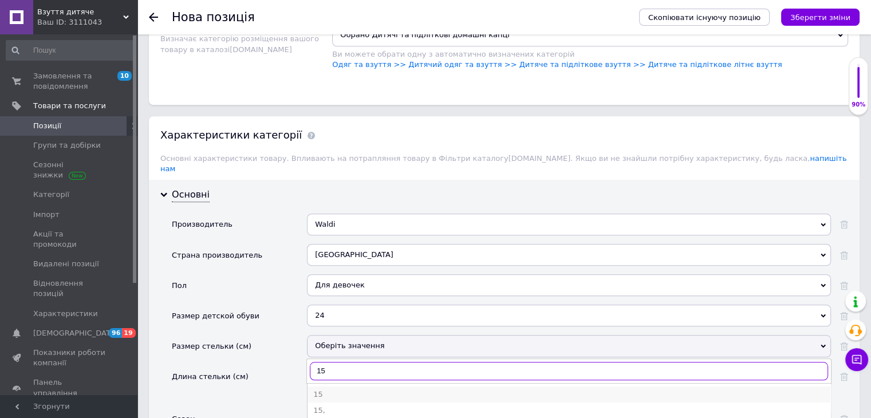
type input "15"
click at [362, 389] on div "15" at bounding box center [568, 394] width 511 height 10
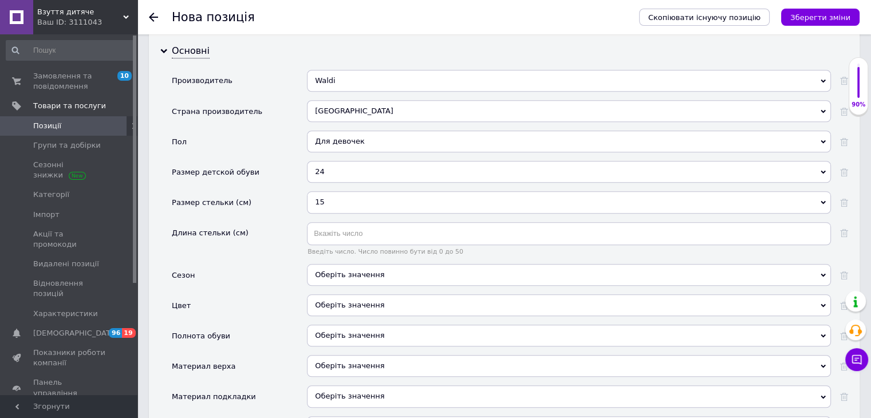
scroll to position [1088, 0]
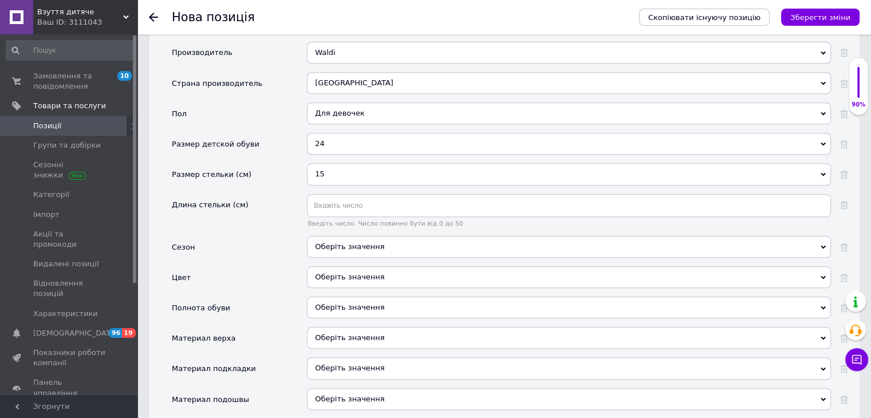
click at [353, 327] on div "Оберіть значення" at bounding box center [569, 338] width 524 height 22
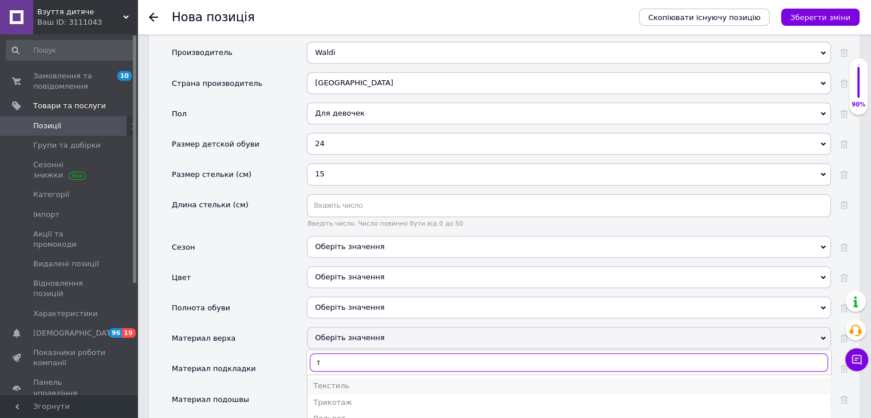
type input "т"
click at [356, 381] on div "Текстиль" at bounding box center [568, 386] width 511 height 10
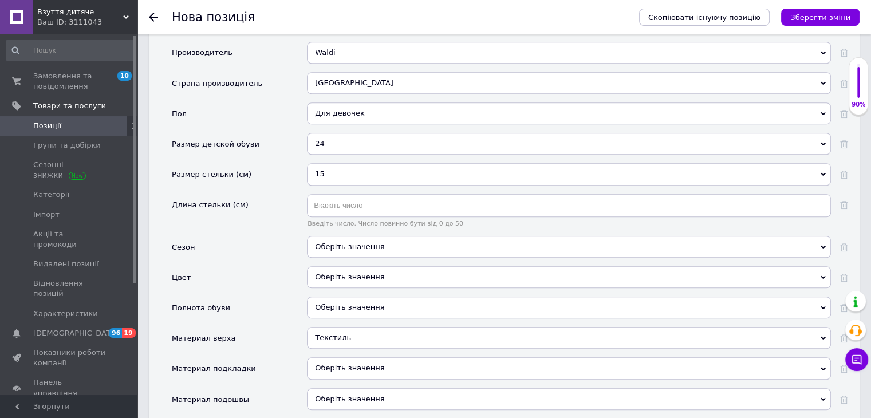
click at [355, 357] on div "Оберіть значення" at bounding box center [569, 368] width 524 height 22
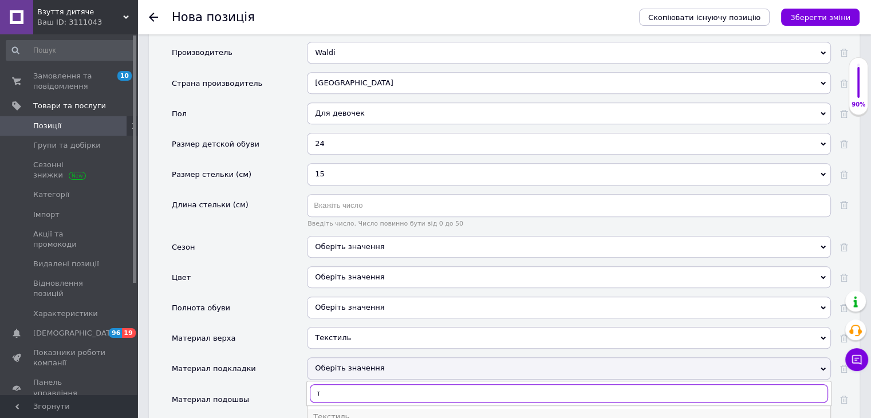
type input "т"
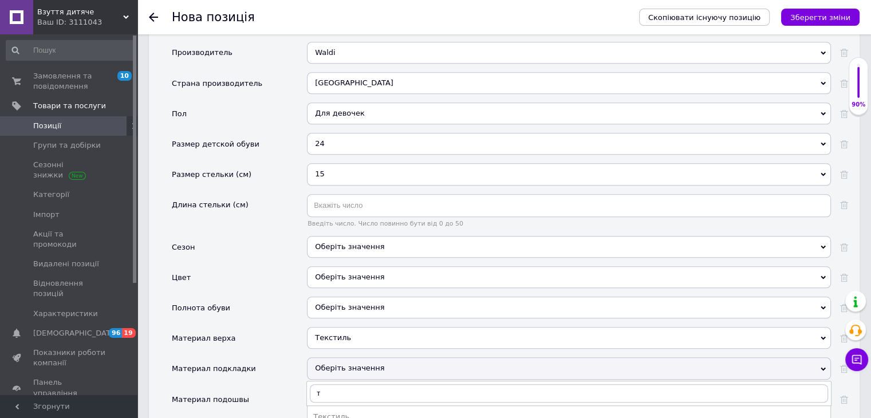
click at [348, 412] on div "Текстиль" at bounding box center [568, 417] width 511 height 10
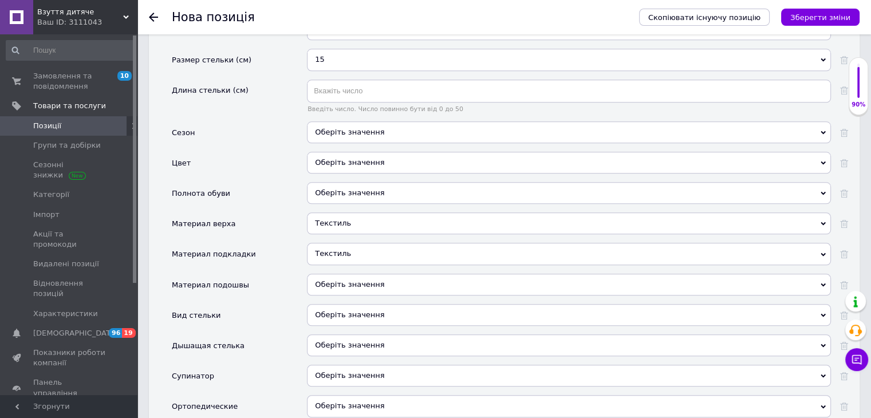
scroll to position [1260, 0]
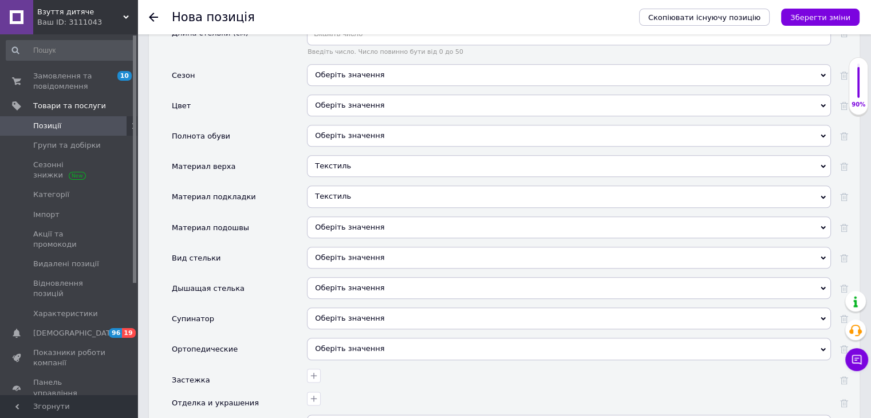
click at [385, 247] on div "Оберіть значення" at bounding box center [569, 258] width 524 height 22
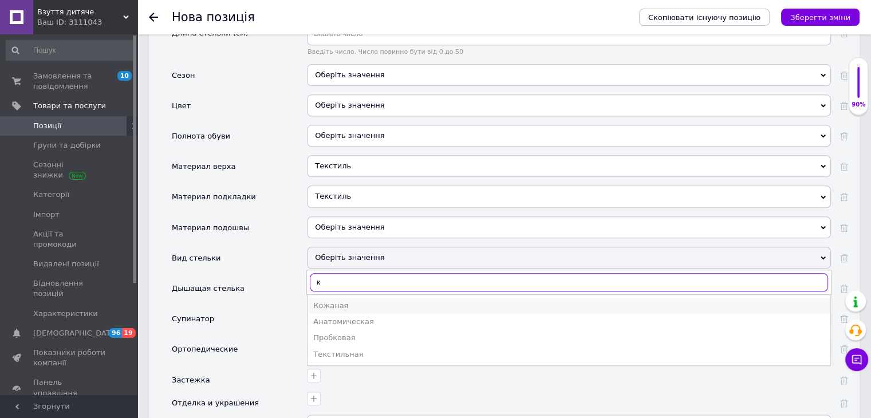
type input "к"
click at [357, 301] on div "Кожаная" at bounding box center [568, 306] width 511 height 10
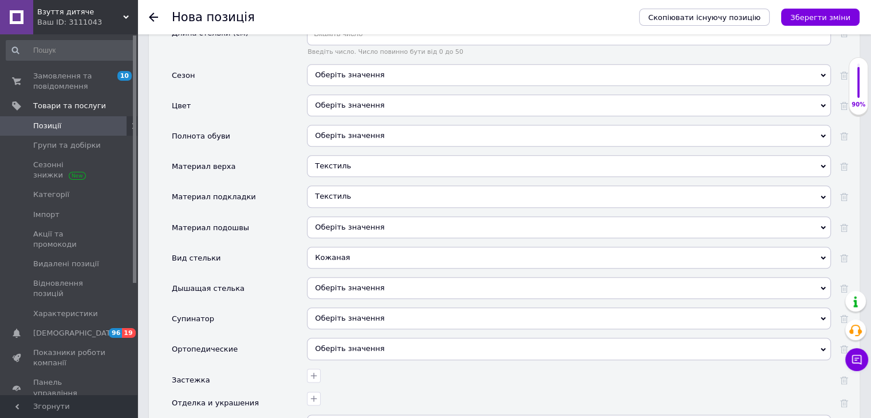
click at [345, 314] on span "Оберіть значення" at bounding box center [349, 318] width 69 height 9
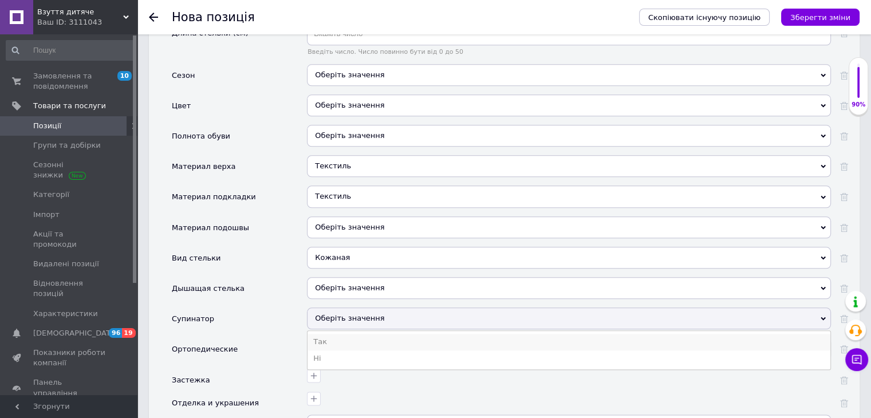
click at [330, 334] on li "Так" at bounding box center [568, 342] width 523 height 16
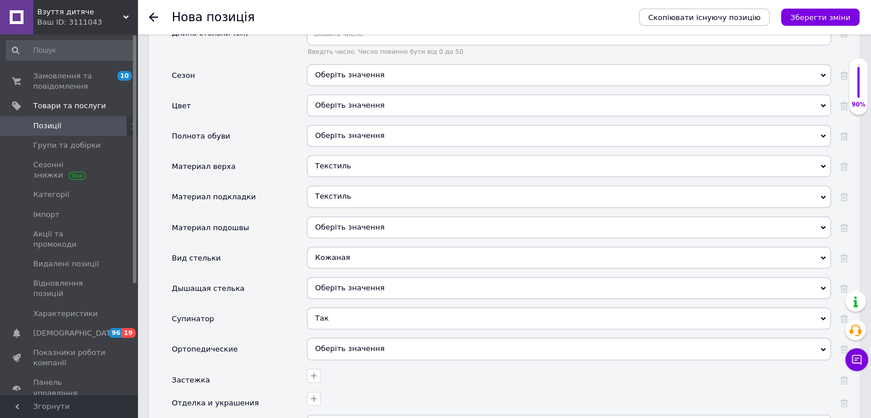
click at [338, 344] on span "Оберіть значення" at bounding box center [349, 348] width 69 height 9
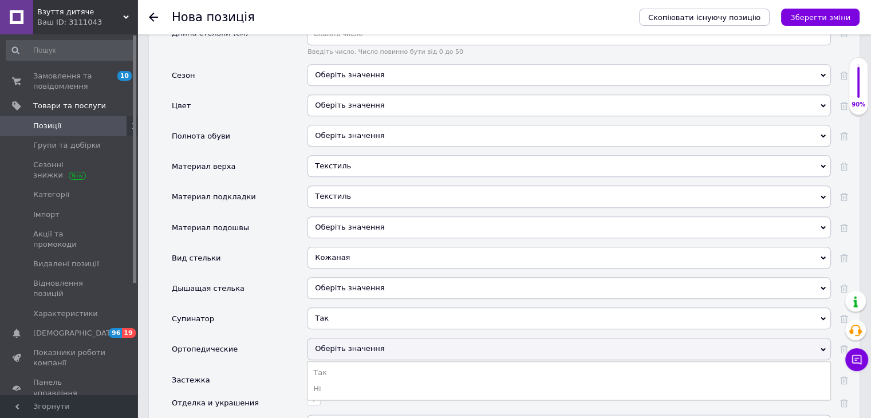
click at [285, 392] on div "Отделка и украшения" at bounding box center [239, 403] width 135 height 23
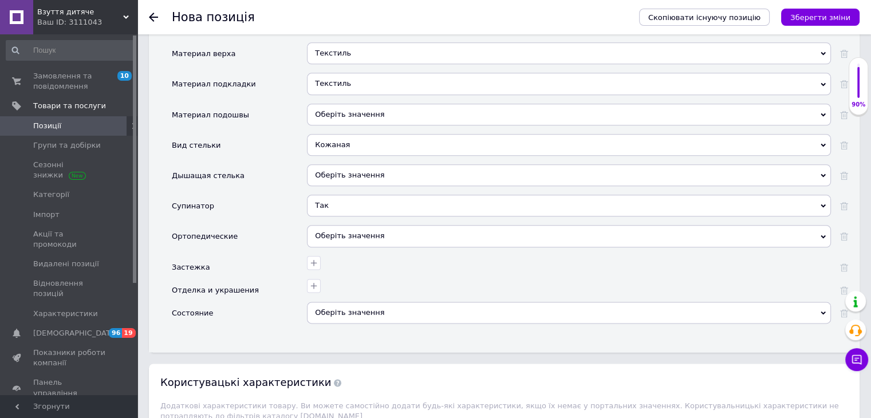
scroll to position [1374, 0]
click at [352, 300] on div "Оберіть значення" at bounding box center [569, 311] width 524 height 22
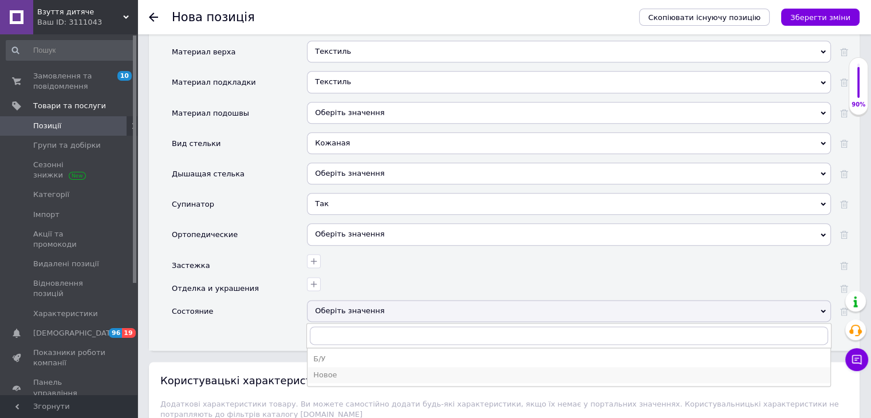
click at [340, 370] on div "Новое" at bounding box center [568, 375] width 511 height 10
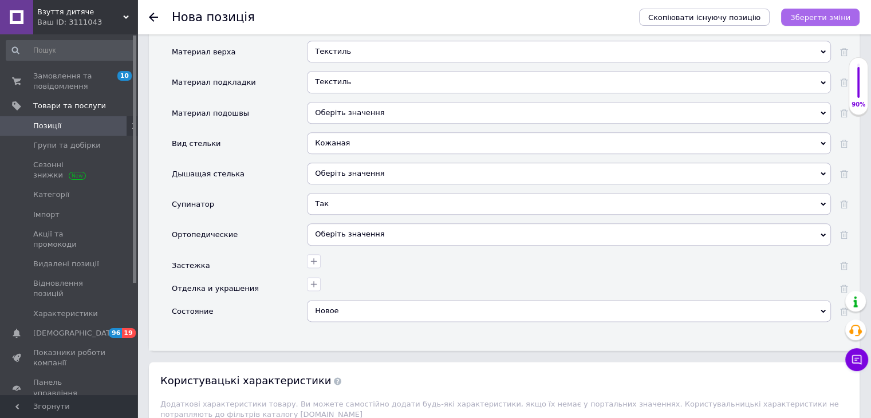
click at [847, 13] on icon "Зберегти зміни" at bounding box center [820, 17] width 60 height 9
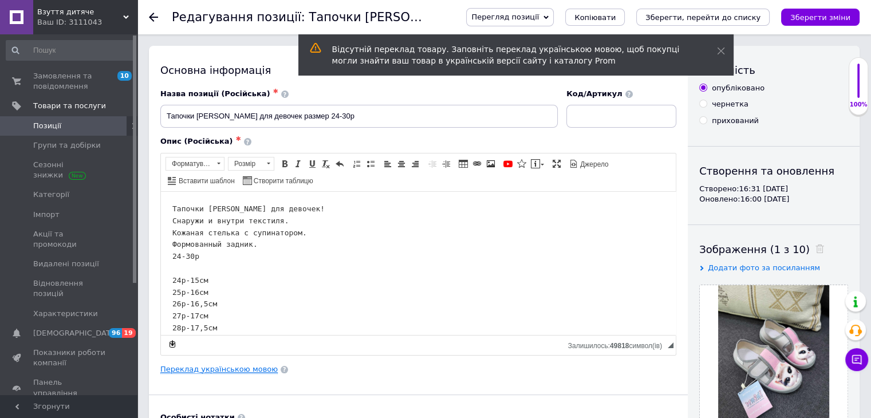
click at [247, 369] on link "Переклад українською мовою" at bounding box center [218, 369] width 117 height 9
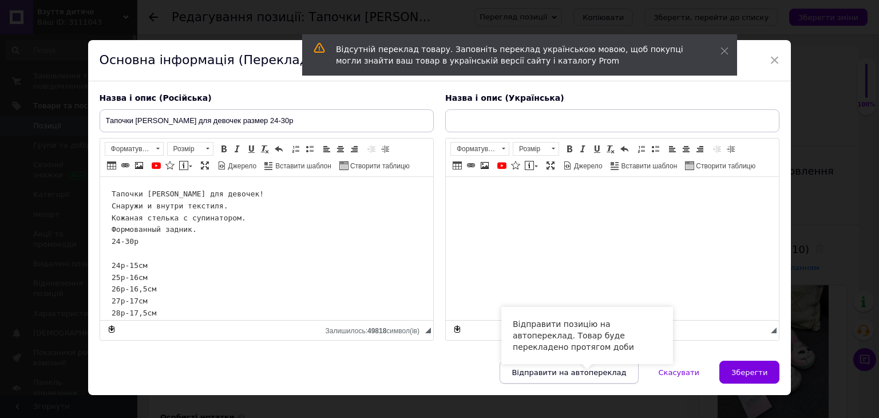
click at [601, 368] on span "Відправити на автопереклад" at bounding box center [569, 372] width 115 height 9
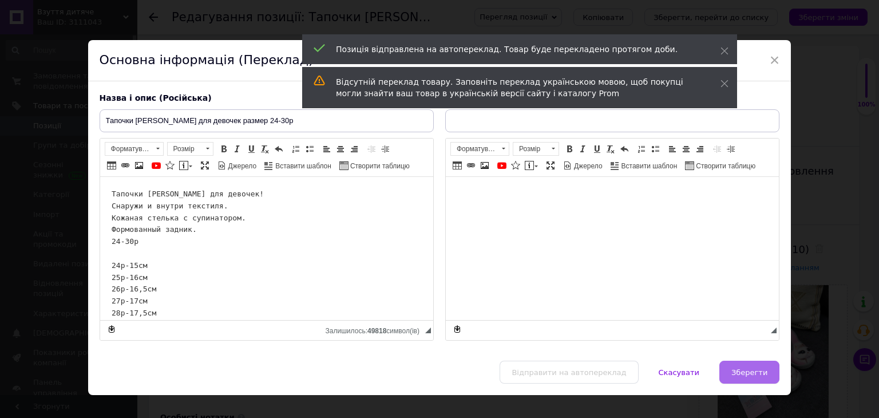
click at [753, 374] on span "Зберегти" at bounding box center [750, 372] width 36 height 9
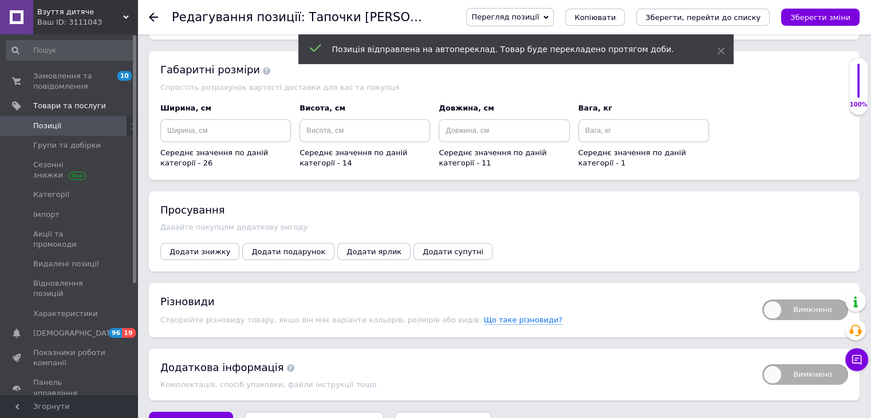
scroll to position [1197, 0]
click at [773, 298] on span "Вимкнено" at bounding box center [805, 308] width 86 height 21
click at [762, 291] on input "Вимкнено" at bounding box center [758, 294] width 7 height 7
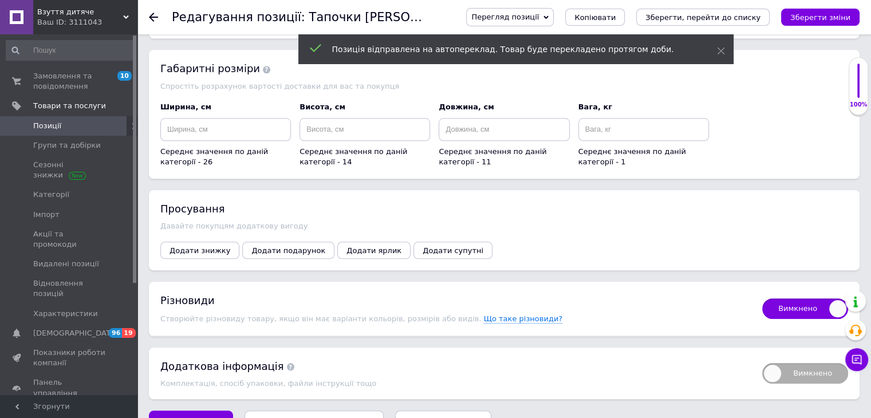
checkbox input "true"
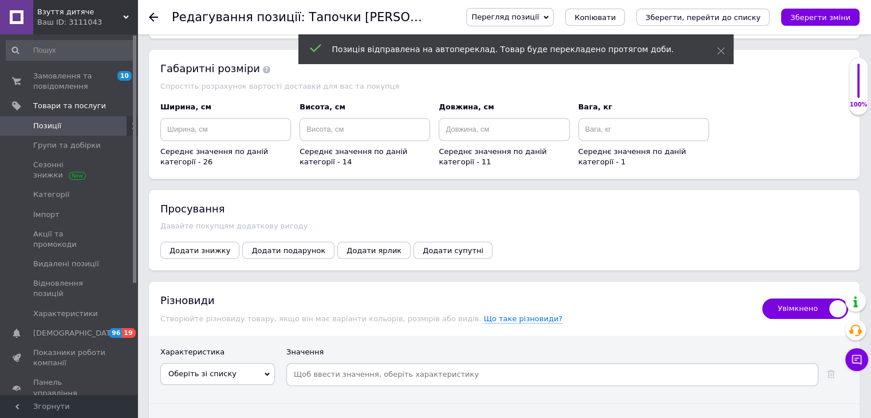
click at [247, 363] on span "Оберіть зі списку" at bounding box center [217, 374] width 115 height 22
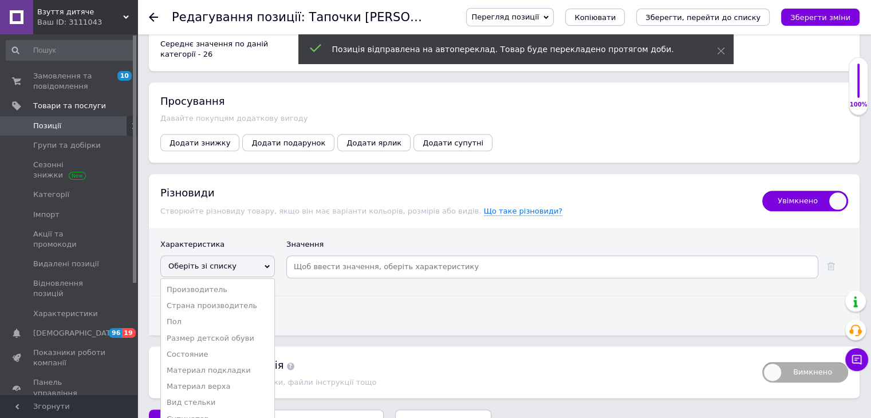
click at [234, 330] on li "Размер детской обуви" at bounding box center [217, 338] width 113 height 16
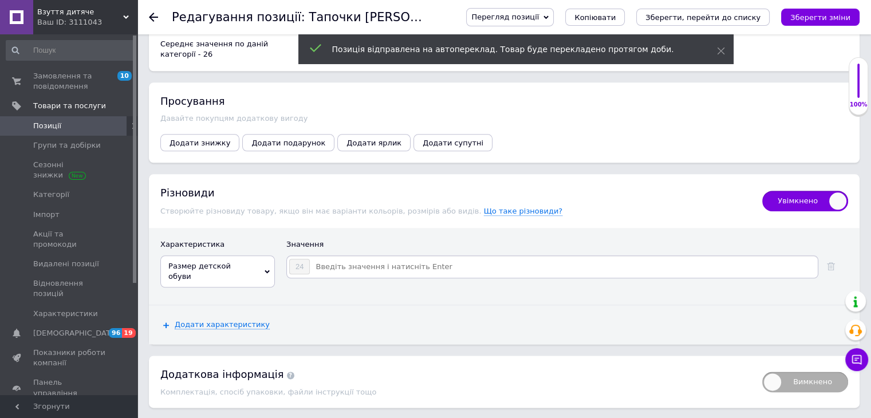
scroll to position [1303, 0]
click at [380, 259] on input at bounding box center [563, 267] width 506 height 17
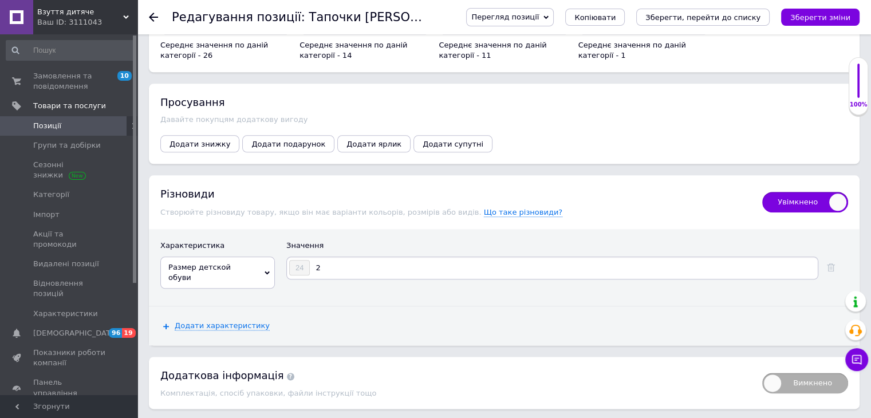
type input "25"
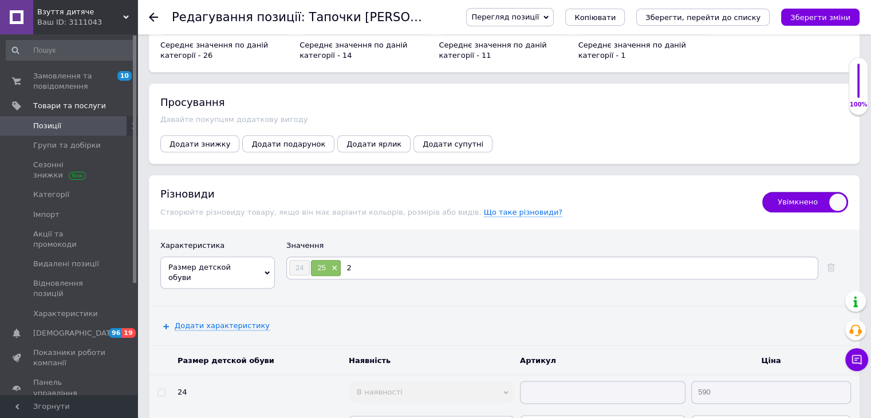
type input "26"
type input "27"
type input "28"
type input "29"
type input "30"
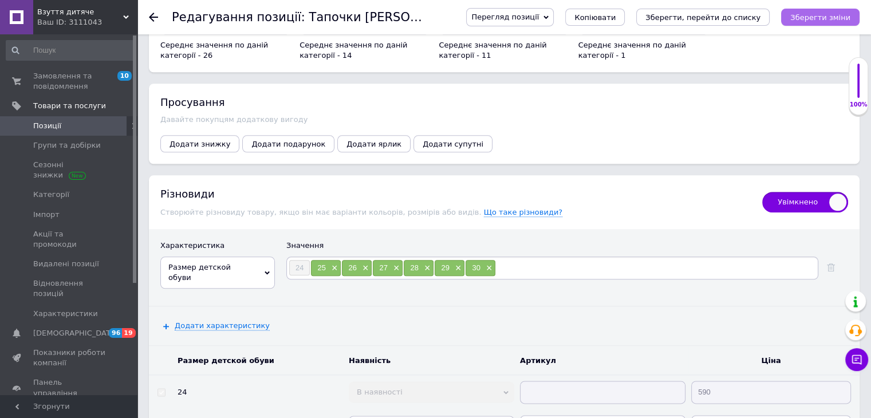
click at [833, 17] on icon "Зберегти зміни" at bounding box center [820, 17] width 60 height 9
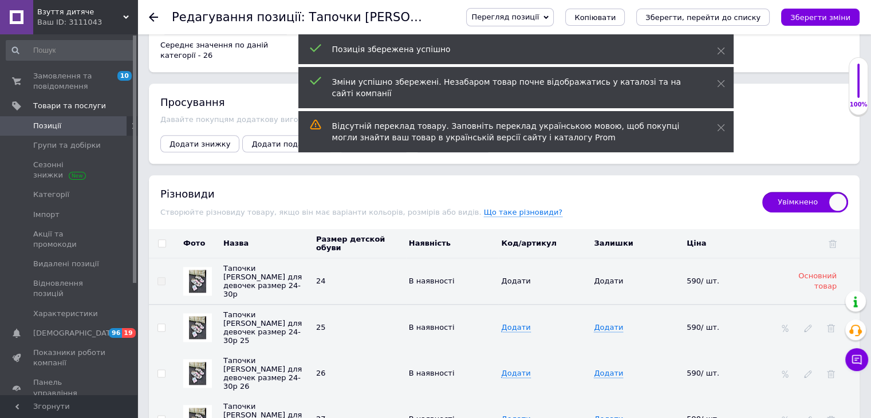
click at [98, 124] on span "Позиції" at bounding box center [69, 126] width 73 height 10
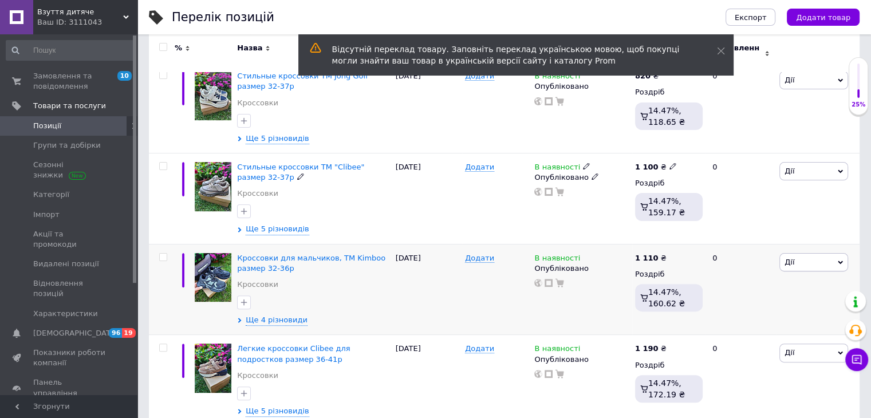
scroll to position [286, 0]
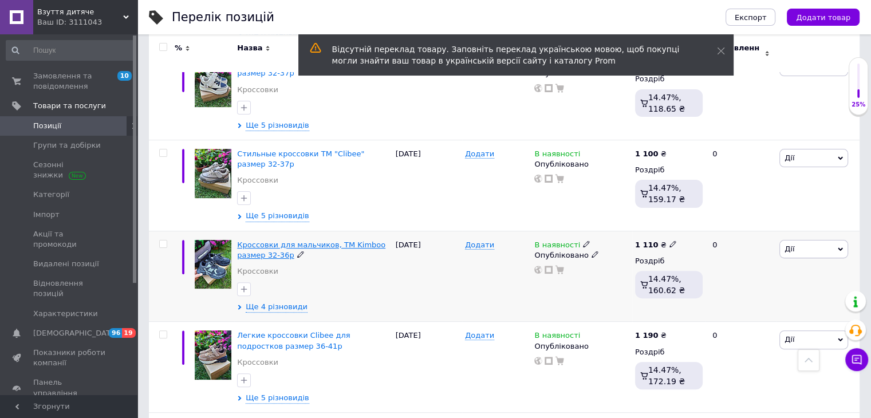
click at [311, 240] on span "Кроссовки для мальчиков, ТМ Kimboo размер 32-36р" at bounding box center [311, 249] width 148 height 19
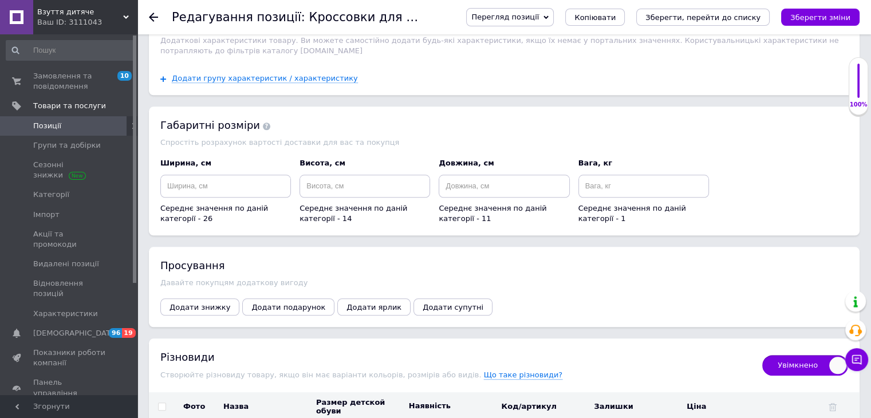
scroll to position [973, 0]
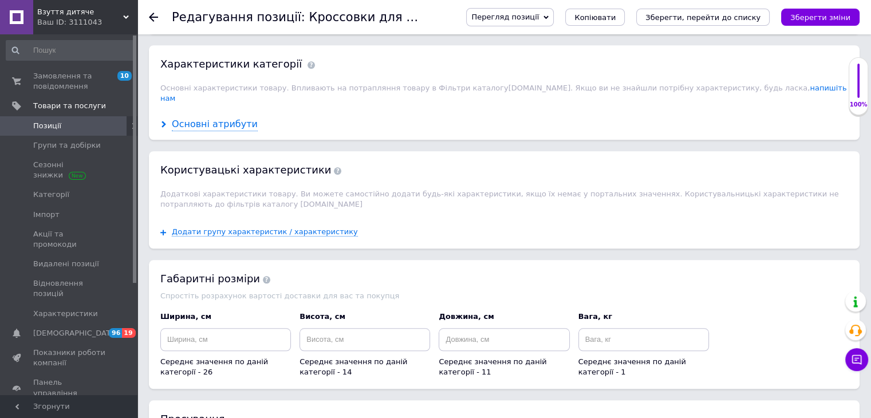
click at [220, 118] on div "Основні атрибути" at bounding box center [215, 124] width 86 height 13
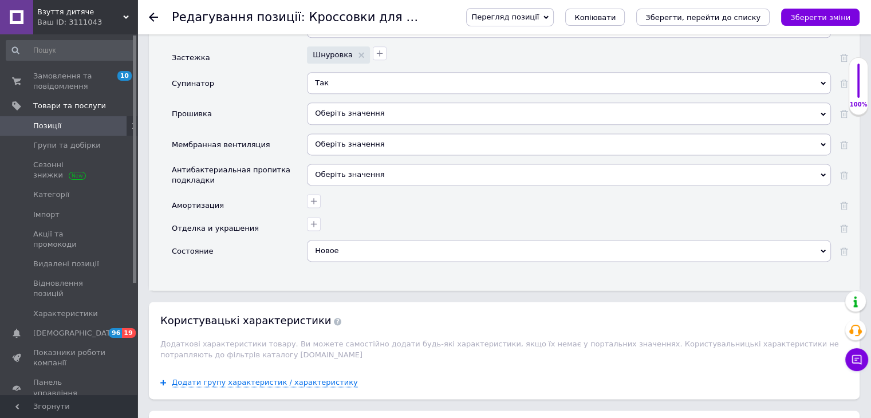
scroll to position [1489, 0]
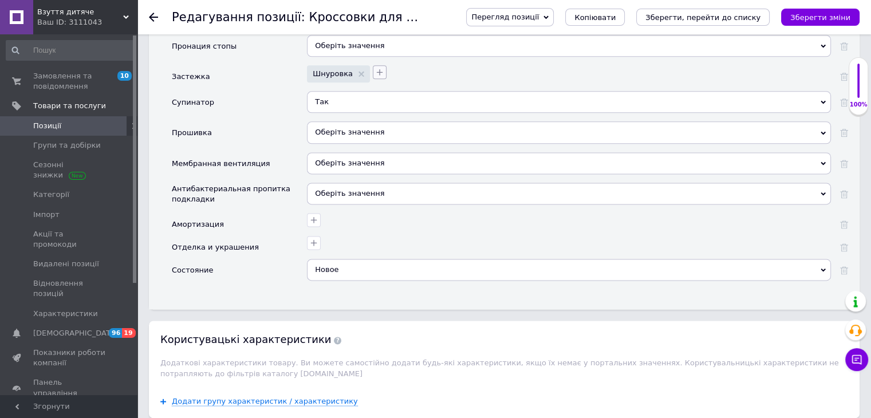
click at [376, 68] on icon "button" at bounding box center [379, 72] width 9 height 9
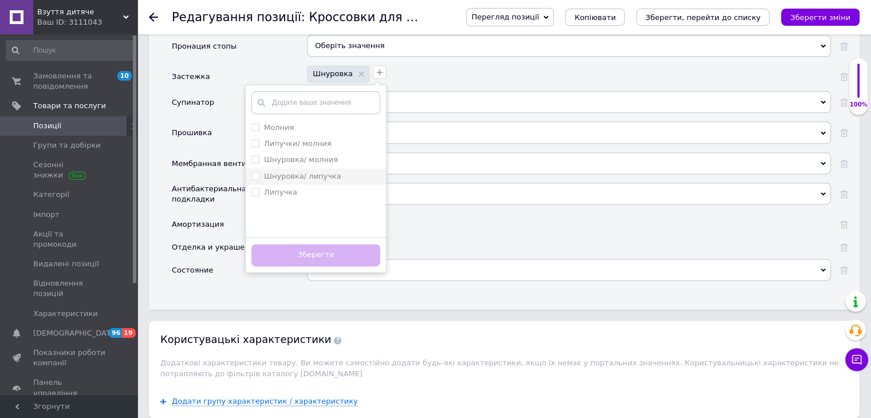
click at [299, 172] on label "Шнуровка/ липучка" at bounding box center [302, 176] width 77 height 9
checkbox липучка "true"
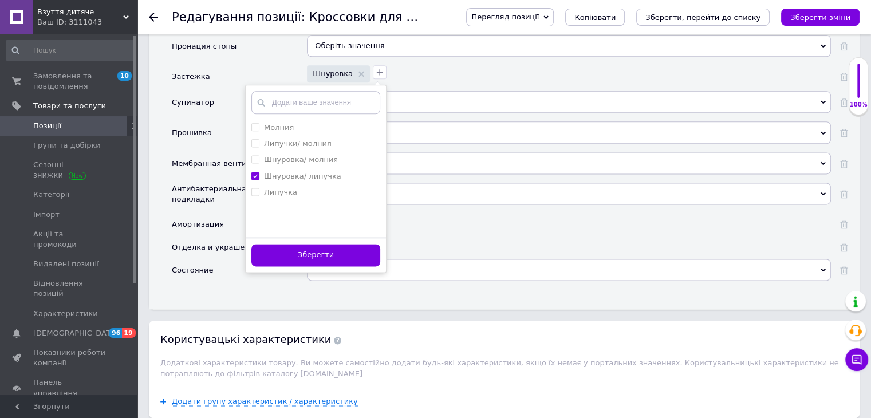
drag, startPoint x: 323, startPoint y: 240, endPoint x: 333, endPoint y: 238, distance: 10.6
click at [323, 244] on button "Зберегти" at bounding box center [315, 255] width 129 height 22
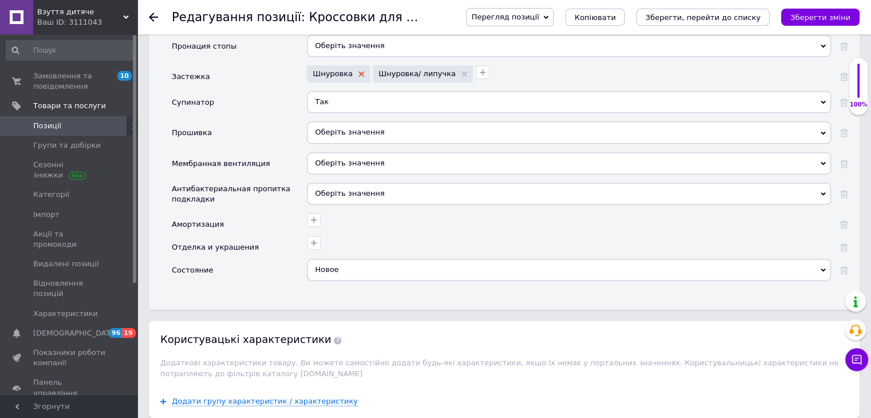
click at [358, 71] on use at bounding box center [361, 74] width 6 height 6
click at [826, 21] on icon "Зберегти зміни" at bounding box center [820, 17] width 60 height 9
click at [64, 123] on span "Позиції" at bounding box center [69, 126] width 73 height 10
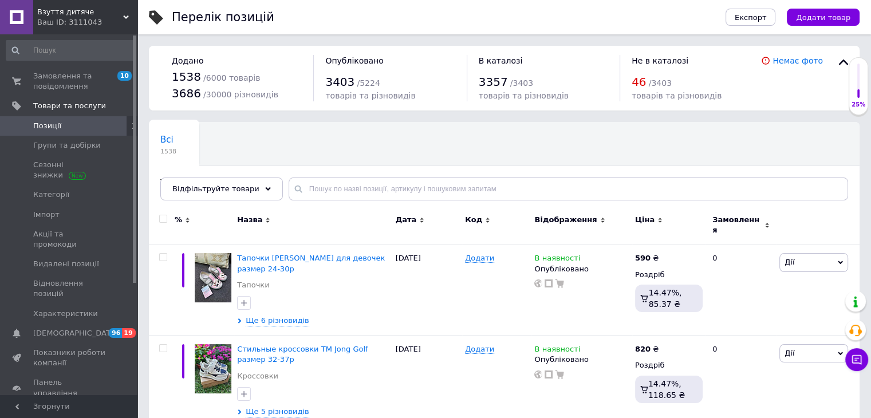
click at [824, 17] on span "Додати товар" at bounding box center [823, 17] width 54 height 9
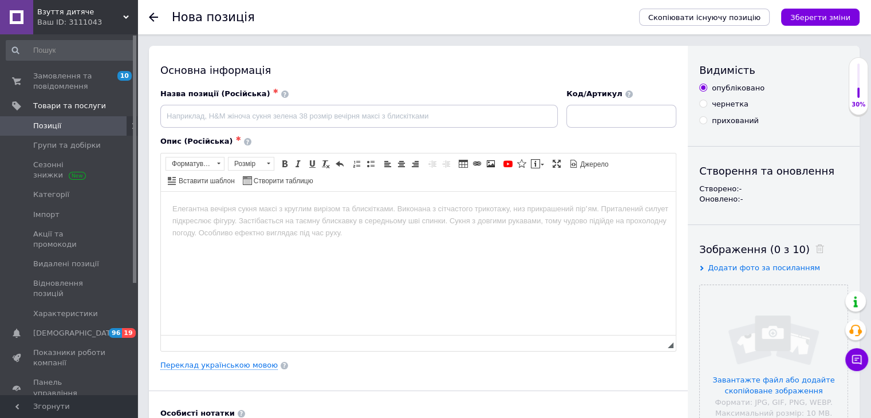
click at [309, 226] on html at bounding box center [418, 208] width 515 height 35
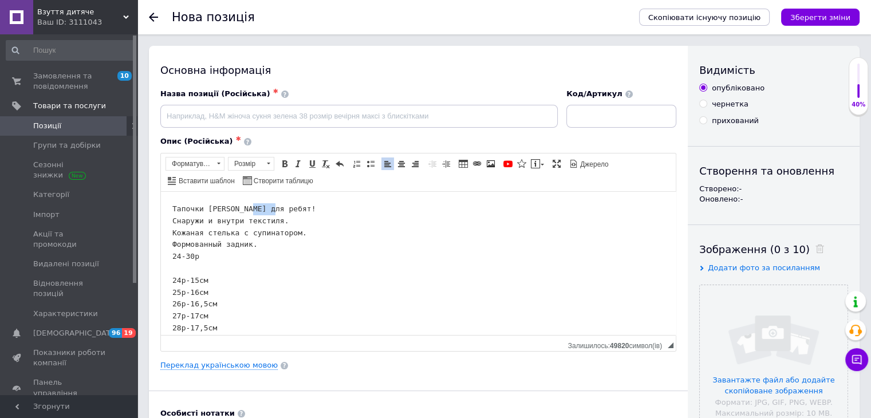
drag, startPoint x: 265, startPoint y: 210, endPoint x: 247, endPoint y: 208, distance: 18.4
click at [247, 208] on pre "Тапочки [PERSON_NAME] для ребят! Снаружи и внутри текстиля. Кожаная стелька с с…" at bounding box center [418, 280] width 492 height 155
drag, startPoint x: 282, startPoint y: 206, endPoint x: 171, endPoint y: 204, distance: 111.7
click at [172, 205] on html "Тапочки [PERSON_NAME] для мальчиков! Снаружи и внутри текстиля. Кожаная стелька…" at bounding box center [418, 279] width 515 height 177
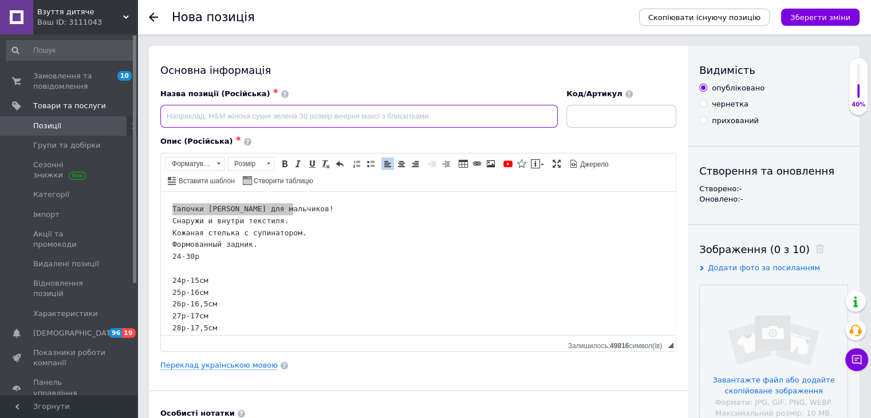
click at [226, 115] on input at bounding box center [358, 116] width 397 height 23
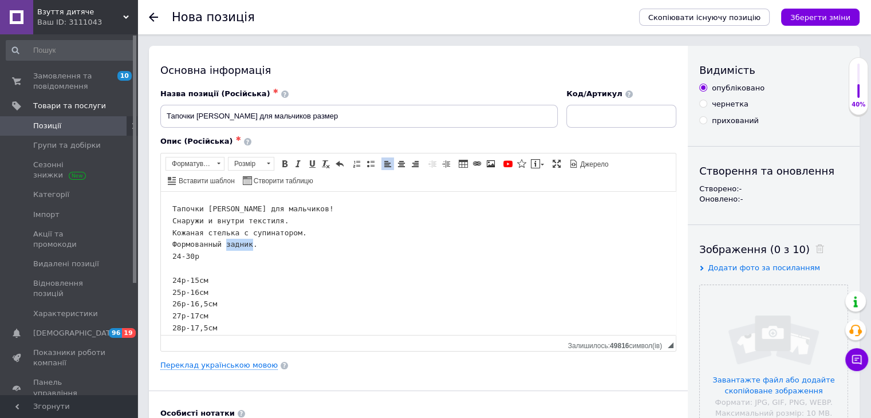
drag, startPoint x: 208, startPoint y: 254, endPoint x: 168, endPoint y: 258, distance: 39.8
click at [168, 259] on html "Тапочки [PERSON_NAME] для мальчиков! Снаружи и внутри текстиля. Кожаная стелька…" at bounding box center [418, 279] width 515 height 177
click at [339, 111] on input "Тапочки [PERSON_NAME] для мальчиков размер" at bounding box center [358, 116] width 397 height 23
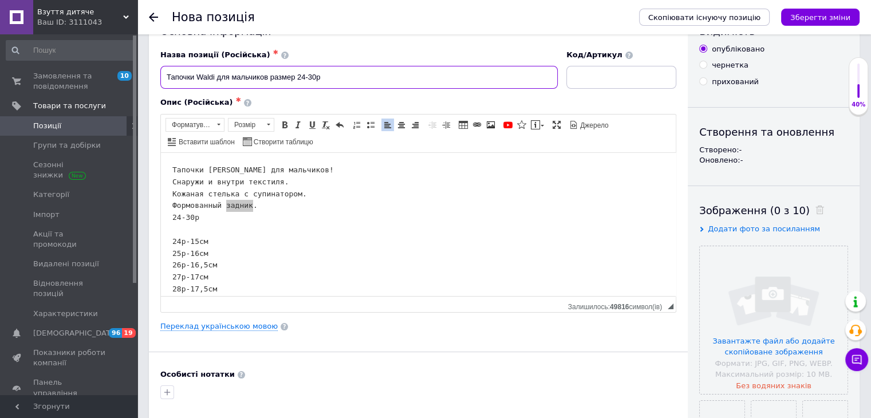
scroll to position [115, 0]
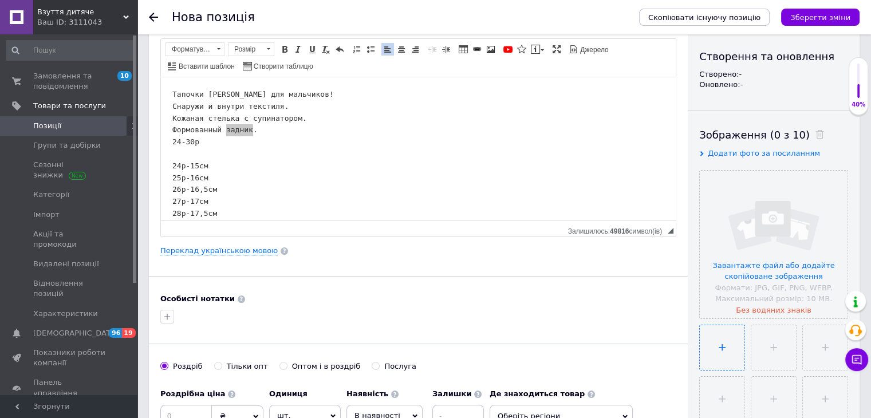
type input "Тапочки Waldi для мальчиков размер 24-30р"
click at [721, 349] on input "file" at bounding box center [722, 347] width 45 height 45
type input "C:\fakepath\зображення_viber_2025-09-12_[PHONE_NUMBER].jpg"
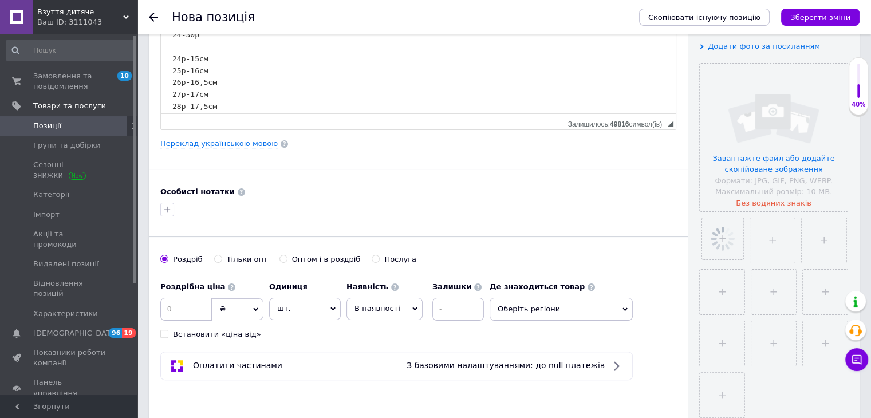
scroll to position [229, 0]
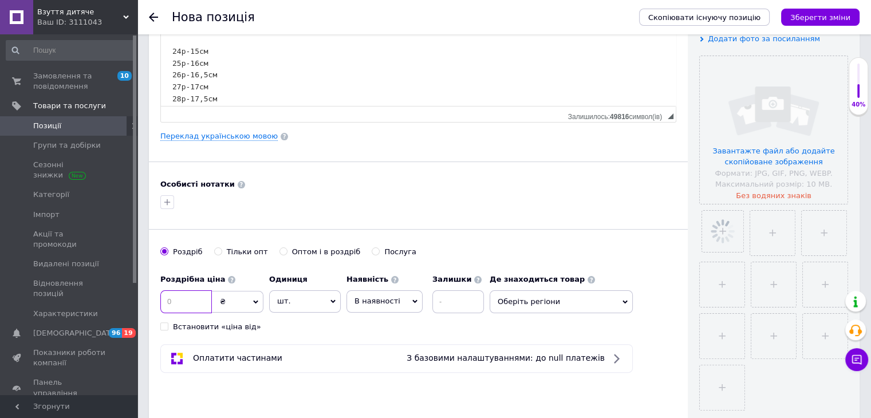
click at [199, 299] on input at bounding box center [186, 301] width 52 height 23
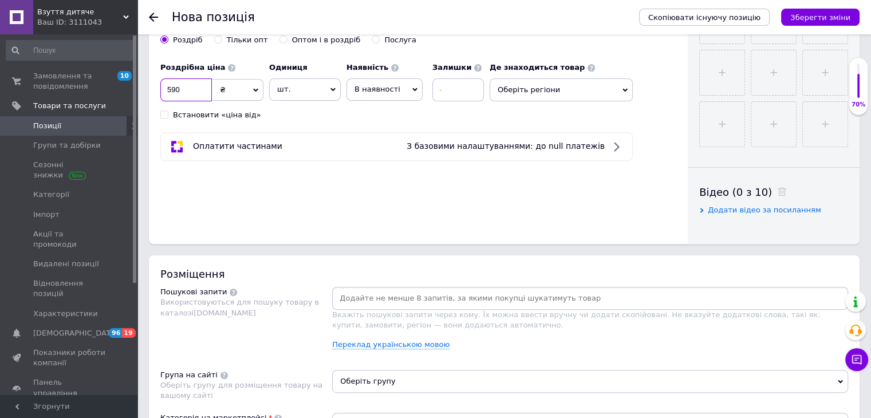
scroll to position [515, 0]
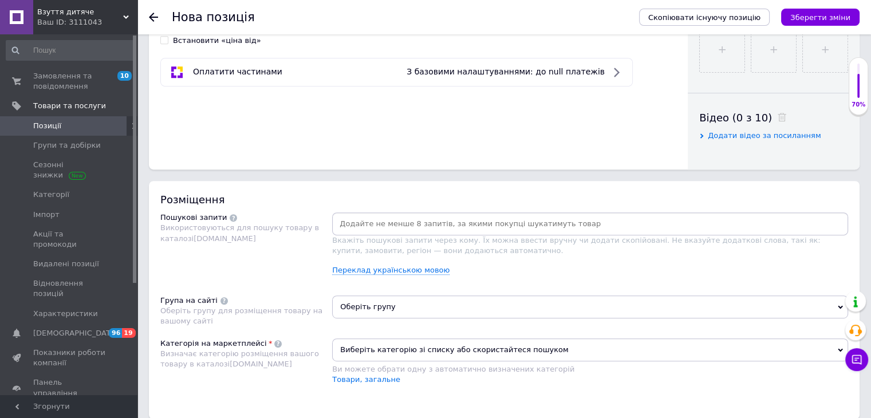
type input "590"
click at [444, 218] on input at bounding box center [589, 223] width 511 height 17
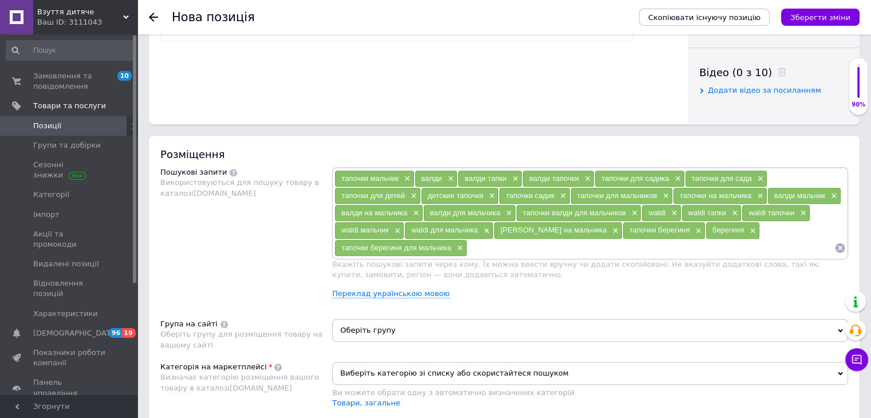
scroll to position [630, 0]
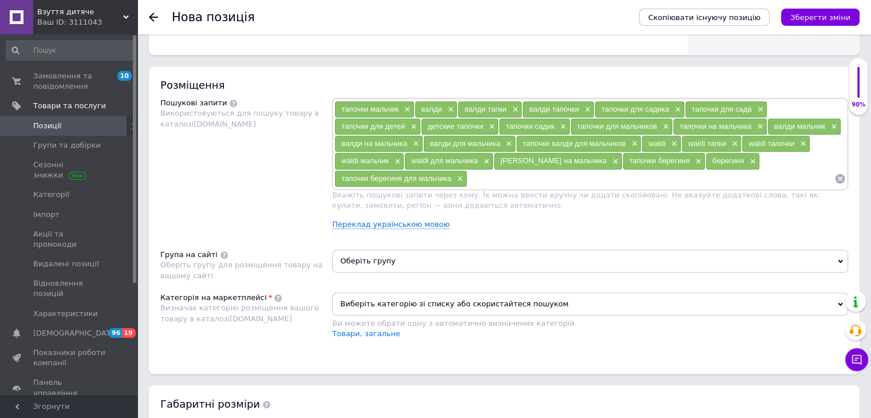
click at [380, 262] on span "Оберіть групу" at bounding box center [590, 261] width 516 height 23
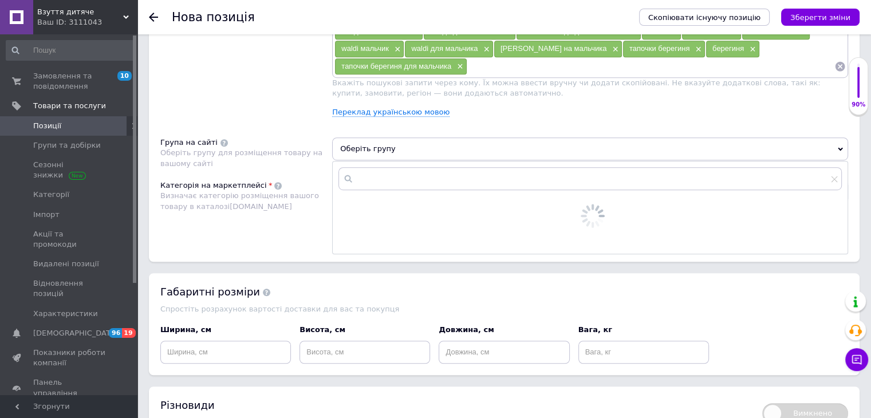
scroll to position [744, 0]
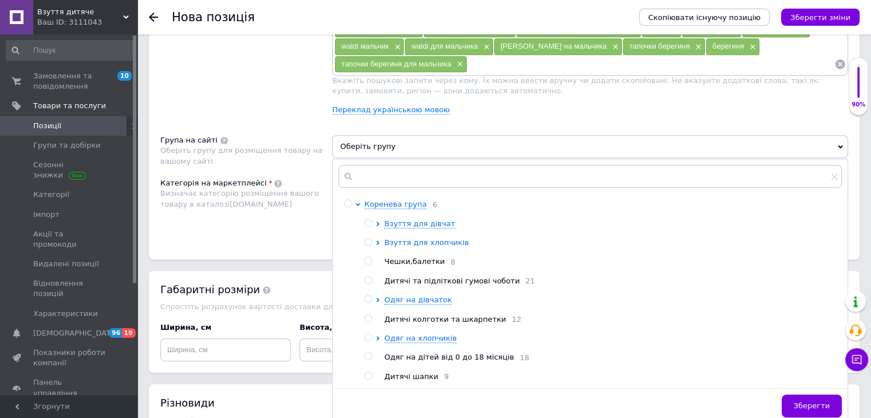
click at [440, 242] on span "Взуття для хлопчиків" at bounding box center [426, 242] width 85 height 9
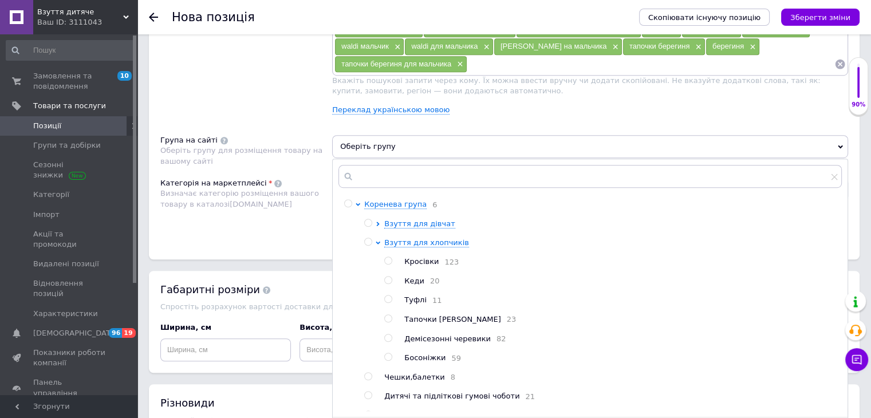
drag, startPoint x: 437, startPoint y: 321, endPoint x: 455, endPoint y: 324, distance: 18.1
click at [440, 322] on span "Тапочки [PERSON_NAME]" at bounding box center [452, 319] width 96 height 9
radio input "true"
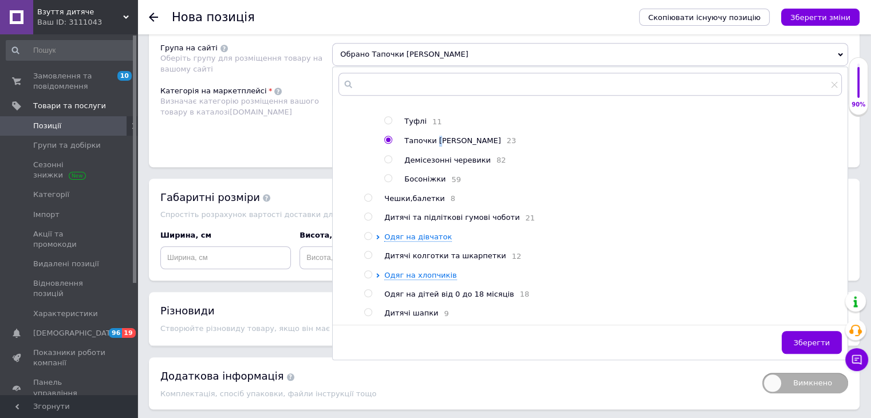
scroll to position [873, 0]
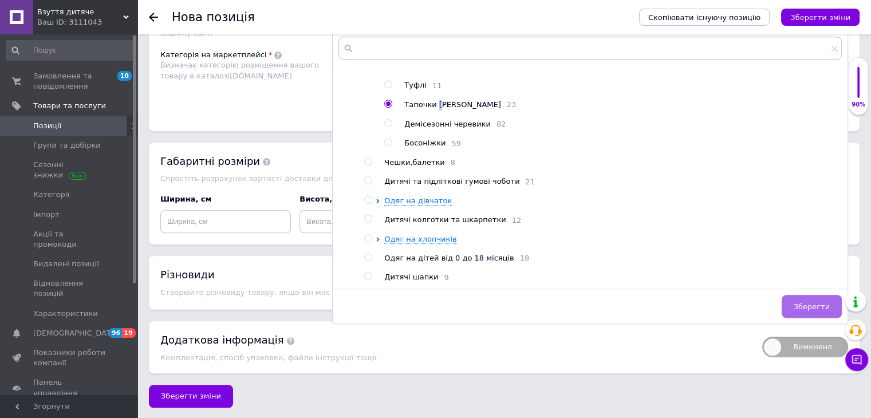
click at [809, 307] on span "Зберегти" at bounding box center [812, 306] width 36 height 9
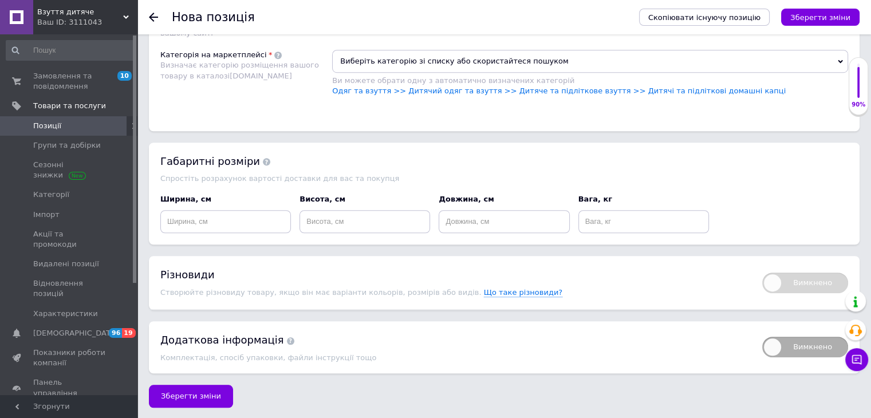
click at [358, 59] on span "Виберіть категорію зі списку або скористайтеся пошуком" at bounding box center [590, 61] width 516 height 23
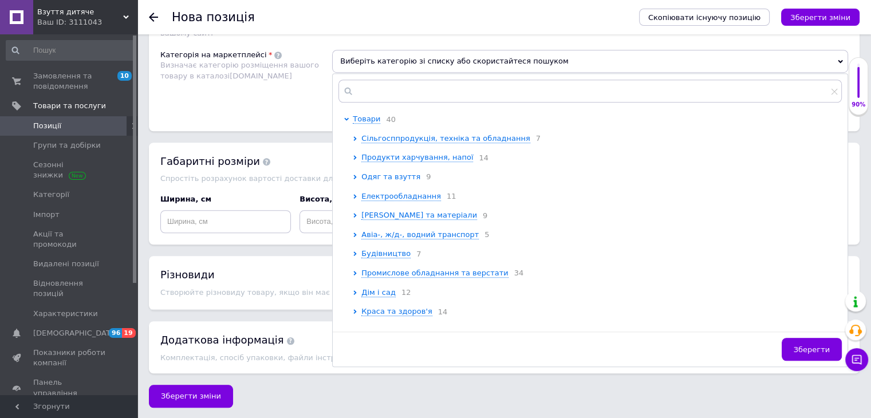
click at [394, 173] on span "Одяг та взуття" at bounding box center [390, 176] width 59 height 9
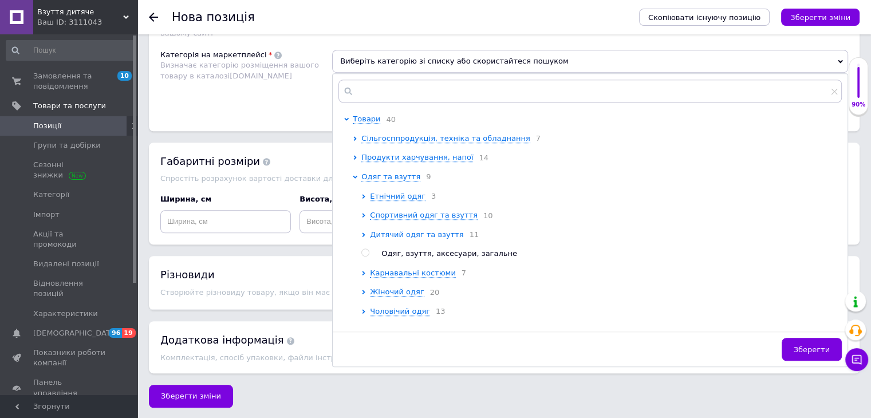
click at [435, 234] on span "Дитячий одяг та взуття" at bounding box center [416, 234] width 93 height 9
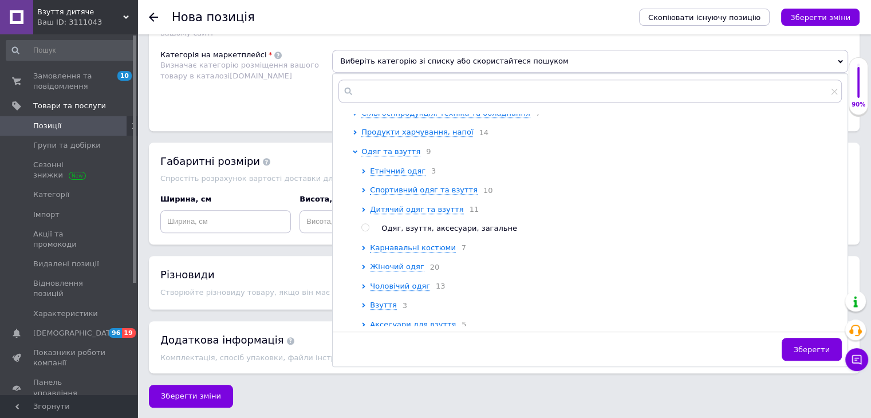
scroll to position [0, 0]
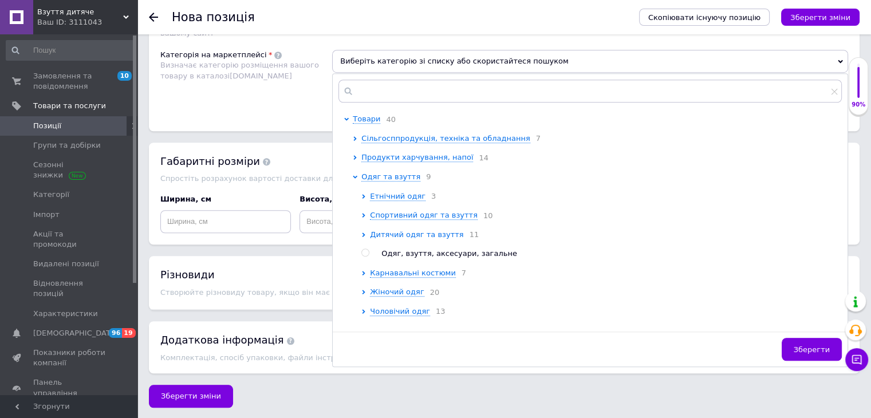
click at [433, 239] on span "Дитячий одяг та взуття" at bounding box center [416, 234] width 93 height 9
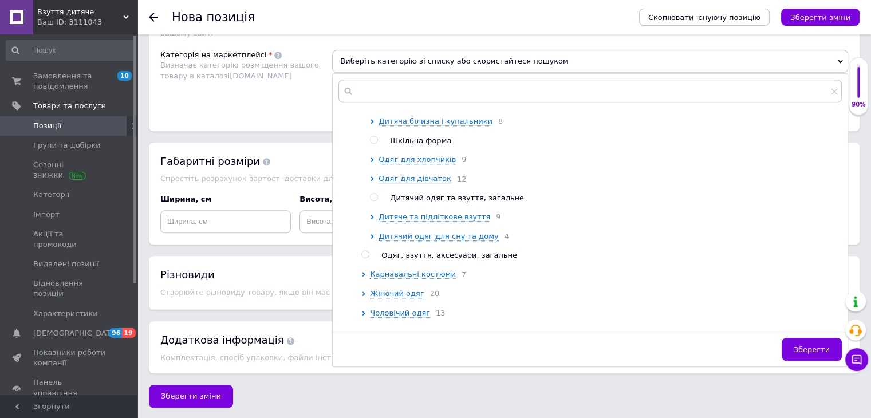
scroll to position [229, 0]
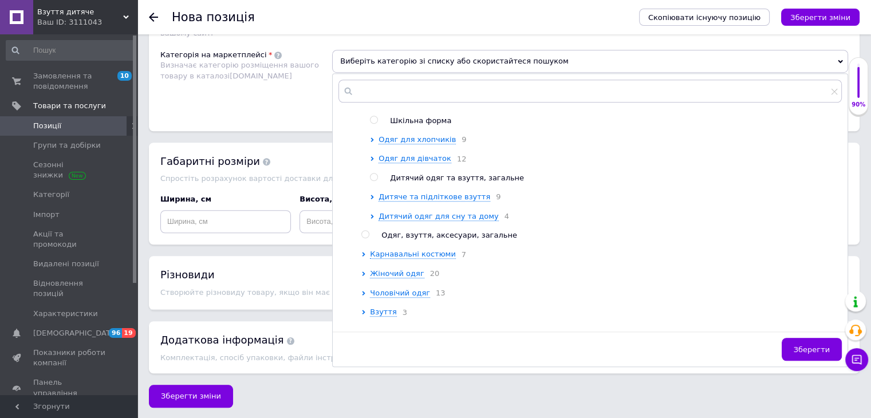
click at [460, 201] on span "Дитяче та підліткове взуття" at bounding box center [434, 196] width 112 height 9
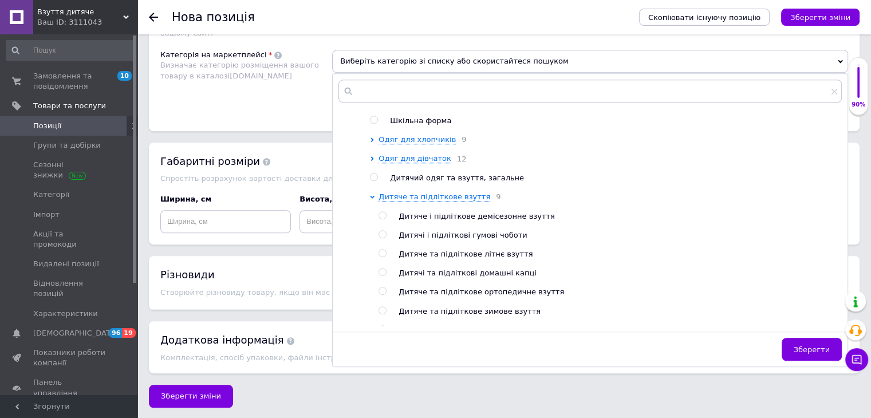
click at [503, 277] on span "Дитячі та підліткові домашні капці" at bounding box center [468, 273] width 138 height 9
radio input "true"
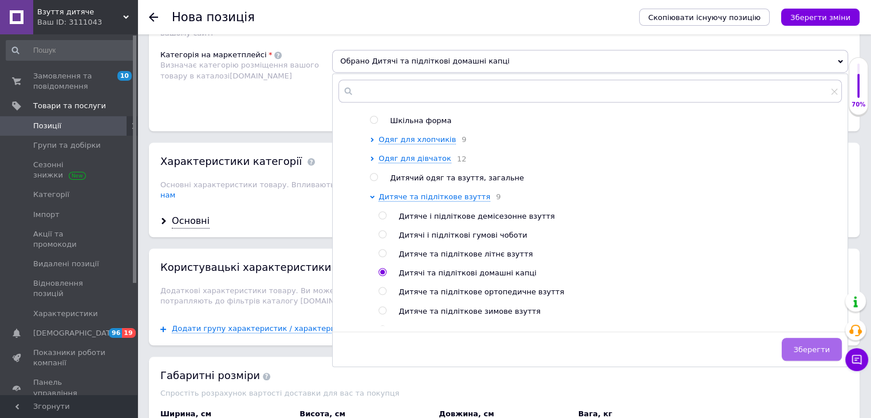
click at [815, 345] on span "Зберегти" at bounding box center [812, 349] width 36 height 9
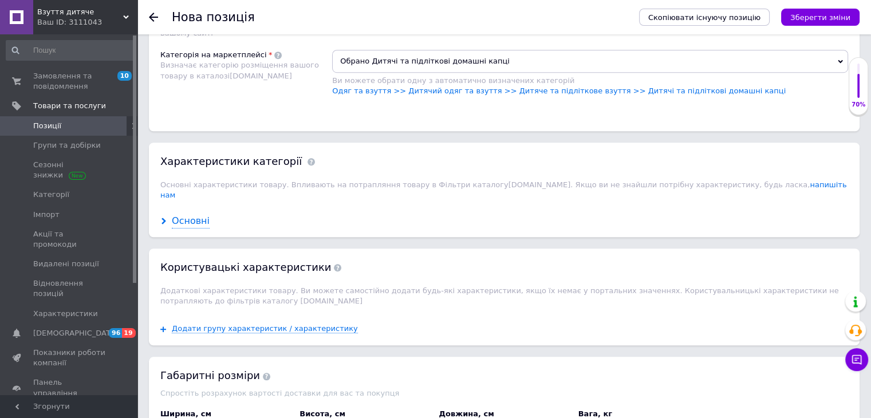
click at [195, 215] on div "Основні" at bounding box center [191, 221] width 38 height 13
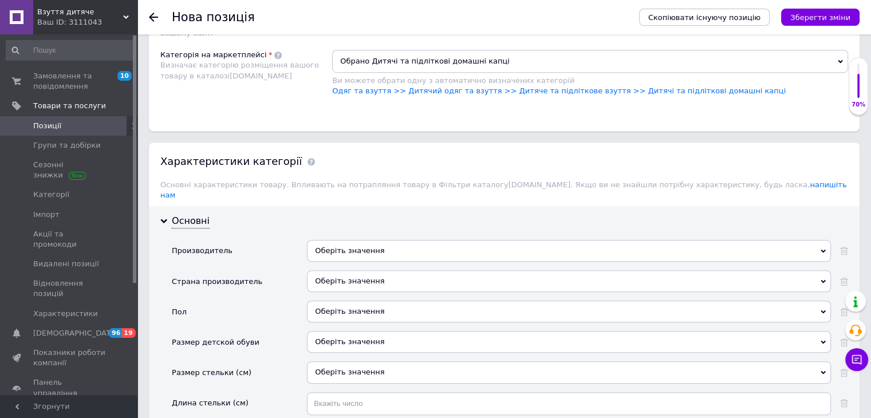
click at [433, 240] on div "Оберіть значення" at bounding box center [569, 251] width 524 height 22
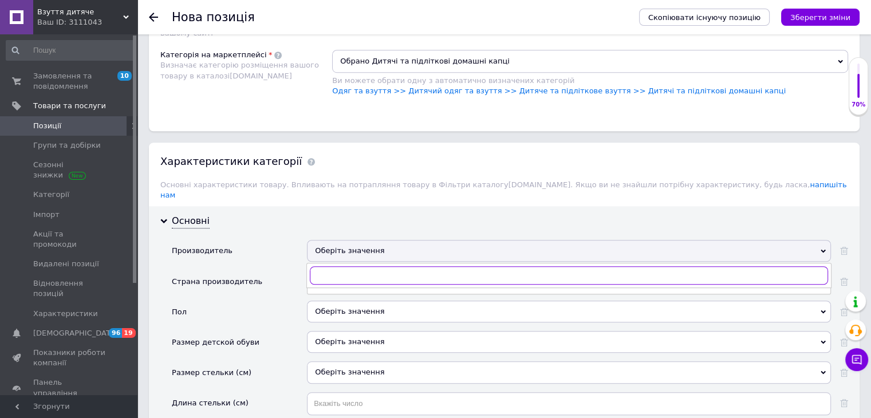
paste input "Waldi"
type input "Waldi"
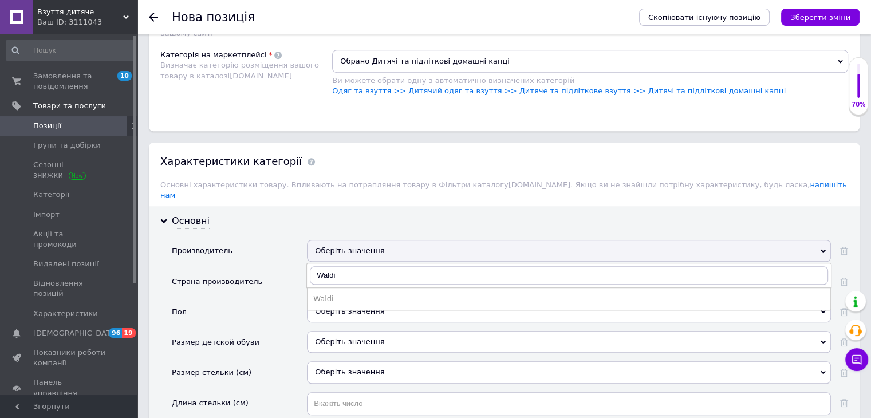
click at [346, 291] on li "Waldi" at bounding box center [568, 299] width 523 height 16
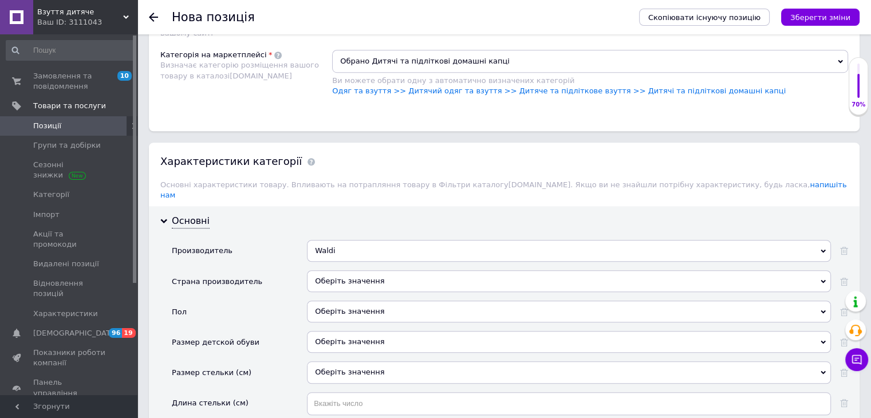
click at [357, 270] on div "Оберіть значення" at bounding box center [569, 281] width 524 height 22
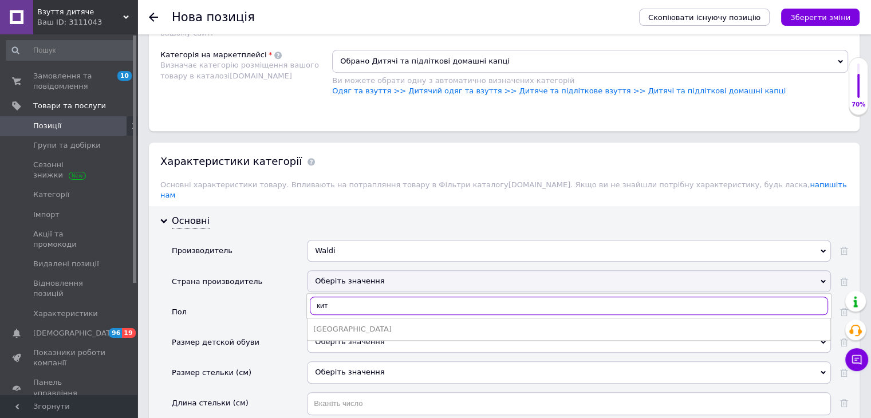
type input "кит"
click at [341, 324] on div "[GEOGRAPHIC_DATA]" at bounding box center [568, 329] width 511 height 10
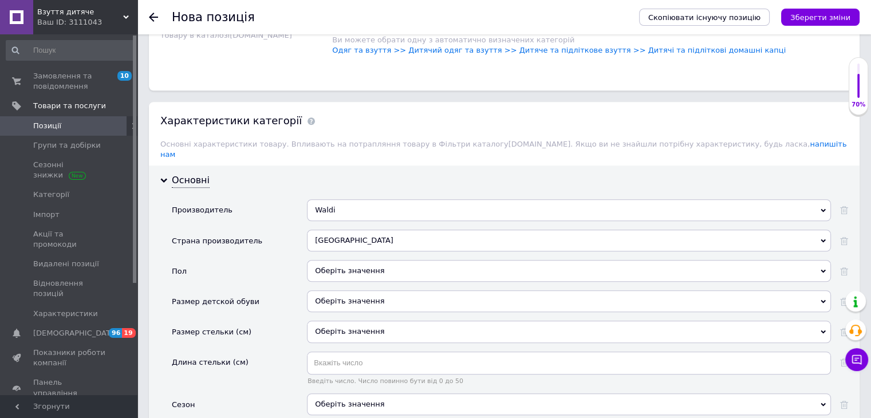
scroll to position [930, 0]
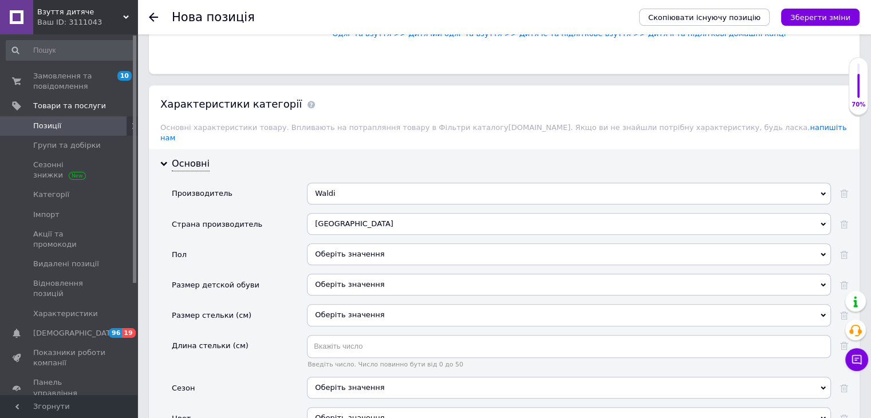
click at [382, 243] on div "Оберіть значення" at bounding box center [569, 254] width 524 height 22
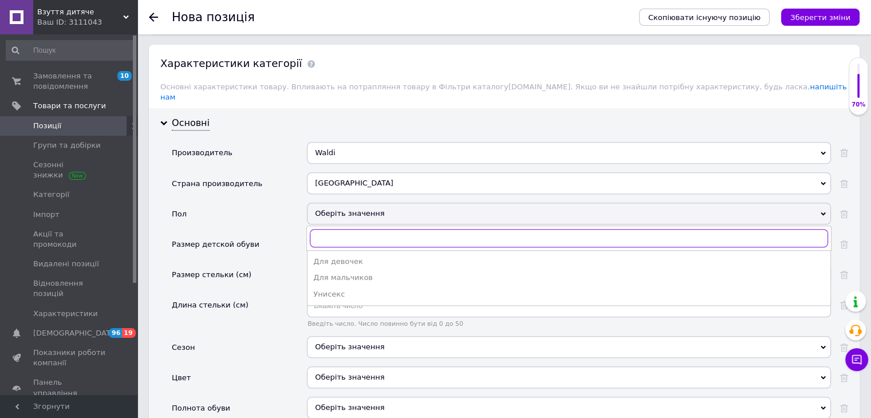
scroll to position [987, 0]
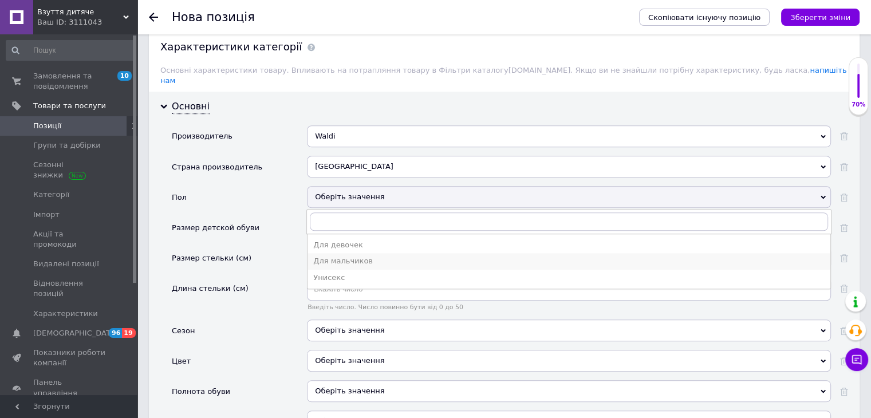
click at [362, 256] on div "Для мальчиков" at bounding box center [568, 261] width 511 height 10
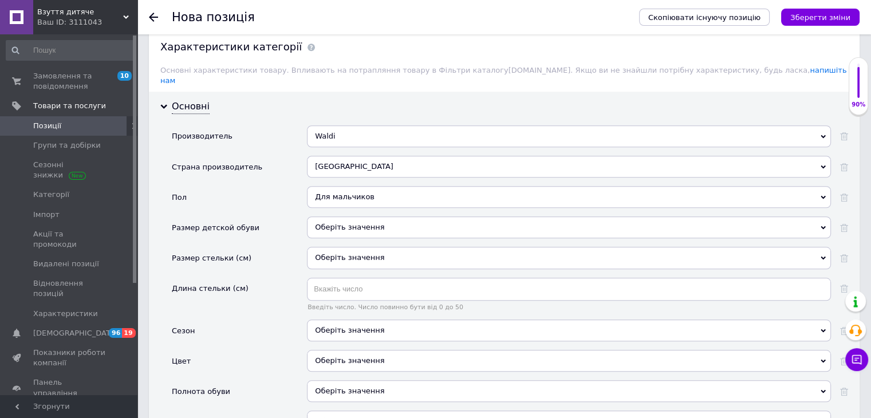
click at [339, 216] on div "Оберіть значення" at bounding box center [569, 227] width 524 height 22
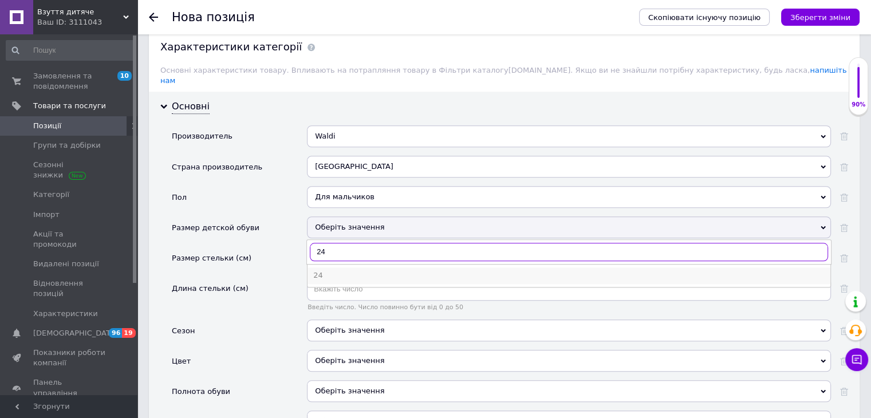
type input "24"
click at [342, 270] on div "24" at bounding box center [568, 275] width 511 height 10
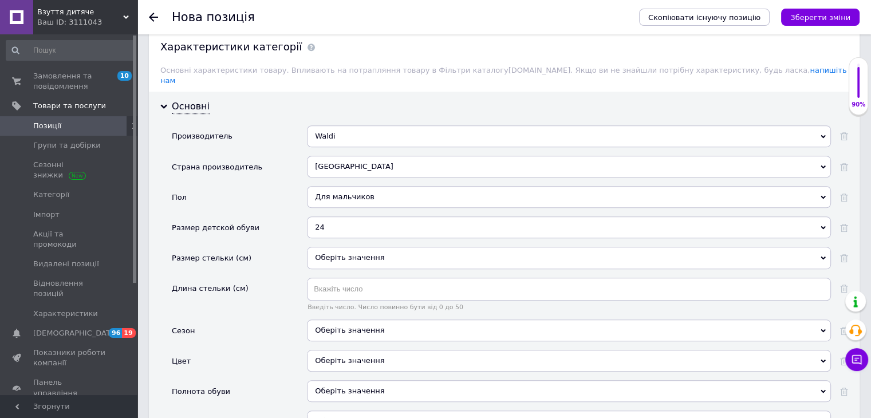
click at [354, 247] on div "Оберіть значення" at bounding box center [569, 258] width 524 height 22
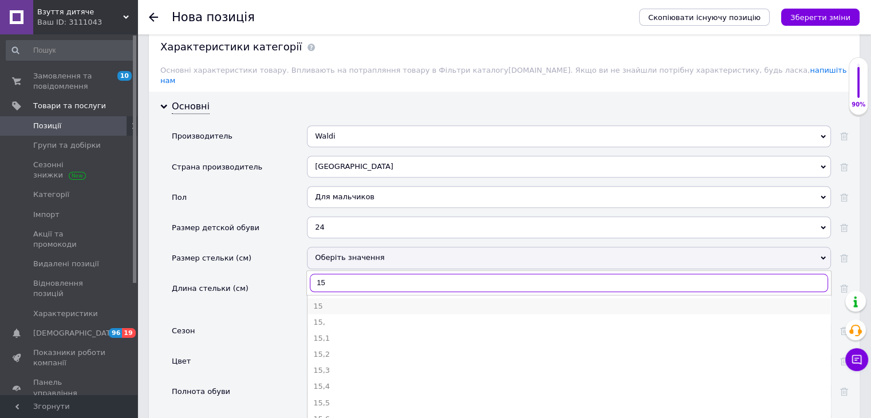
type input "15"
click at [353, 301] on div "15" at bounding box center [568, 306] width 511 height 10
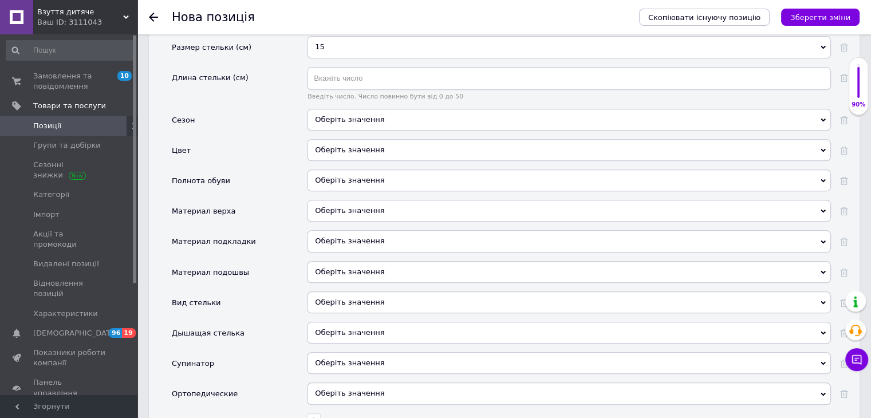
scroll to position [1216, 0]
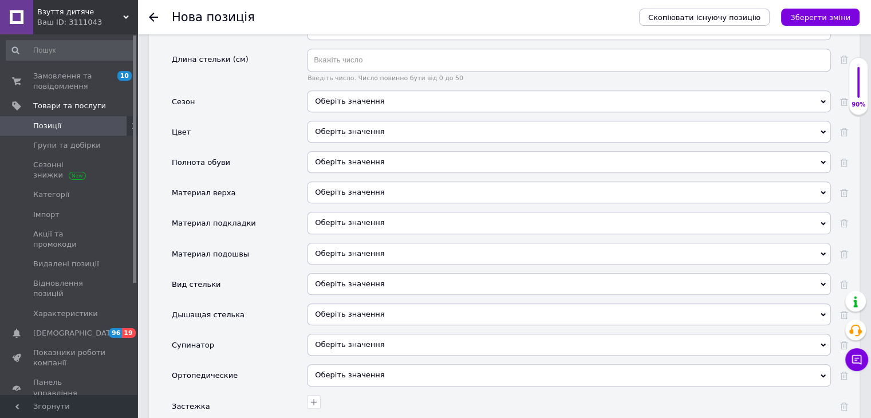
click at [336, 182] on div "Оберіть значення" at bounding box center [569, 193] width 524 height 22
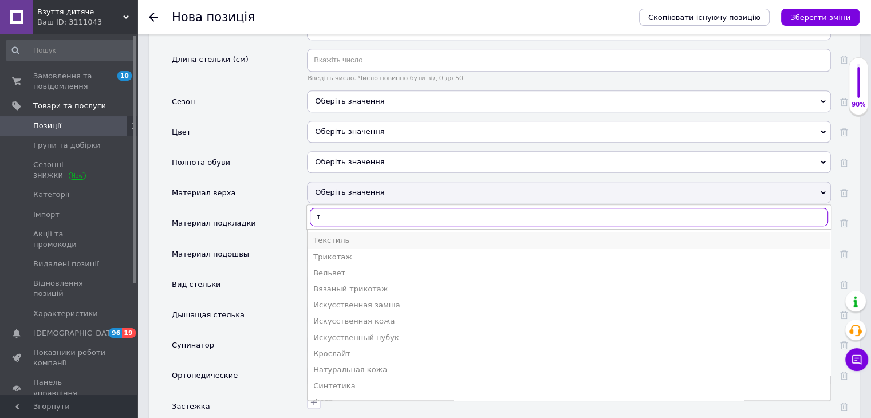
type input "т"
click at [334, 235] on div "Текстиль" at bounding box center [568, 240] width 511 height 10
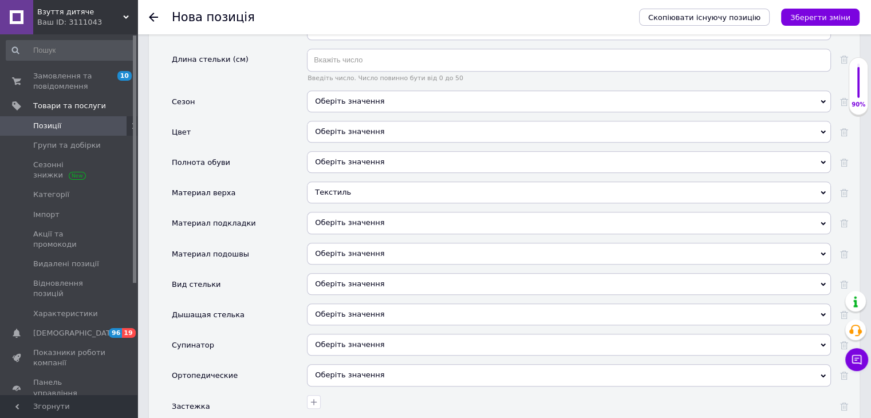
click at [340, 212] on div "Оберіть значення" at bounding box center [569, 223] width 524 height 22
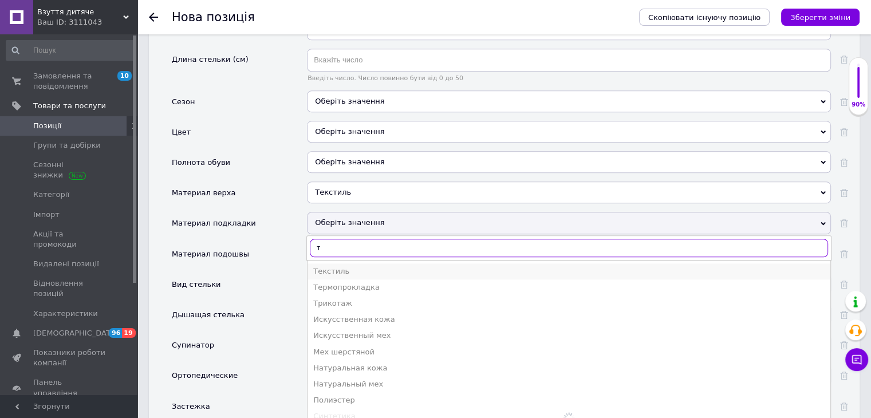
type input "т"
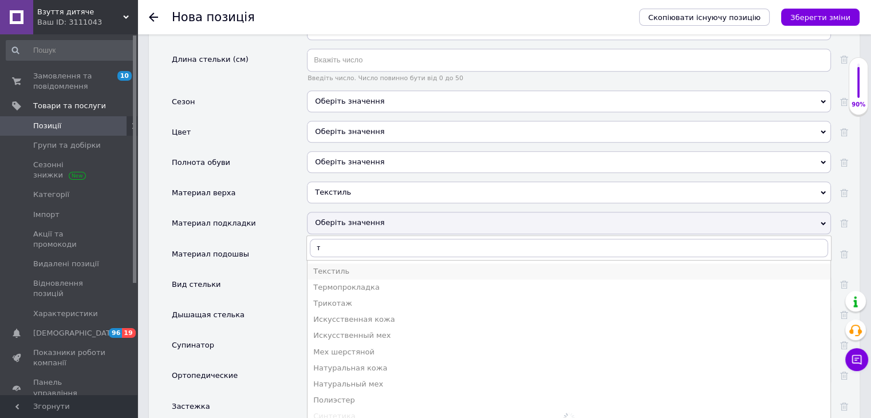
click at [345, 266] on div "Текстиль" at bounding box center [568, 271] width 511 height 10
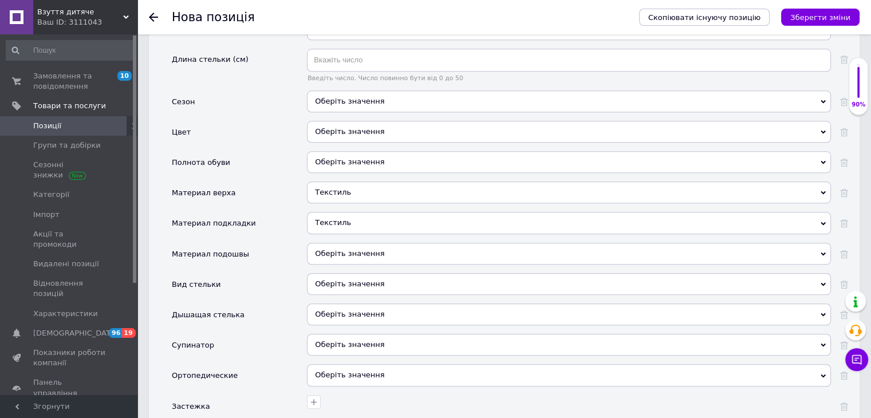
click at [348, 273] on div "Оберіть значення" at bounding box center [569, 284] width 524 height 22
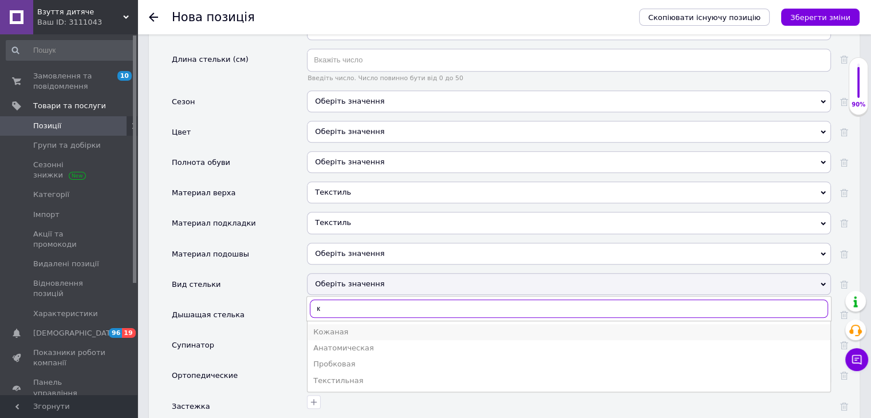
type input "к"
click at [344, 327] on div "Кожаная" at bounding box center [568, 332] width 511 height 10
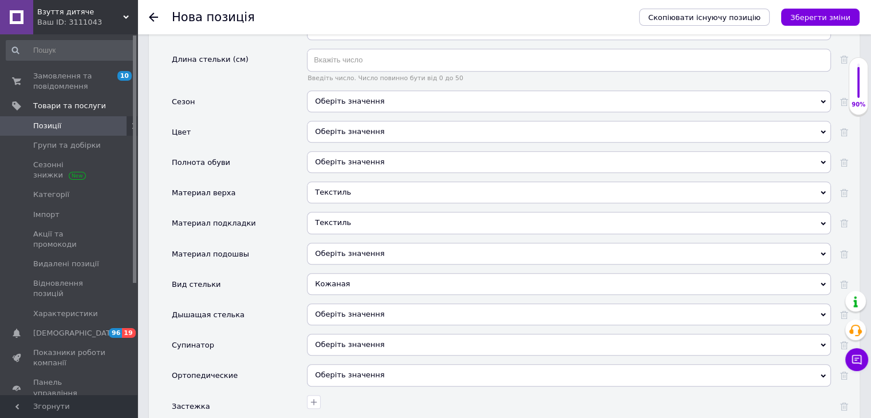
scroll to position [1273, 0]
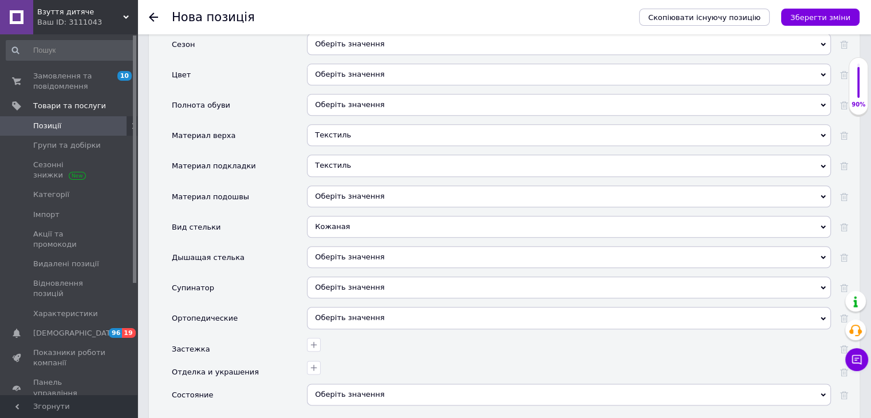
click at [349, 283] on span "Оберіть значення" at bounding box center [349, 287] width 69 height 9
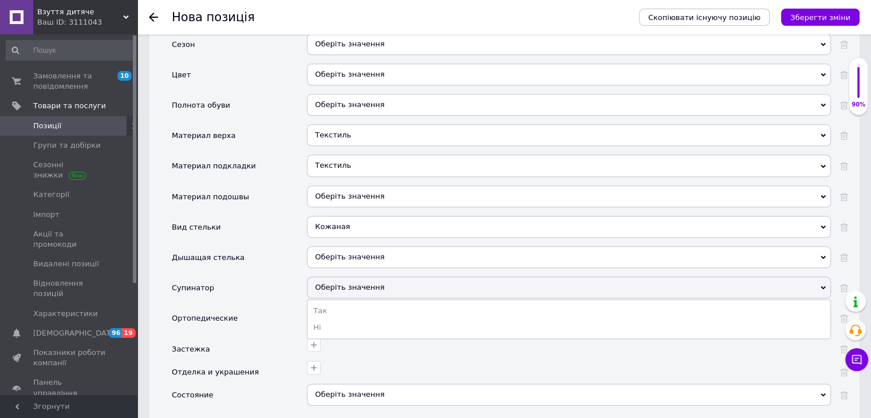
click at [342, 303] on li "Так" at bounding box center [568, 311] width 523 height 16
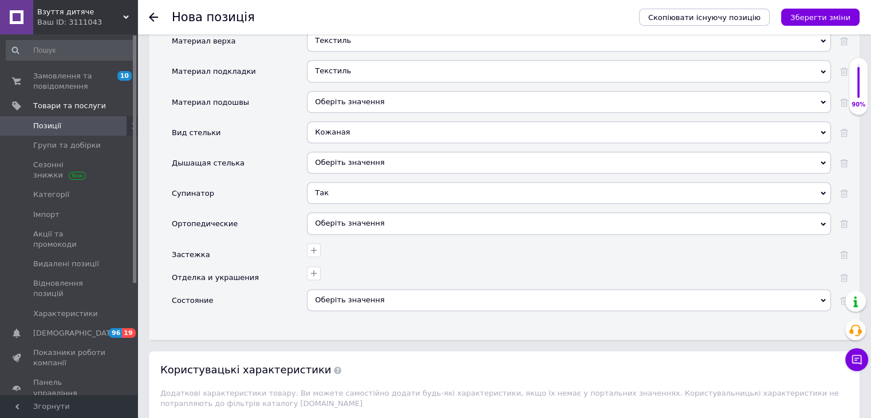
scroll to position [1388, 0]
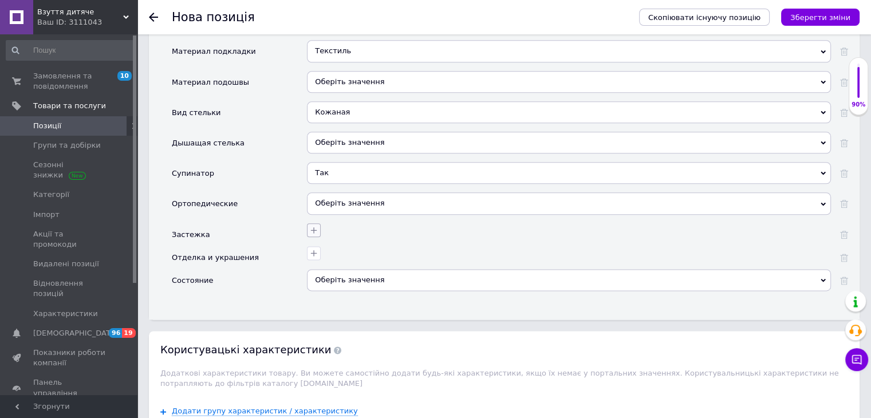
click at [313, 226] on icon "button" at bounding box center [313, 230] width 9 height 9
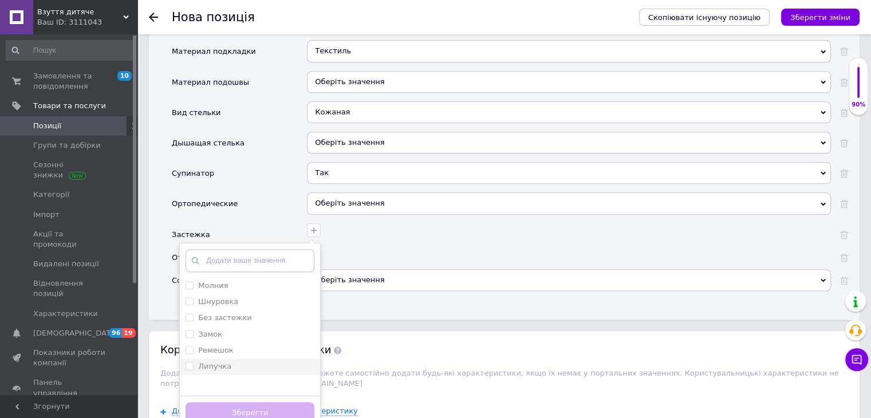
click at [239, 361] on div "Липучка" at bounding box center [250, 366] width 129 height 10
checkbox input "true"
click at [263, 402] on button "Зберегти" at bounding box center [250, 413] width 129 height 22
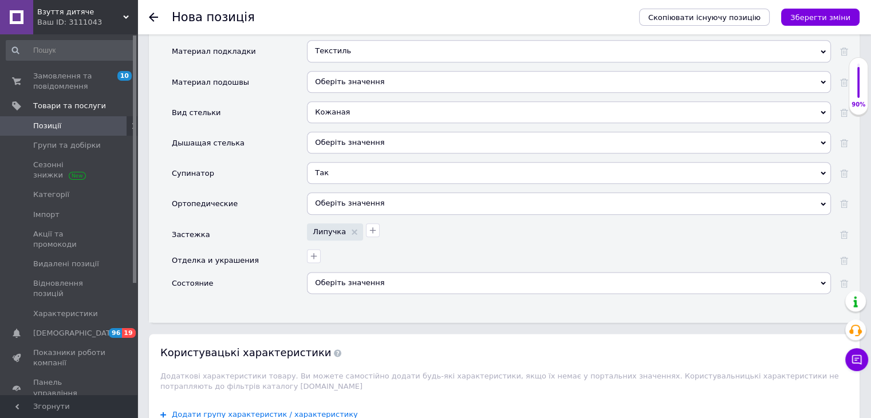
click at [384, 272] on div "Оберіть значення" at bounding box center [569, 283] width 524 height 22
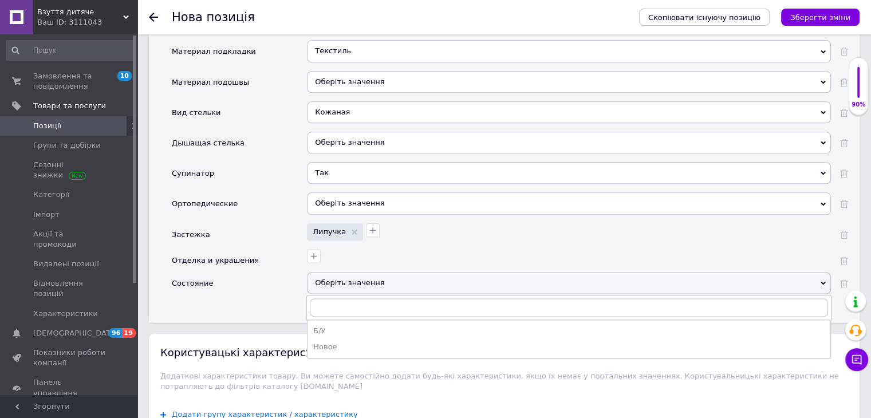
drag, startPoint x: 339, startPoint y: 329, endPoint x: 381, endPoint y: 326, distance: 42.5
click at [339, 342] on div "Новое" at bounding box center [568, 347] width 511 height 10
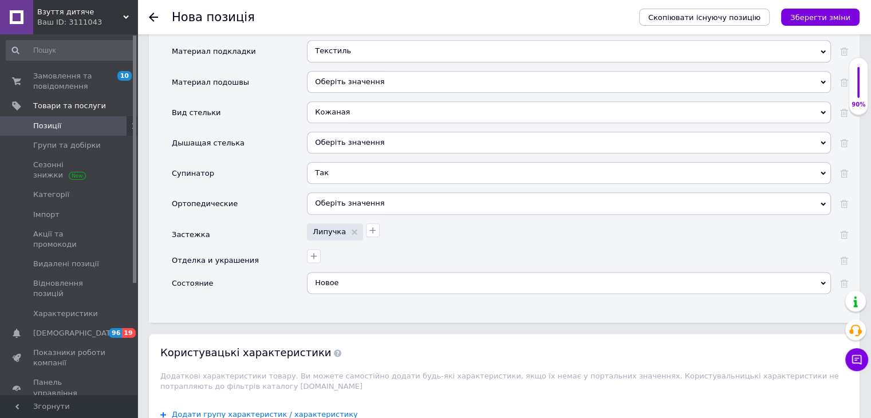
click at [836, 17] on icon "Зберегти зміни" at bounding box center [820, 17] width 60 height 9
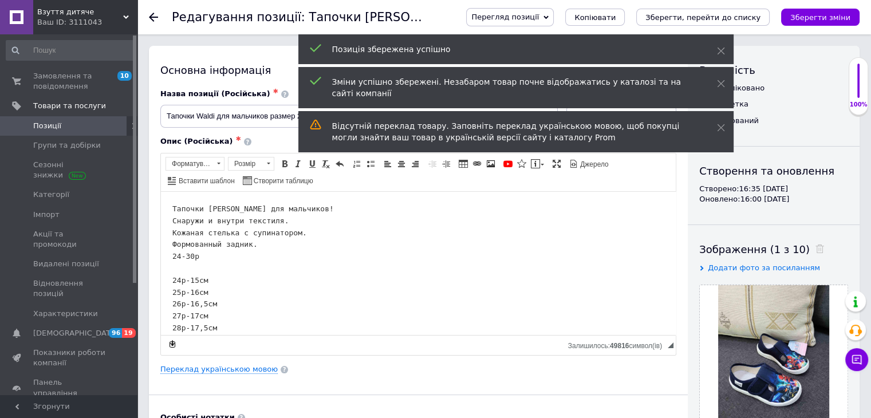
drag, startPoint x: 222, startPoint y: 362, endPoint x: 270, endPoint y: 372, distance: 49.1
click at [224, 364] on div "Основна інформація Назва позиції (Російська) ✱ Тапочки [PERSON_NAME] для мальчи…" at bounding box center [418, 365] width 539 height 639
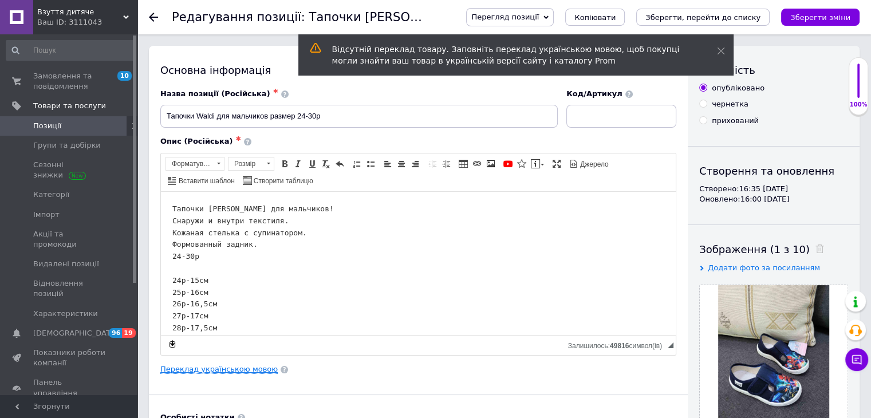
click at [255, 368] on link "Переклад українською мовою" at bounding box center [218, 369] width 117 height 9
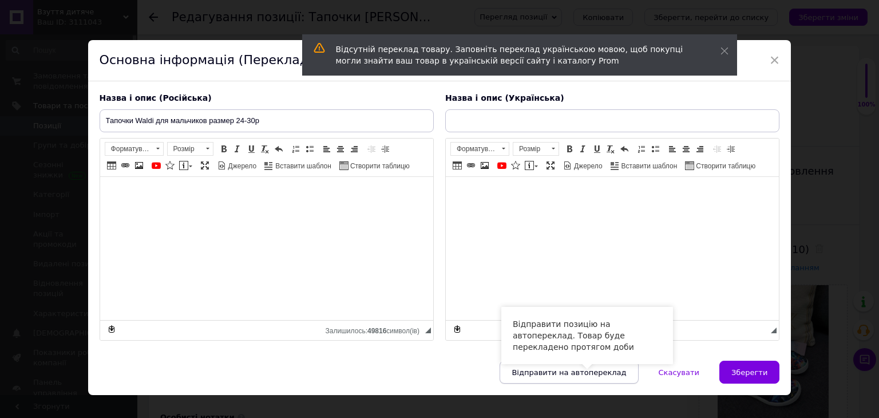
click at [564, 375] on span "Відправити на автопереклад" at bounding box center [569, 372] width 115 height 9
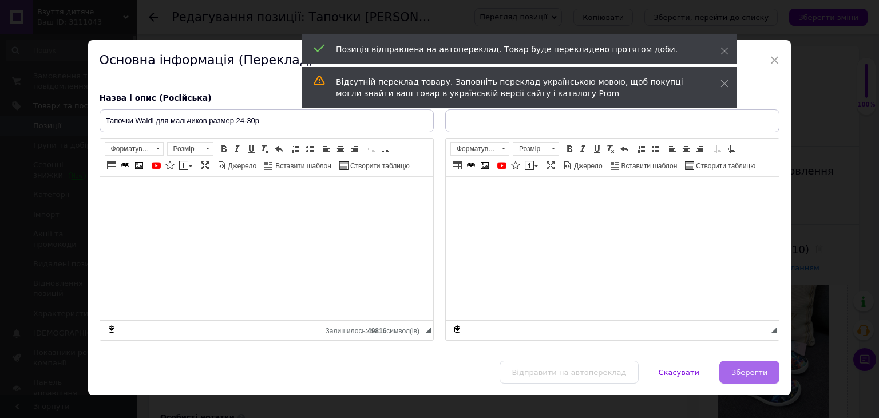
click at [758, 368] on span "Зберегти" at bounding box center [750, 372] width 36 height 9
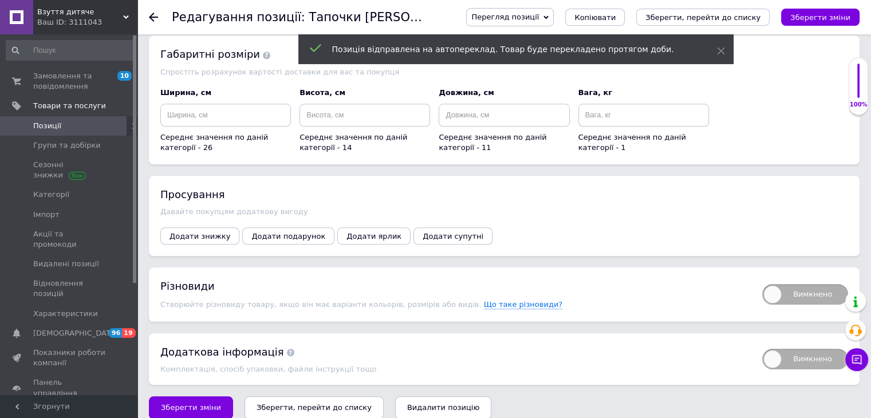
scroll to position [1197, 0]
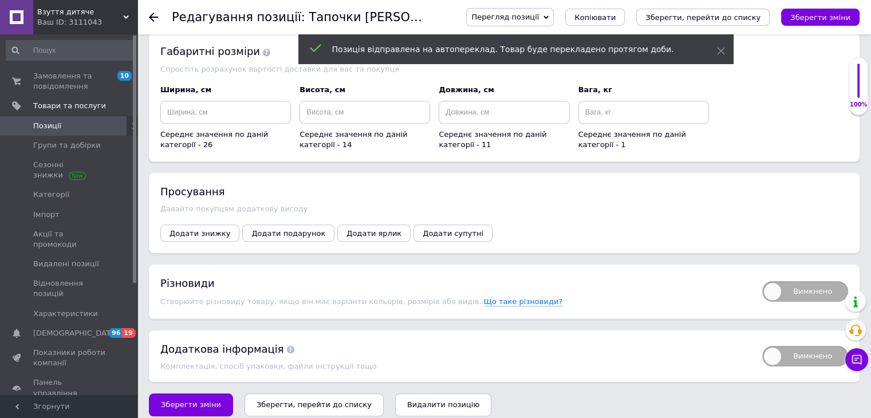
click at [772, 281] on span "Вимкнено" at bounding box center [805, 291] width 86 height 21
click at [762, 277] on input "Вимкнено" at bounding box center [758, 277] width 7 height 7
checkbox input "true"
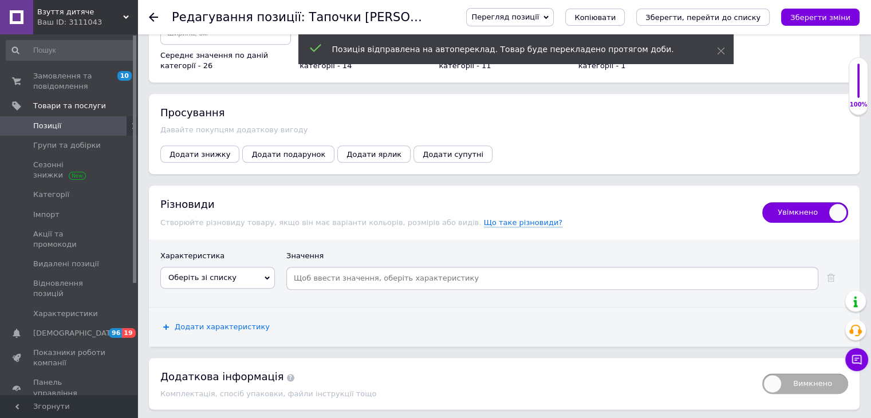
scroll to position [1303, 0]
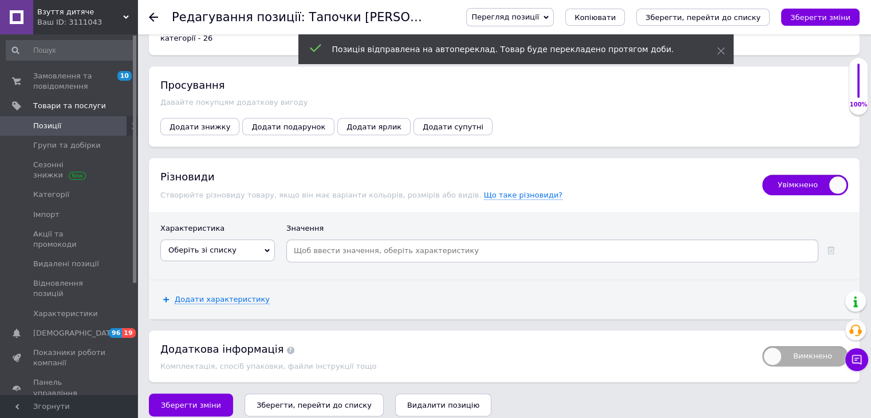
click at [234, 243] on span "Оберіть зі списку" at bounding box center [217, 250] width 115 height 22
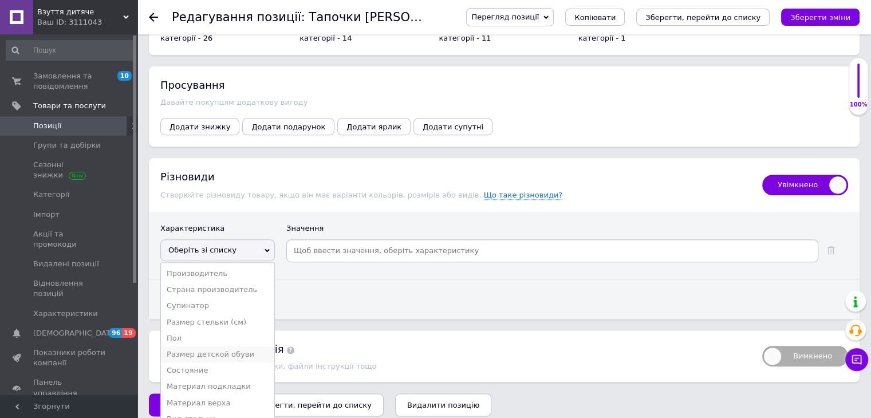
drag, startPoint x: 228, startPoint y: 340, endPoint x: 234, endPoint y: 339, distance: 6.4
click at [228, 346] on li "Размер детской обуви" at bounding box center [217, 354] width 113 height 16
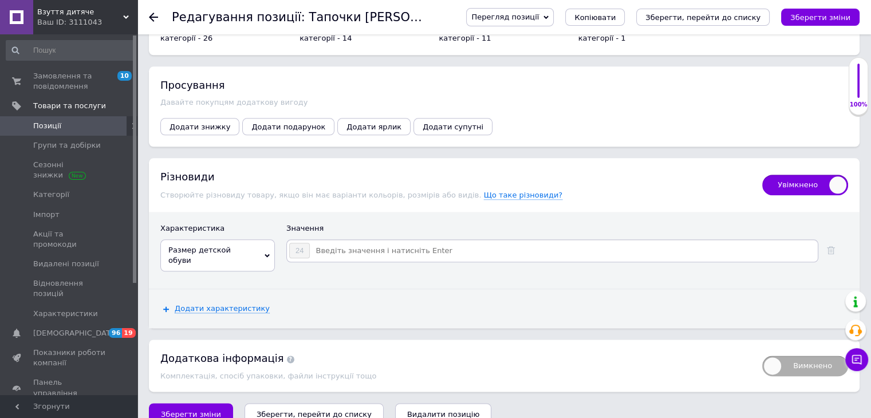
click at [400, 242] on input at bounding box center [563, 250] width 506 height 17
type input "25"
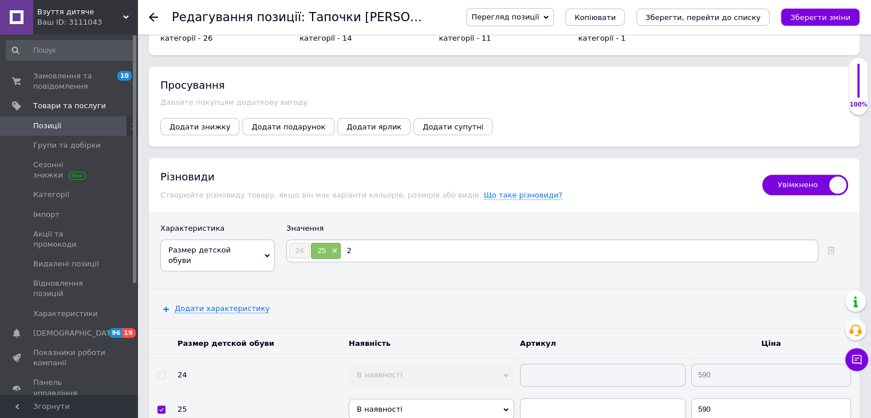
type input "26"
type input "27"
type input "28"
type input "29"
type input "30"
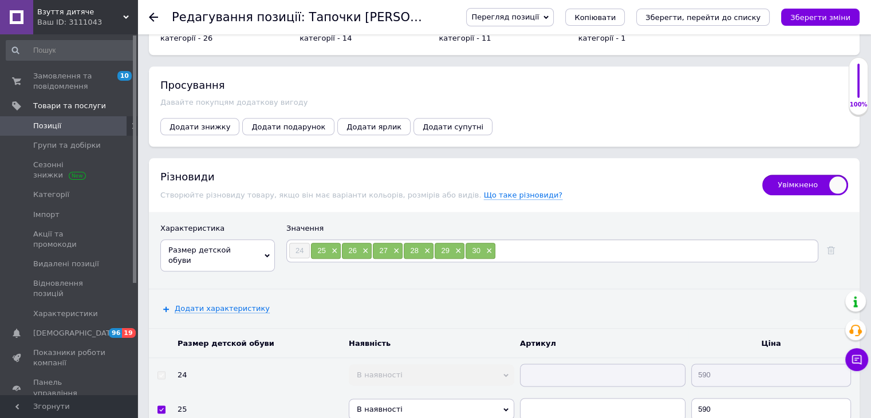
click at [810, 14] on icon "Зберегти зміни" at bounding box center [820, 17] width 60 height 9
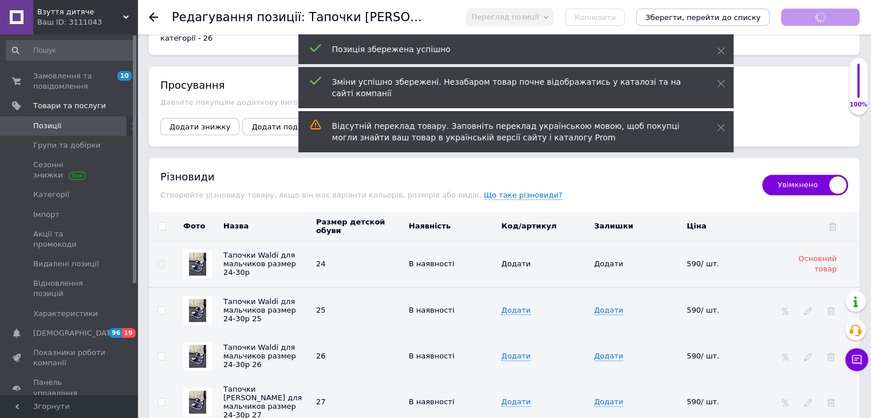
click at [69, 122] on span "Позиції" at bounding box center [69, 126] width 73 height 10
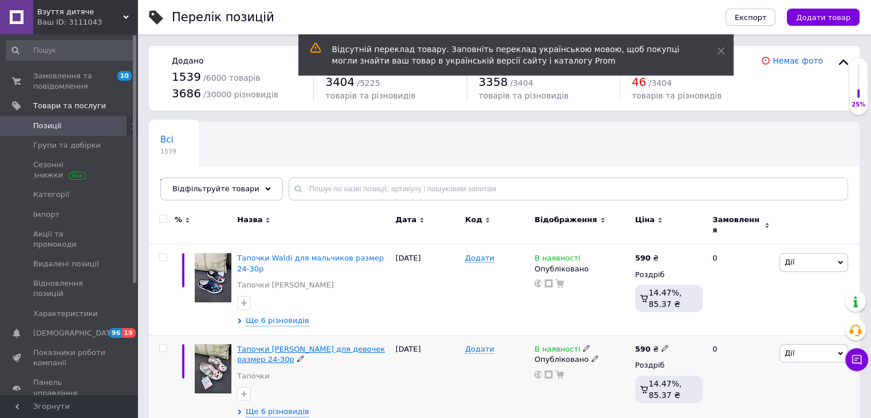
click at [270, 345] on span "Тапочки [PERSON_NAME] для девочек размер 24-30р" at bounding box center [311, 354] width 148 height 19
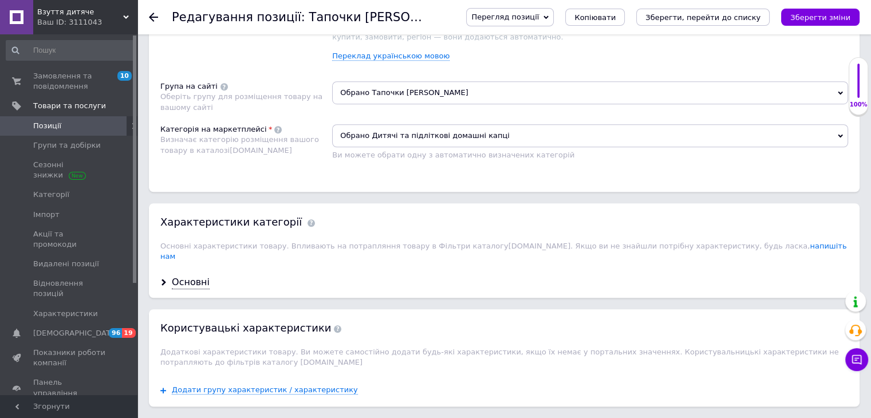
scroll to position [916, 0]
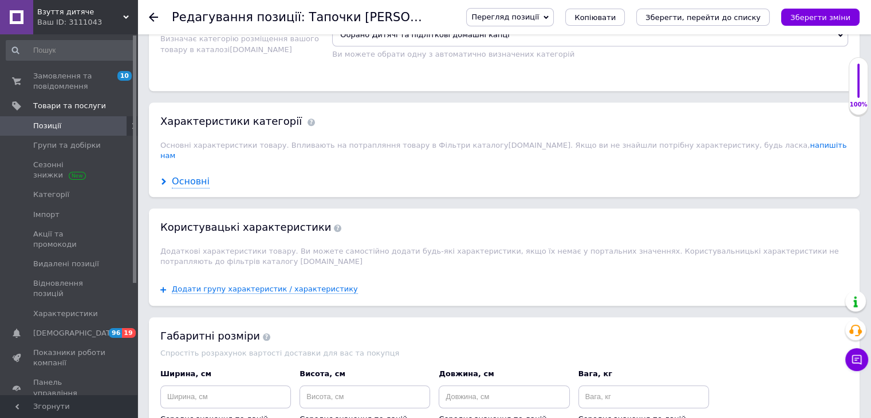
click at [198, 175] on div "Основні" at bounding box center [191, 181] width 38 height 13
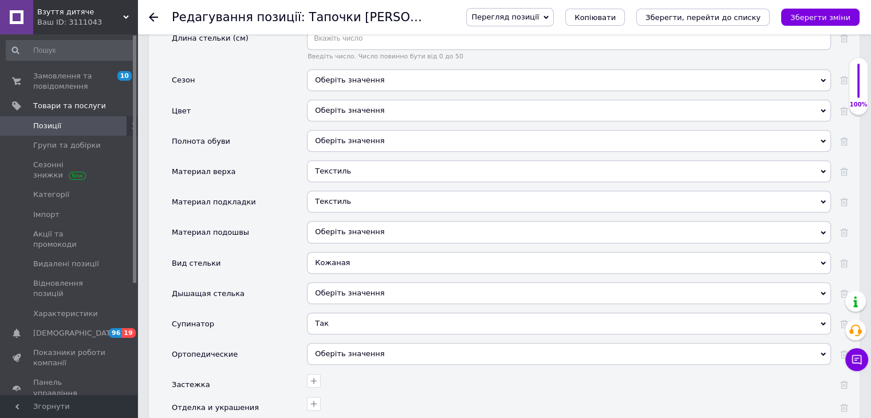
scroll to position [1260, 0]
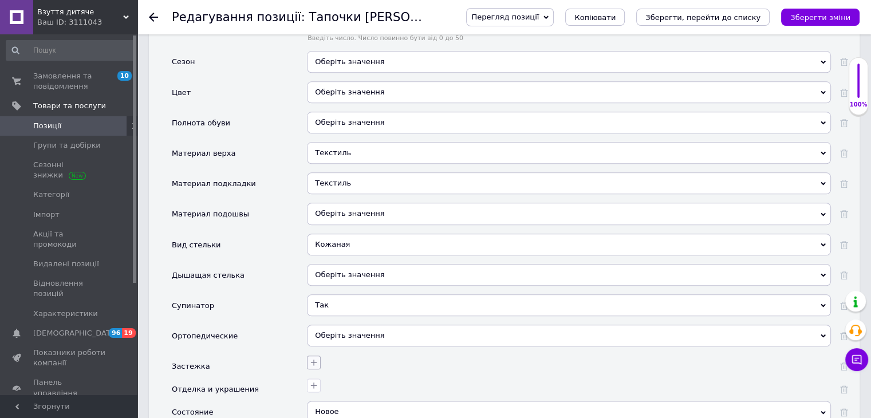
click at [315, 358] on icon "button" at bounding box center [313, 362] width 9 height 9
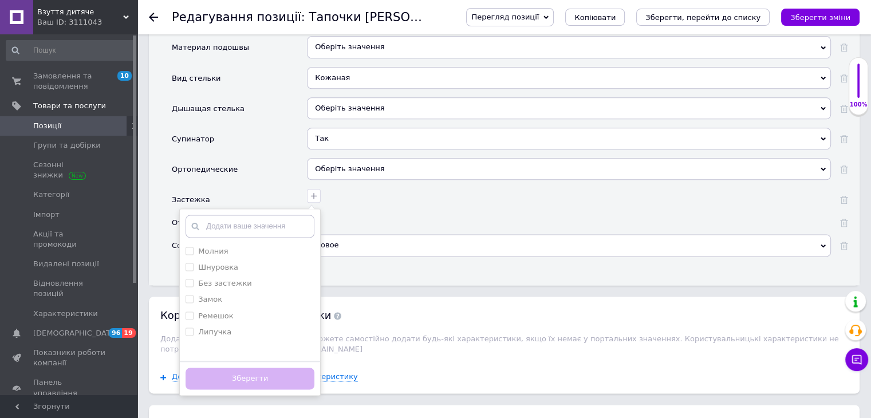
scroll to position [1431, 0]
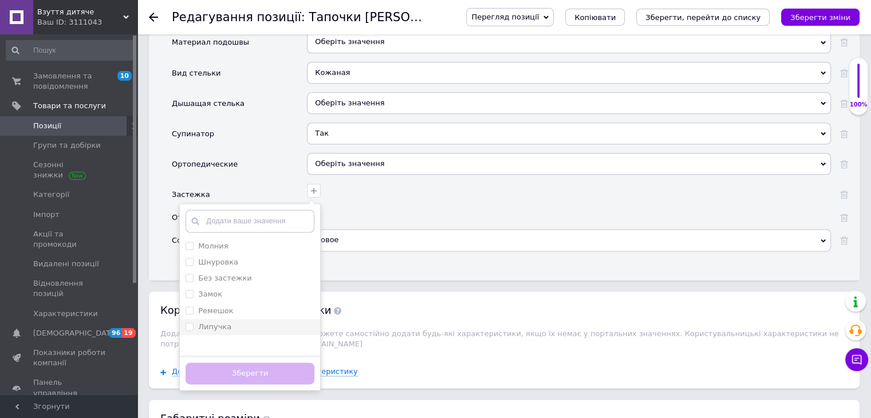
click at [223, 322] on label "Липучка" at bounding box center [214, 326] width 33 height 9
checkbox input "true"
click at [285, 362] on button "Зберегти" at bounding box center [250, 373] width 129 height 22
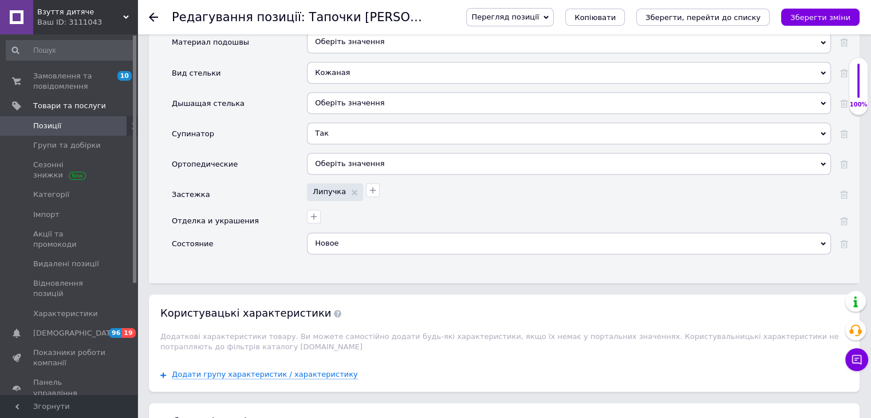
click at [834, 18] on icon "Зберегти зміни" at bounding box center [820, 17] width 60 height 9
